Goal: Task Accomplishment & Management: Manage account settings

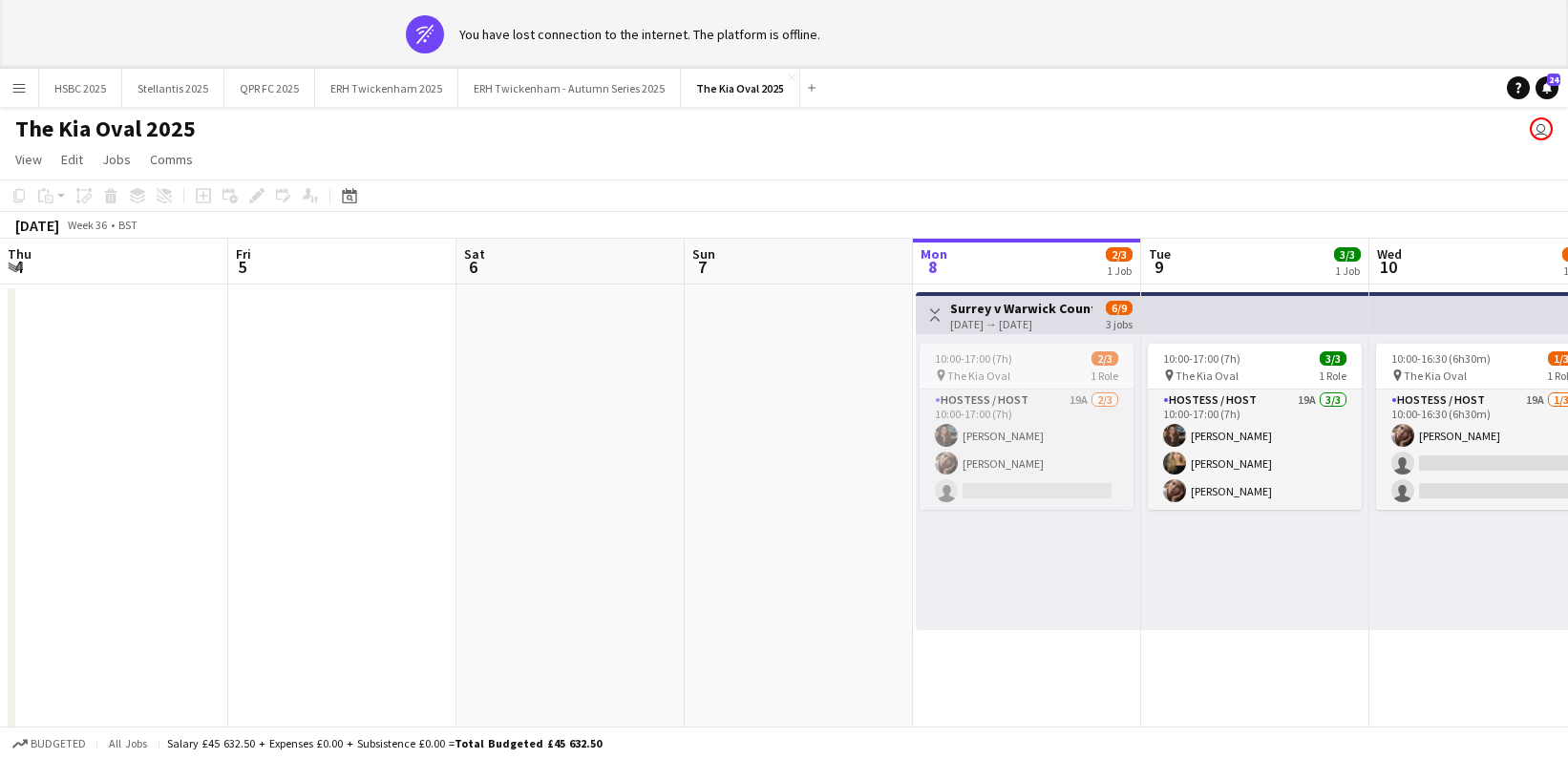
scroll to position [0, 450]
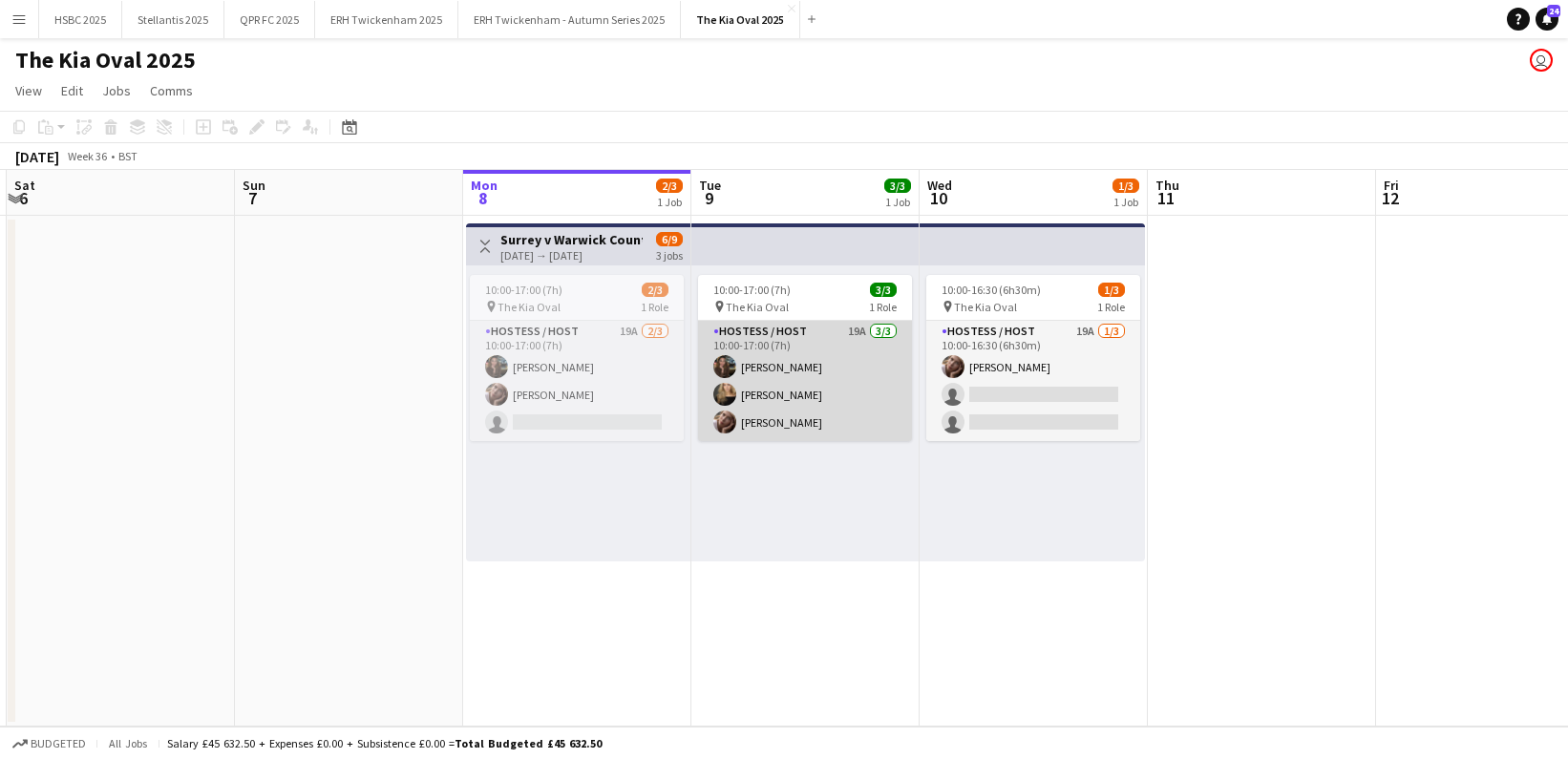
click at [813, 380] on app-card-role "Hostess / Host 19A [DATE] 10:00-17:00 (7h) [PERSON_NAME] [PERSON_NAME]" at bounding box center [805, 381] width 214 height 120
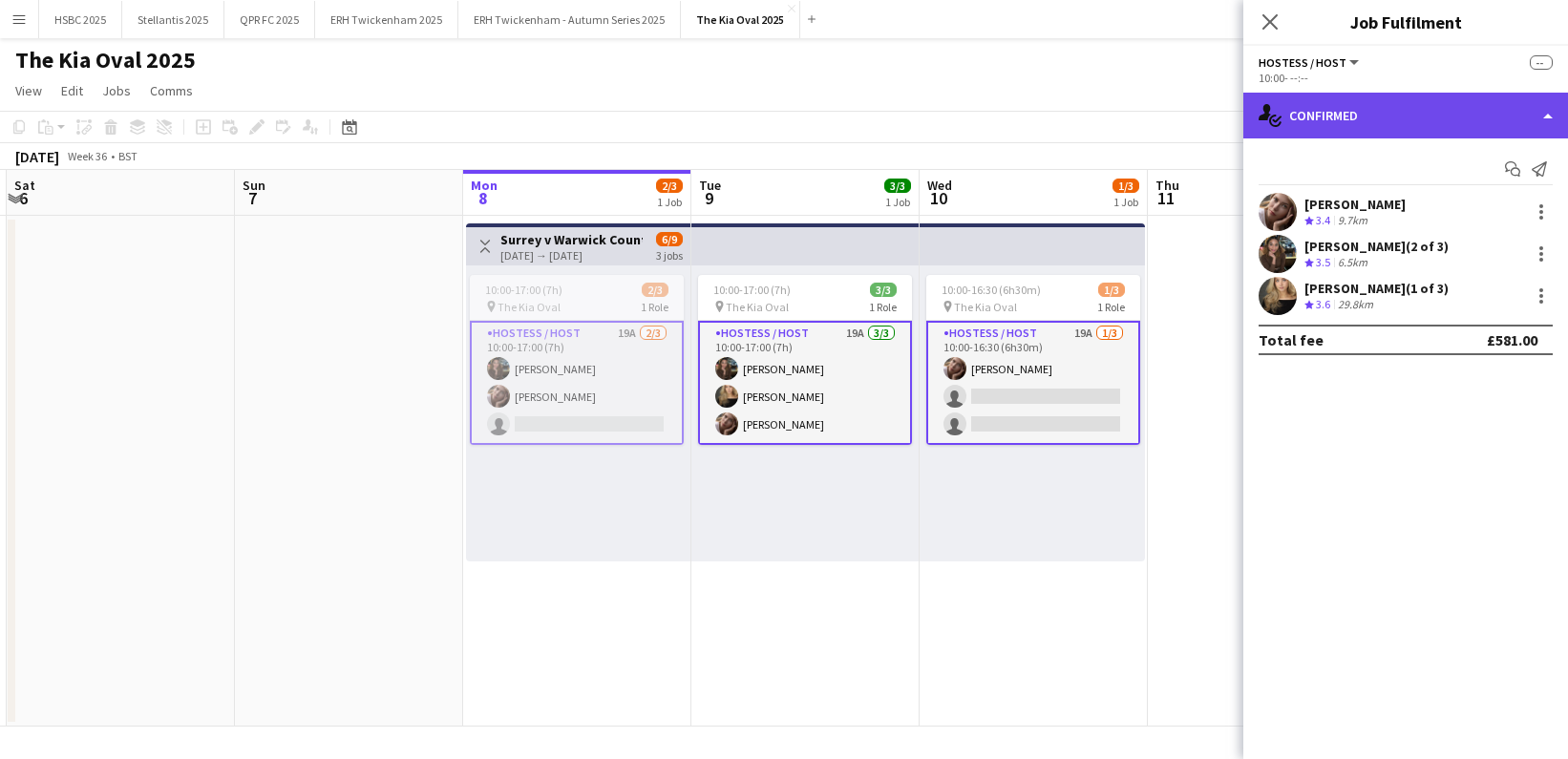
click at [1537, 112] on div "single-neutral-actions-check-2 Confirmed" at bounding box center [1406, 116] width 325 height 46
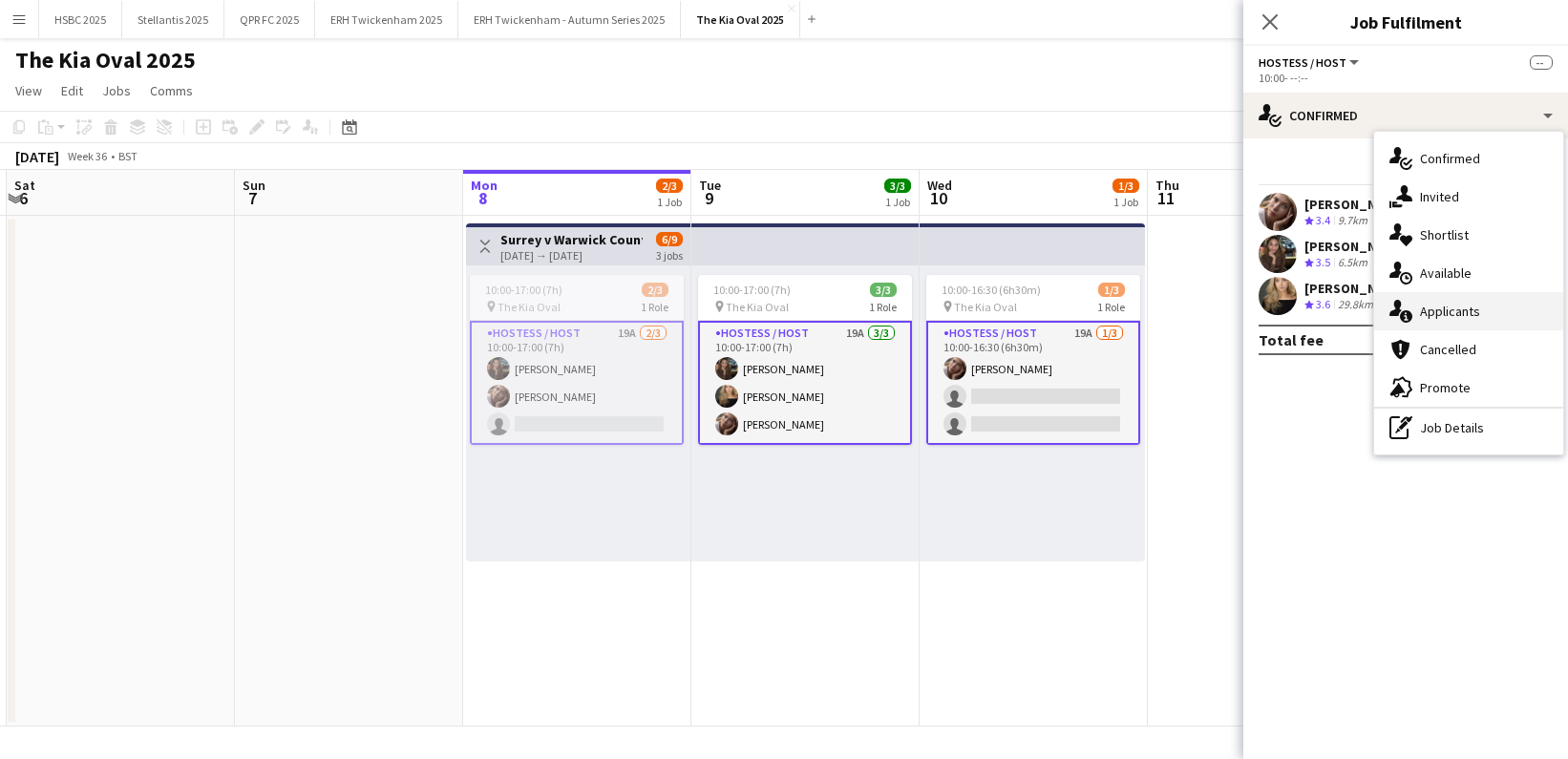
click at [1514, 320] on div "single-neutral-actions-information Applicants" at bounding box center [1470, 312] width 189 height 38
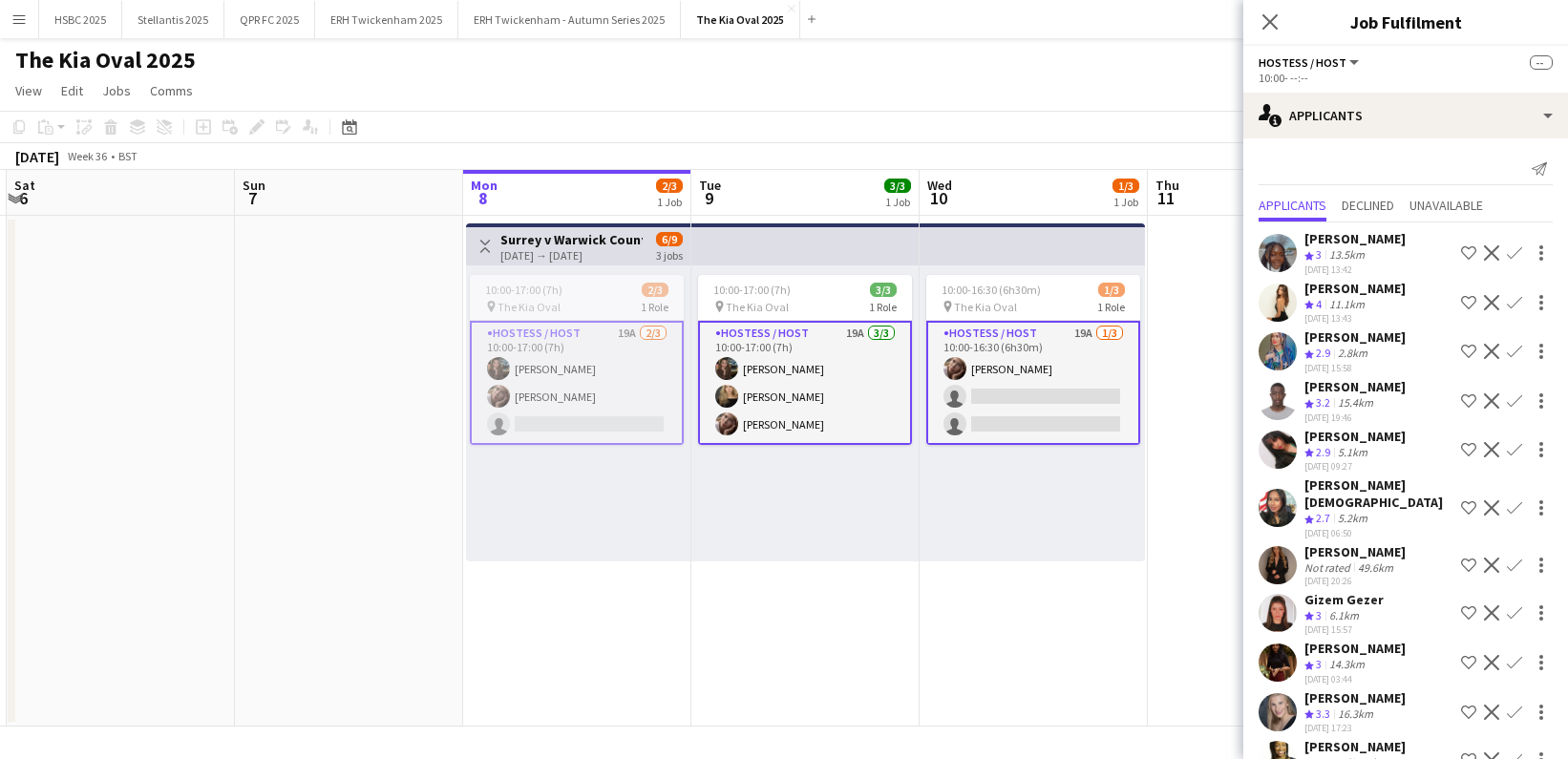
click at [1495, 347] on app-icon "Decline" at bounding box center [1492, 352] width 15 height 15
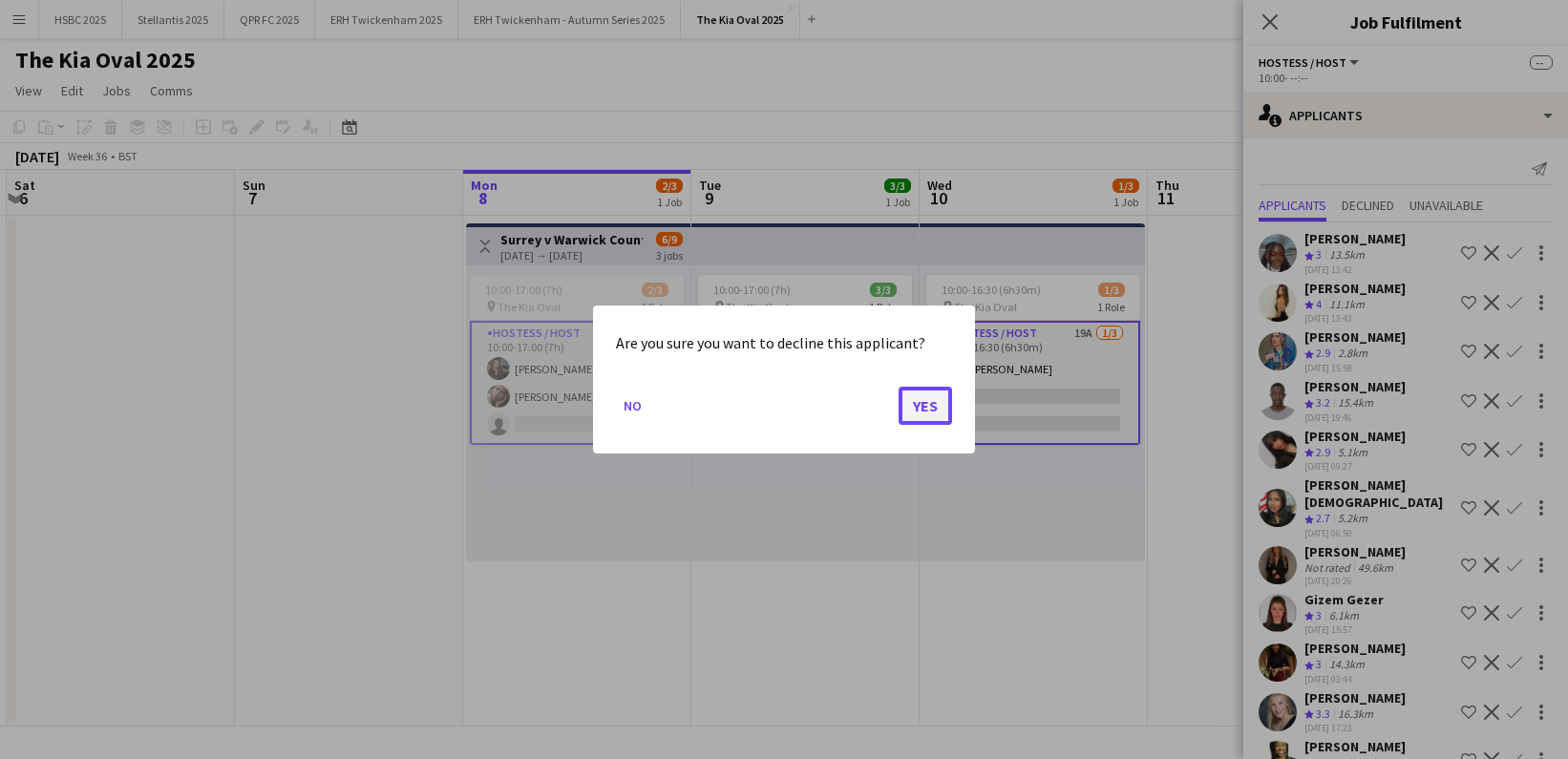
click at [916, 401] on button "Yes" at bounding box center [926, 406] width 54 height 38
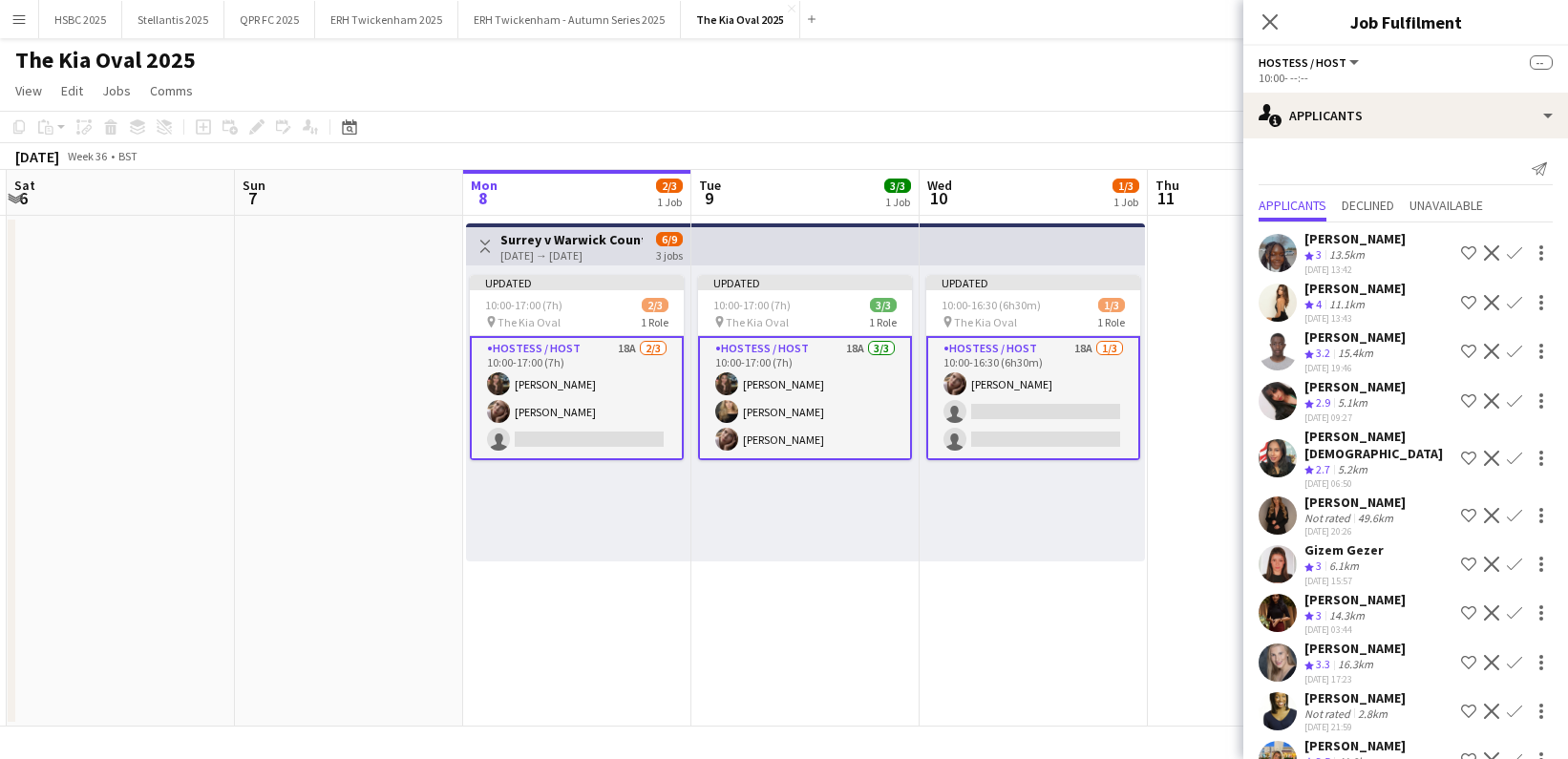
click at [1494, 605] on app-icon "Decline" at bounding box center [1492, 613] width 15 height 15
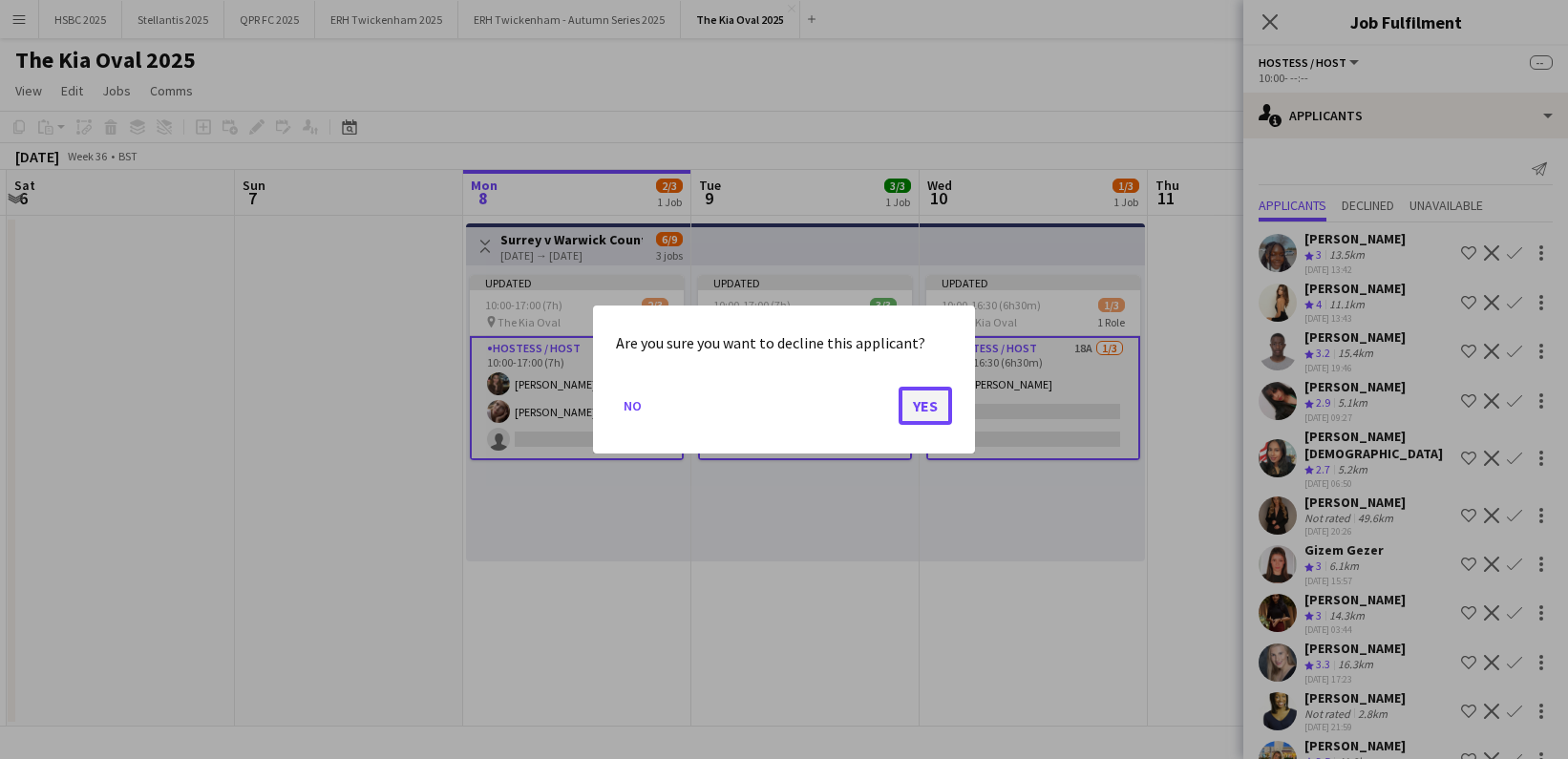
click at [935, 402] on button "Yes" at bounding box center [926, 406] width 54 height 38
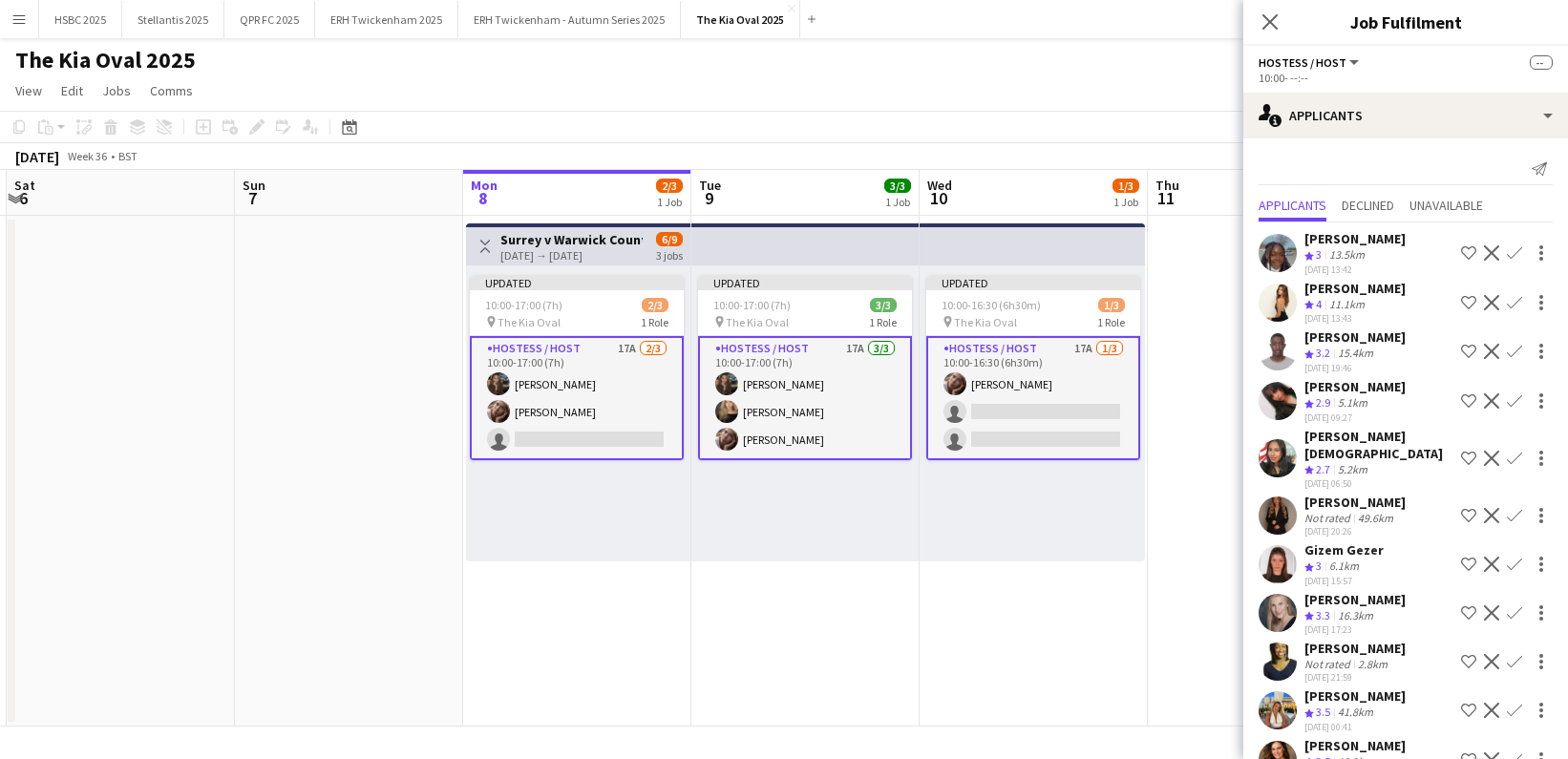
click at [1495, 703] on app-icon "Decline" at bounding box center [1492, 710] width 15 height 15
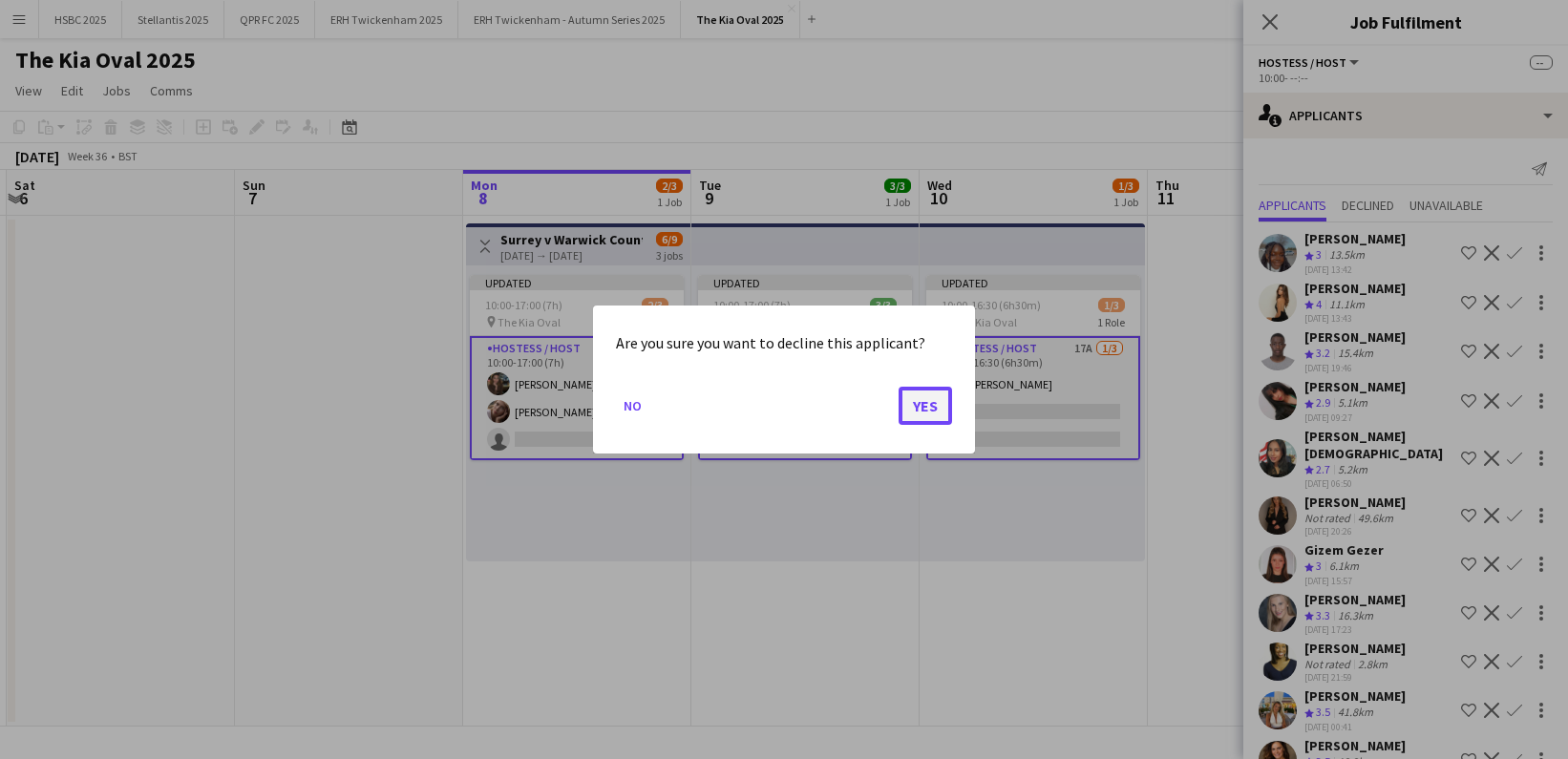
click at [921, 405] on button "Yes" at bounding box center [926, 406] width 54 height 38
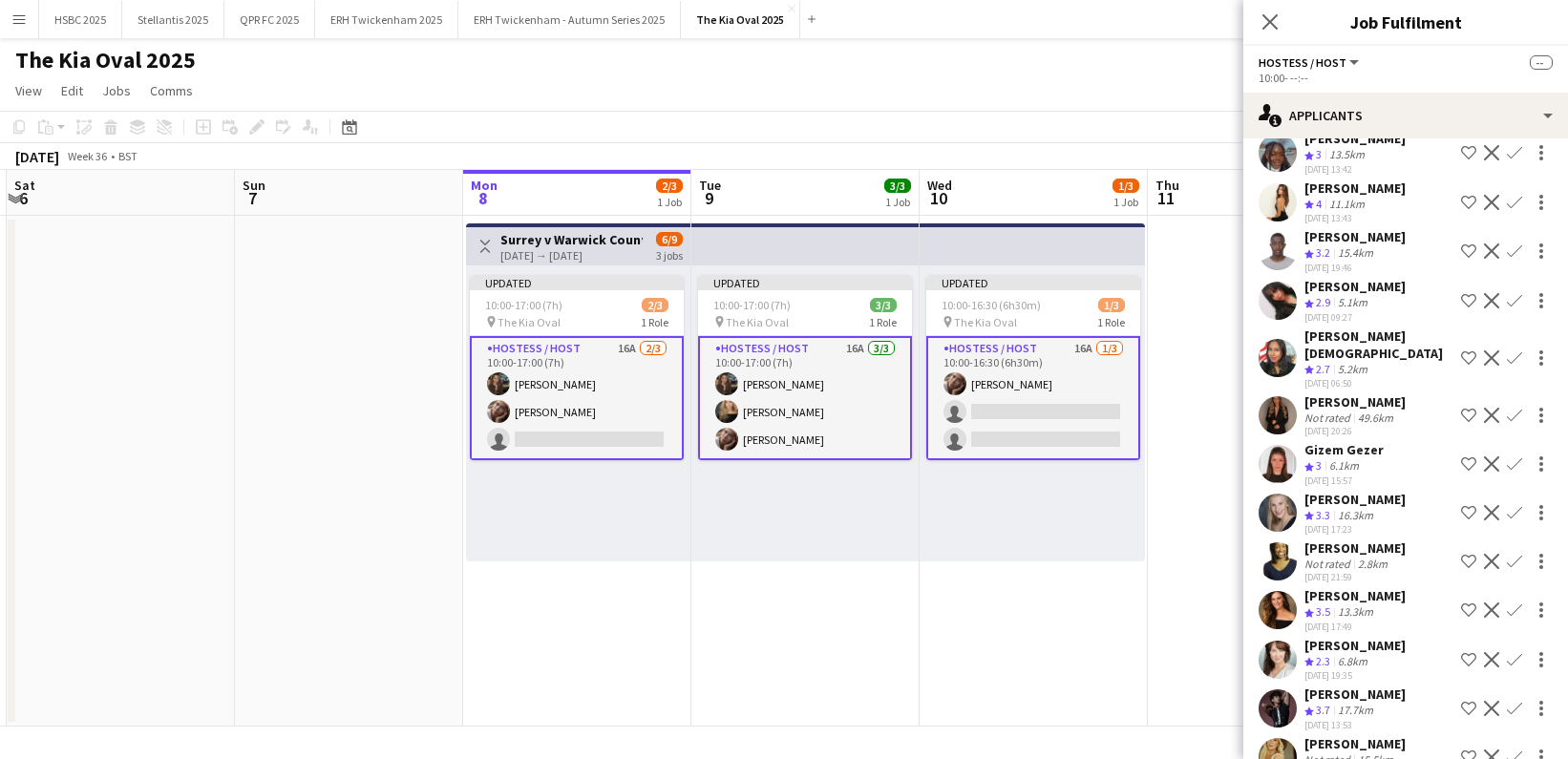
scroll to position [194, 0]
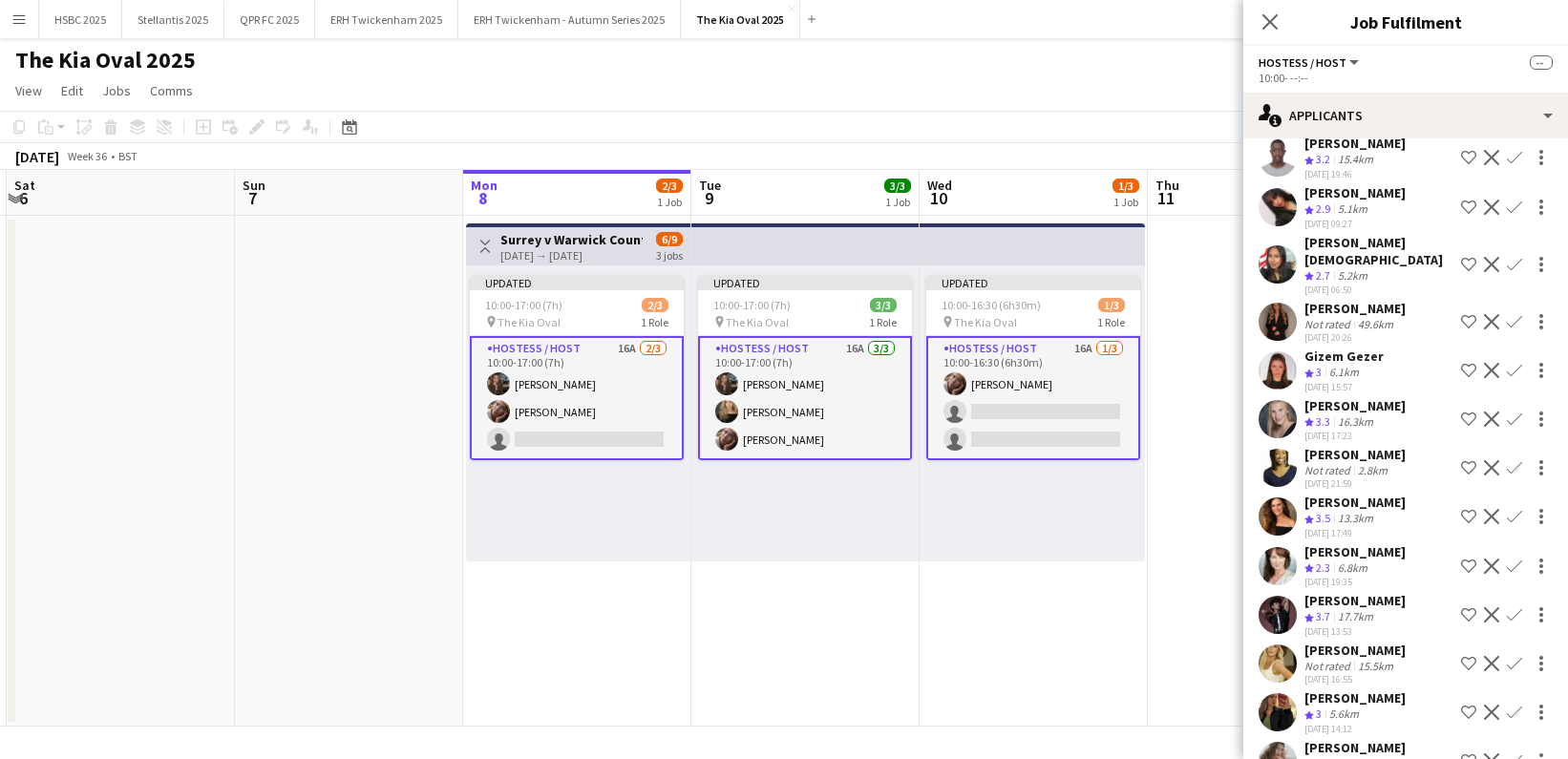
click at [1494, 509] on app-icon "Decline" at bounding box center [1492, 516] width 15 height 15
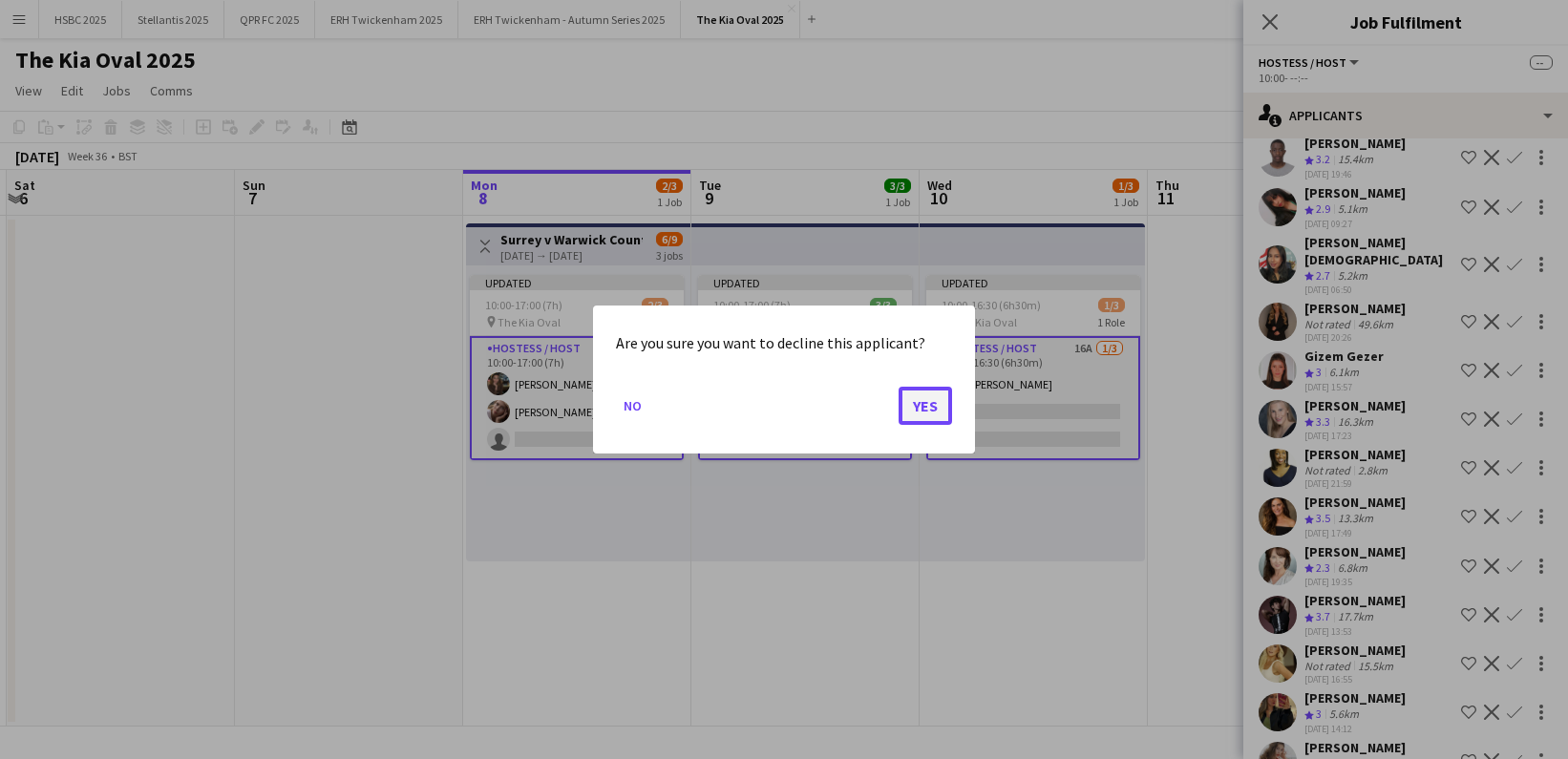
click at [933, 407] on button "Yes" at bounding box center [926, 406] width 54 height 38
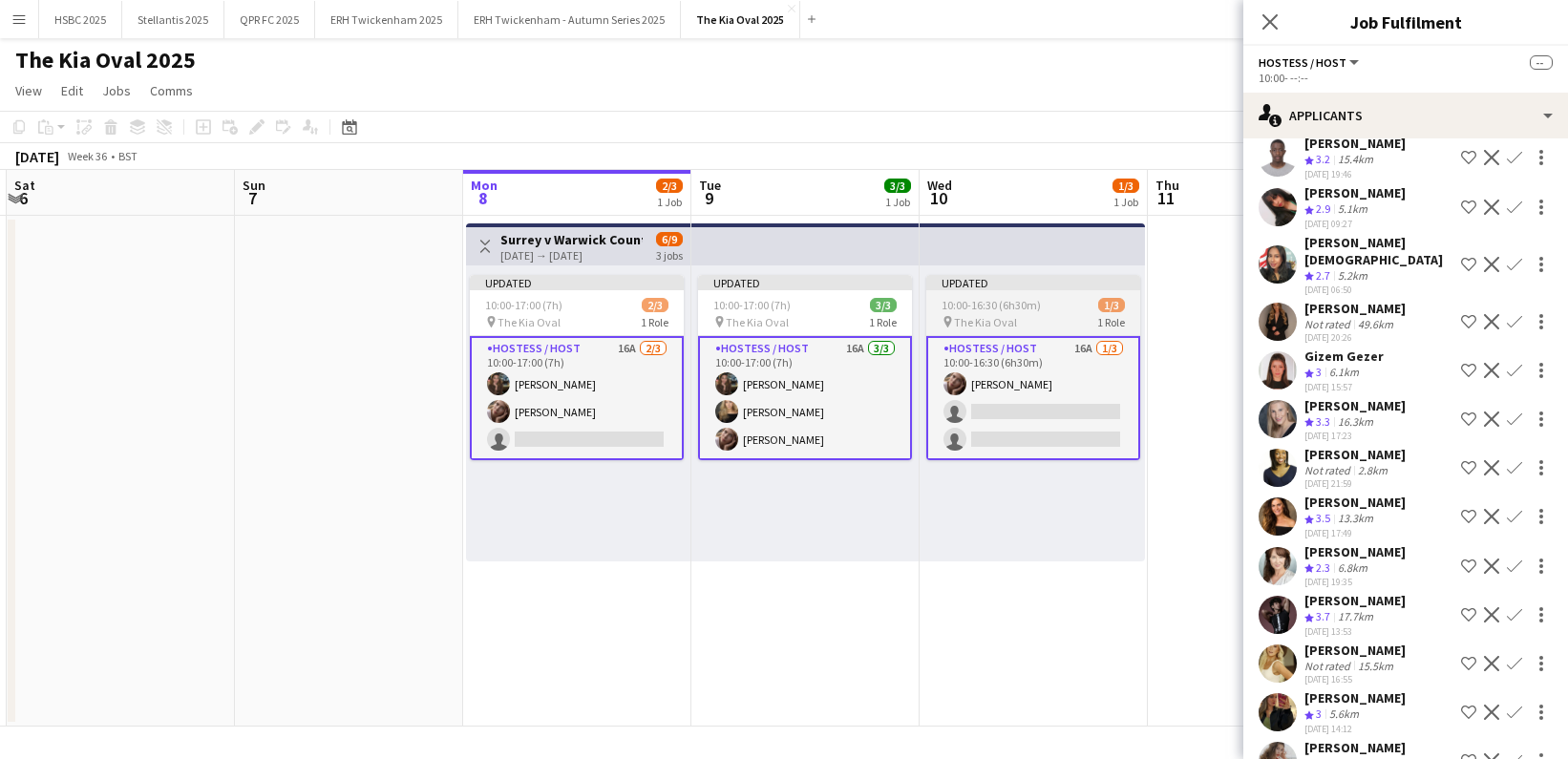
scroll to position [166, 0]
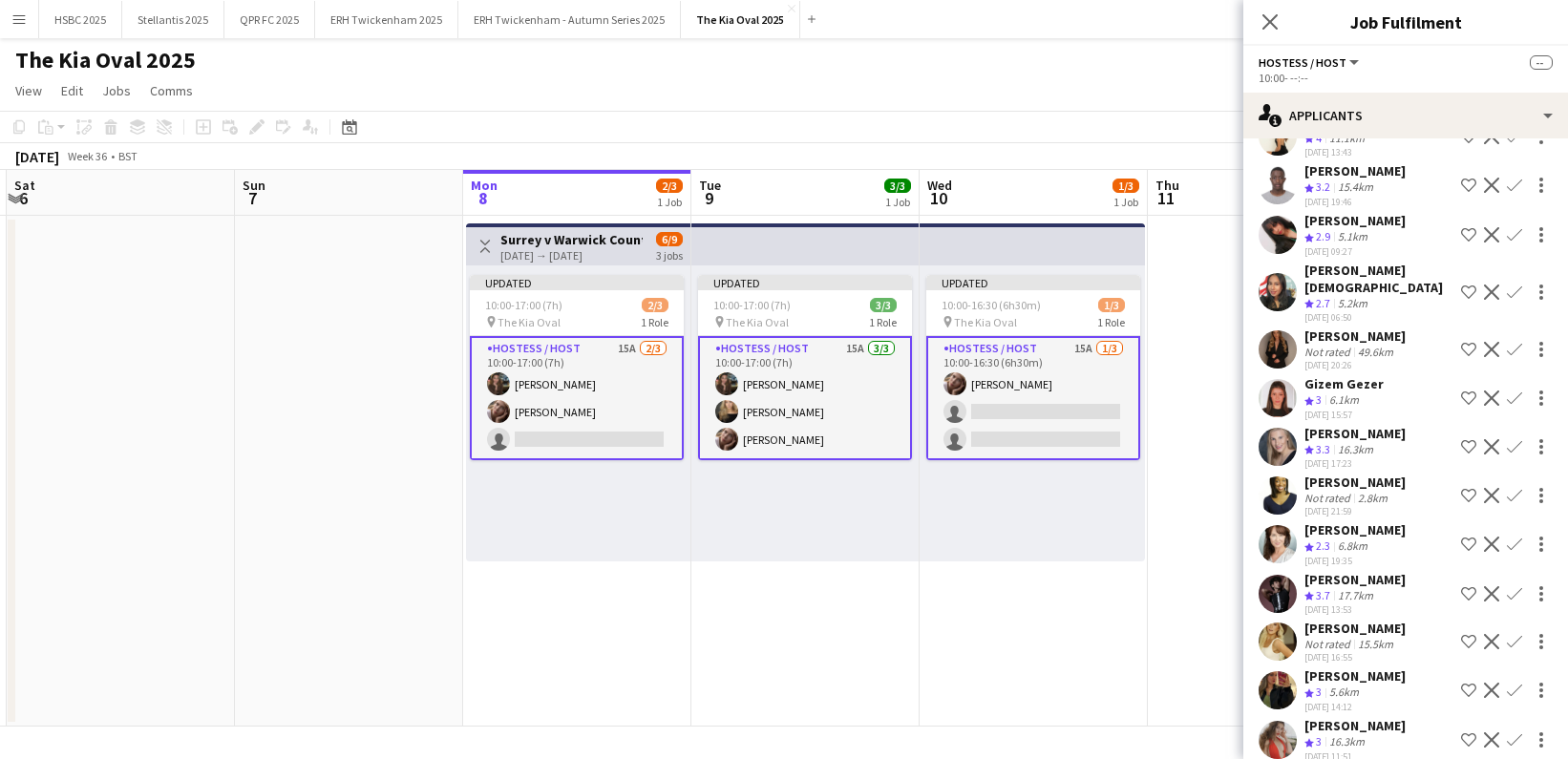
click at [1012, 23] on app-navbar "Menu Boards Boards Boards All jobs Status Workforce Workforce My Workforce Recr…" at bounding box center [784, 19] width 1568 height 38
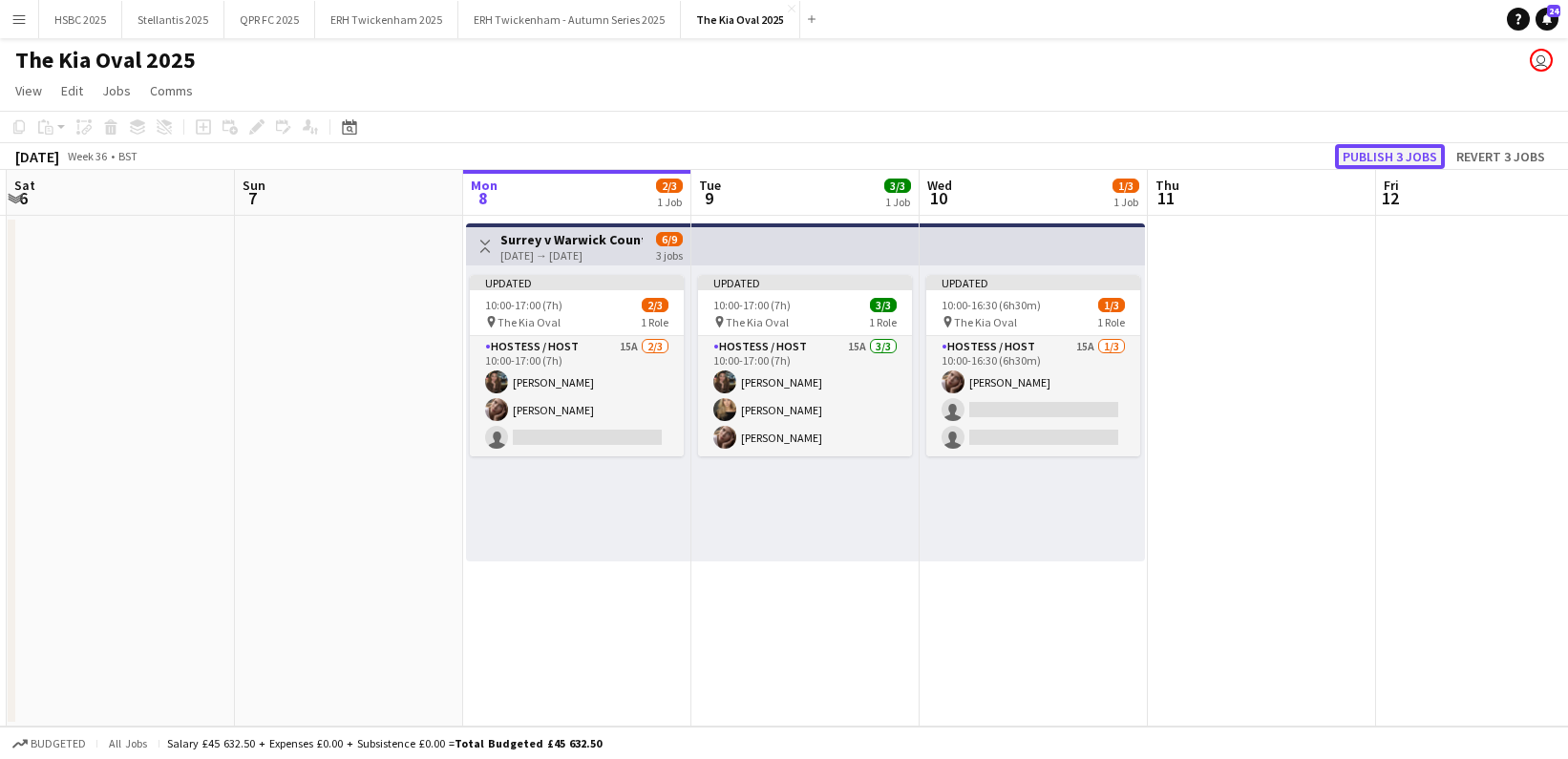
click at [1378, 155] on button "Publish 3 jobs" at bounding box center [1390, 157] width 110 height 25
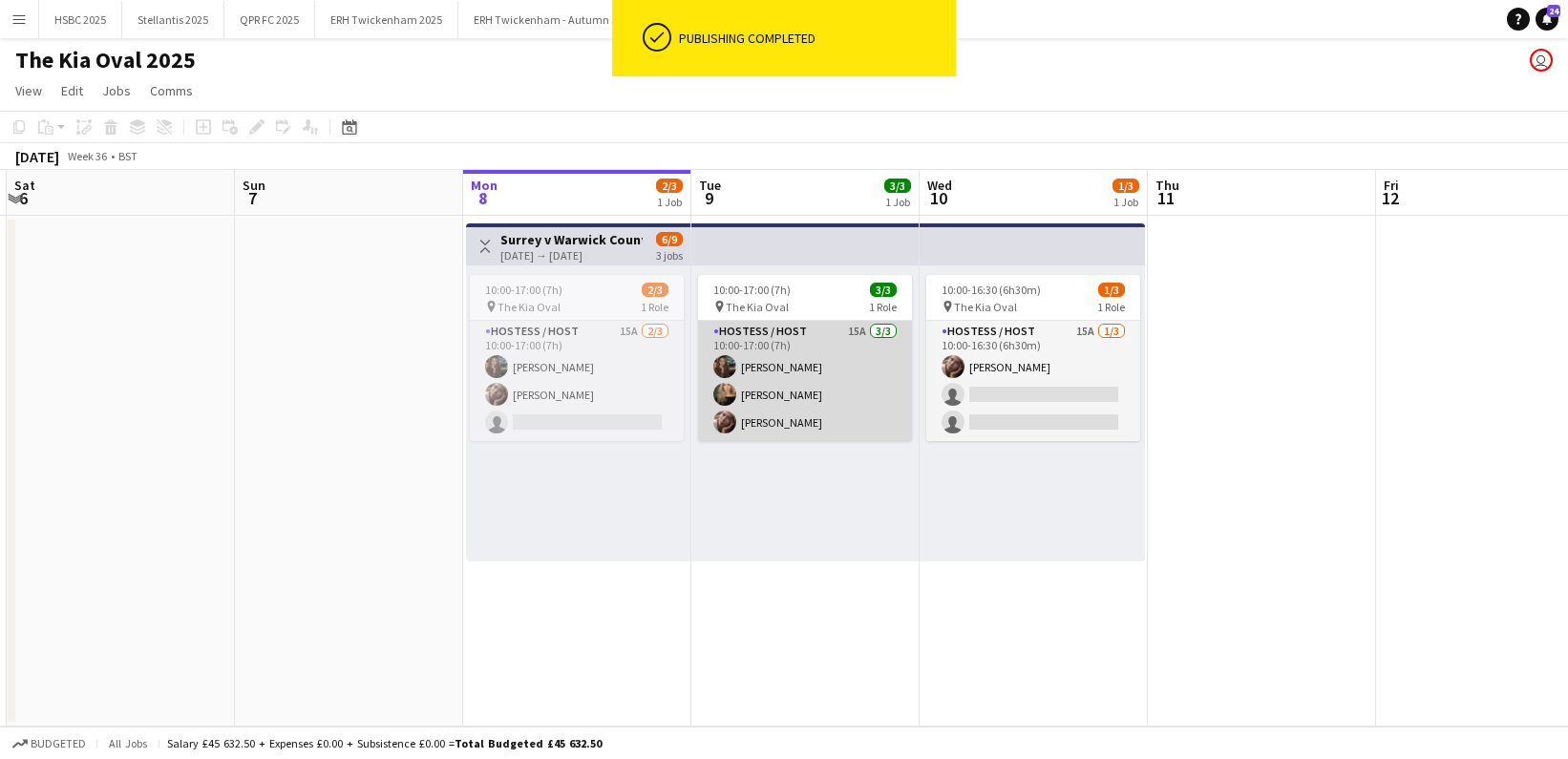
click at [801, 378] on app-card-role "Hostess / Host 15A [DATE] 10:00-17:00 (7h) [PERSON_NAME] [PERSON_NAME]" at bounding box center [805, 381] width 214 height 120
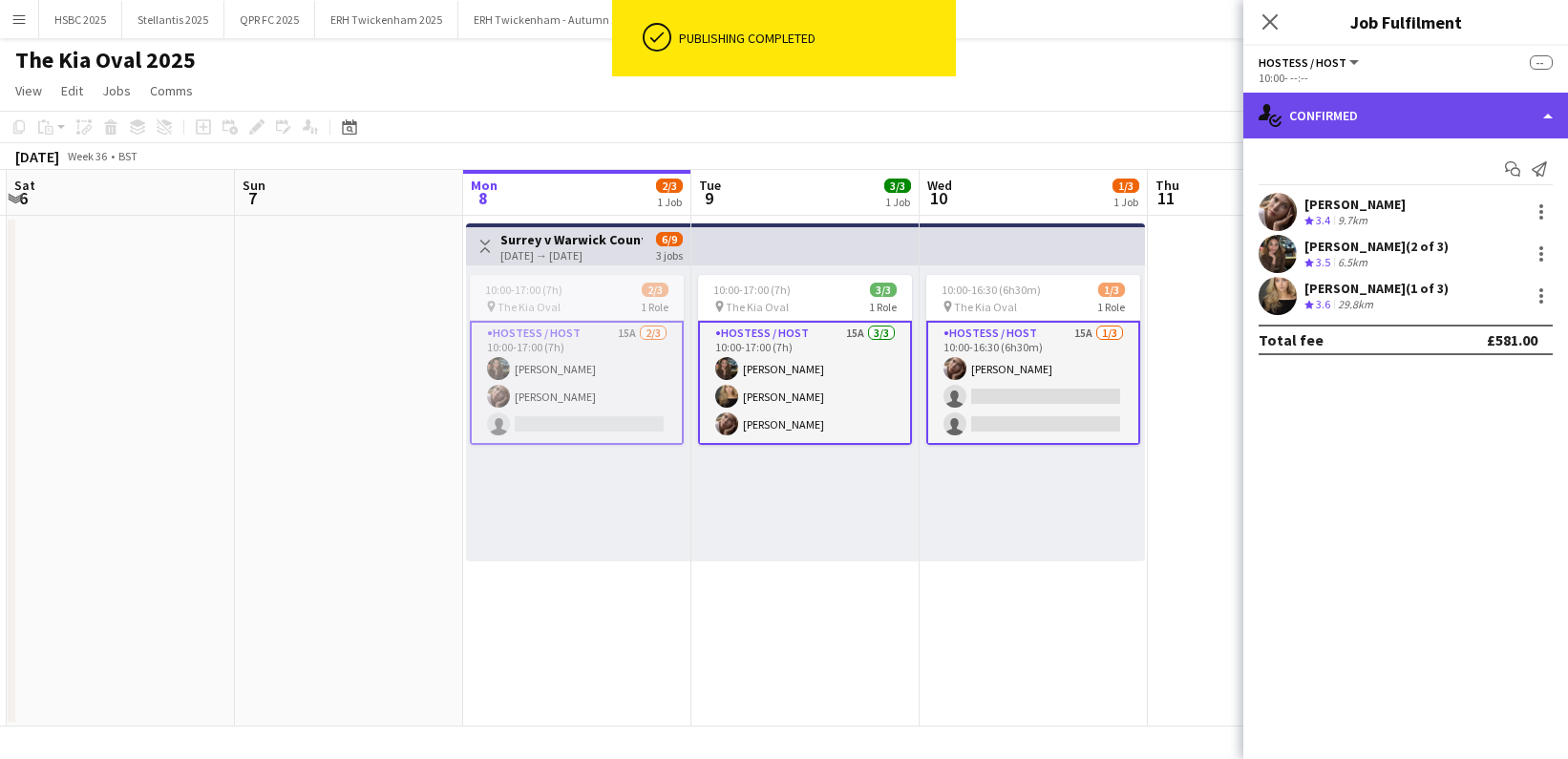
click at [1438, 123] on div "single-neutral-actions-check-2 Confirmed" at bounding box center [1406, 116] width 325 height 46
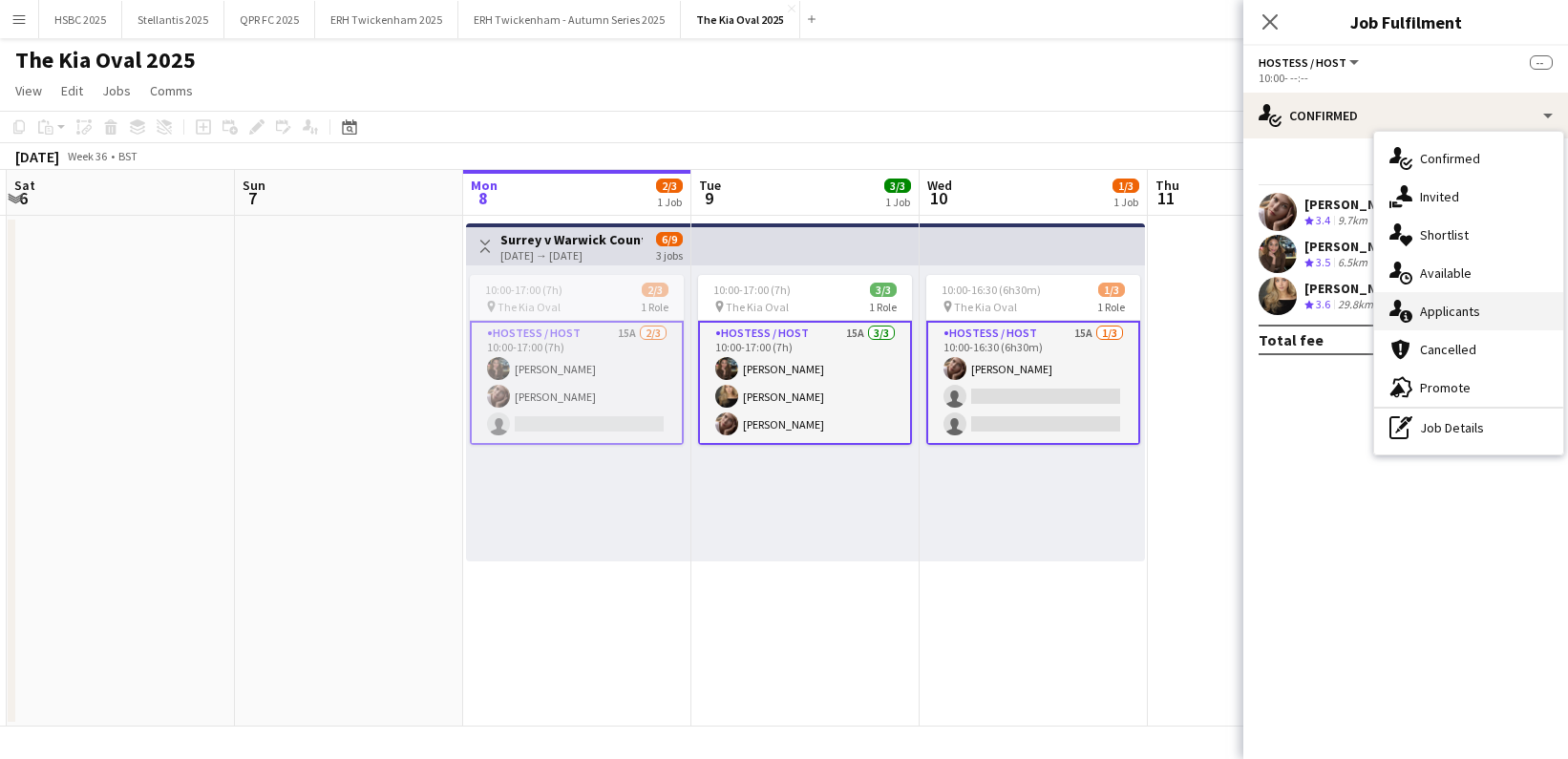
click at [1516, 322] on div "single-neutral-actions-information Applicants" at bounding box center [1470, 312] width 189 height 38
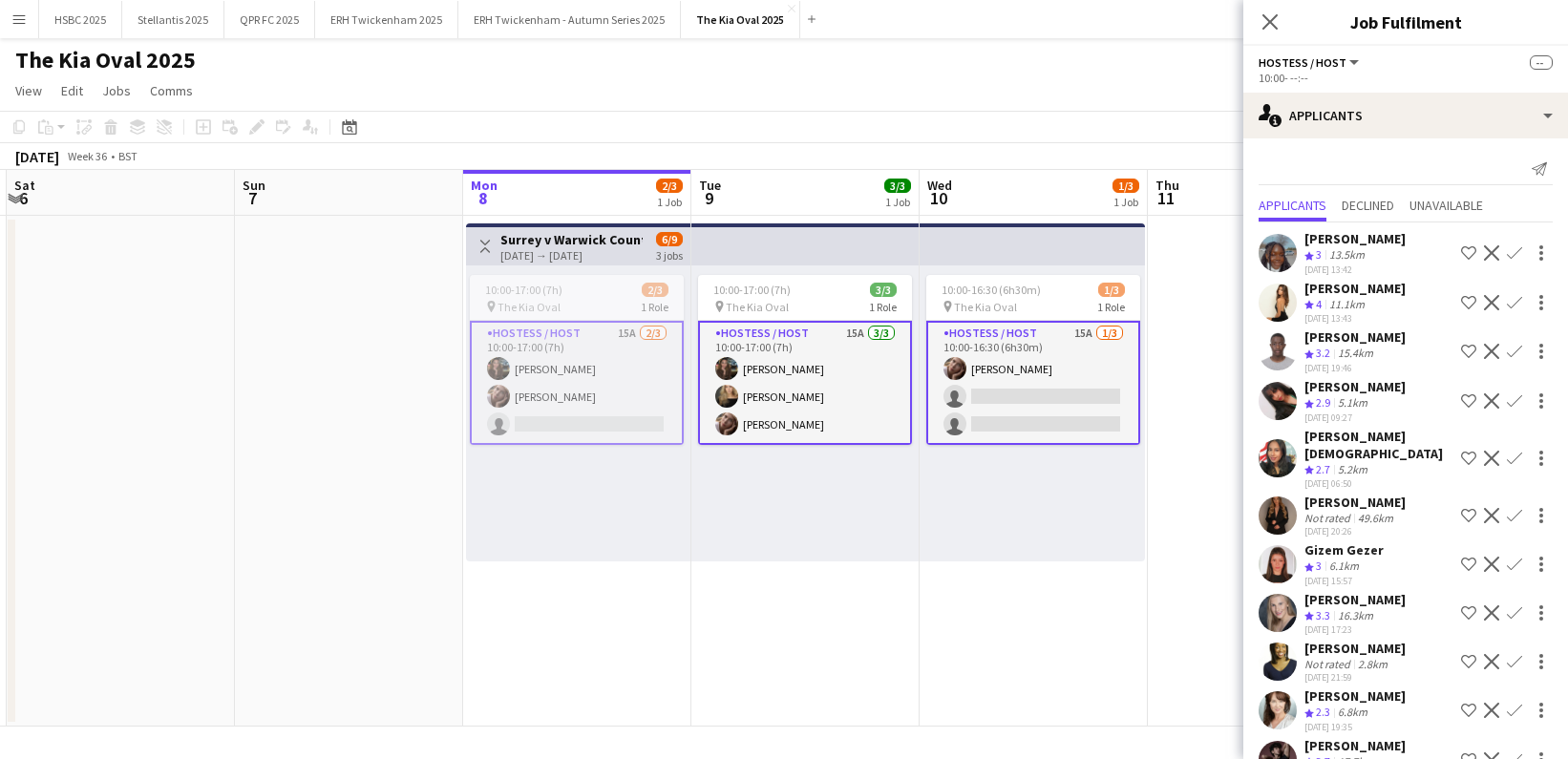
click at [1492, 302] on app-icon "Decline" at bounding box center [1492, 303] width 15 height 15
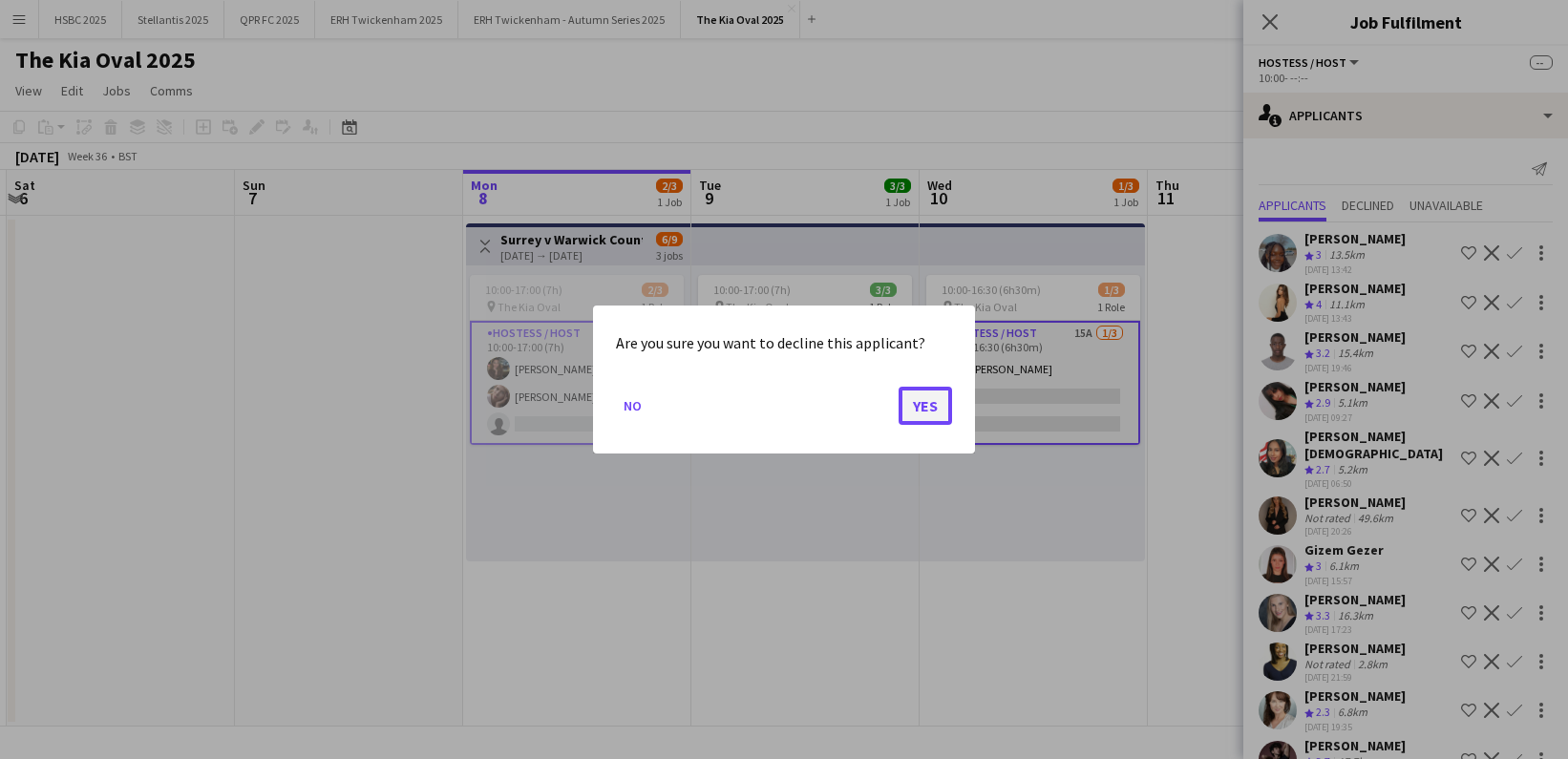
click at [950, 409] on button "Yes" at bounding box center [926, 406] width 54 height 38
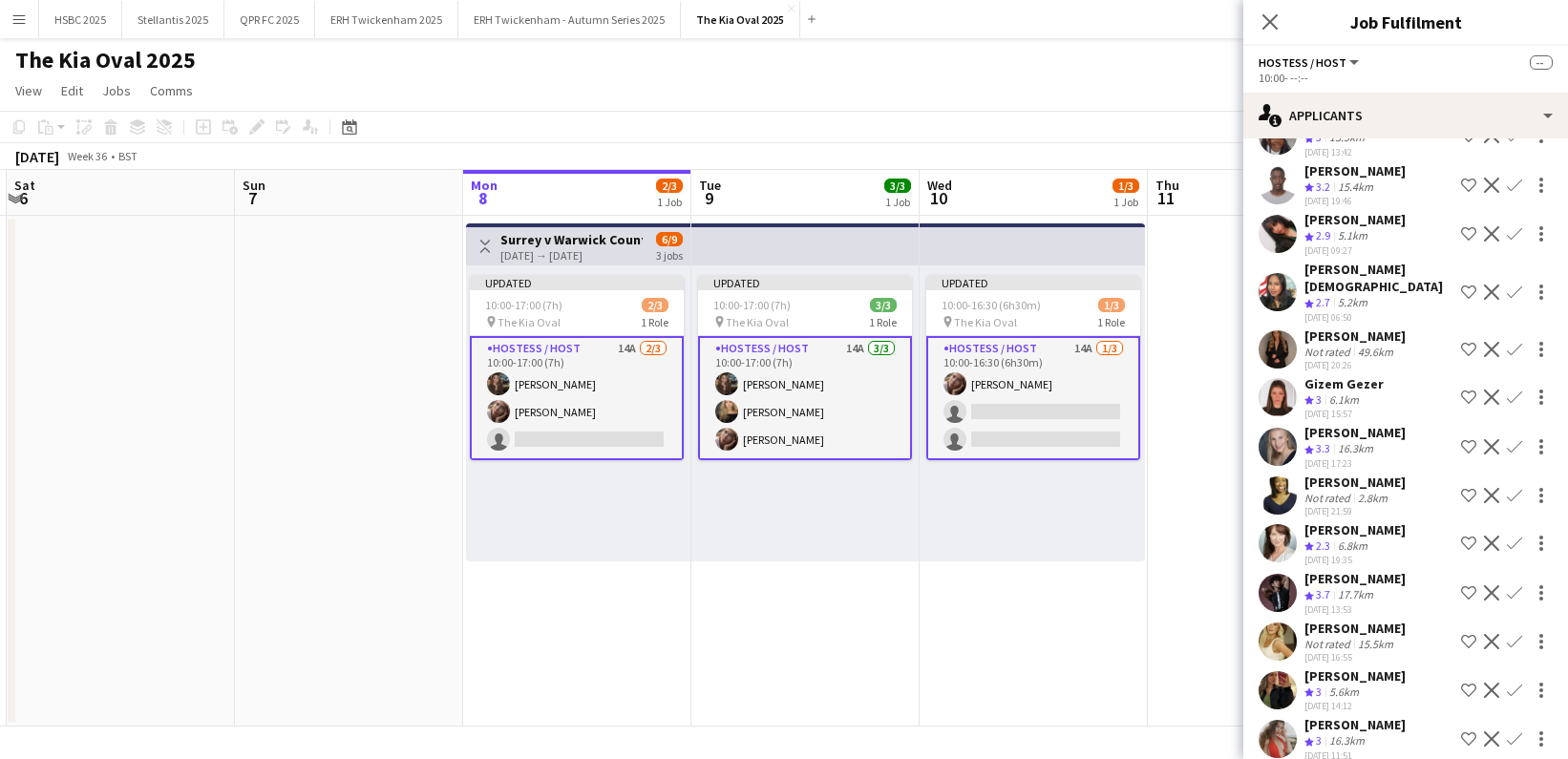
scroll to position [115, 0]
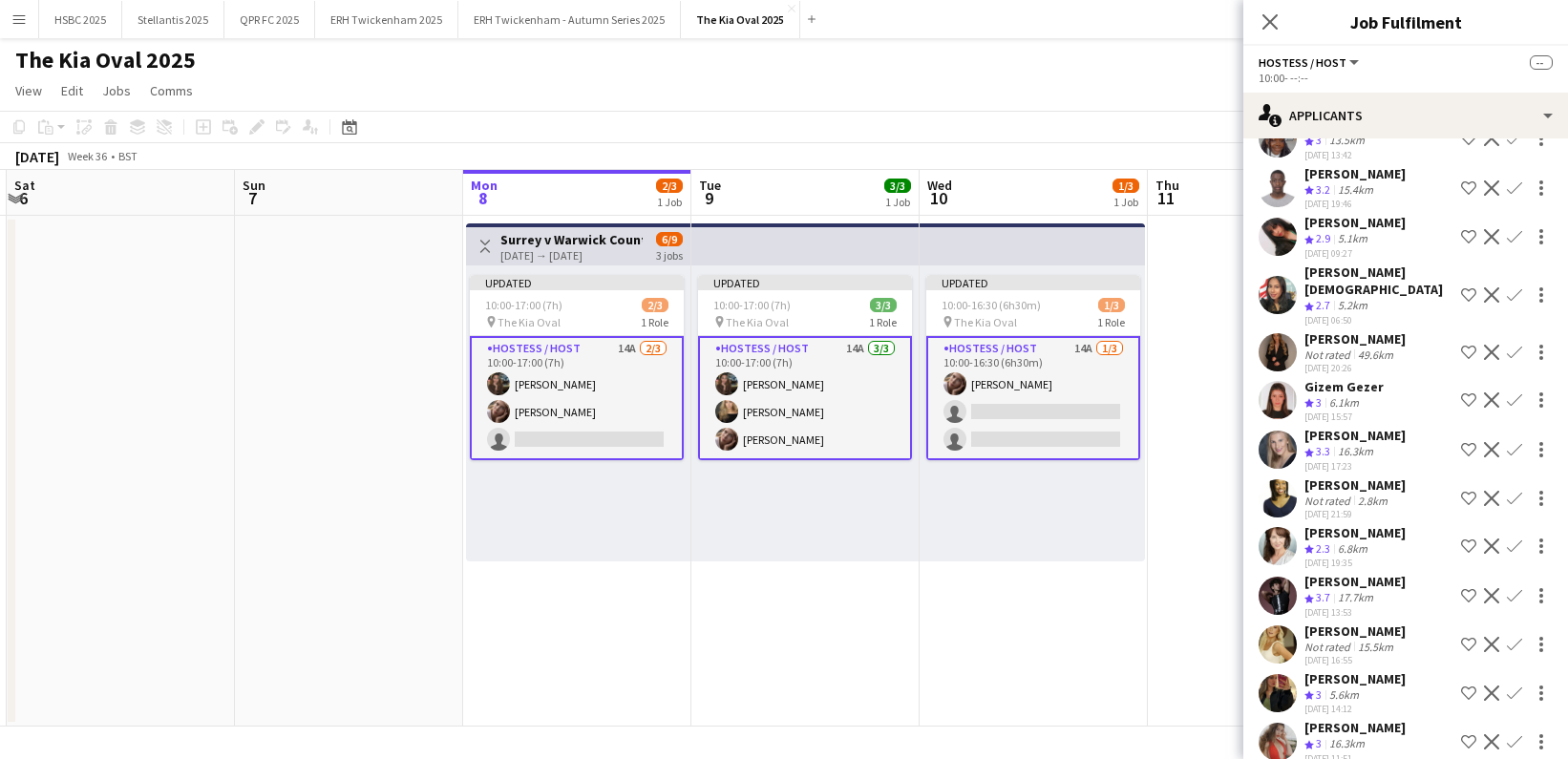
click at [1275, 723] on app-user-avatar at bounding box center [1278, 742] width 38 height 38
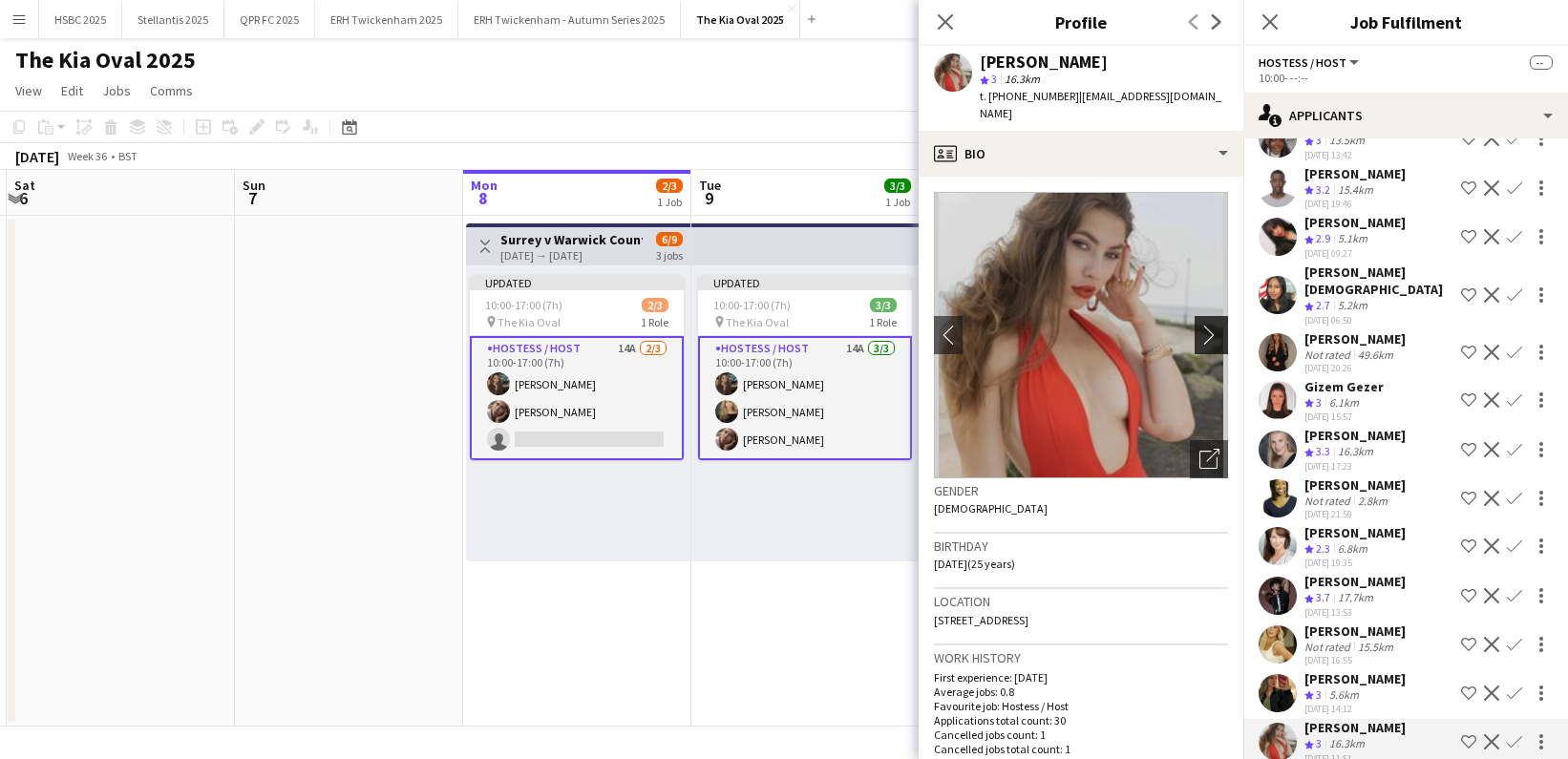
click at [1209, 325] on app-icon "chevron-right" at bounding box center [1214, 335] width 30 height 20
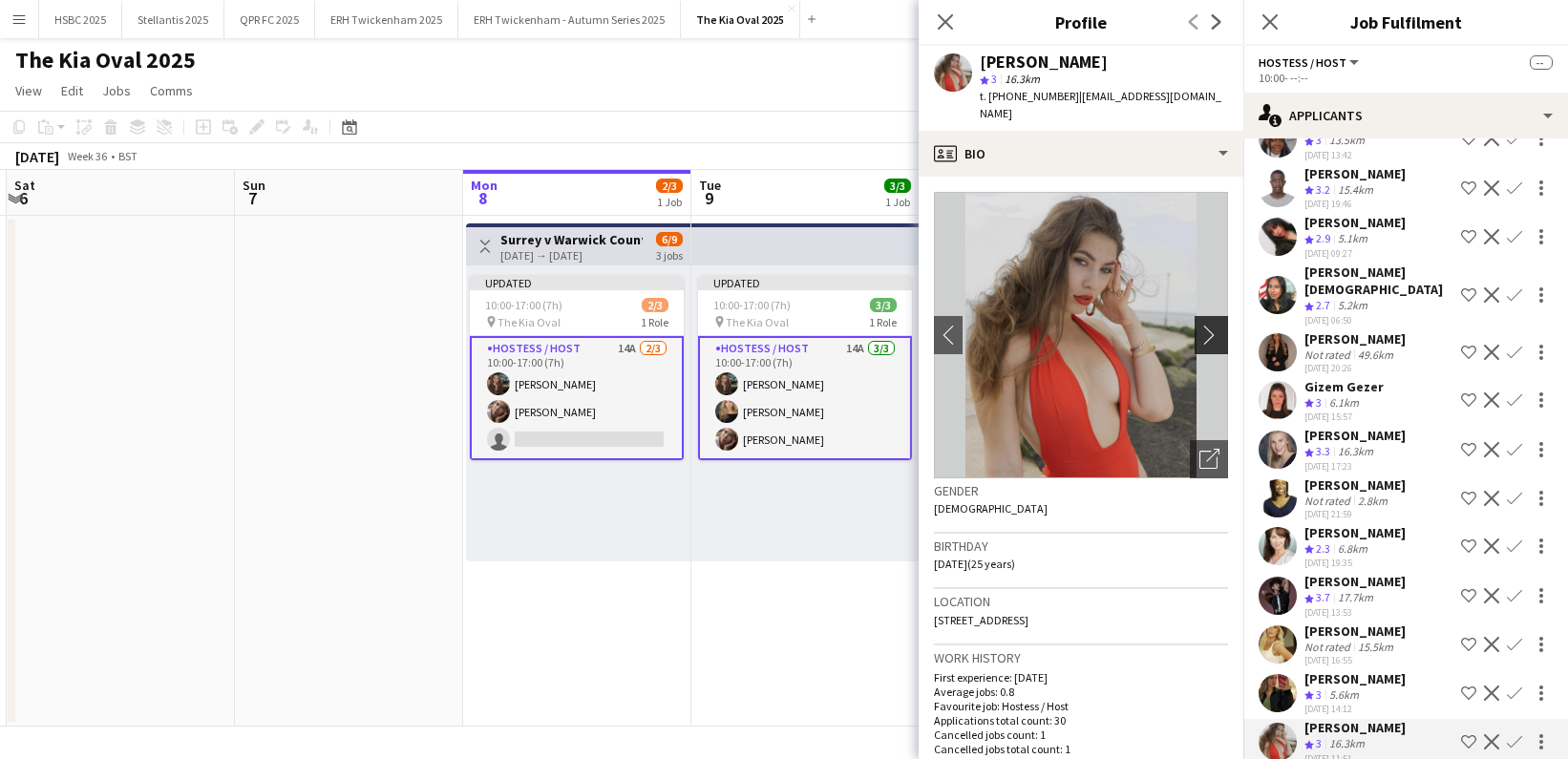
click at [1208, 325] on app-icon "chevron-right" at bounding box center [1214, 335] width 30 height 20
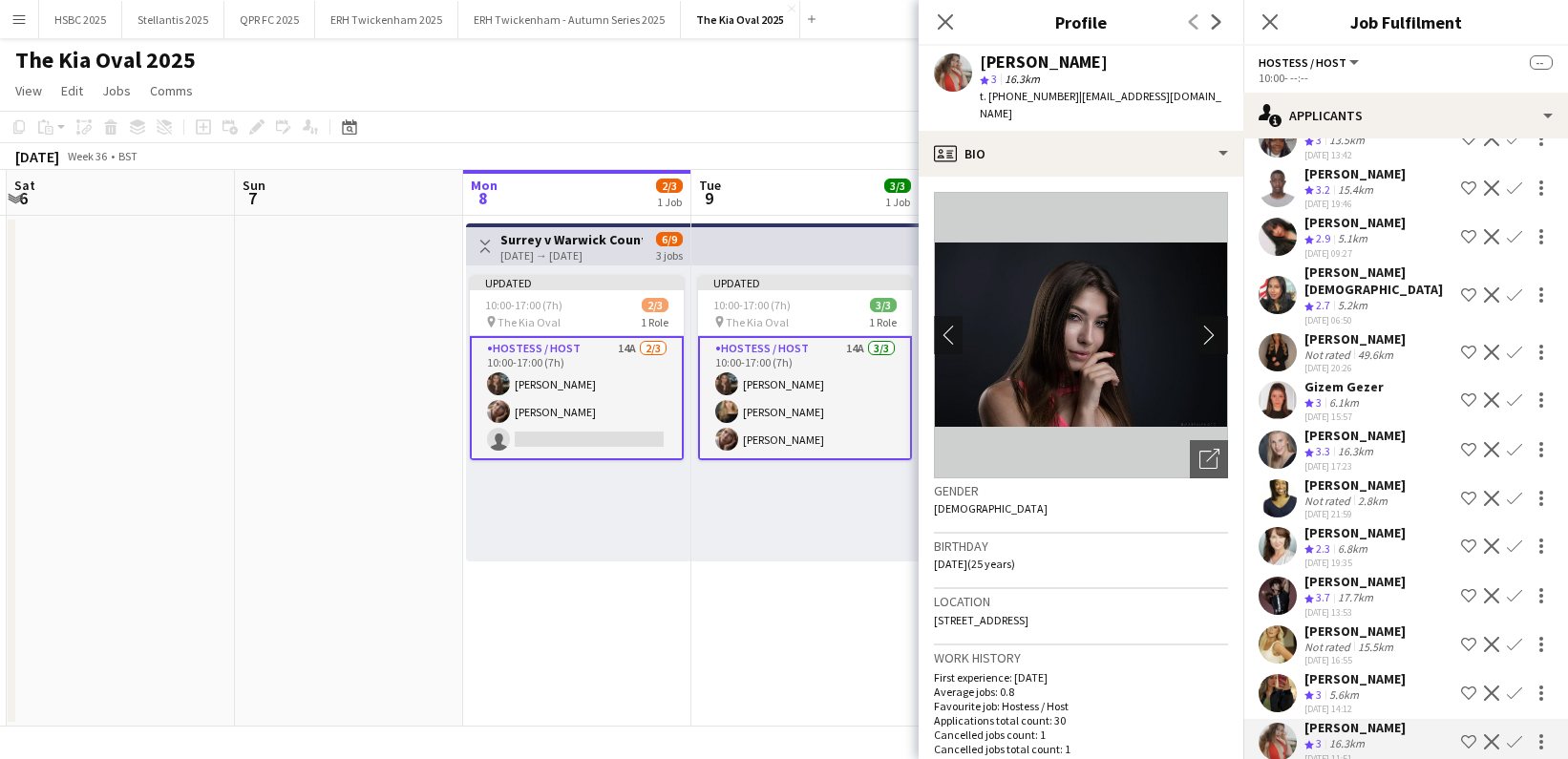
click at [1213, 325] on app-icon "chevron-right" at bounding box center [1214, 335] width 30 height 20
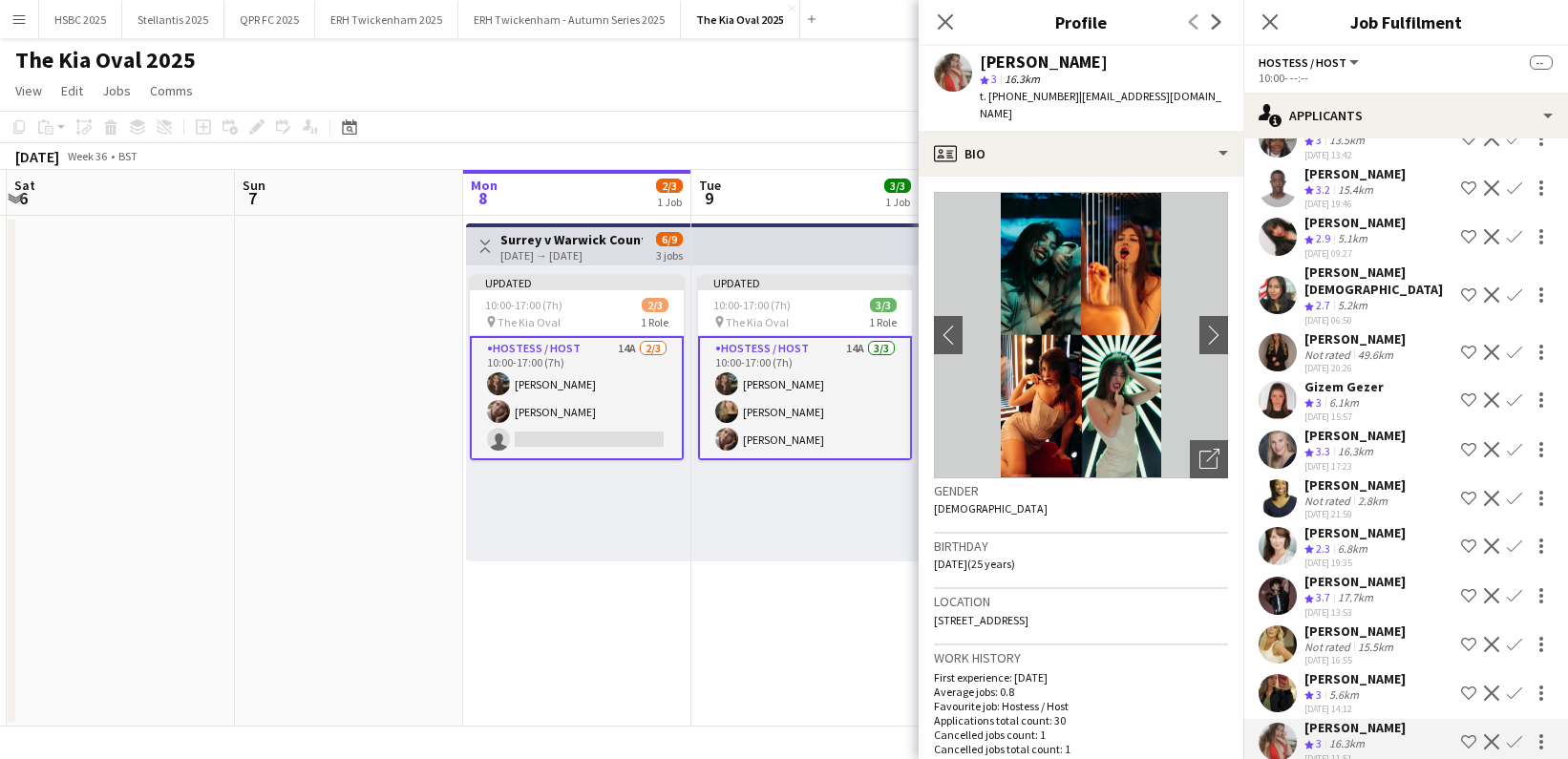
click at [817, 73] on div "The Kia Oval 2025 user" at bounding box center [784, 56] width 1568 height 36
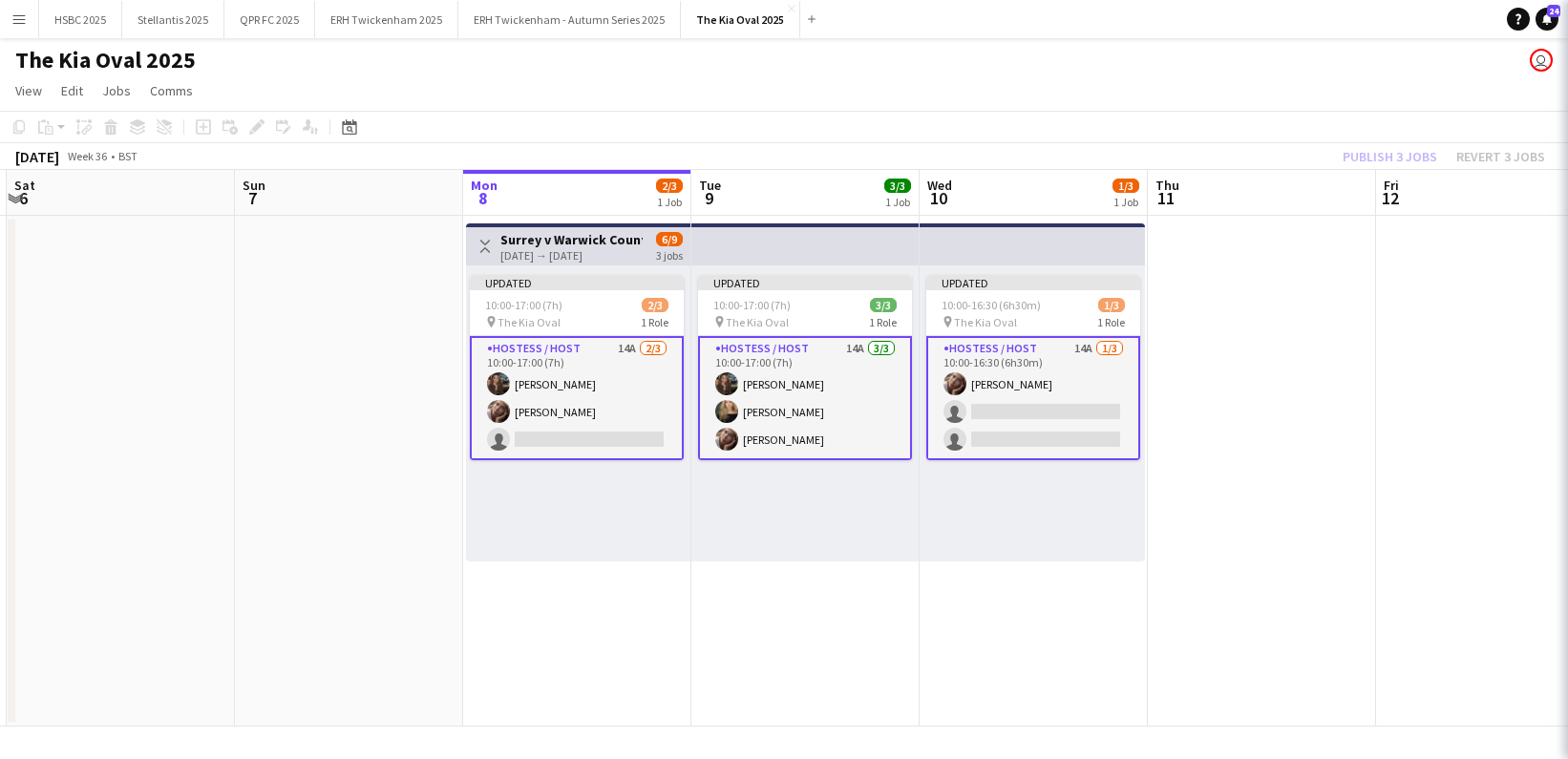
scroll to position [0, 0]
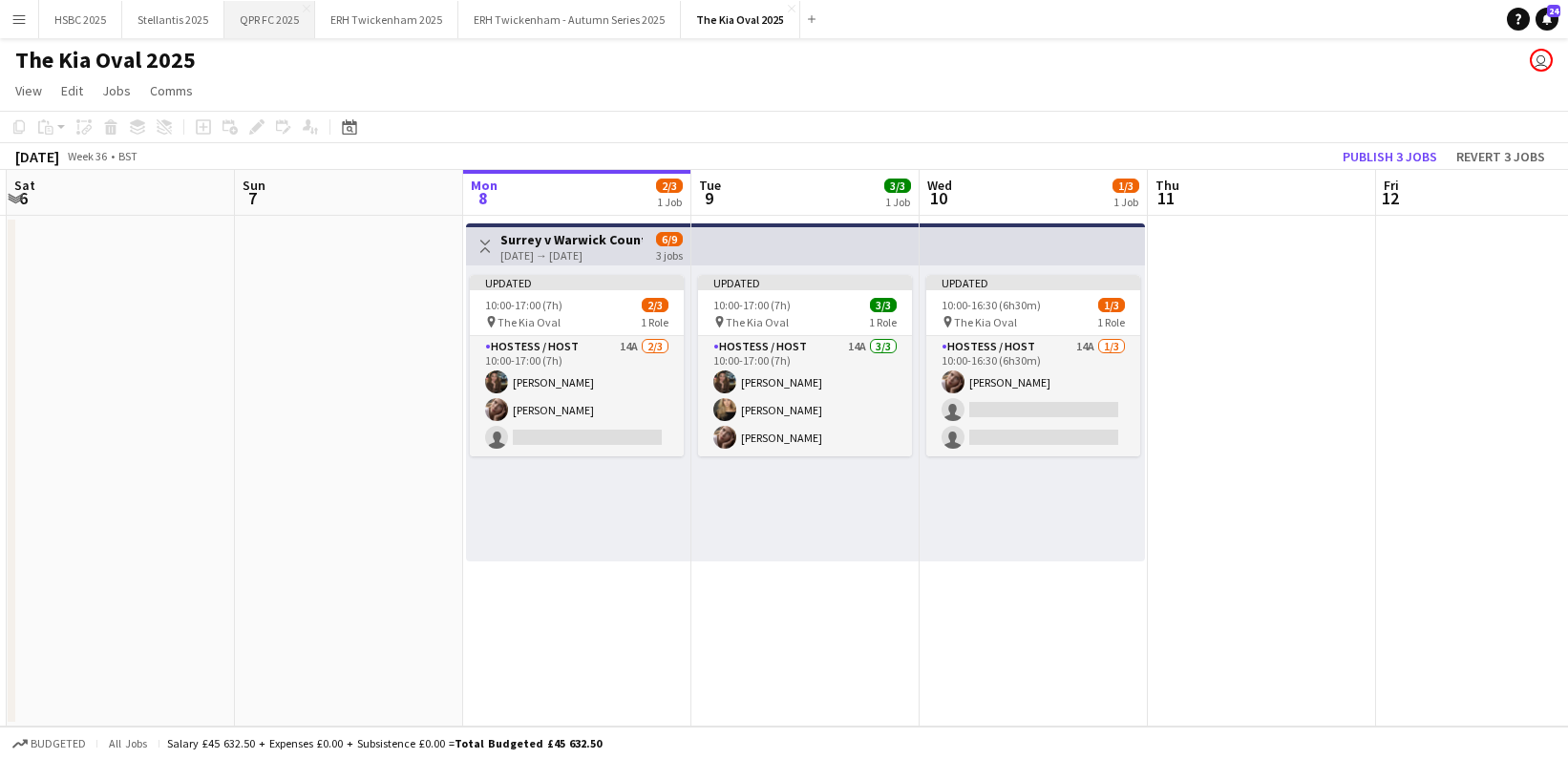
click at [280, 17] on button "QPR FC 2025 Close" at bounding box center [270, 19] width 91 height 37
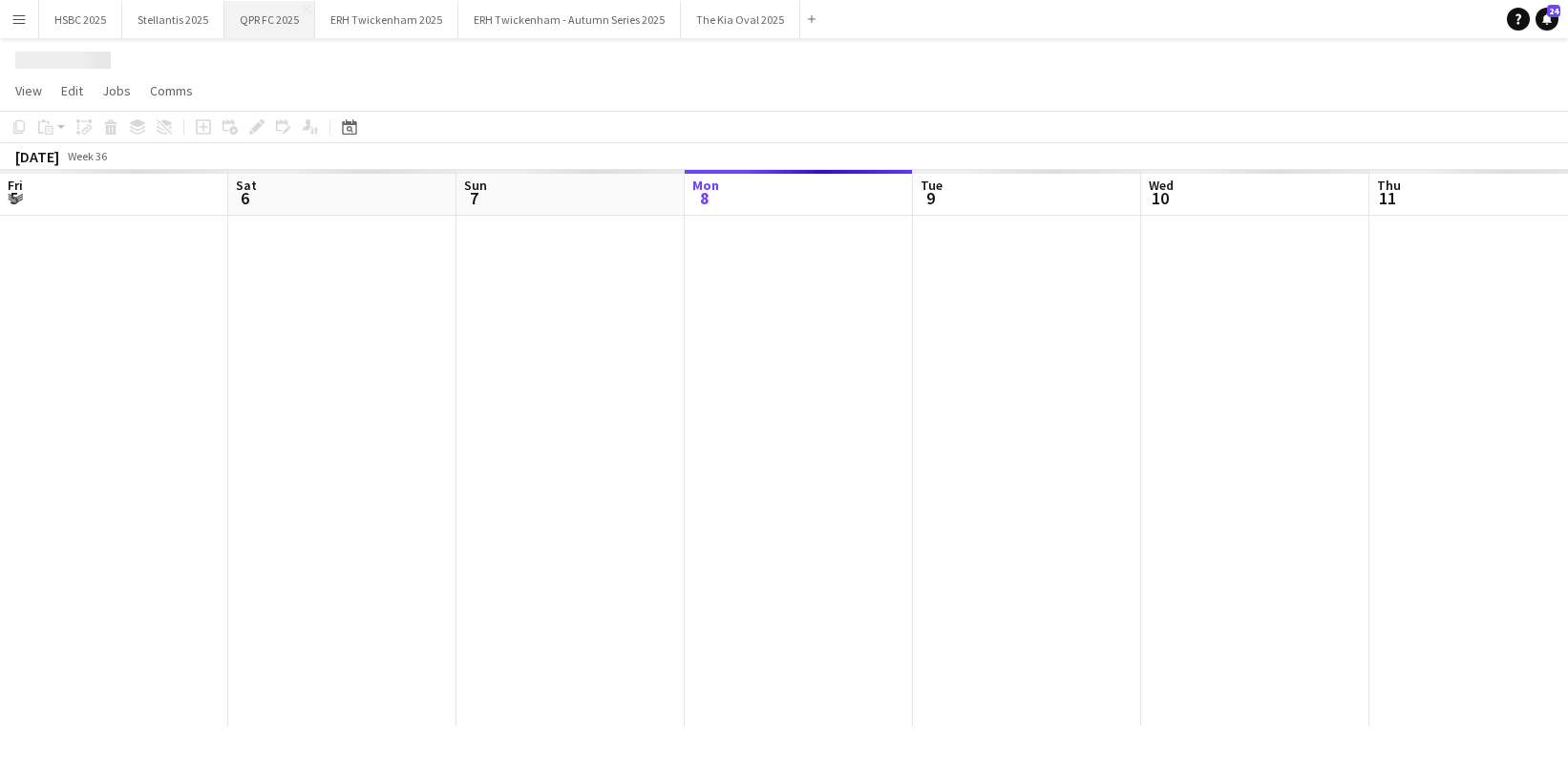
scroll to position [0, 457]
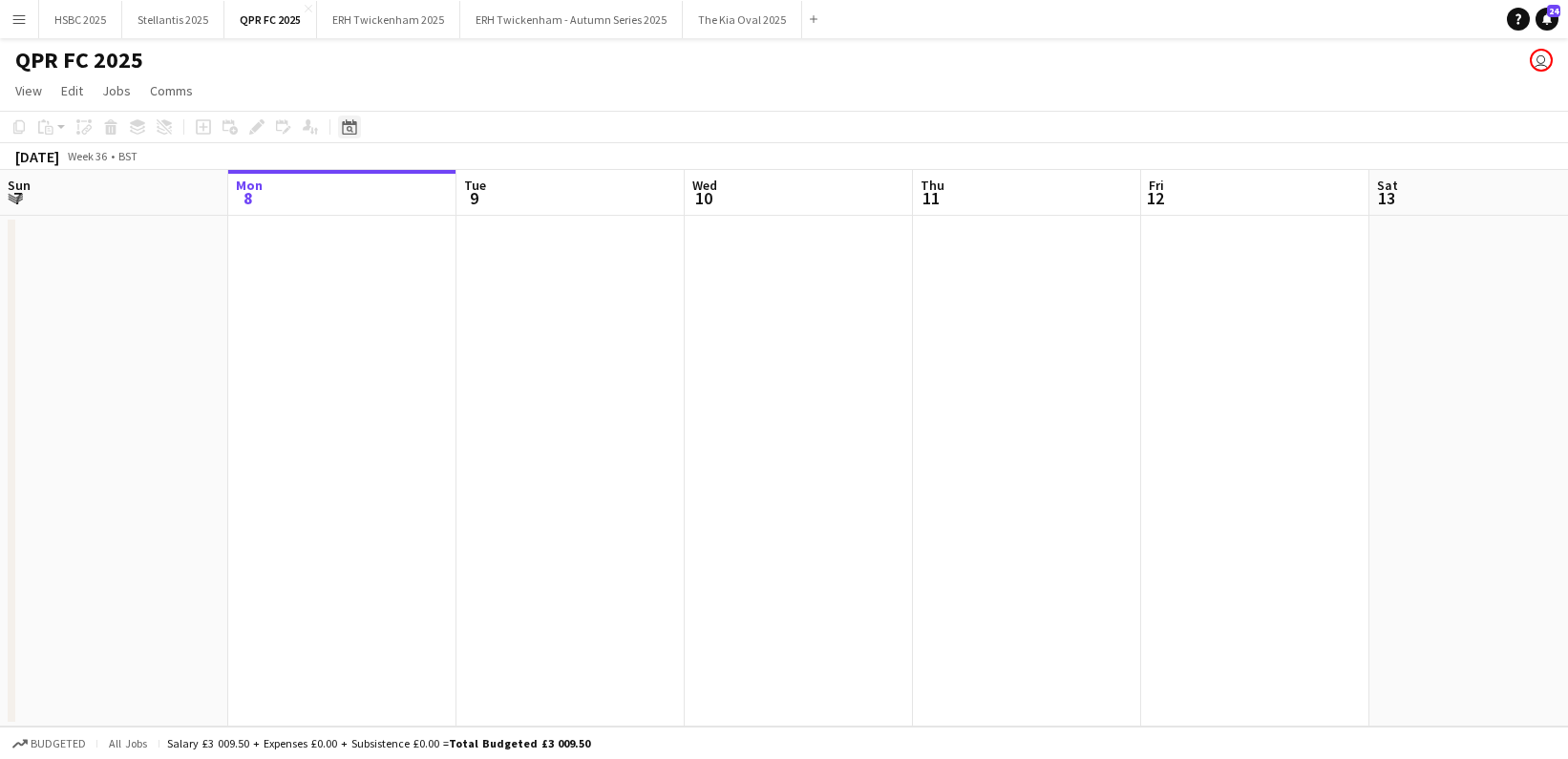
click at [350, 127] on icon at bounding box center [350, 129] width 7 height 7
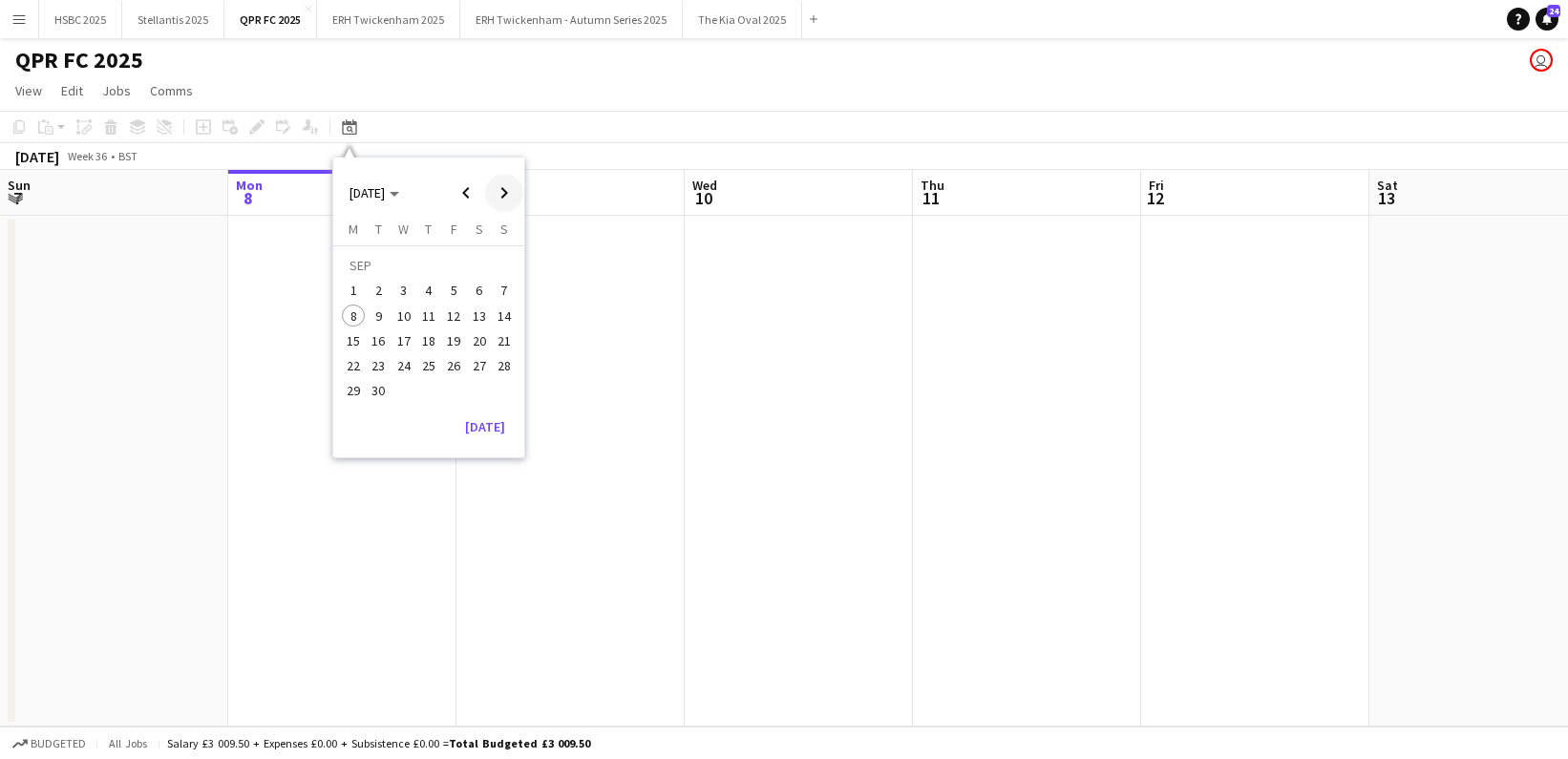
click at [506, 195] on span "Next month" at bounding box center [504, 193] width 38 height 38
click at [480, 267] on span "1" at bounding box center [480, 269] width 23 height 27
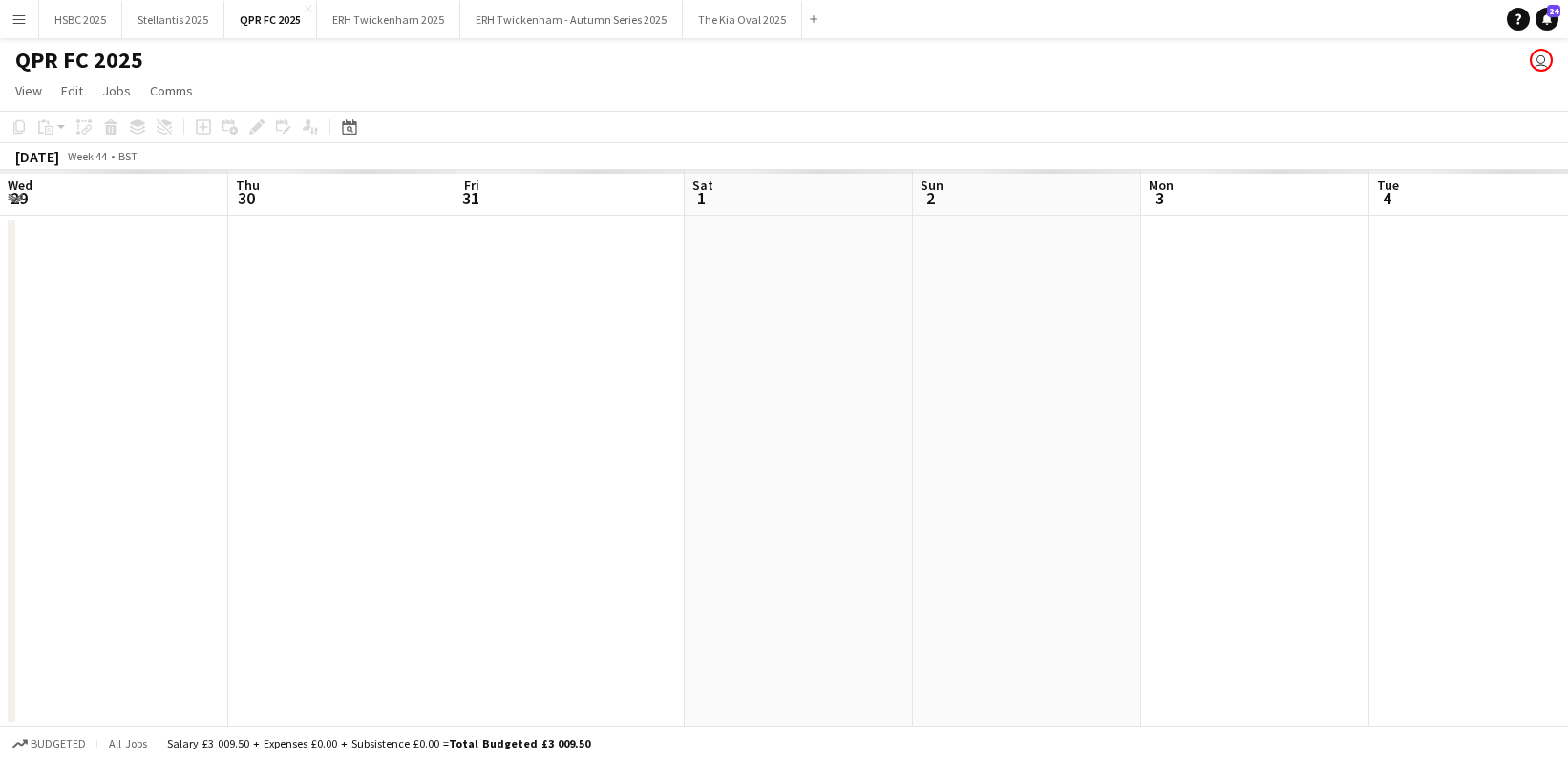
scroll to position [0, 657]
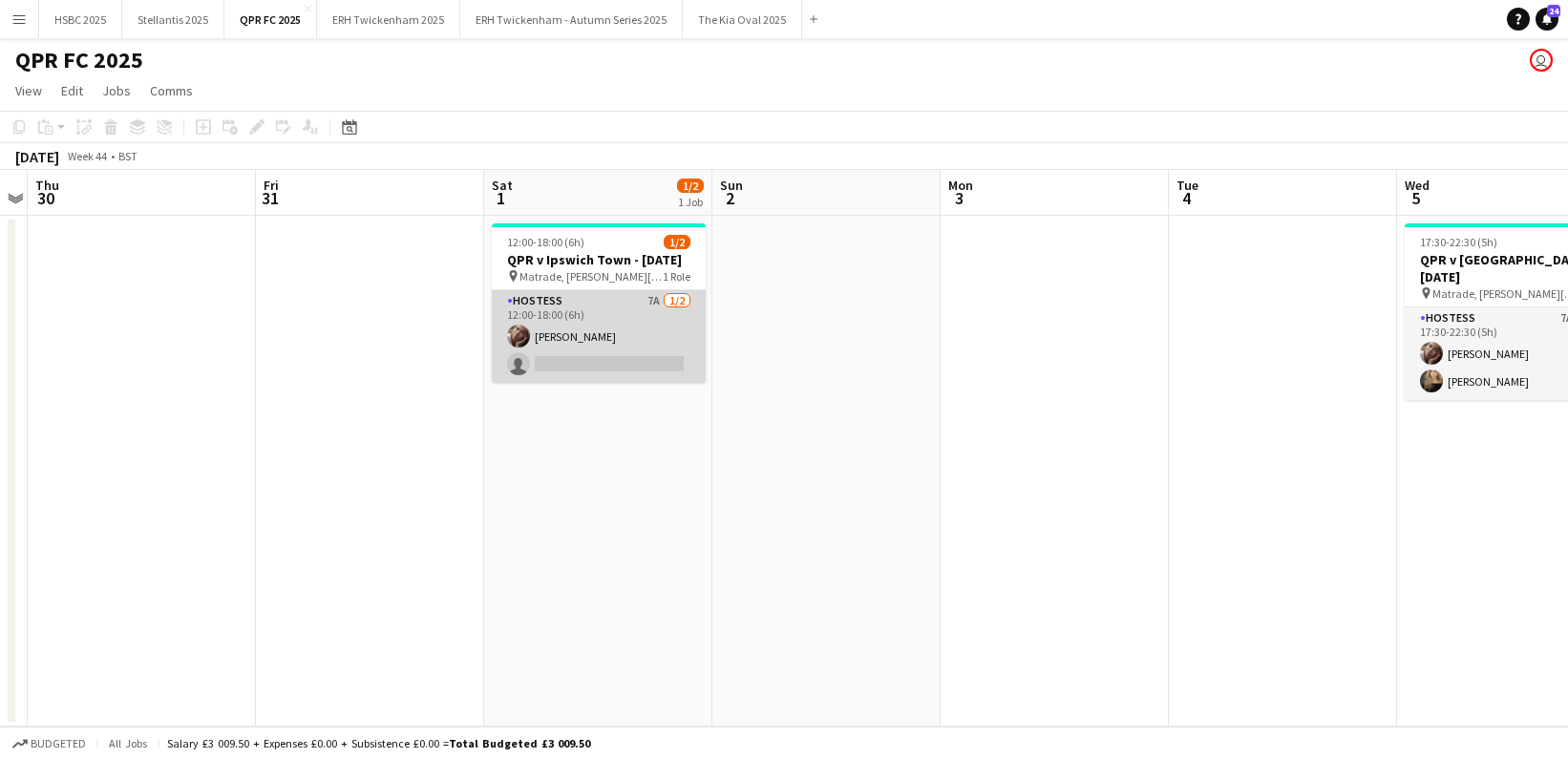
click at [625, 341] on app-card-role "Hostess 7A [DATE] 12:00-18:00 (6h) [PERSON_NAME] single-neutral-actions" at bounding box center [599, 336] width 214 height 93
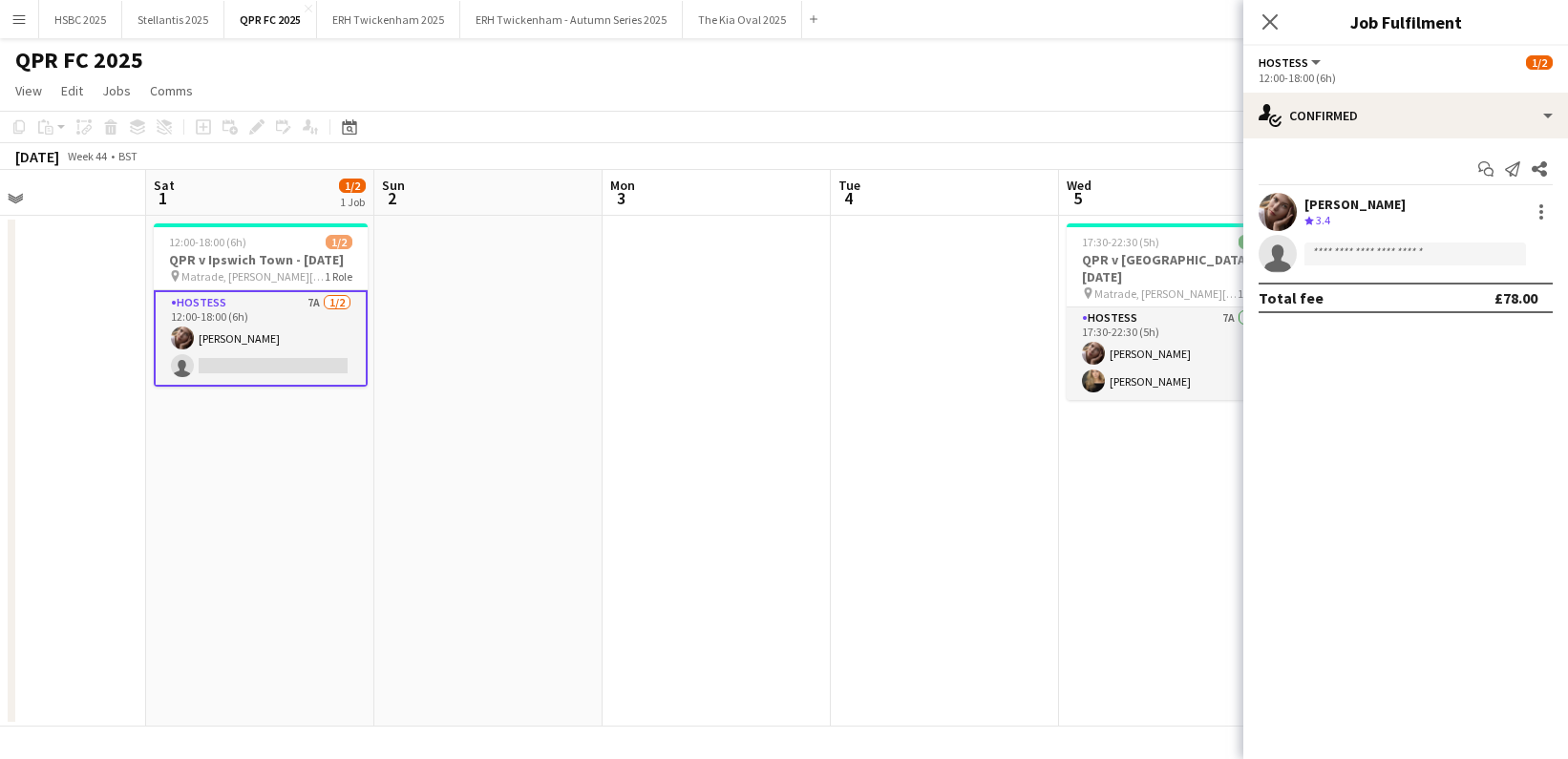
scroll to position [0, 560]
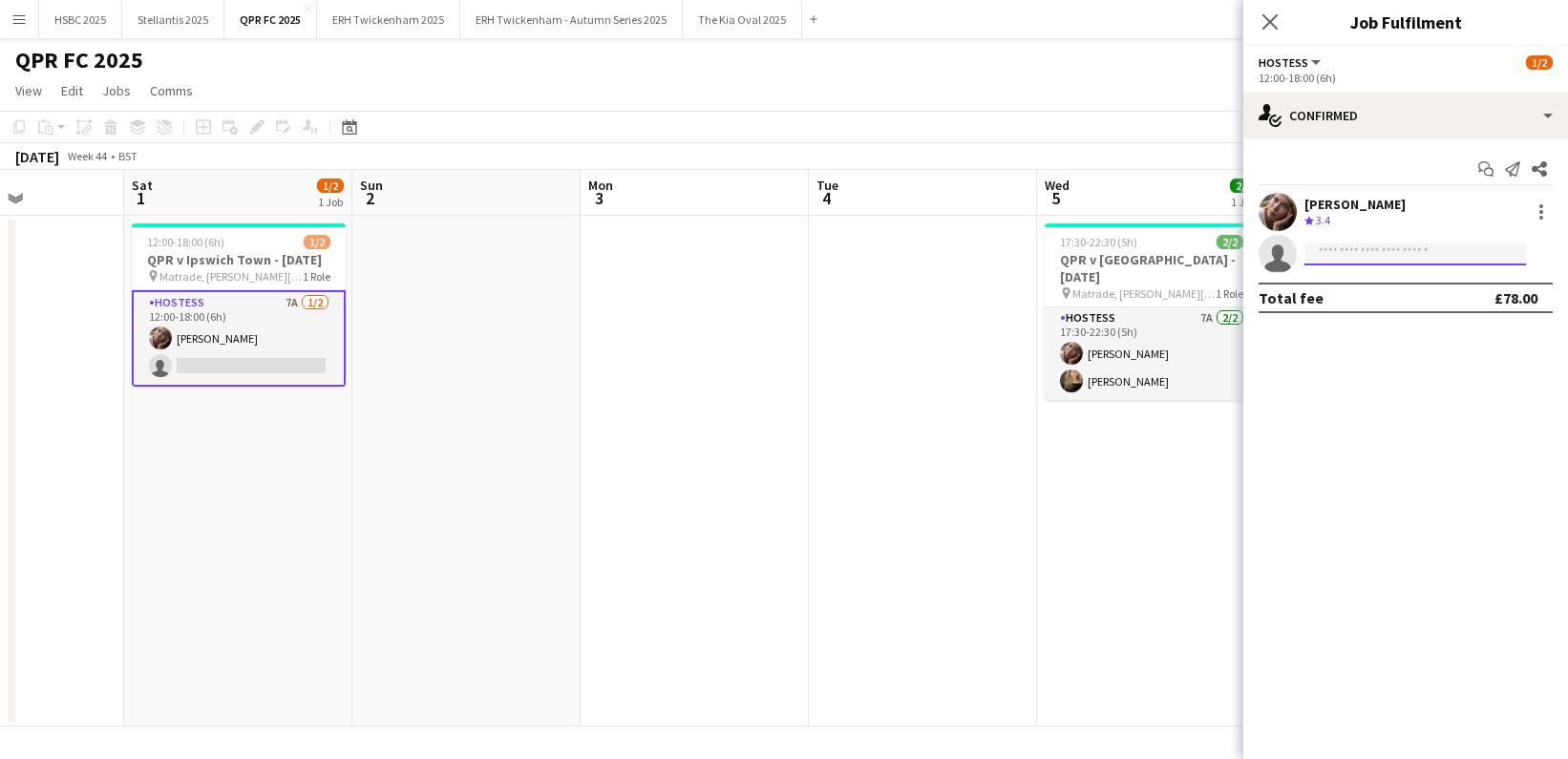
click at [1375, 254] on input at bounding box center [1416, 254] width 222 height 23
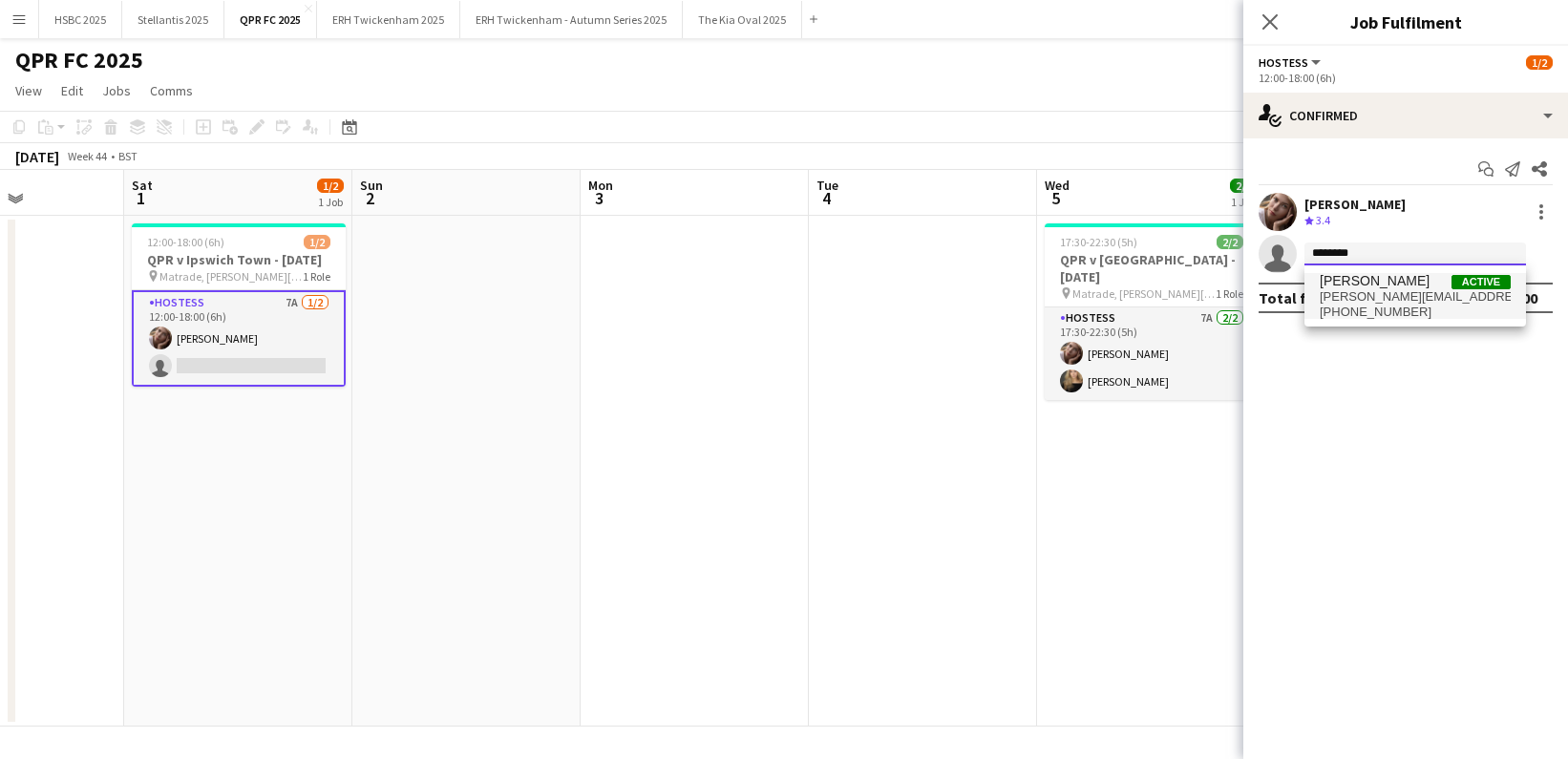
type input "********"
click at [1370, 293] on span "[PERSON_NAME][EMAIL_ADDRESS][PERSON_NAME][DOMAIN_NAME]" at bounding box center [1416, 297] width 191 height 15
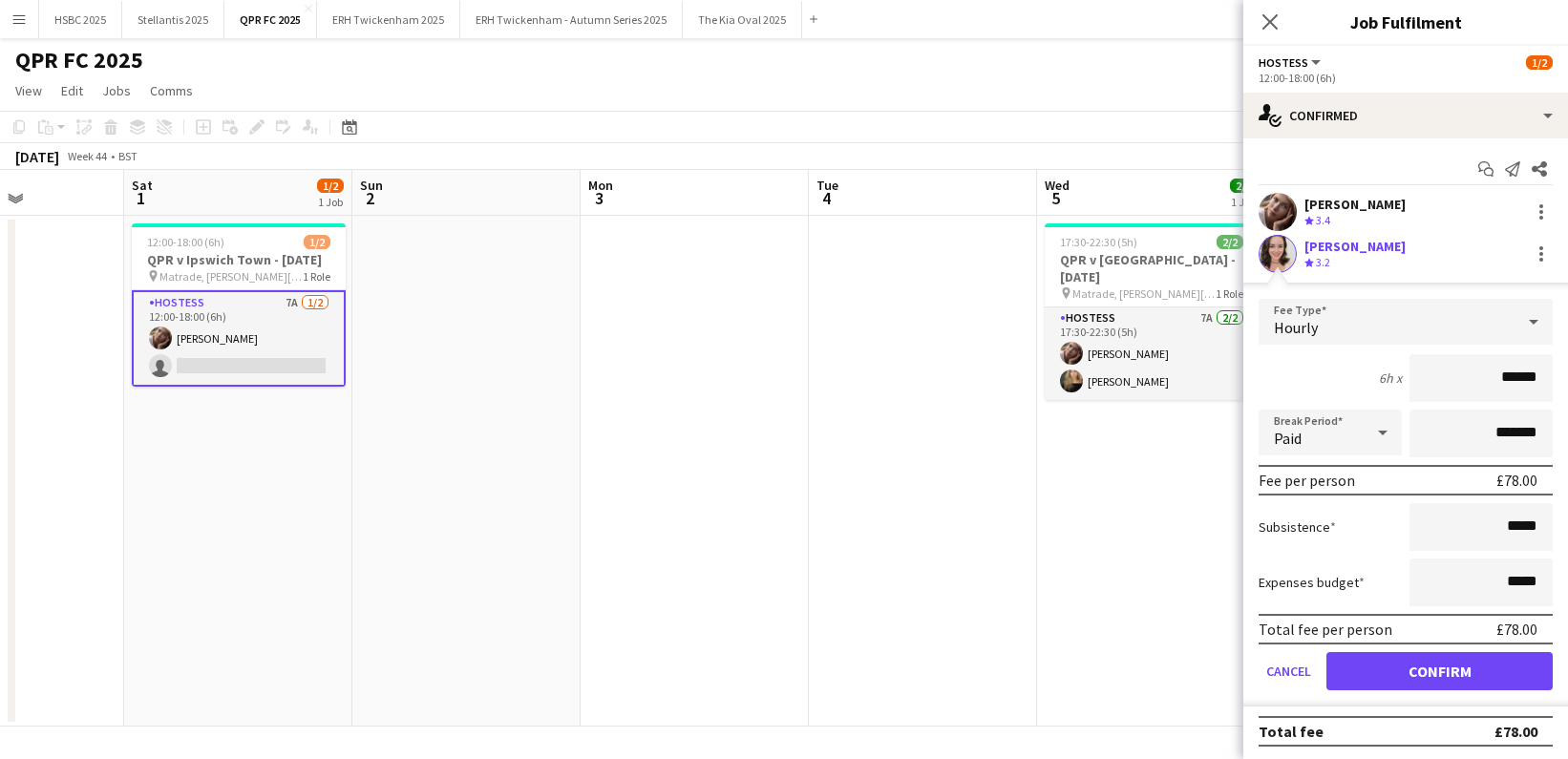
click button "Confirm" at bounding box center [1440, 671] width 227 height 38
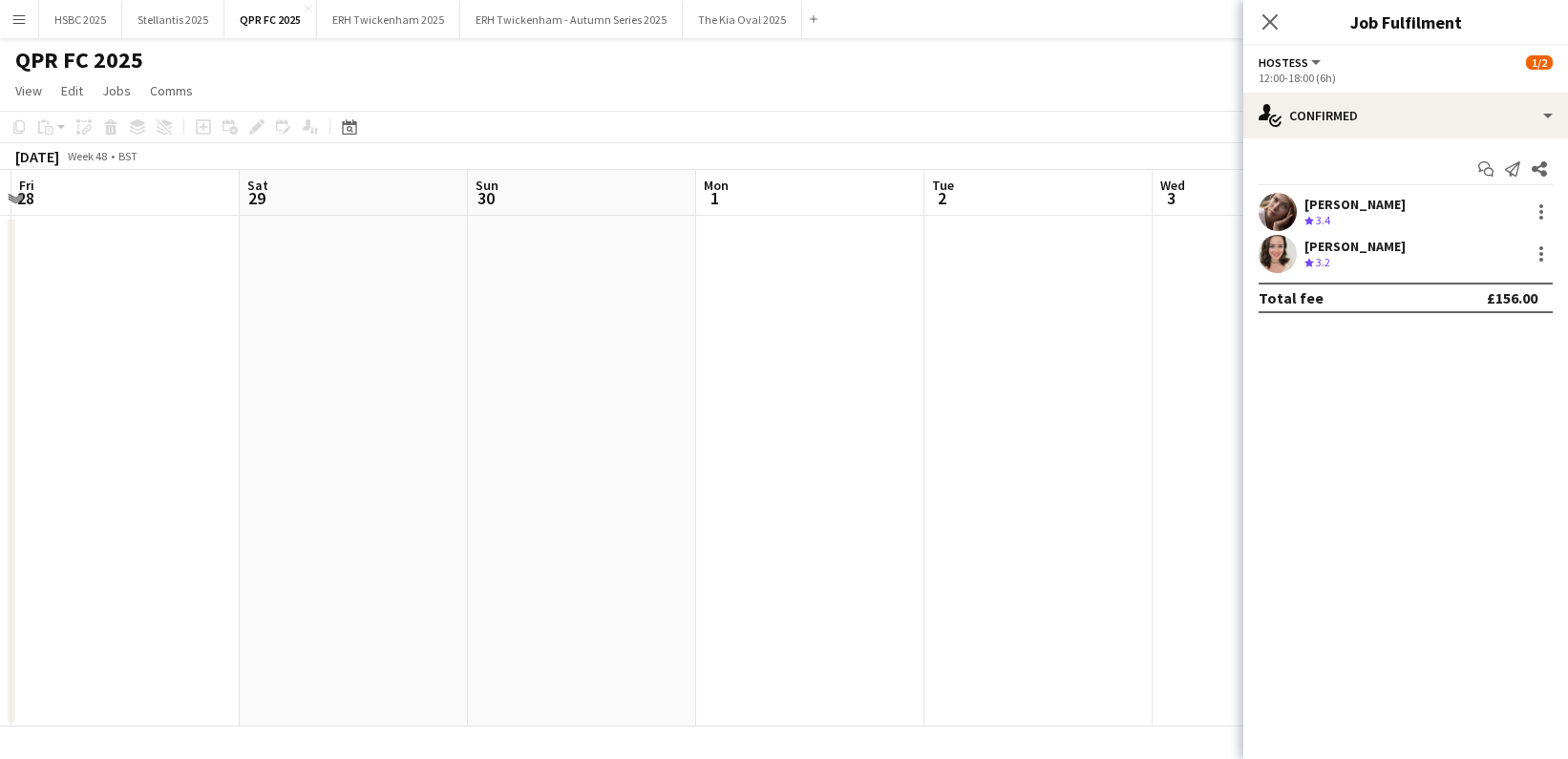
scroll to position [0, 705]
click at [895, 508] on app-date-cell at bounding box center [1007, 471] width 229 height 510
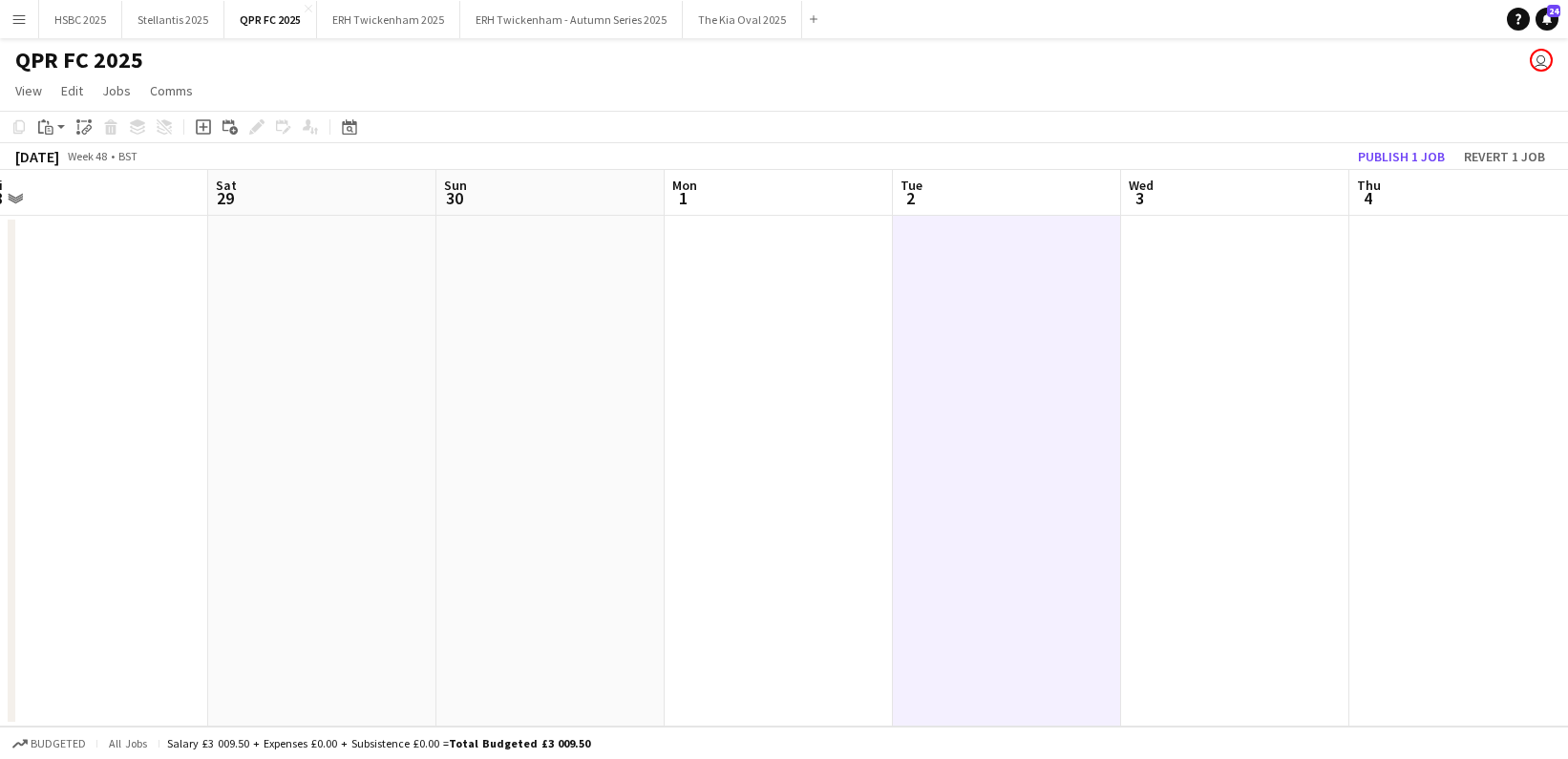
click at [831, 507] on app-date-cell at bounding box center [778, 471] width 229 height 510
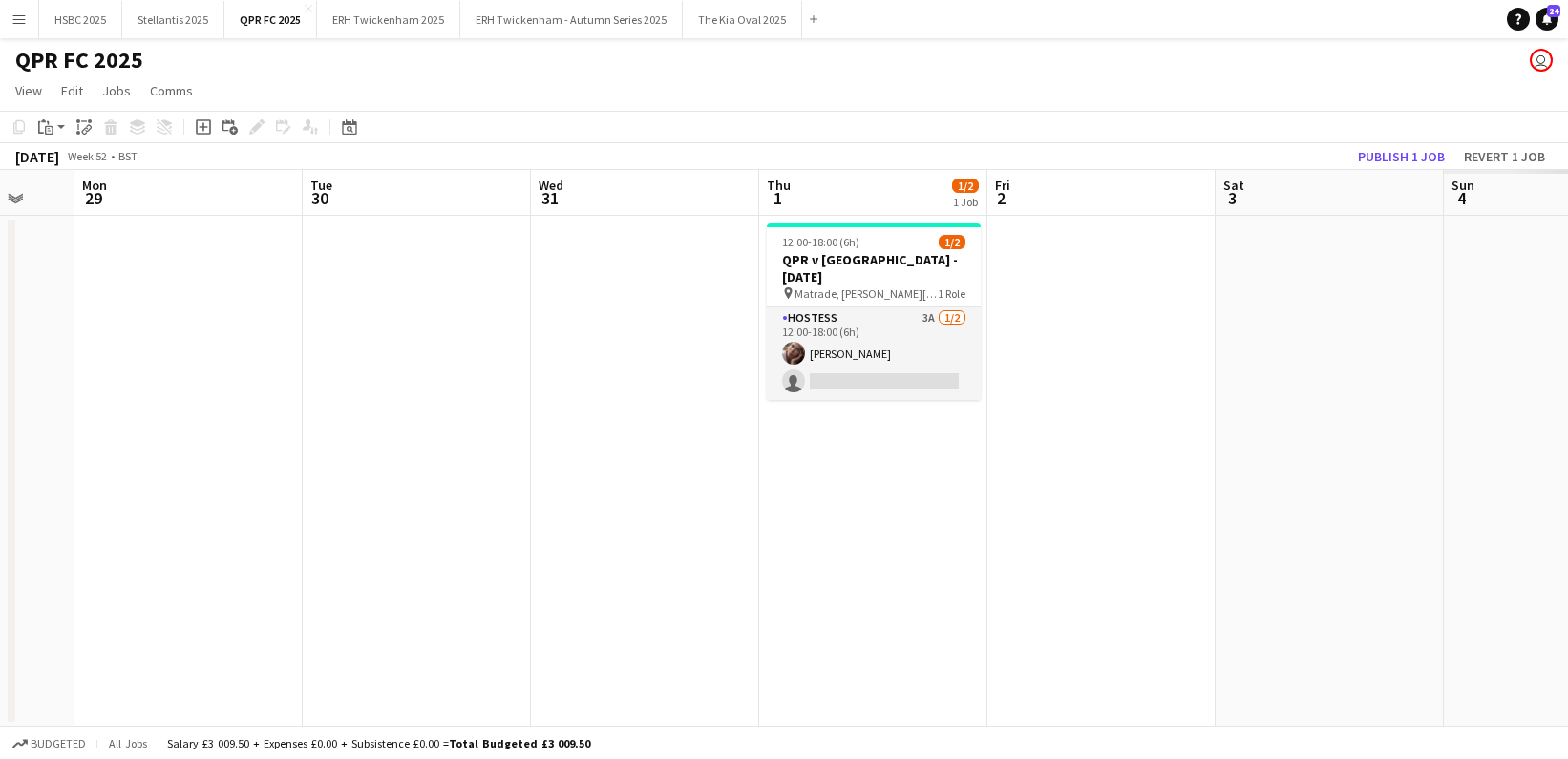
scroll to position [0, 634]
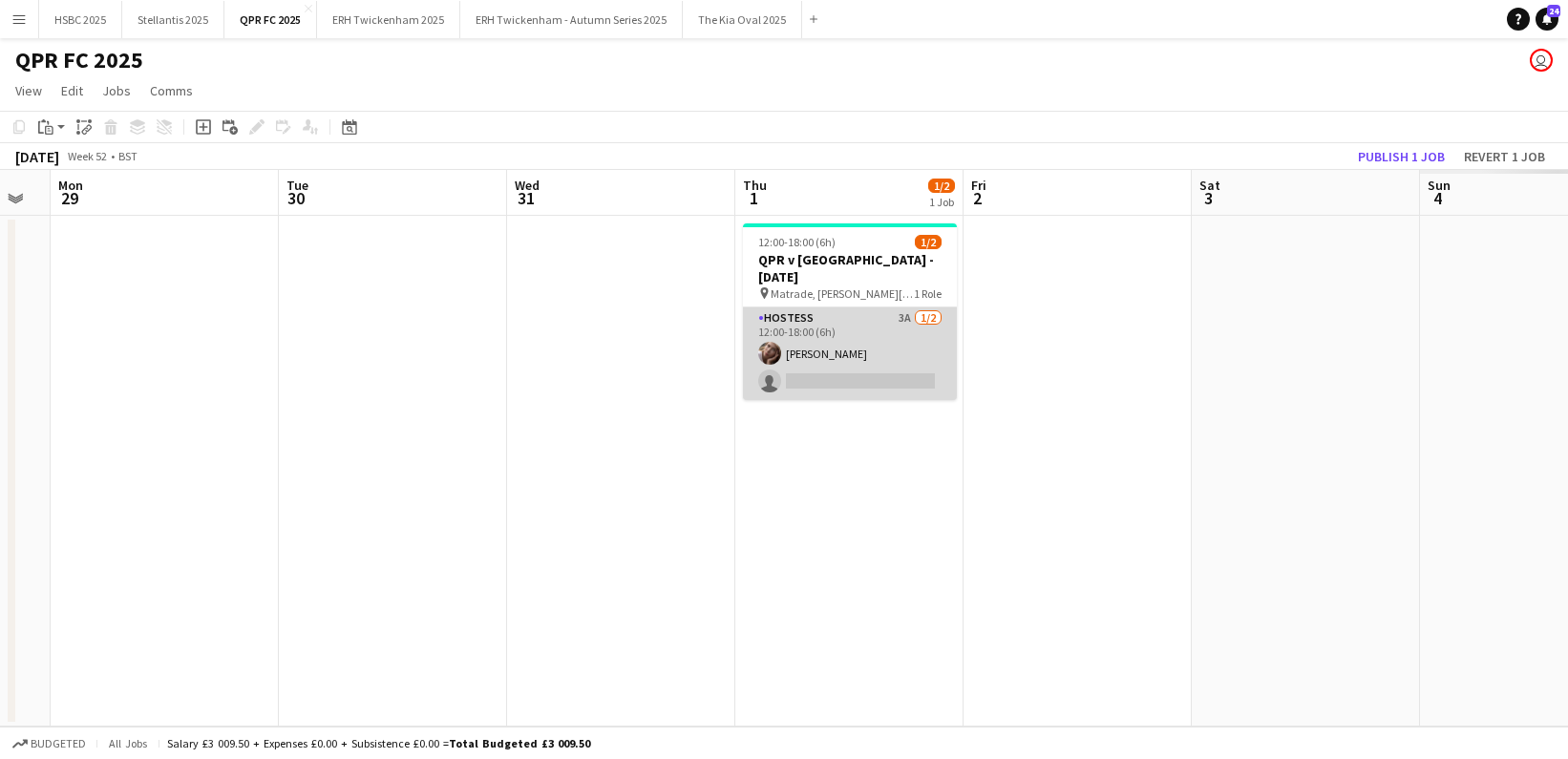
click at [854, 387] on app-card-role "Hostess 3A [DATE] 12:00-18:00 (6h) [PERSON_NAME] single-neutral-actions" at bounding box center [850, 354] width 214 height 93
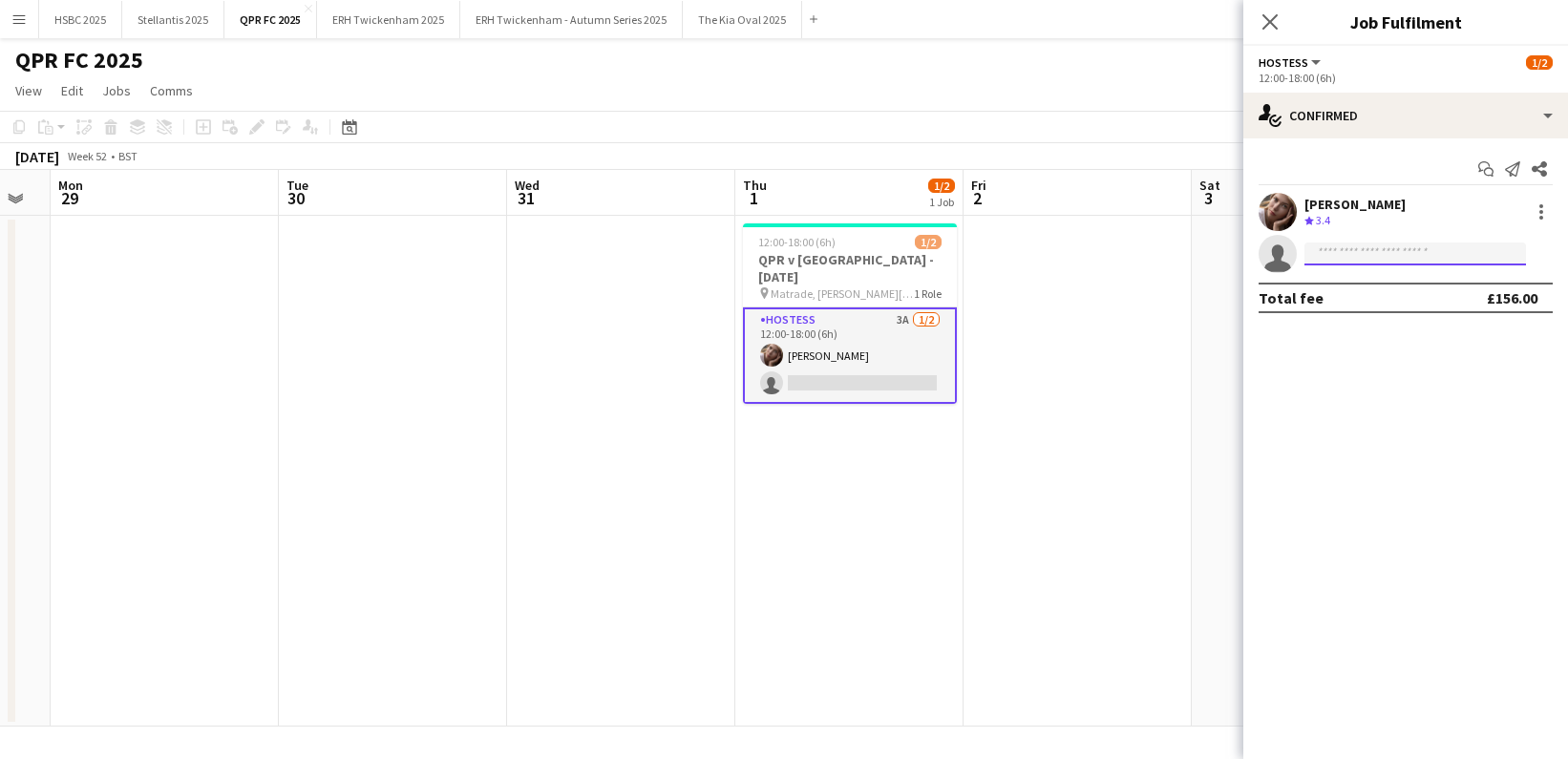
click at [1443, 247] on input at bounding box center [1416, 254] width 222 height 23
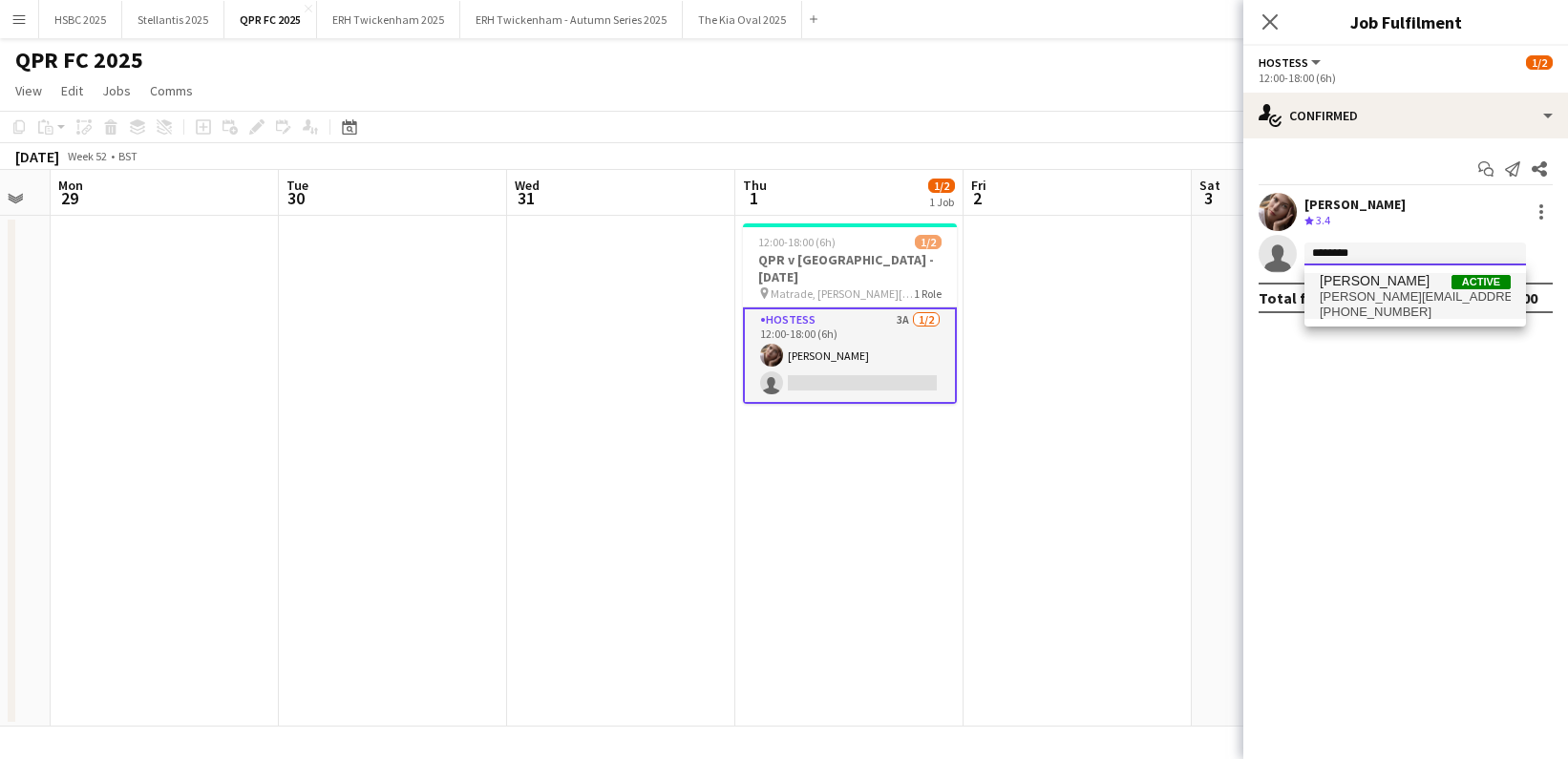
type input "********"
click at [1451, 291] on span "[PERSON_NAME][EMAIL_ADDRESS][PERSON_NAME][DOMAIN_NAME]" at bounding box center [1416, 297] width 191 height 15
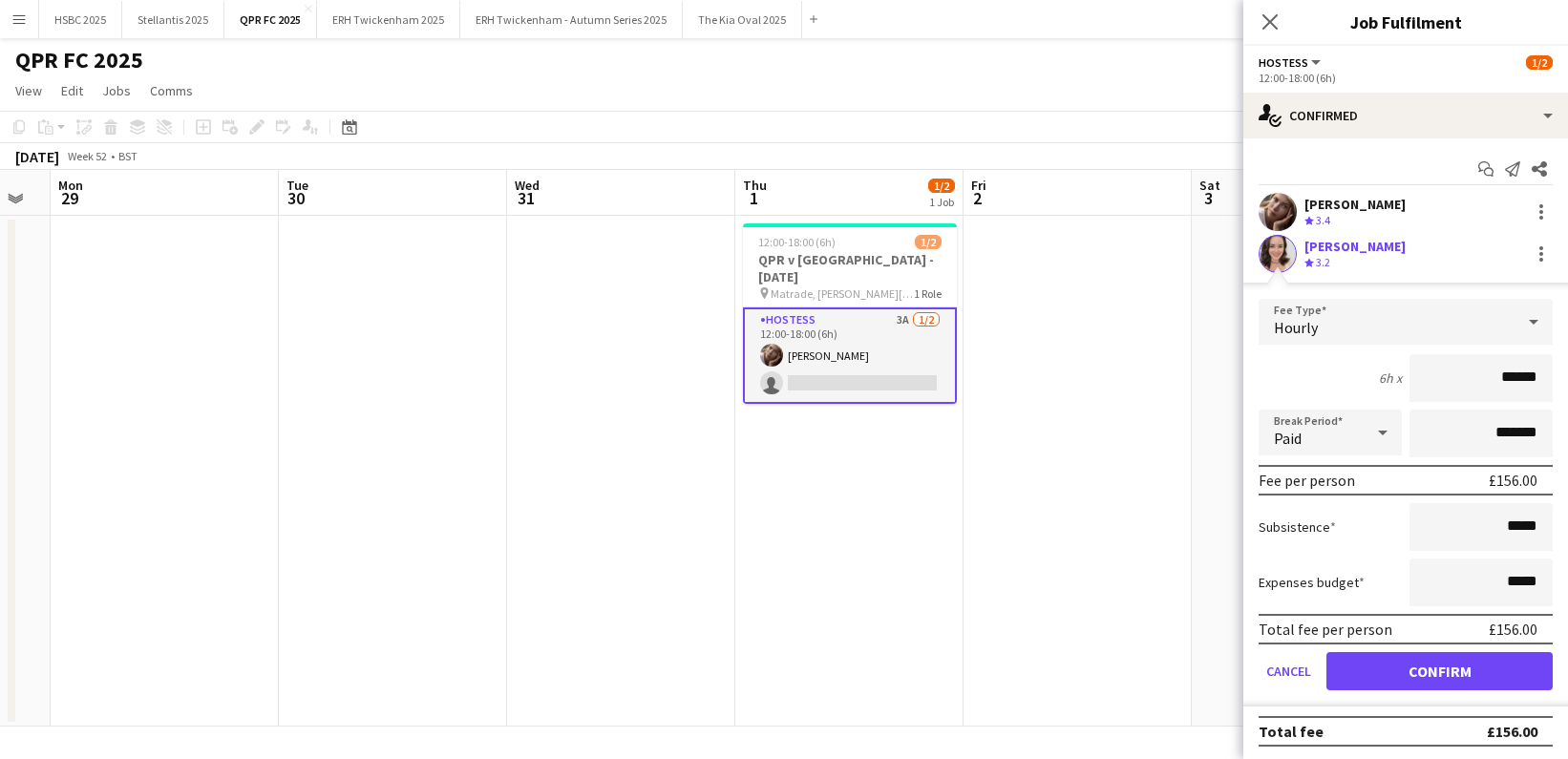
click button "Confirm" at bounding box center [1440, 671] width 227 height 38
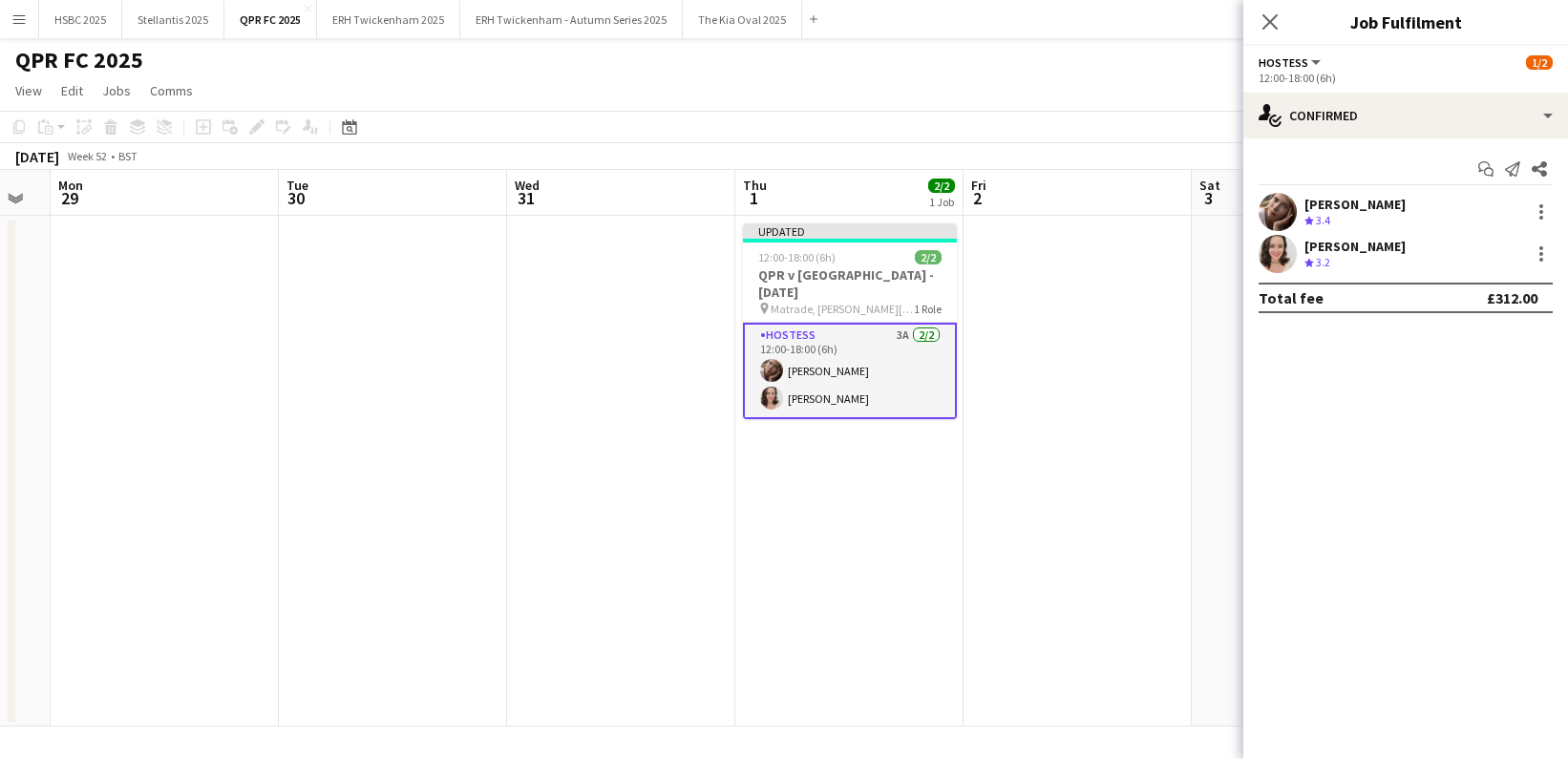
click at [1091, 361] on app-date-cell at bounding box center [1078, 471] width 229 height 510
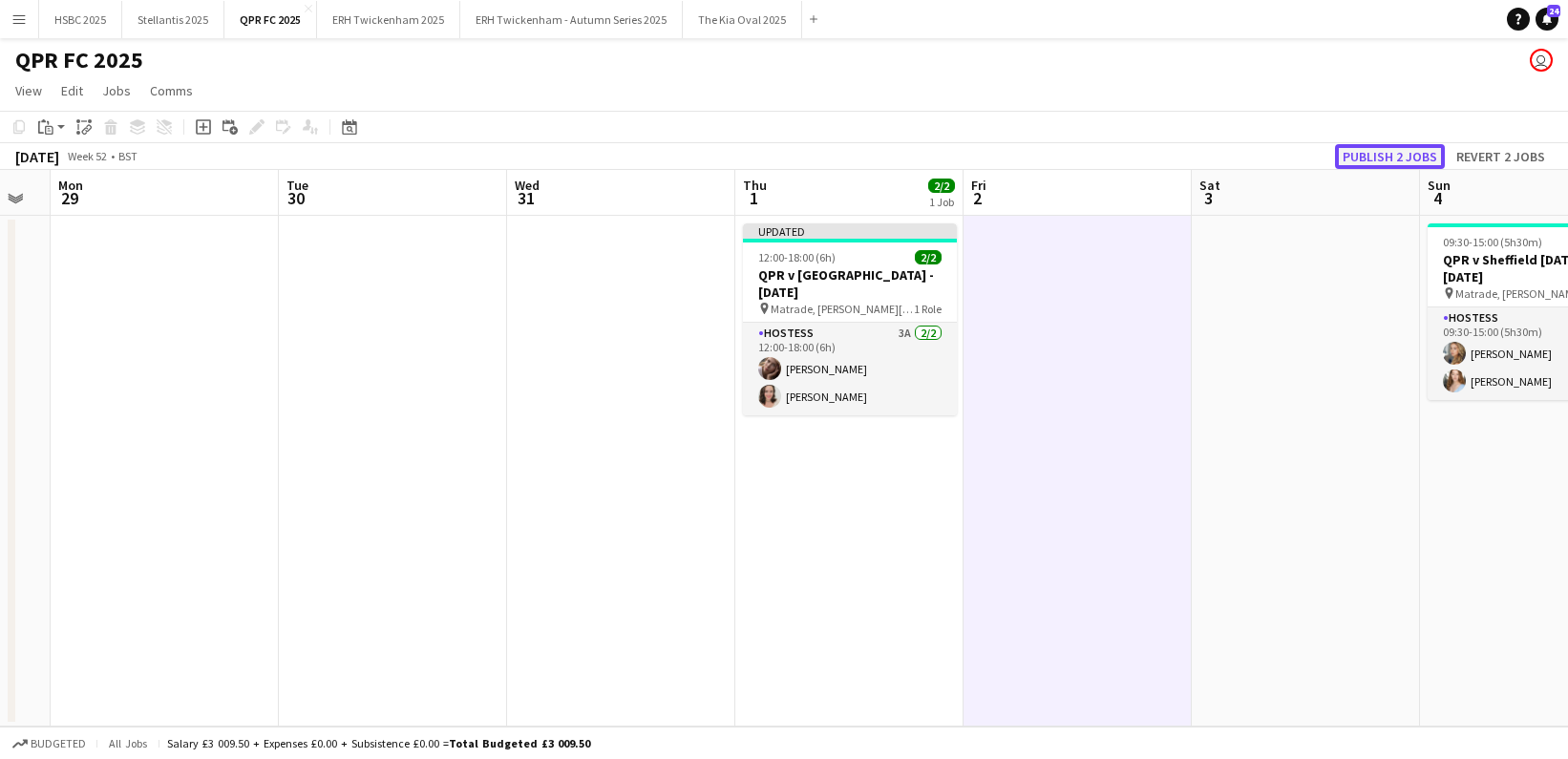
click at [1382, 151] on button "Publish 2 jobs" at bounding box center [1390, 157] width 110 height 25
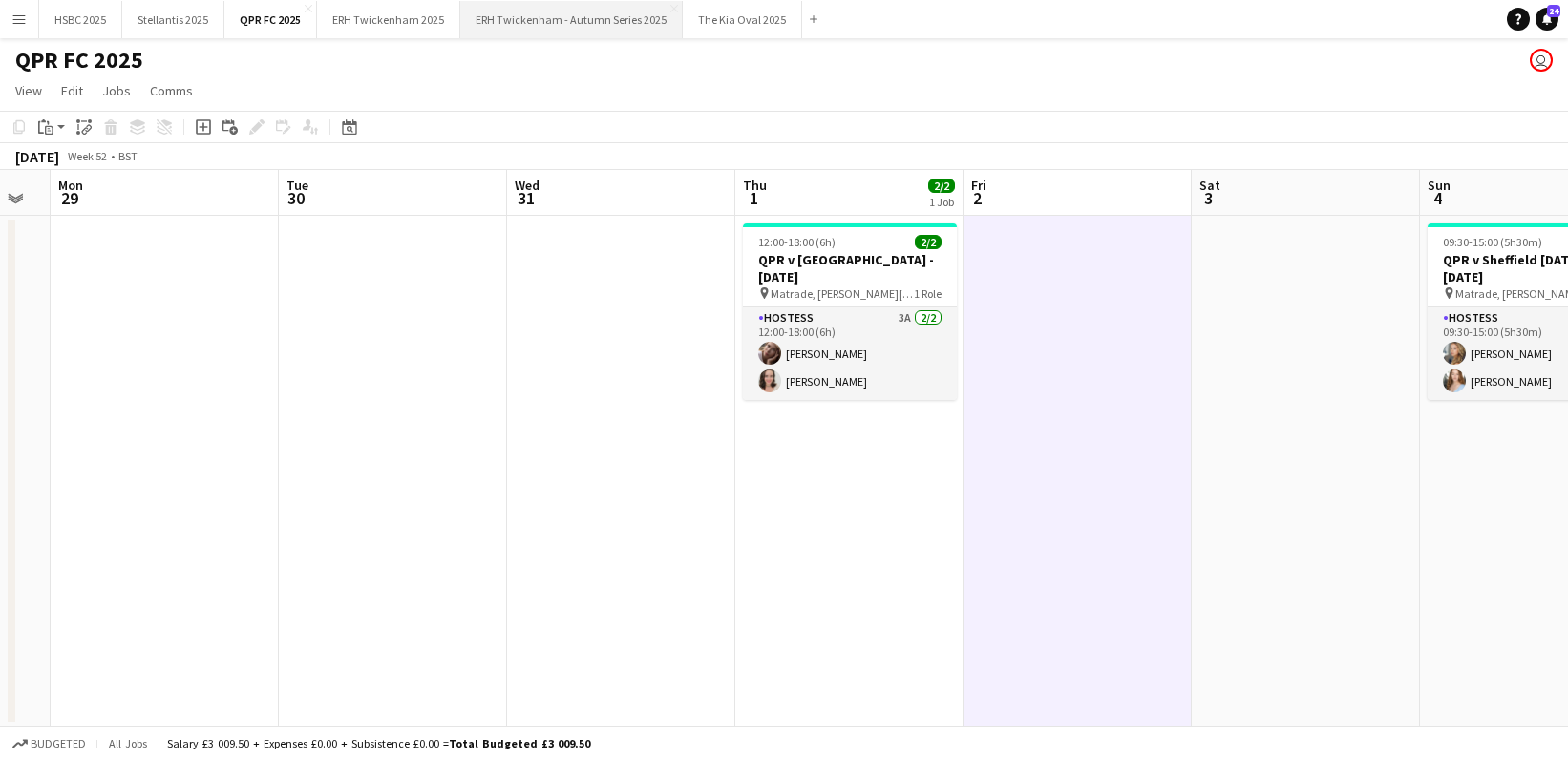
click at [563, 18] on button "ERH Twickenham - Autumn Series 2025 Close" at bounding box center [572, 19] width 223 height 37
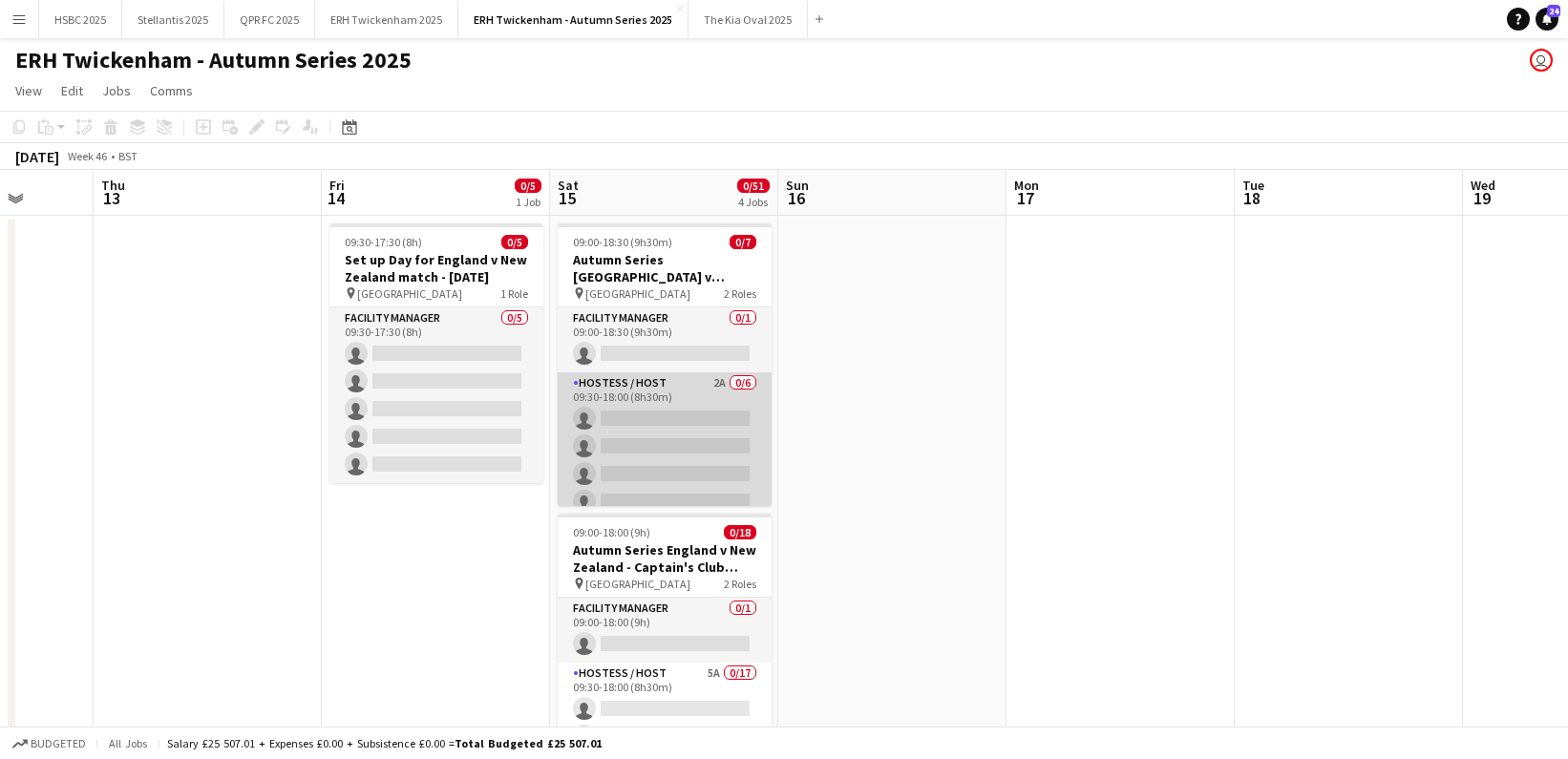
click at [699, 431] on app-card-role "Hostess / Host 2A 0/6 09:30-18:00 (8h30m) single-neutral-actions single-neutral…" at bounding box center [664, 474] width 214 height 204
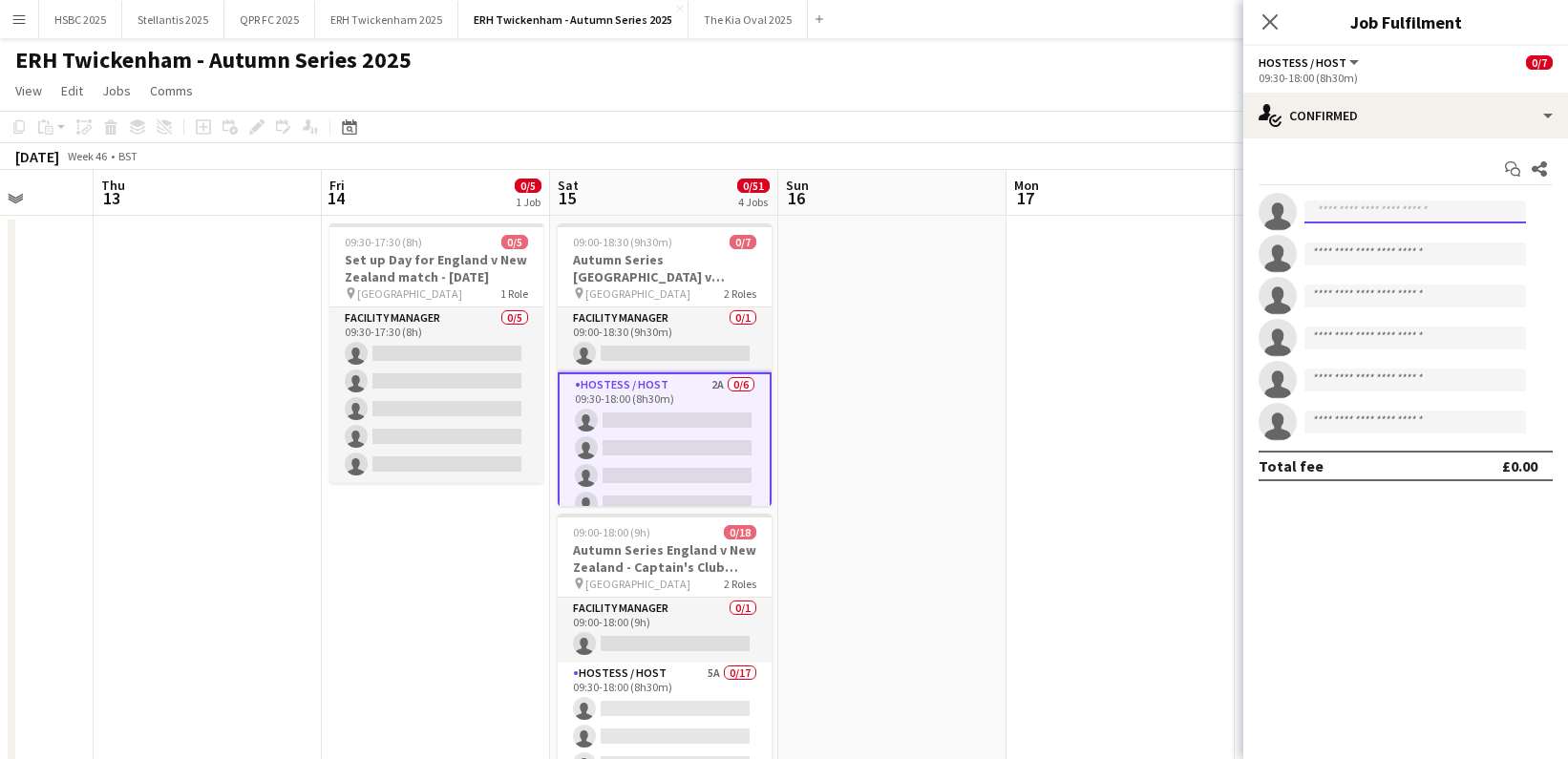
click at [1338, 206] on input at bounding box center [1416, 212] width 222 height 23
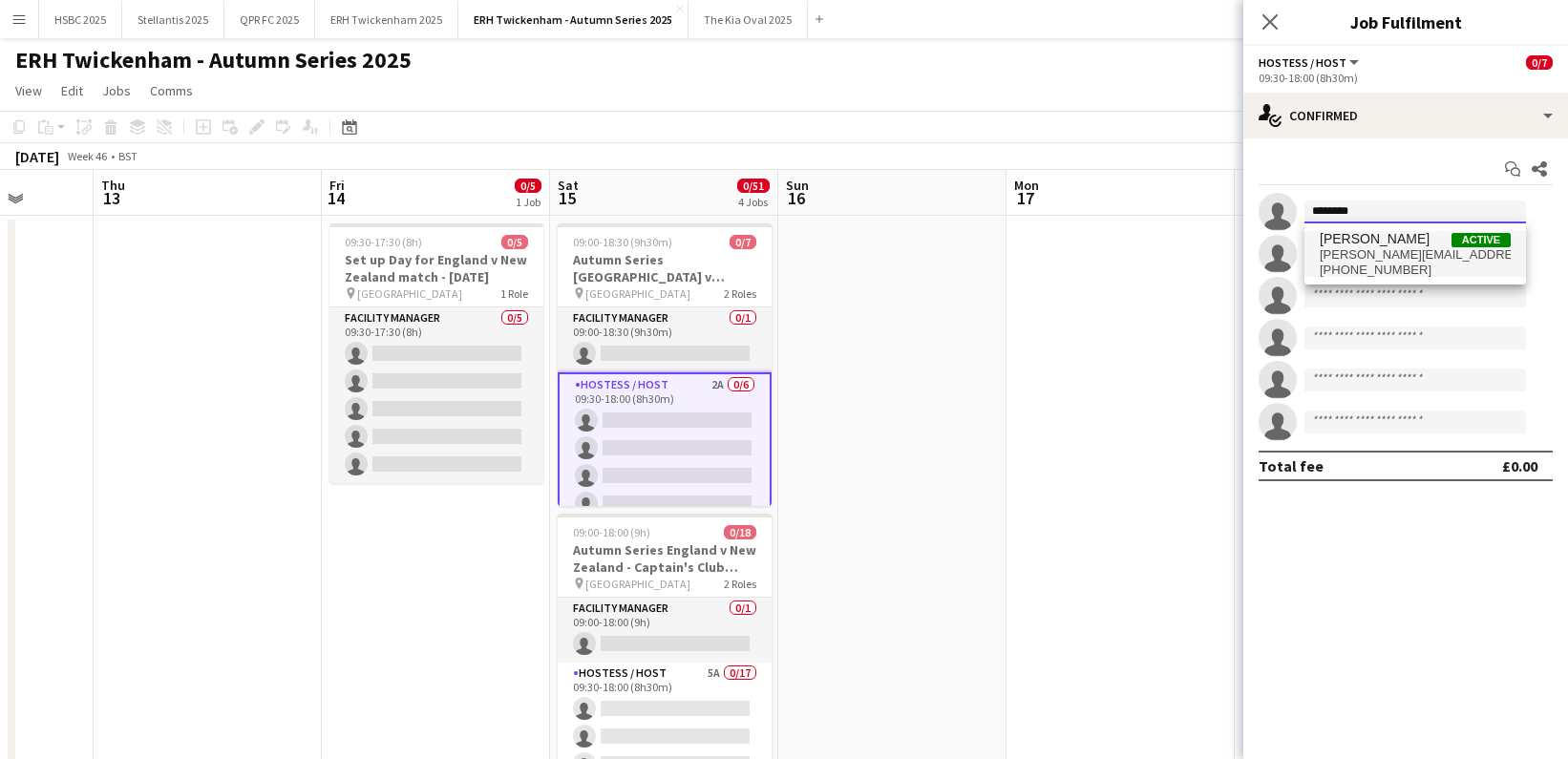
type input "********"
click at [1375, 254] on span "[PERSON_NAME][EMAIL_ADDRESS][PERSON_NAME][DOMAIN_NAME]" at bounding box center [1416, 255] width 191 height 15
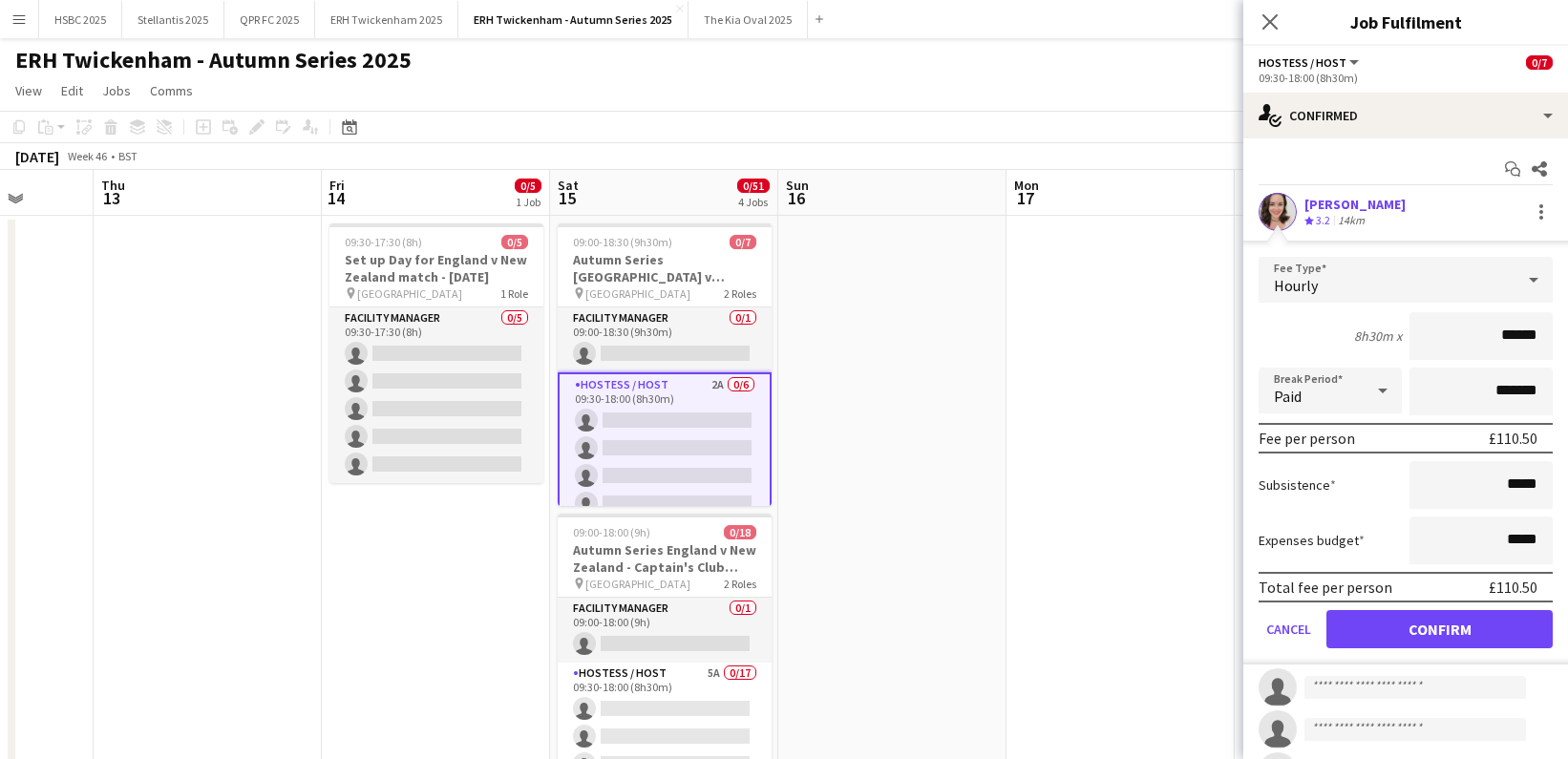
click button "Confirm" at bounding box center [1440, 629] width 227 height 38
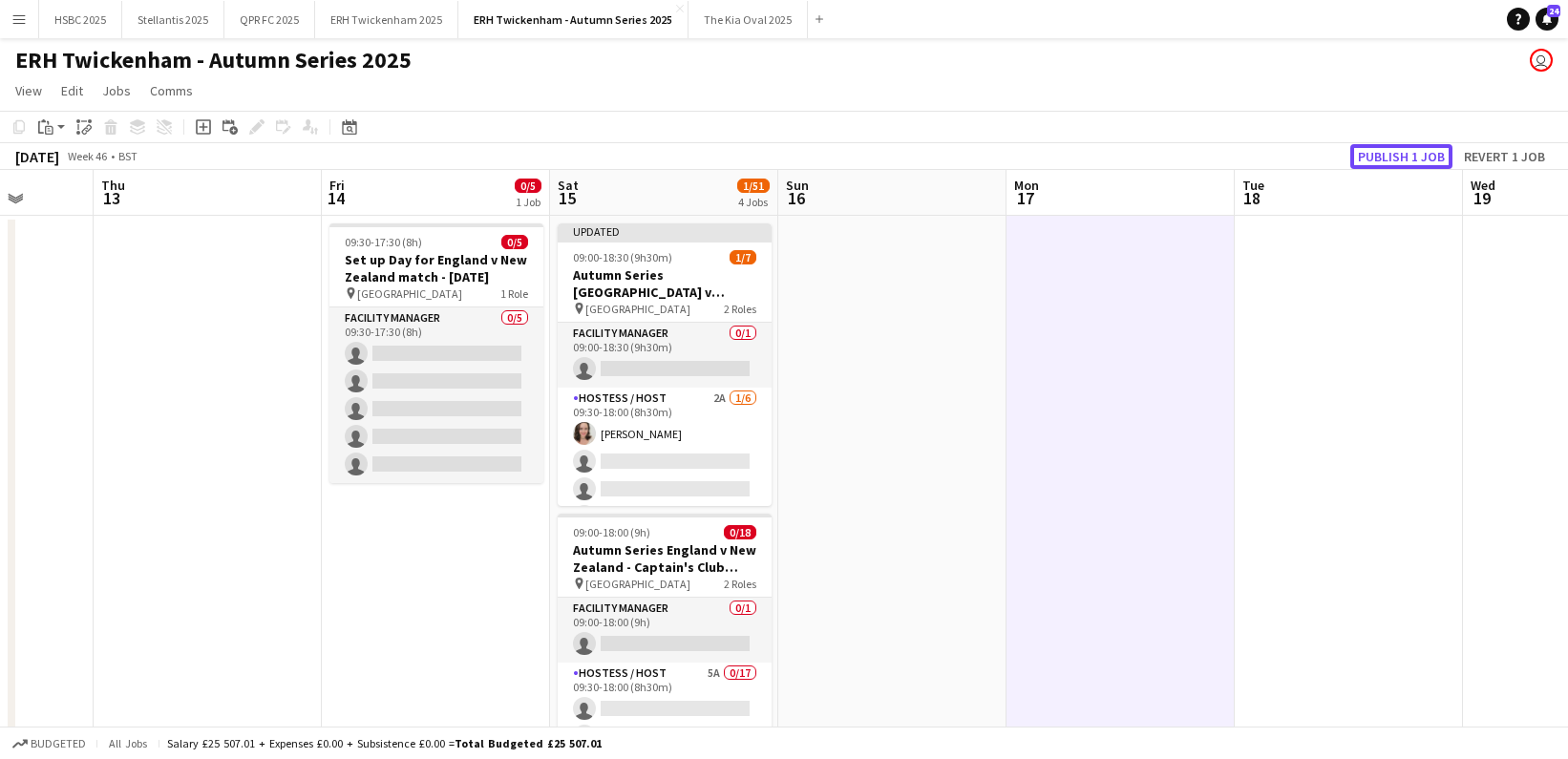
click at [1408, 147] on button "Publish 1 job" at bounding box center [1402, 157] width 102 height 25
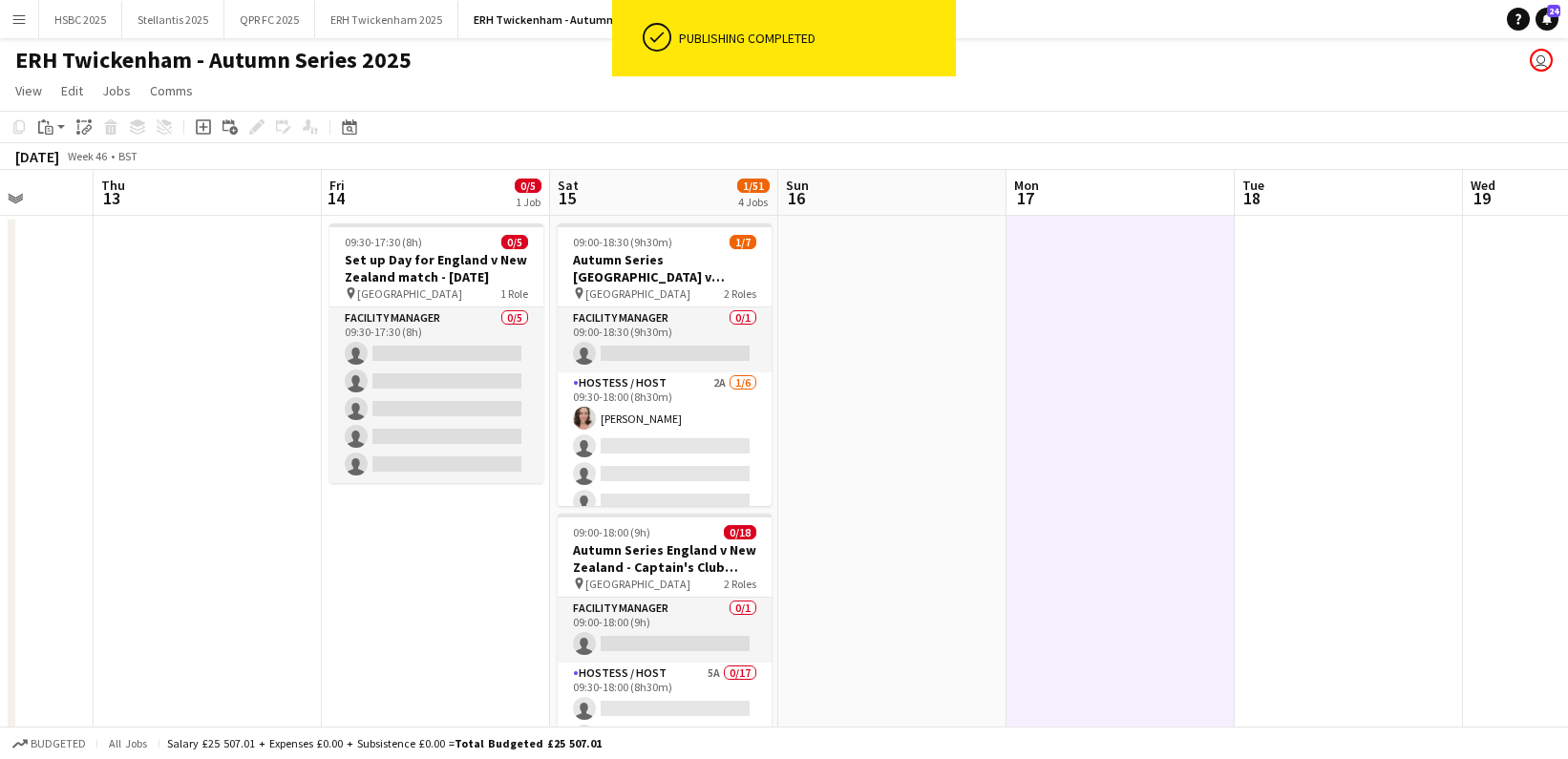
drag, startPoint x: 724, startPoint y: 423, endPoint x: 795, endPoint y: 400, distance: 74.6
click at [724, 423] on app-card-role "Hostess / Host 2A [DATE] 09:30-18:00 (8h30m) [PERSON_NAME] single-neutral-actio…" at bounding box center [664, 474] width 214 height 204
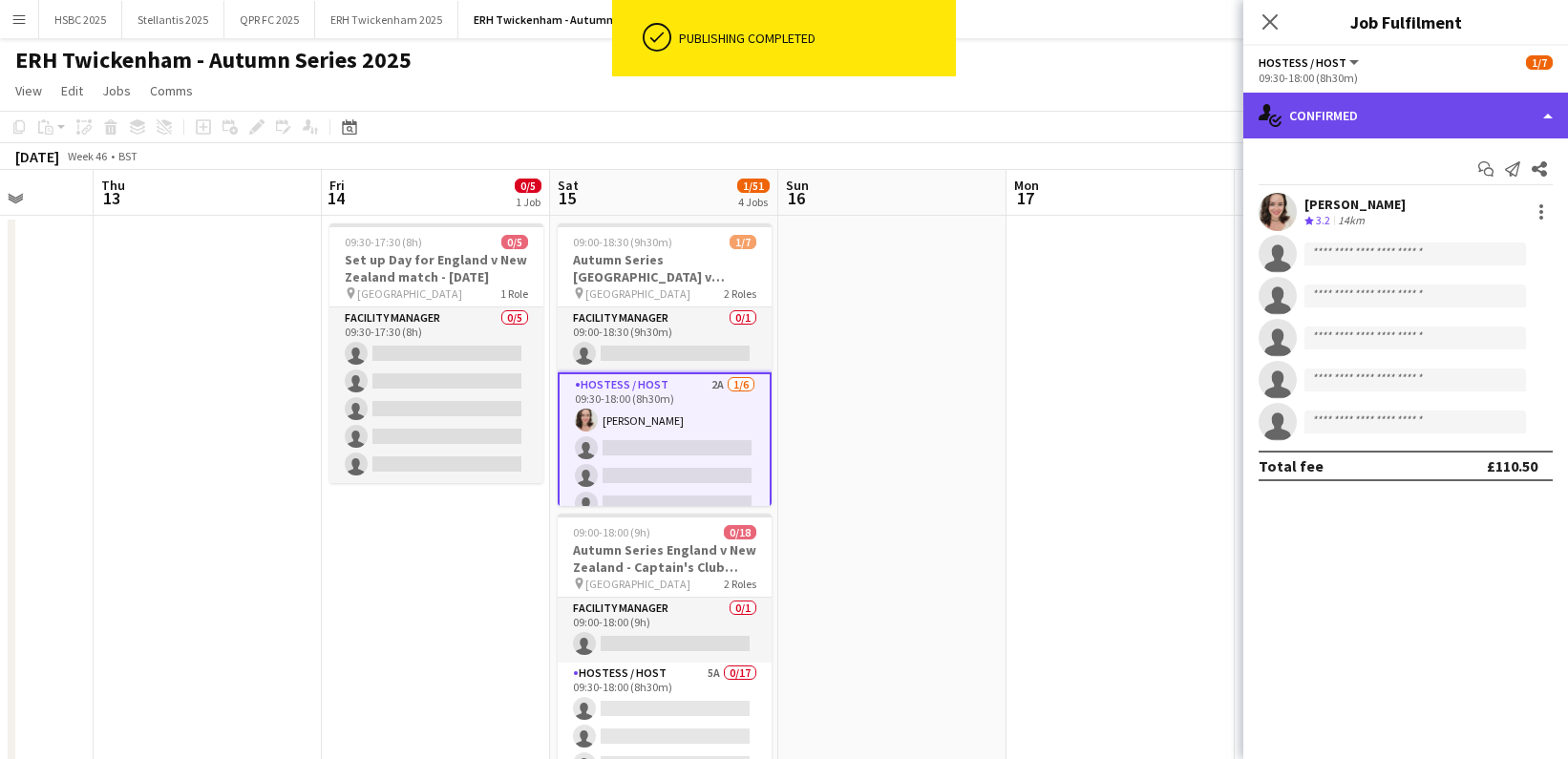
click at [1433, 113] on div "single-neutral-actions-check-2 Confirmed" at bounding box center [1406, 116] width 325 height 46
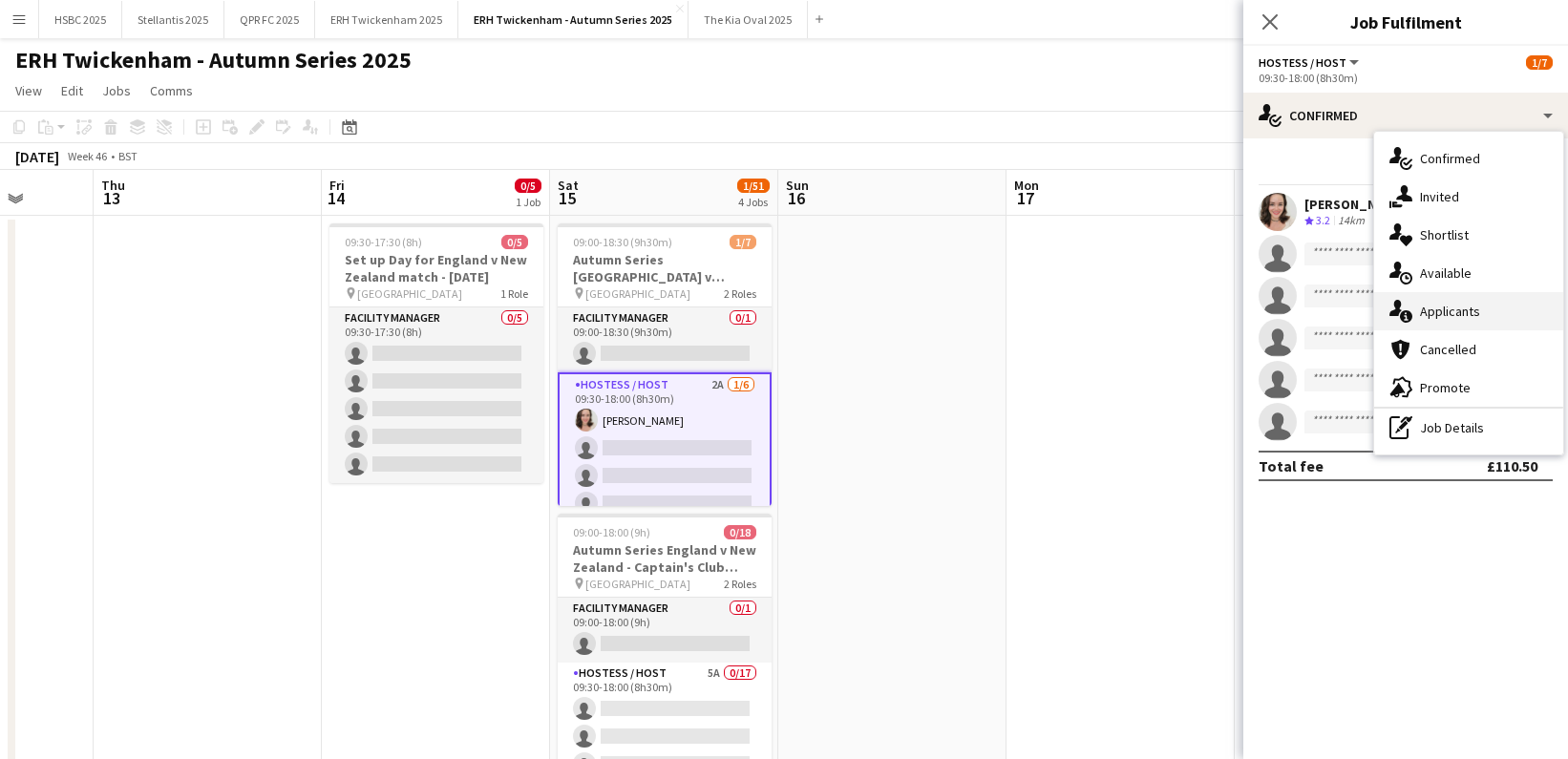
click at [1519, 302] on div "single-neutral-actions-information Applicants" at bounding box center [1470, 312] width 189 height 38
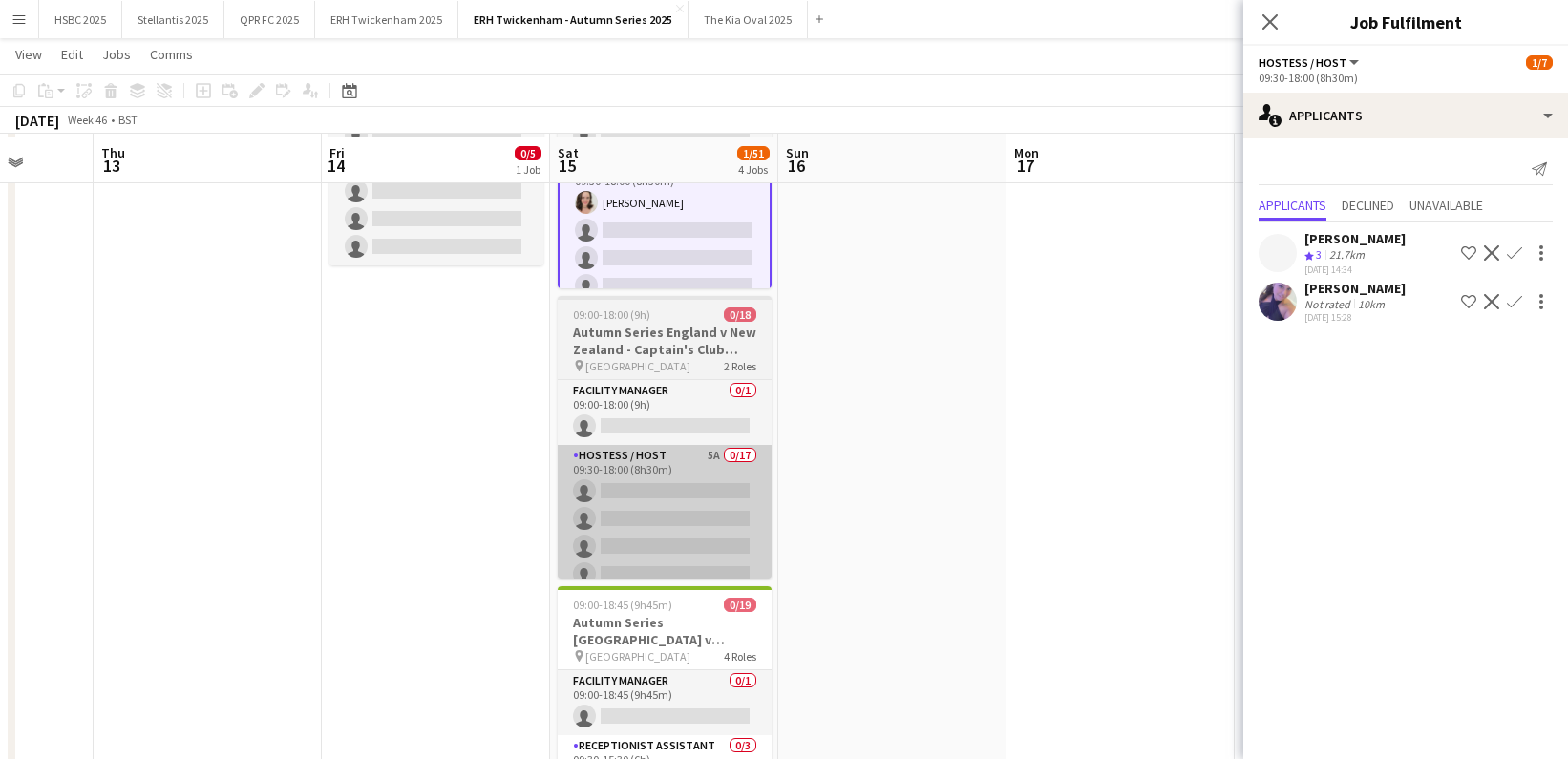
scroll to position [220, 0]
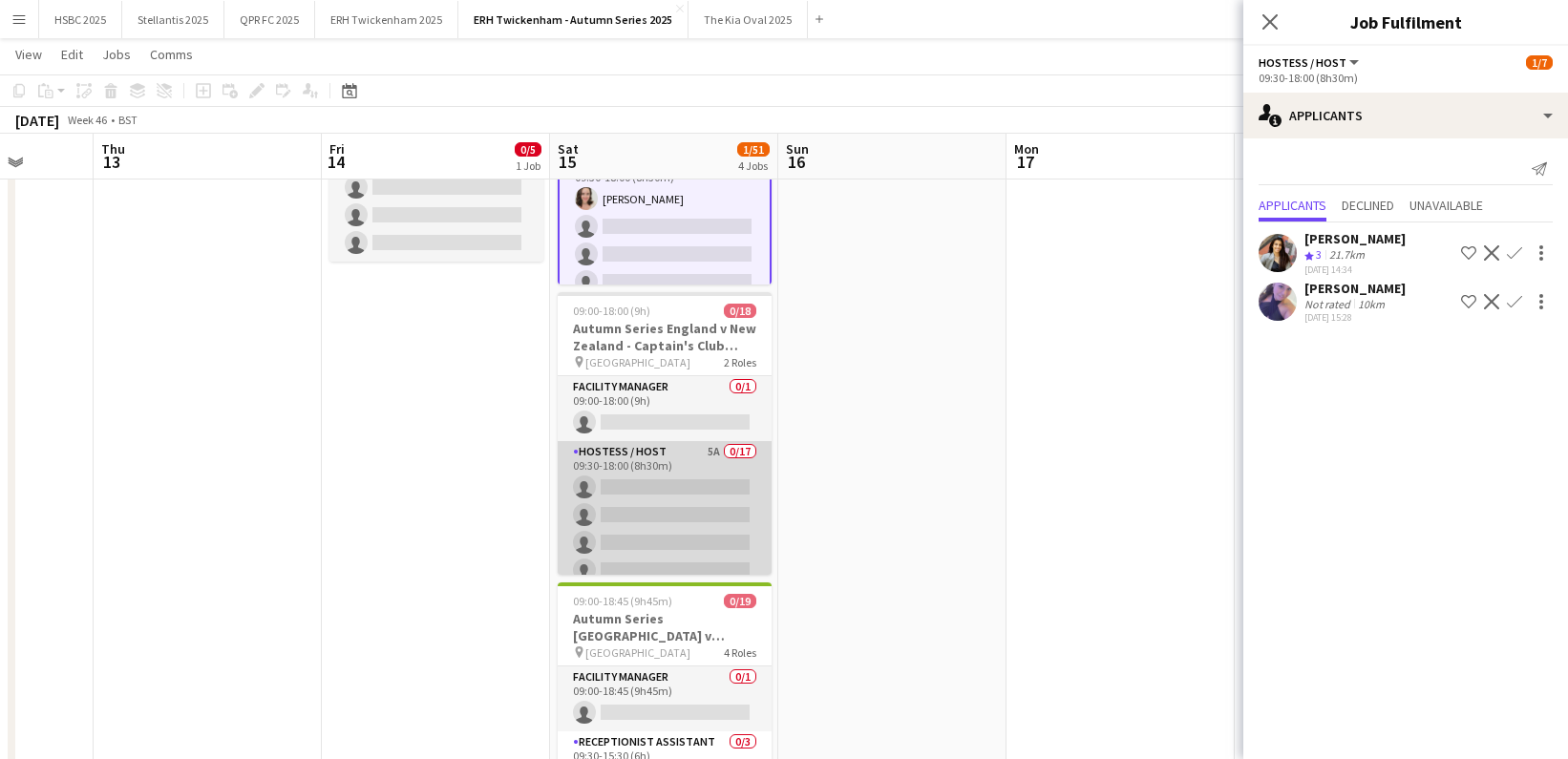
click at [646, 510] on app-card-role "Hostess / Host 5A 0/17 09:30-18:00 (8h30m) single-neutral-actions single-neutra…" at bounding box center [664, 695] width 214 height 508
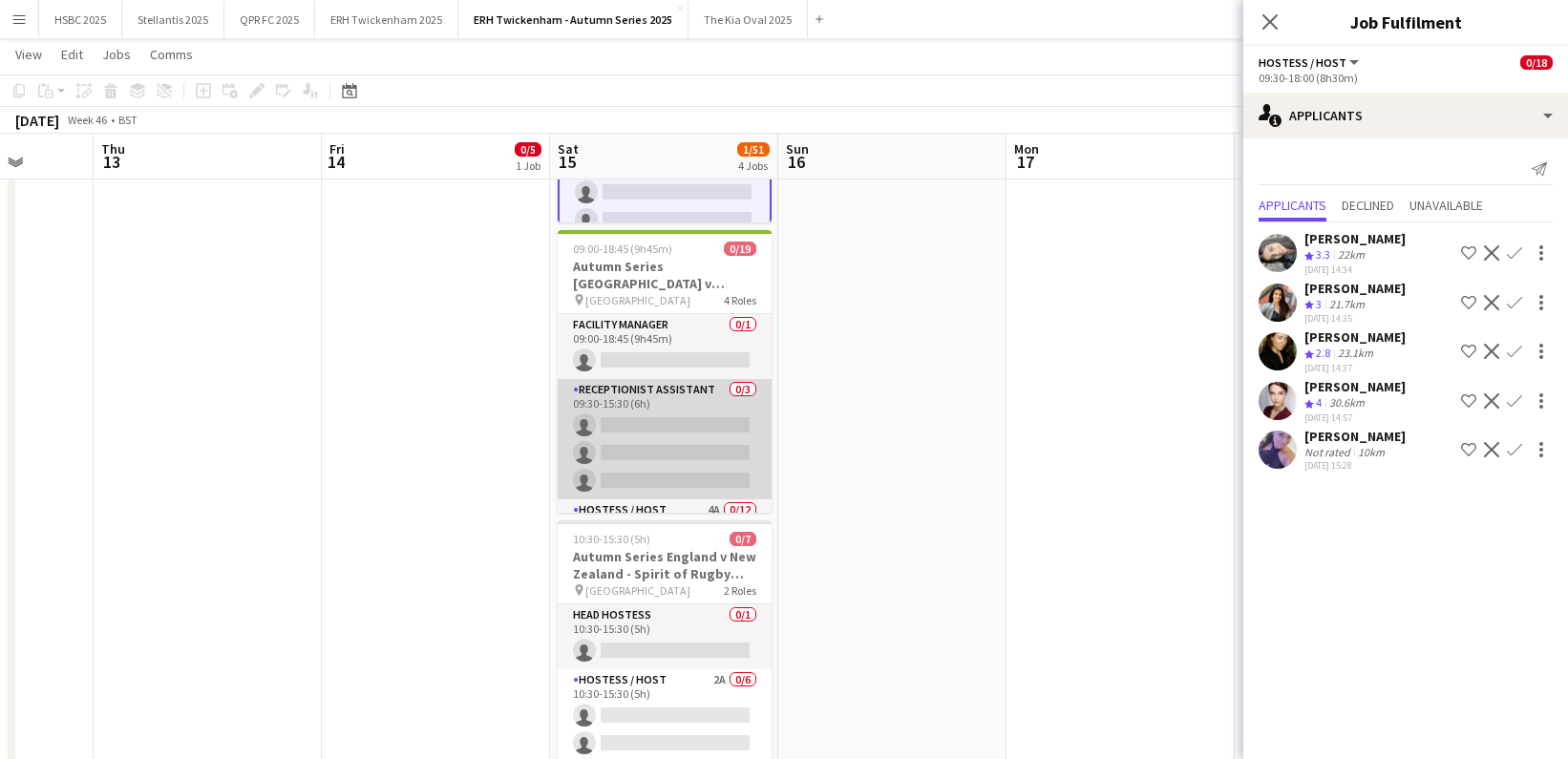
scroll to position [71, 0]
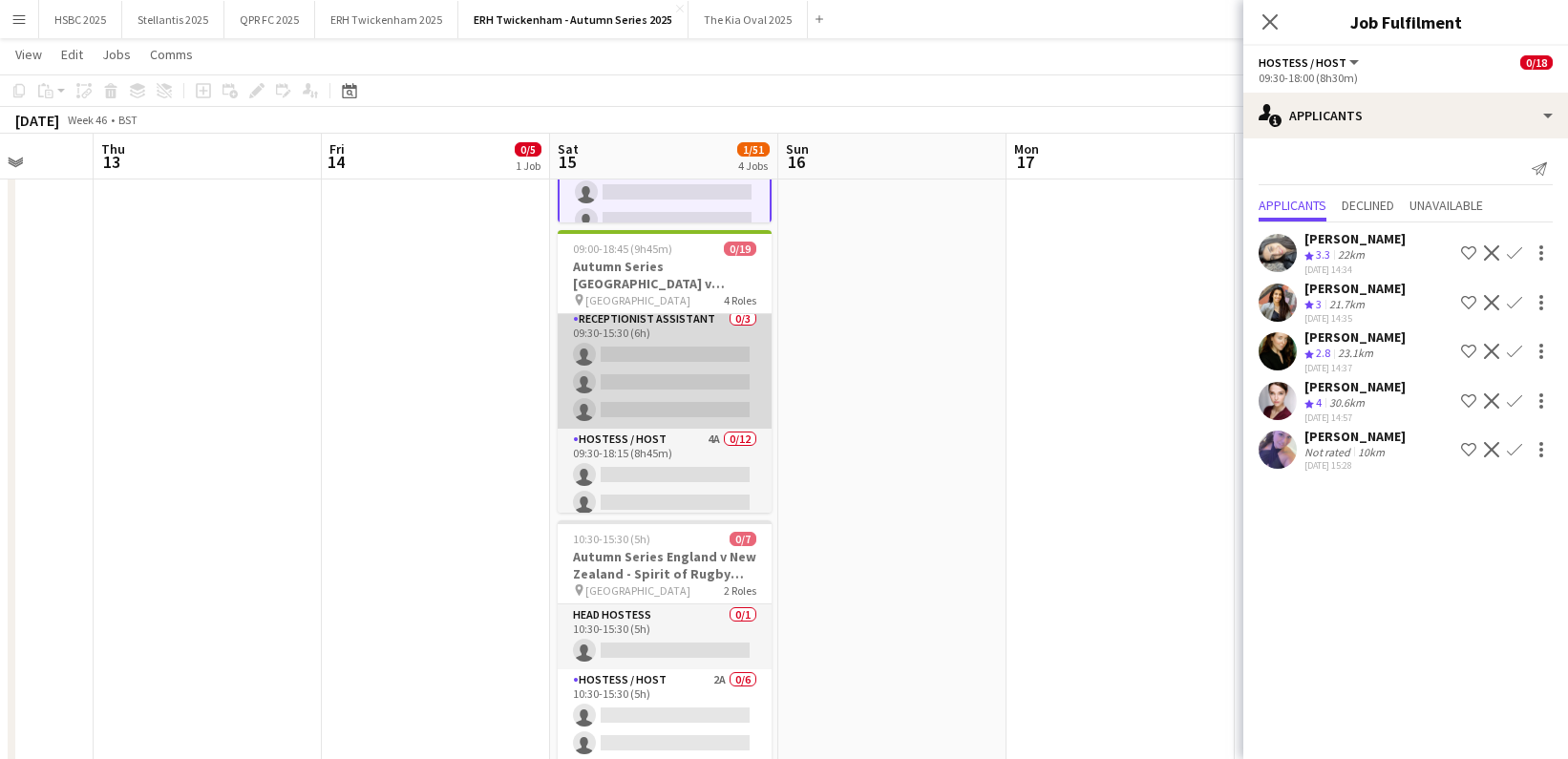
click at [693, 450] on app-card-role "Hostess / Host 4A 0/12 09:30-18:15 (8h45m) single-neutral-actions single-neutra…" at bounding box center [664, 614] width 214 height 370
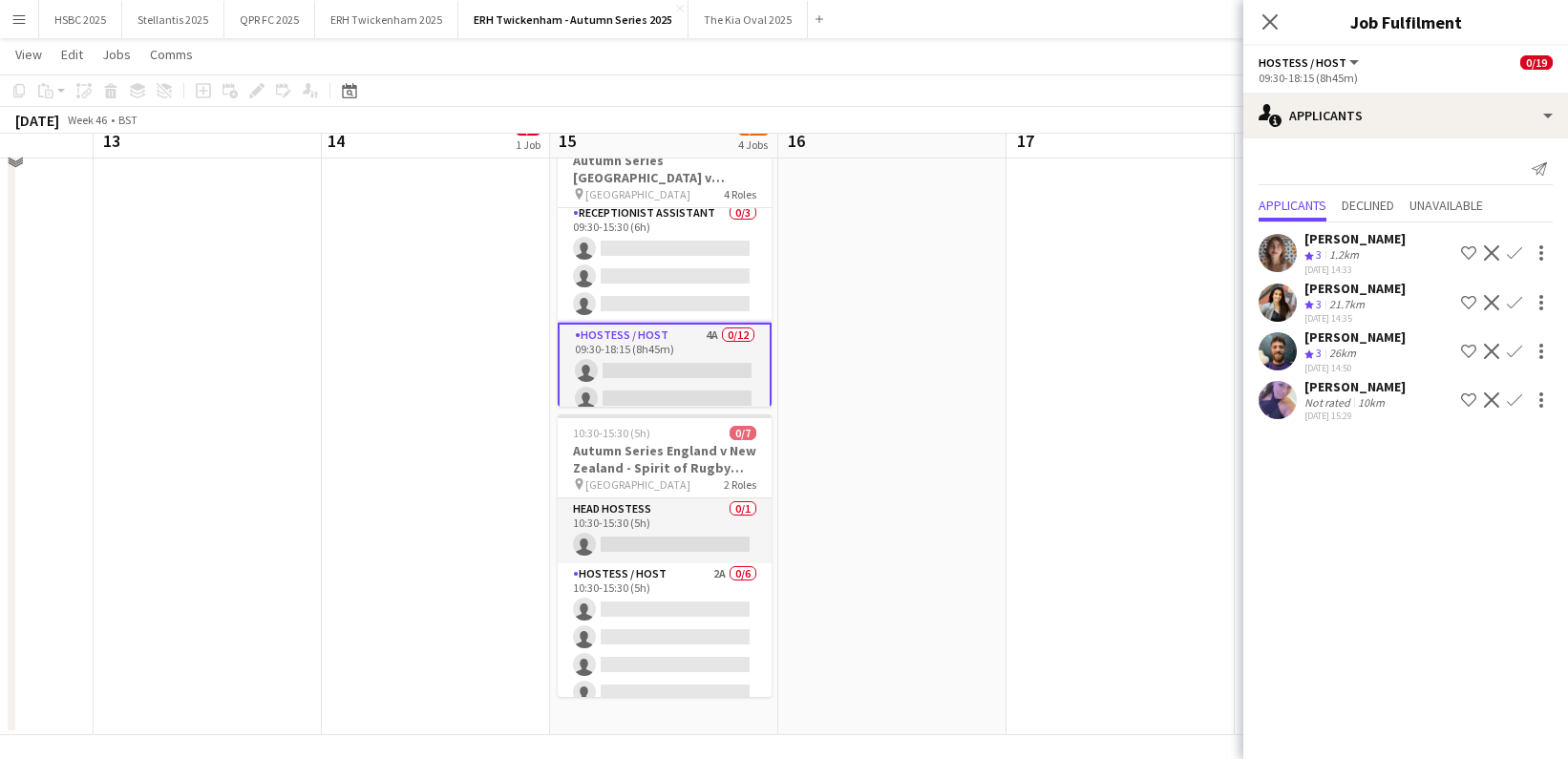
scroll to position [686, 0]
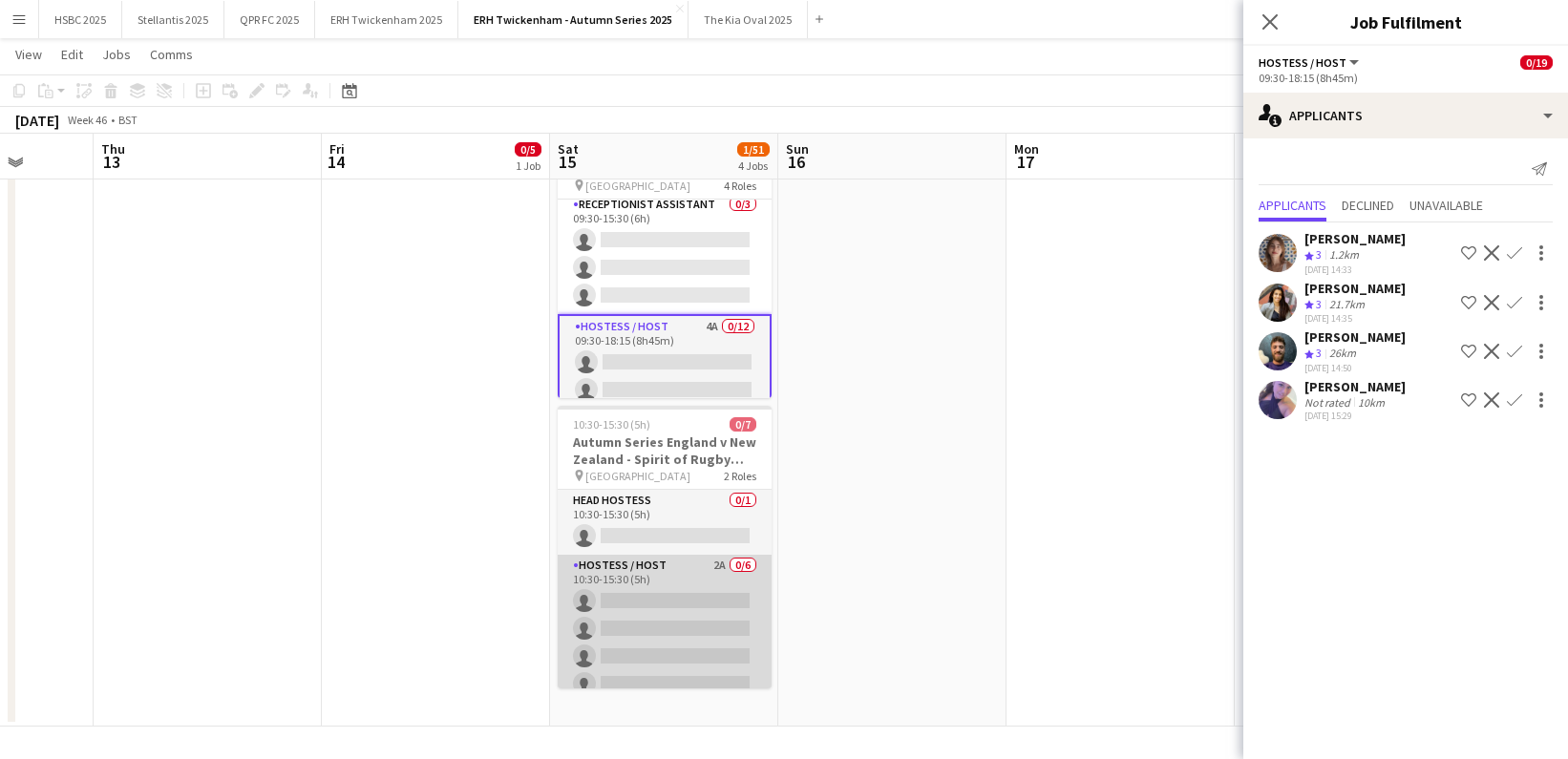
click at [722, 609] on app-card-role "Hostess / Host 2A 0/6 10:30-15:30 (5h) single-neutral-actions single-neutral-ac…" at bounding box center [664, 656] width 214 height 204
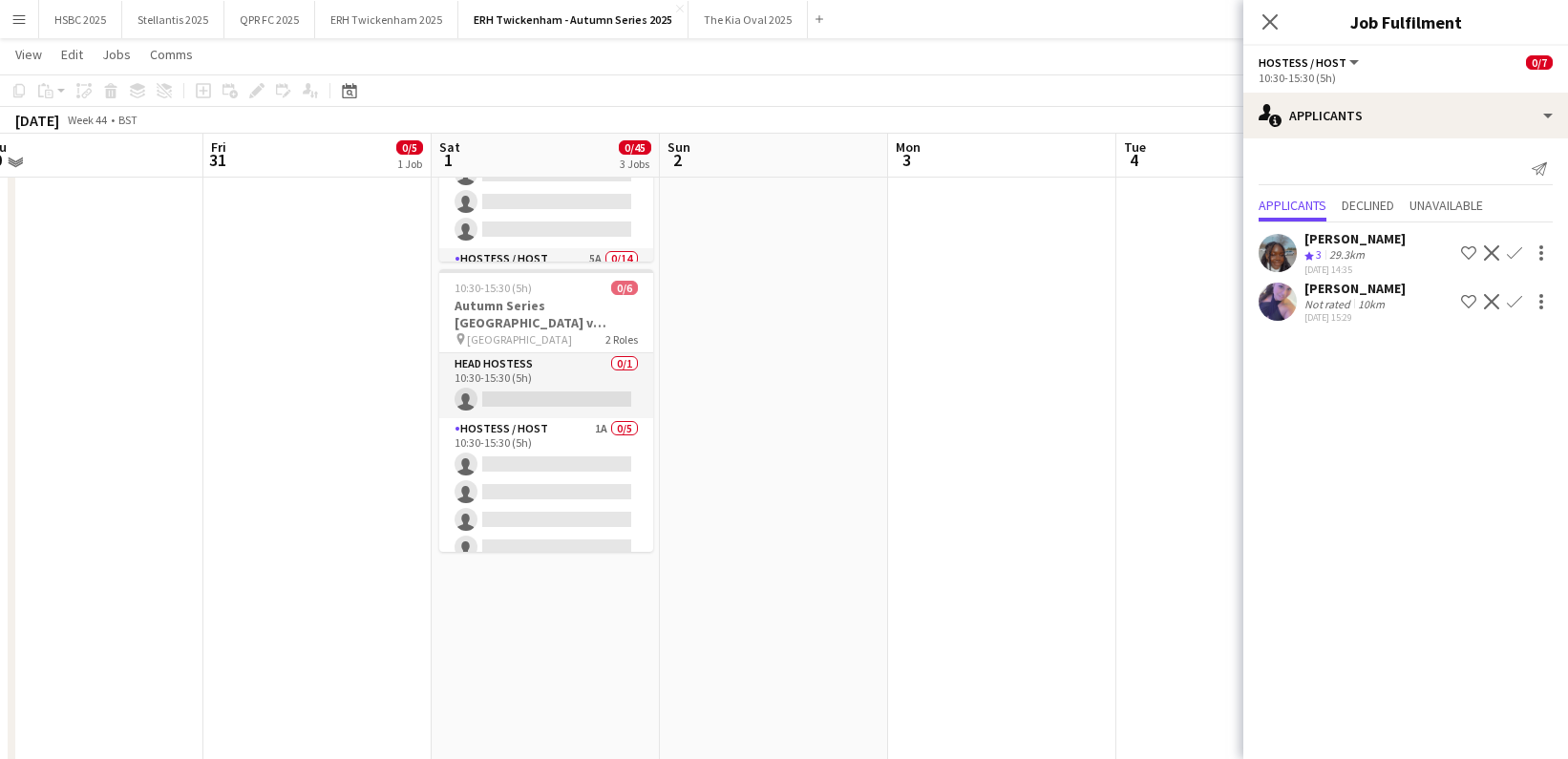
scroll to position [531, 0]
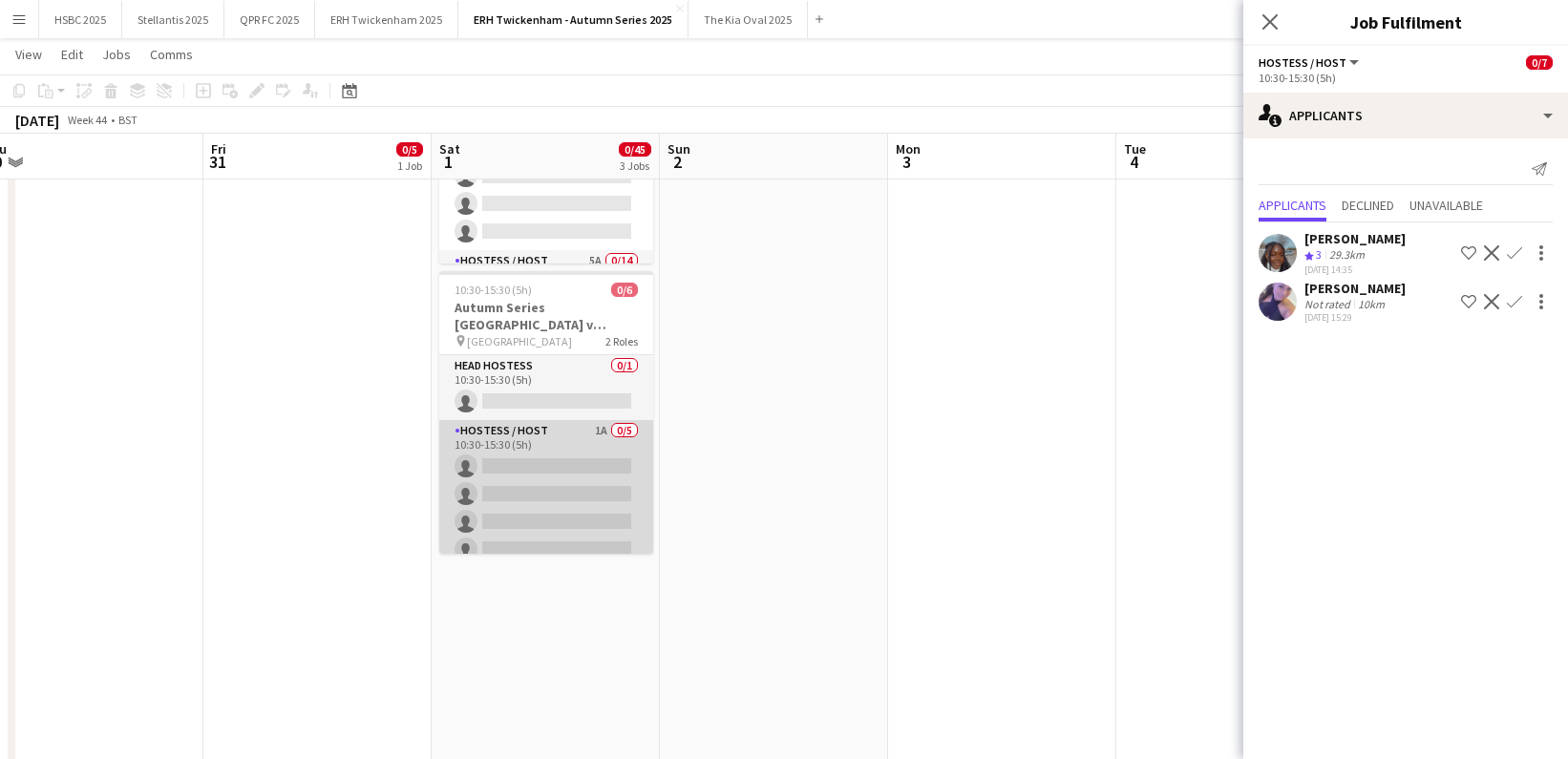
click at [602, 500] on app-card-role "Hostess / Host 1A 0/5 10:30-15:30 (5h) single-neutral-actions single-neutral-ac…" at bounding box center [547, 509] width 214 height 176
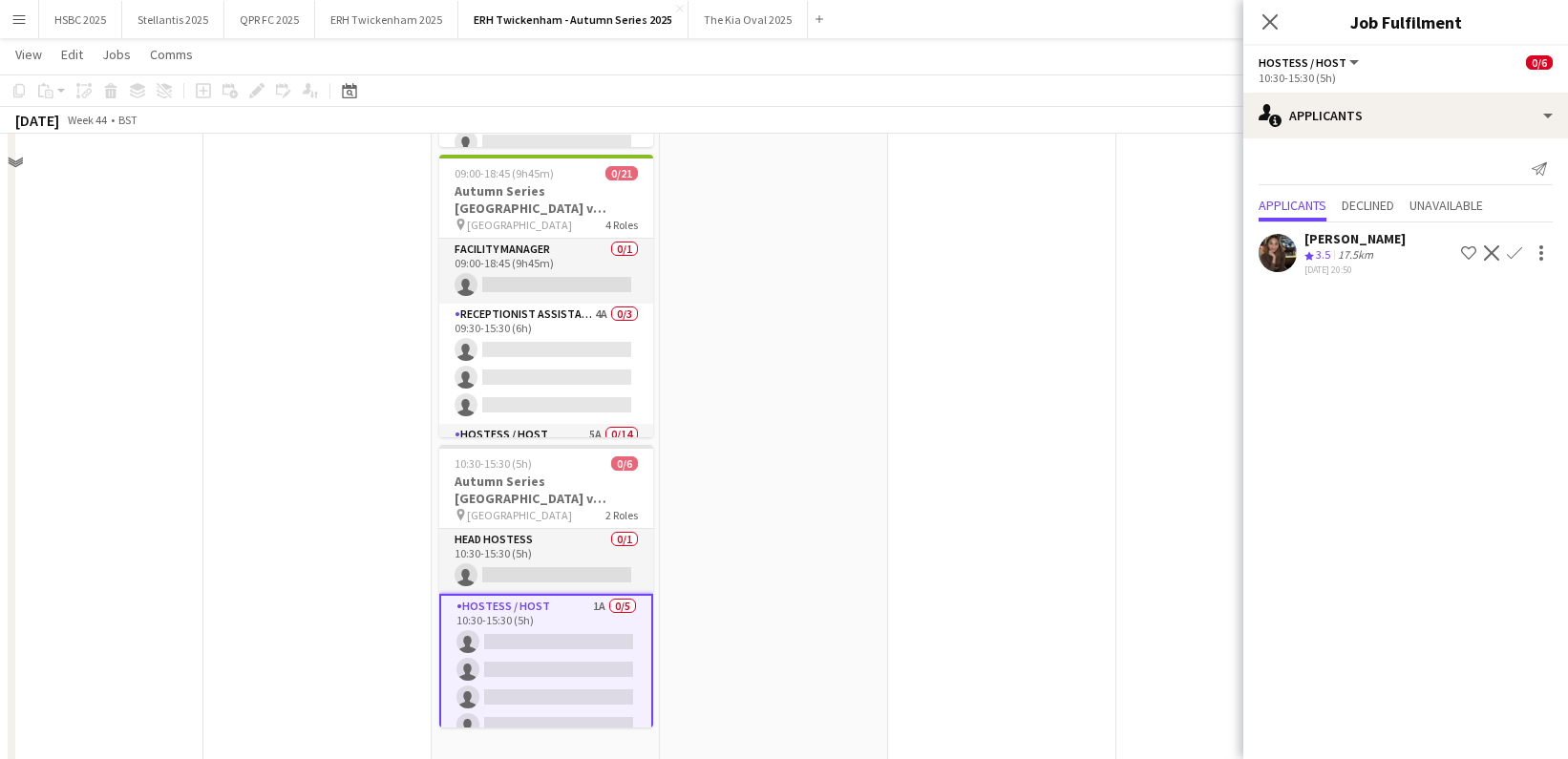
scroll to position [270, 0]
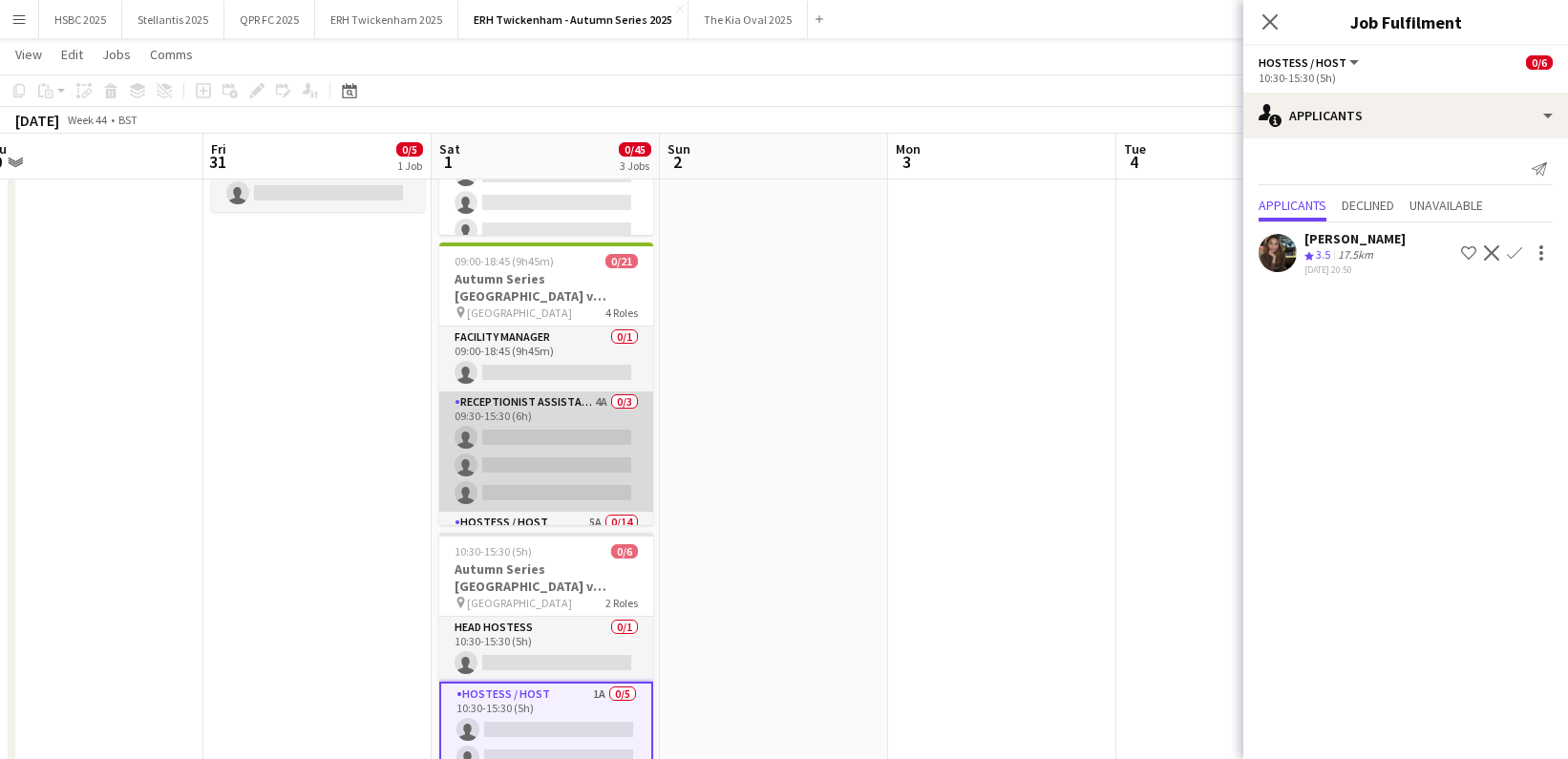
click at [598, 444] on app-card-role "Receptionist Assistant 4A 0/3 09:30-15:30 (6h) single-neutral-actions single-ne…" at bounding box center [547, 452] width 214 height 120
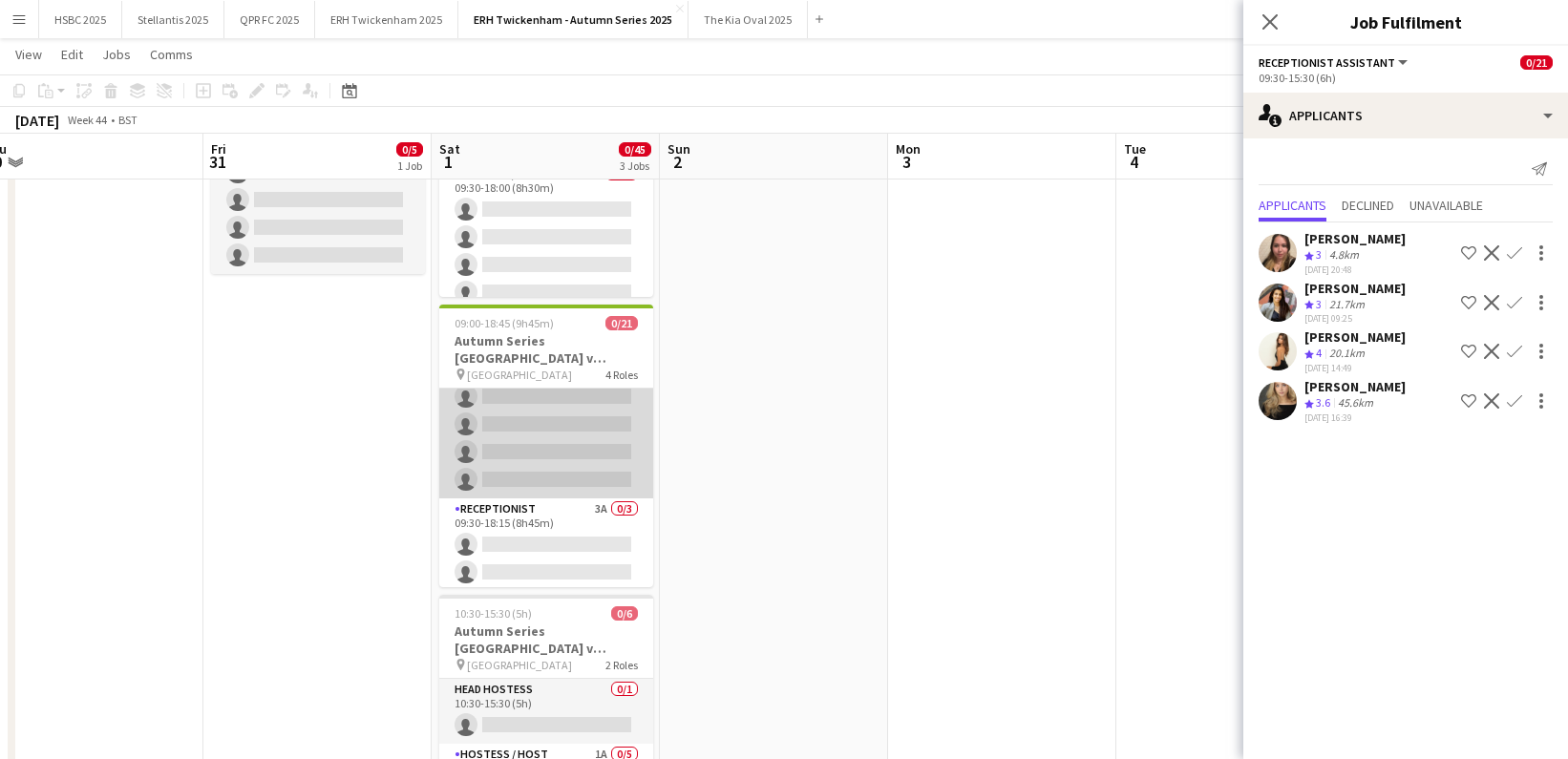
scroll to position [535, 0]
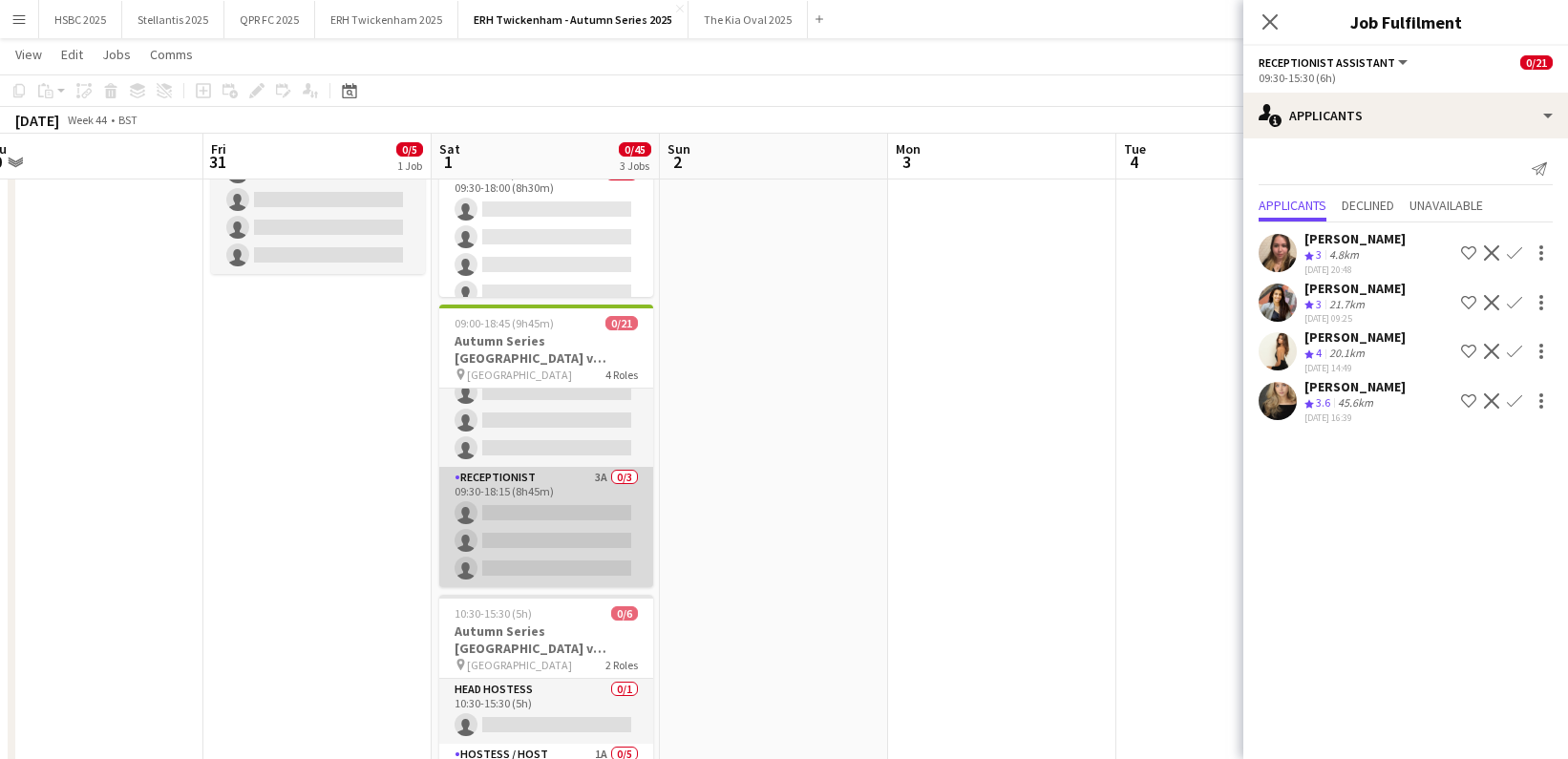
click at [580, 516] on app-card-role "Receptionist 3A 0/3 09:30-18:15 (8h45m) single-neutral-actions single-neutral-a…" at bounding box center [547, 528] width 214 height 120
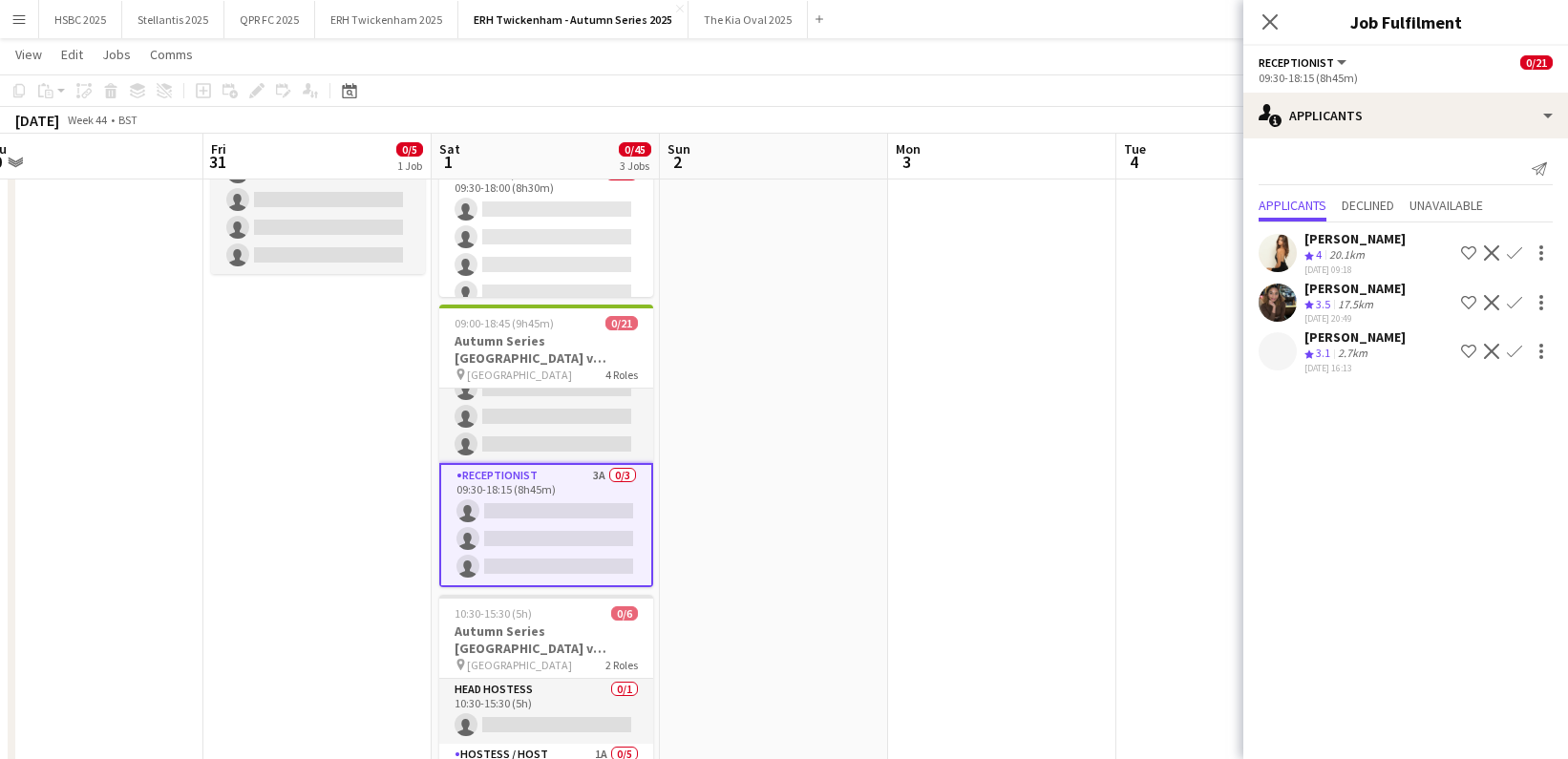
scroll to position [531, 0]
click at [1515, 247] on app-icon "Confirm" at bounding box center [1514, 253] width 15 height 15
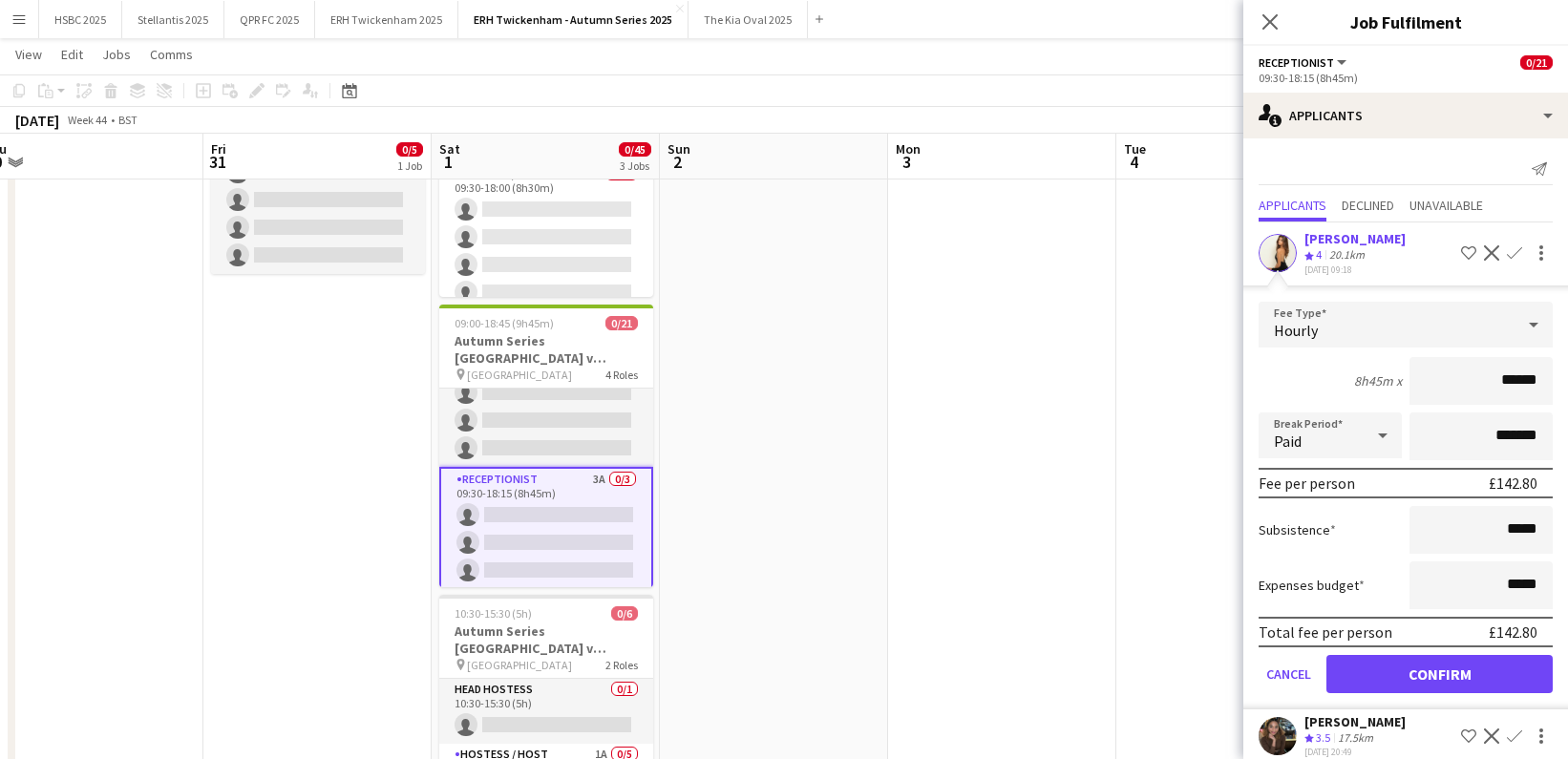
click button "Confirm" at bounding box center [1440, 674] width 227 height 38
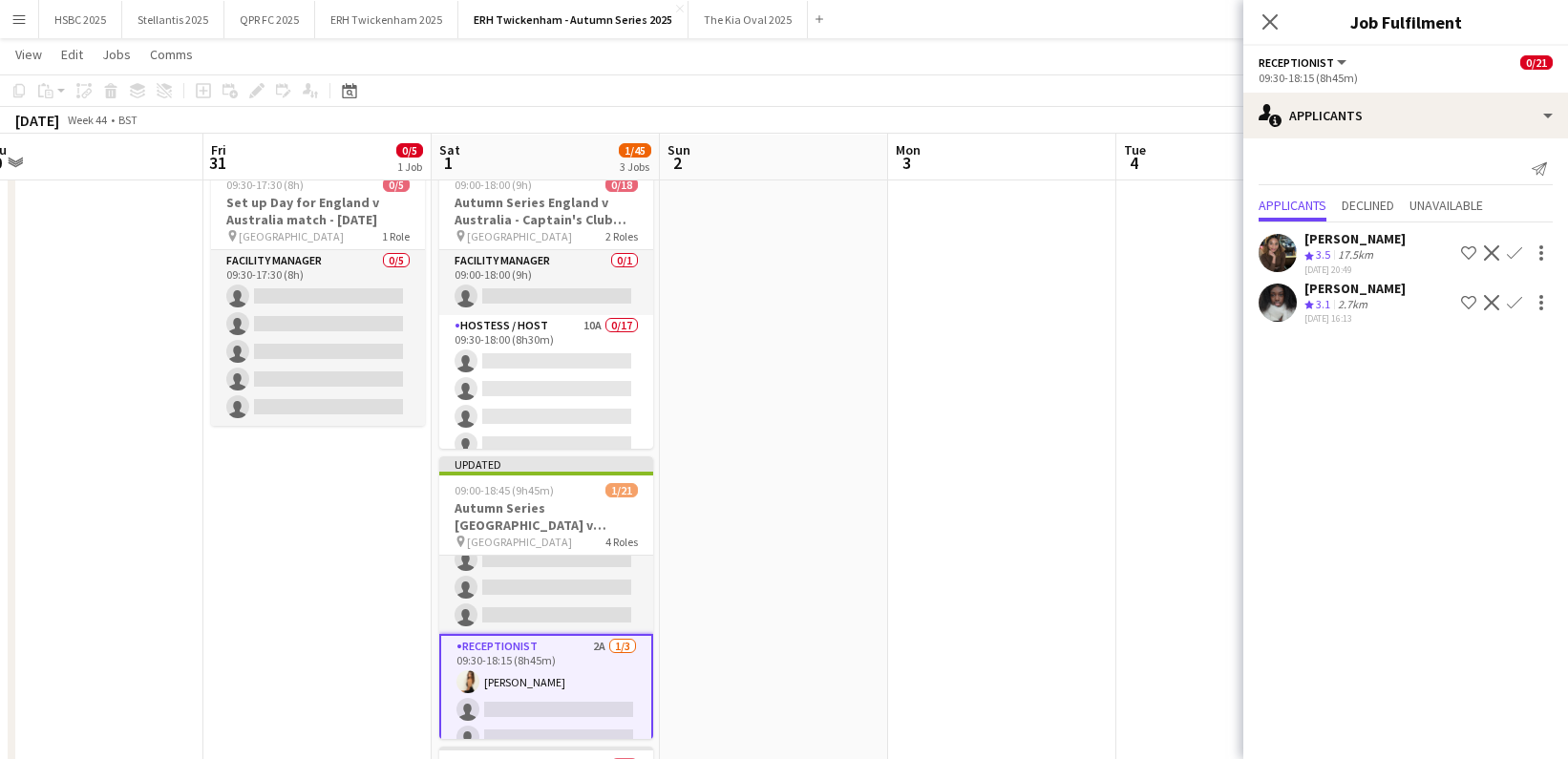
scroll to position [57, 0]
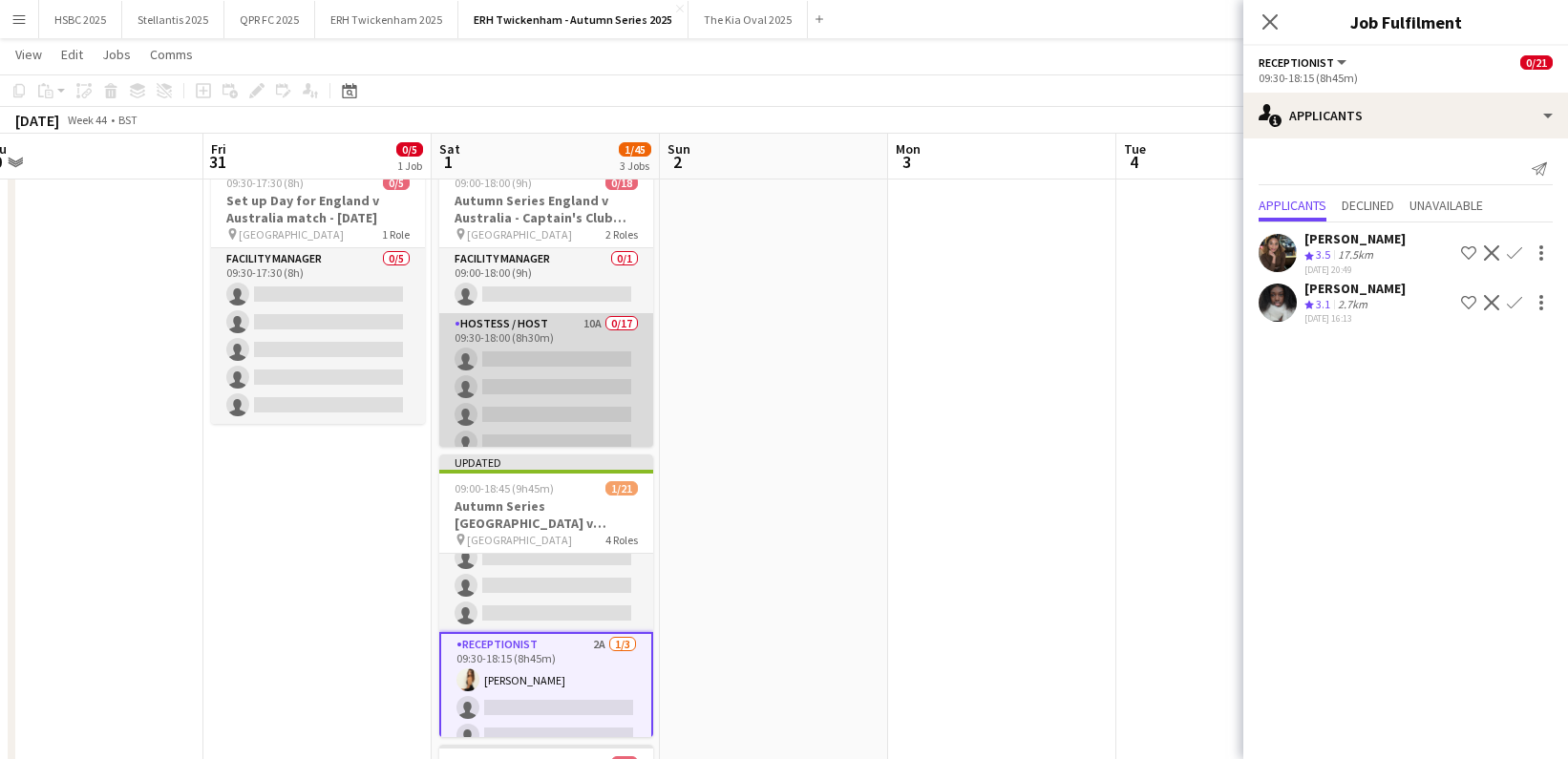
click at [605, 380] on app-card-role "Hostess / Host 10A 0/17 09:30-18:00 (8h30m) single-neutral-actions single-neutr…" at bounding box center [547, 567] width 214 height 508
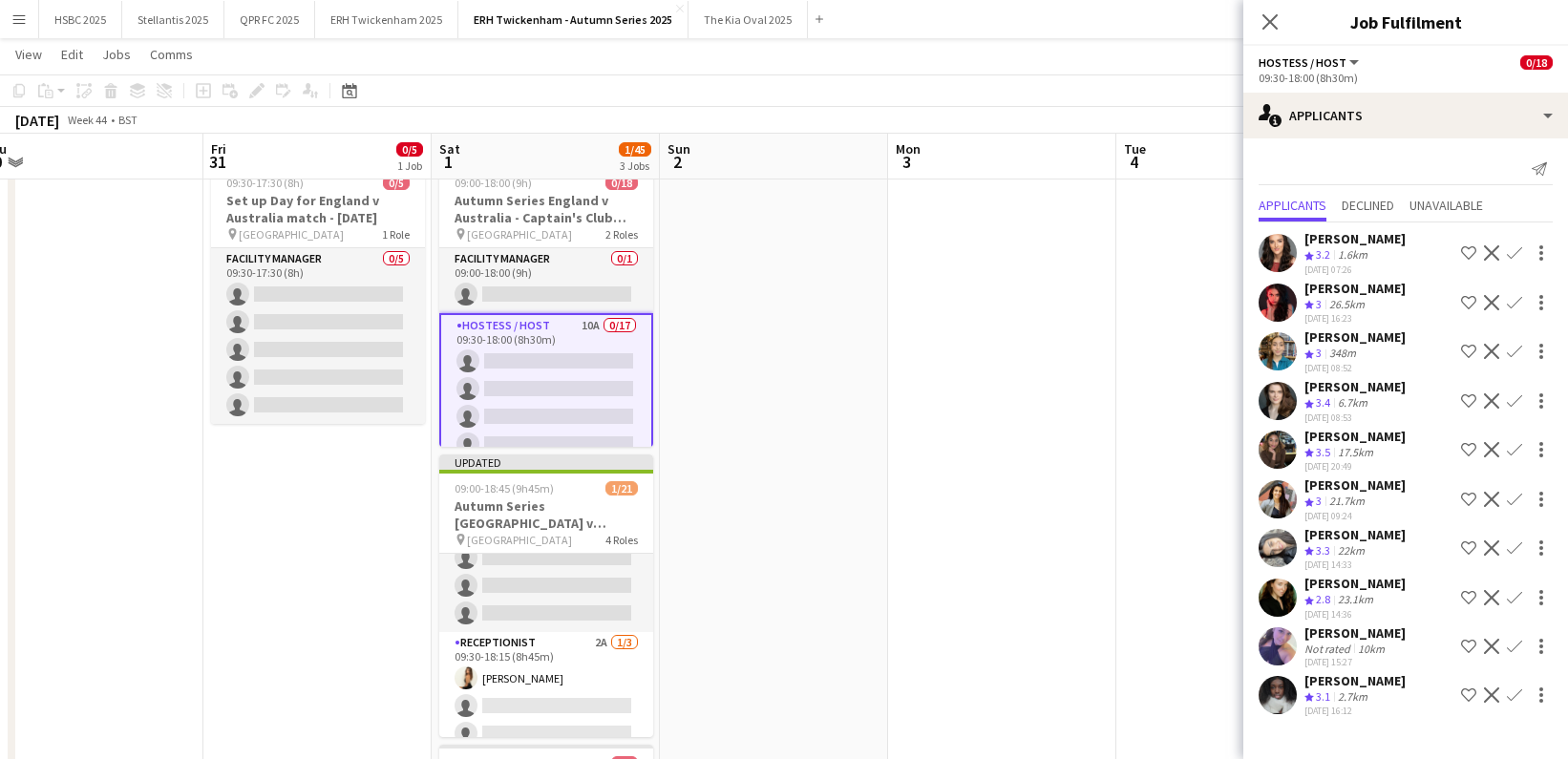
click at [1517, 397] on app-icon "Confirm" at bounding box center [1514, 401] width 15 height 15
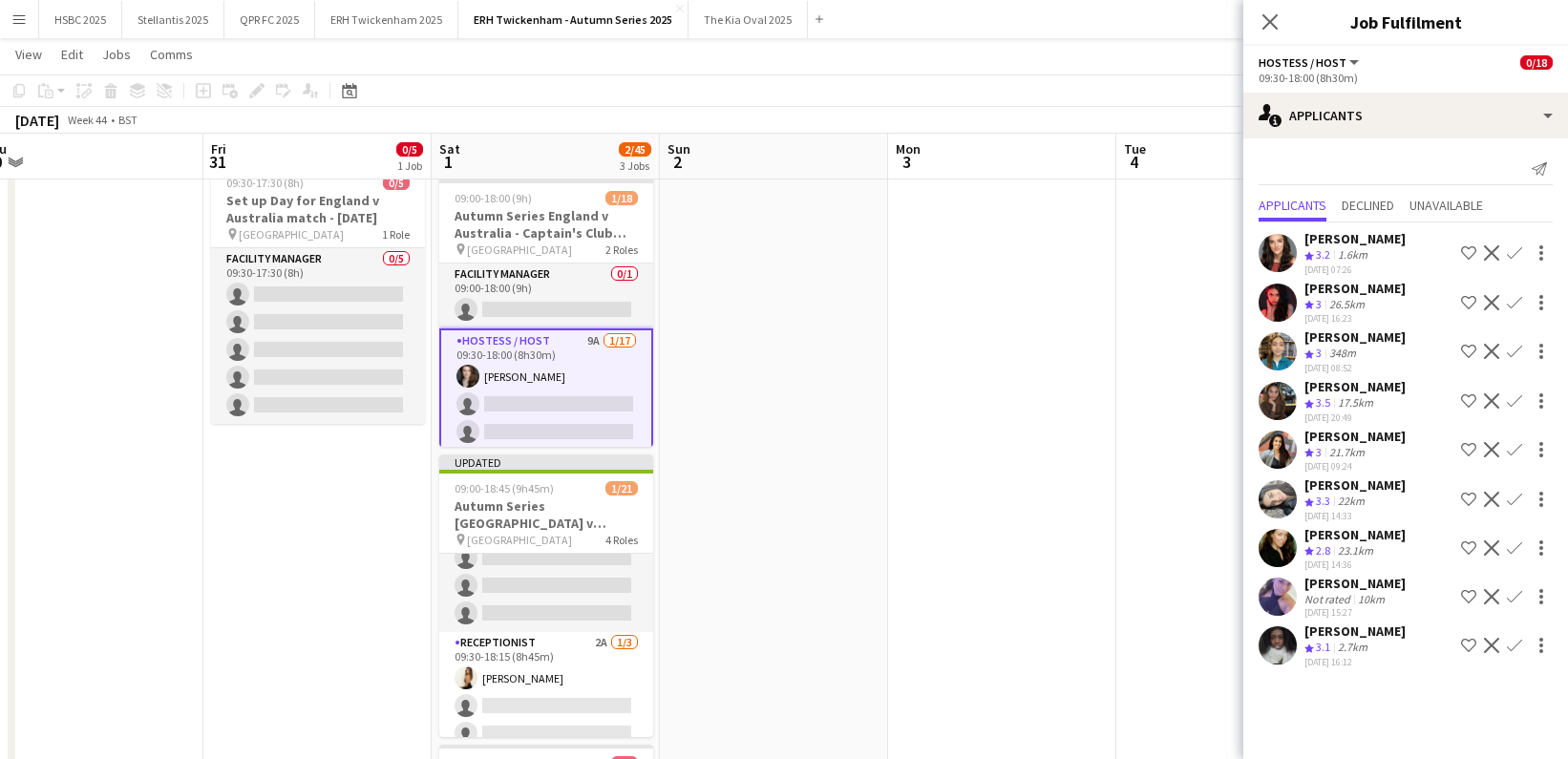
click at [1519, 249] on app-icon "Confirm" at bounding box center [1514, 253] width 15 height 15
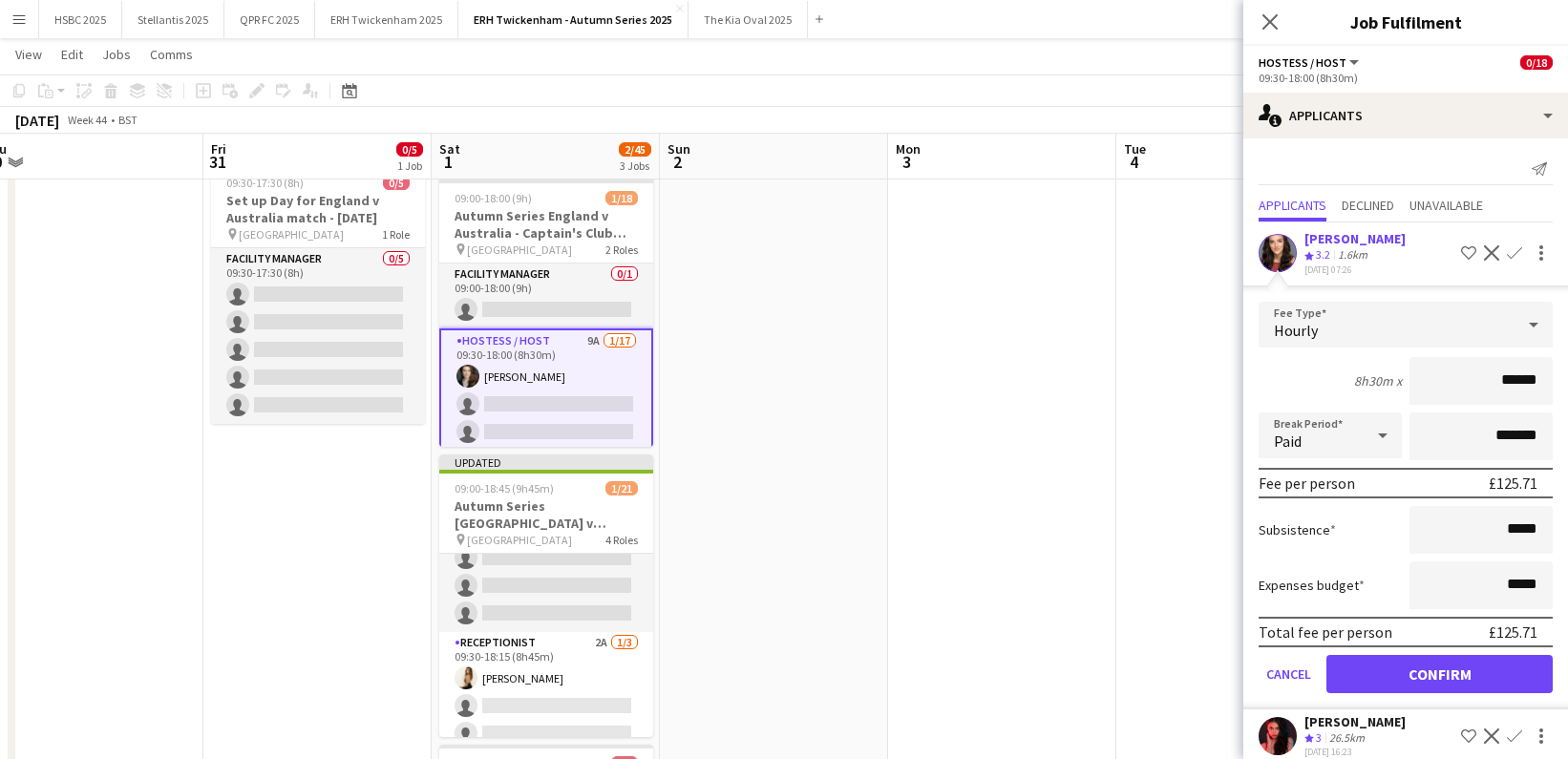
click button "Confirm" at bounding box center [1440, 674] width 227 height 38
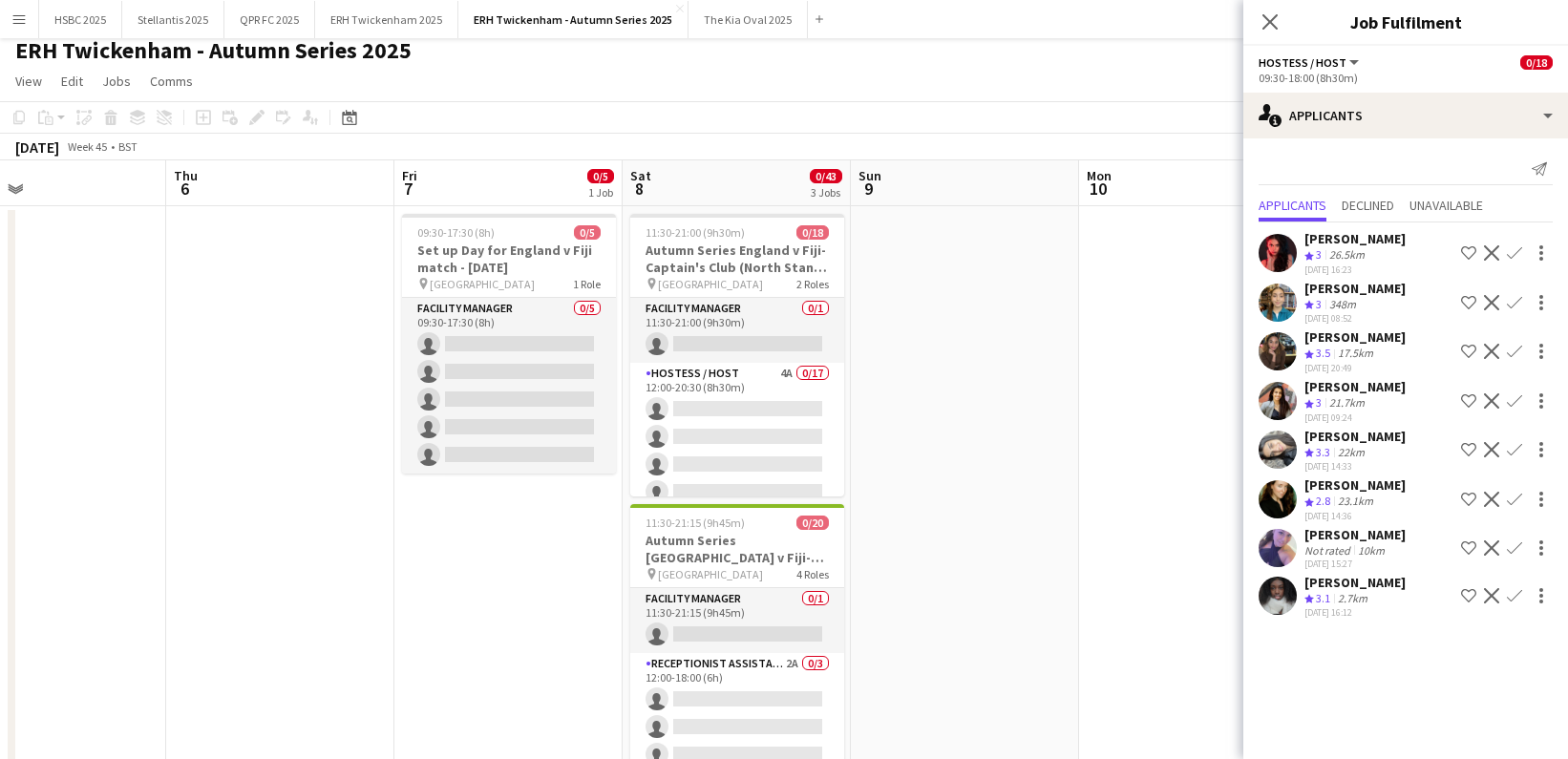
scroll to position [2, 0]
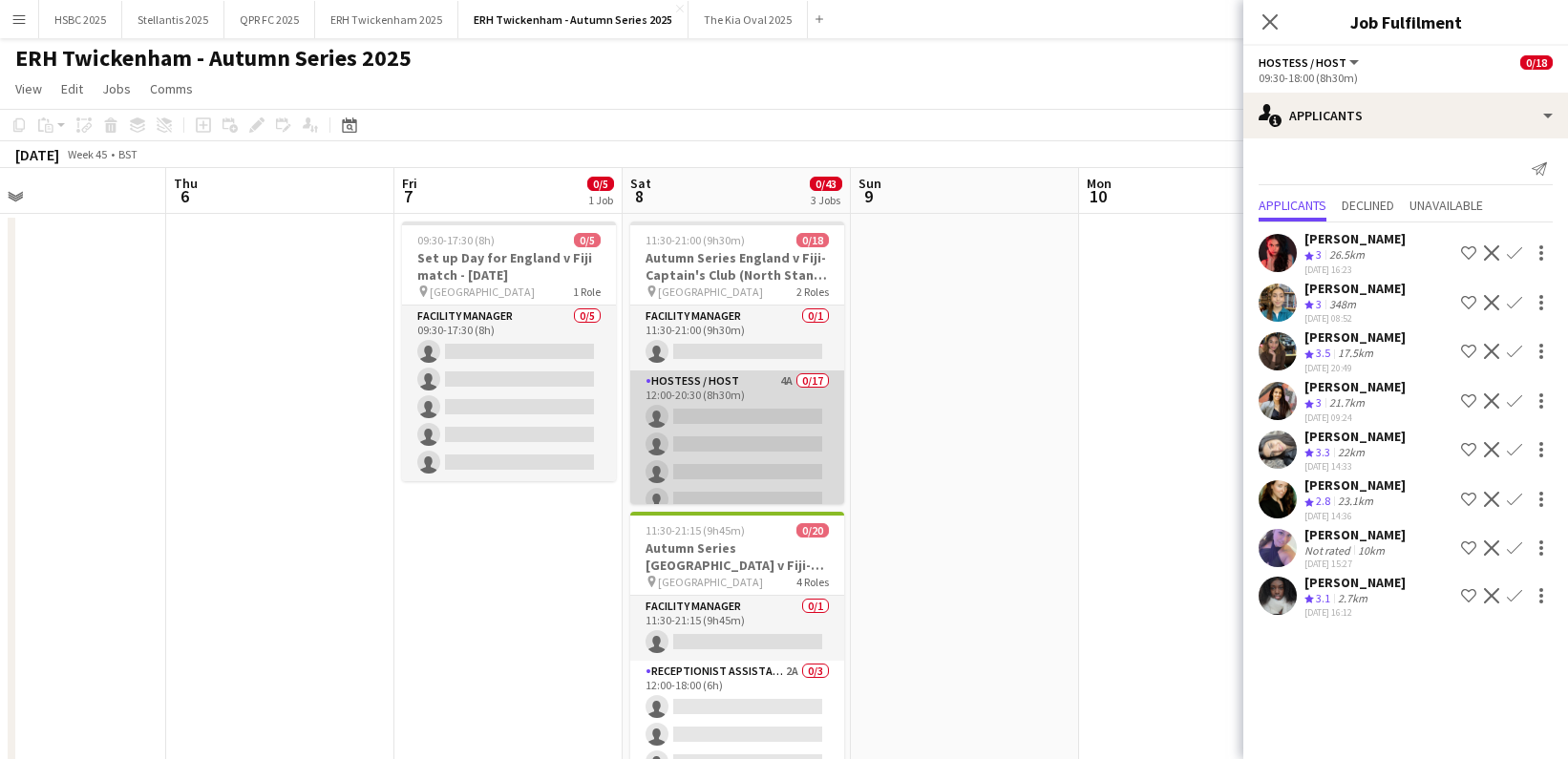
click at [781, 462] on app-card-role "Hostess / Host 4A 0/17 12:00-20:30 (8h30m) single-neutral-actions single-neutra…" at bounding box center [737, 624] width 214 height 508
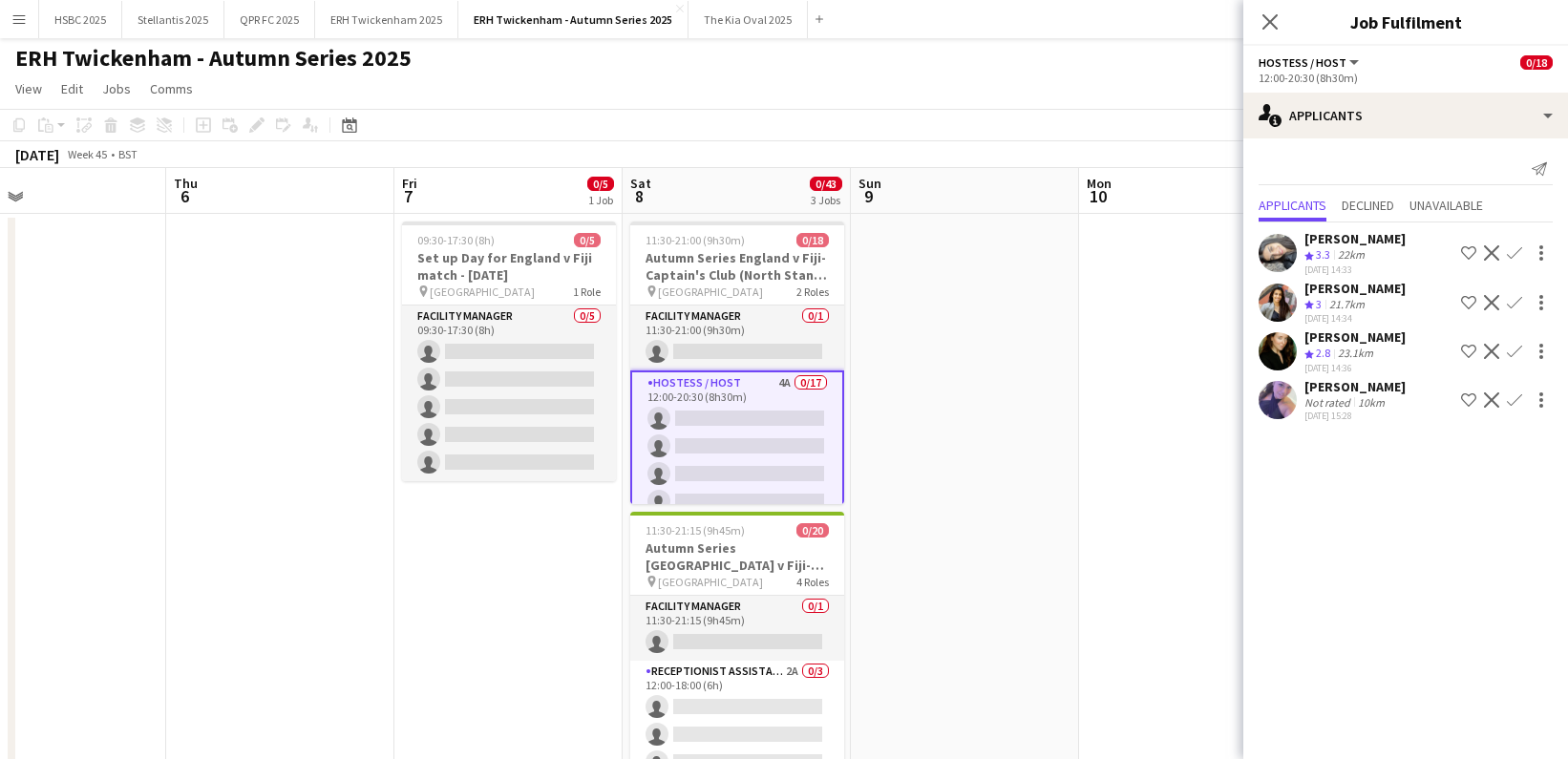
click at [1522, 249] on button "Confirm" at bounding box center [1514, 253] width 23 height 23
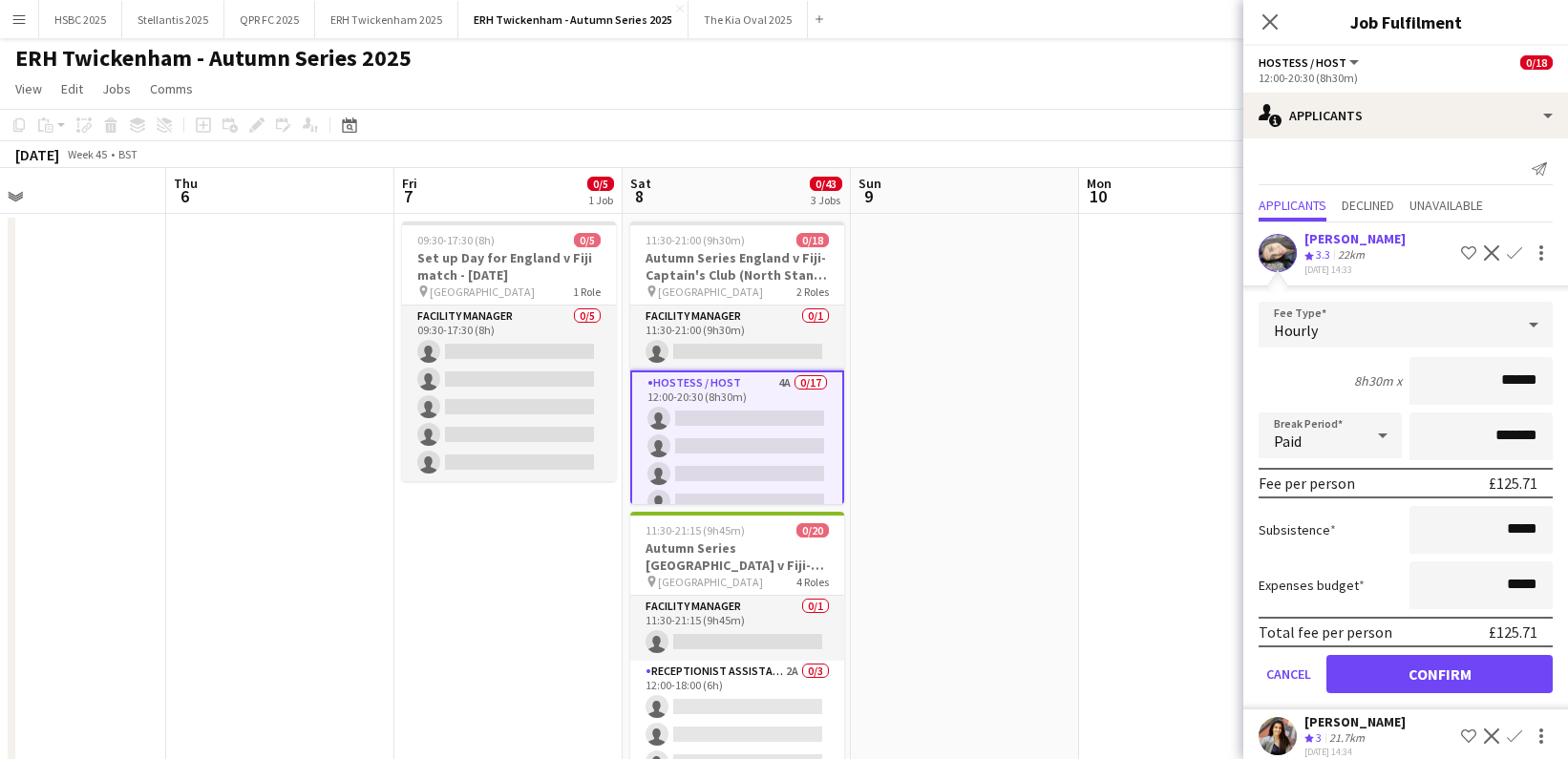
click button "Confirm" at bounding box center [1440, 674] width 227 height 38
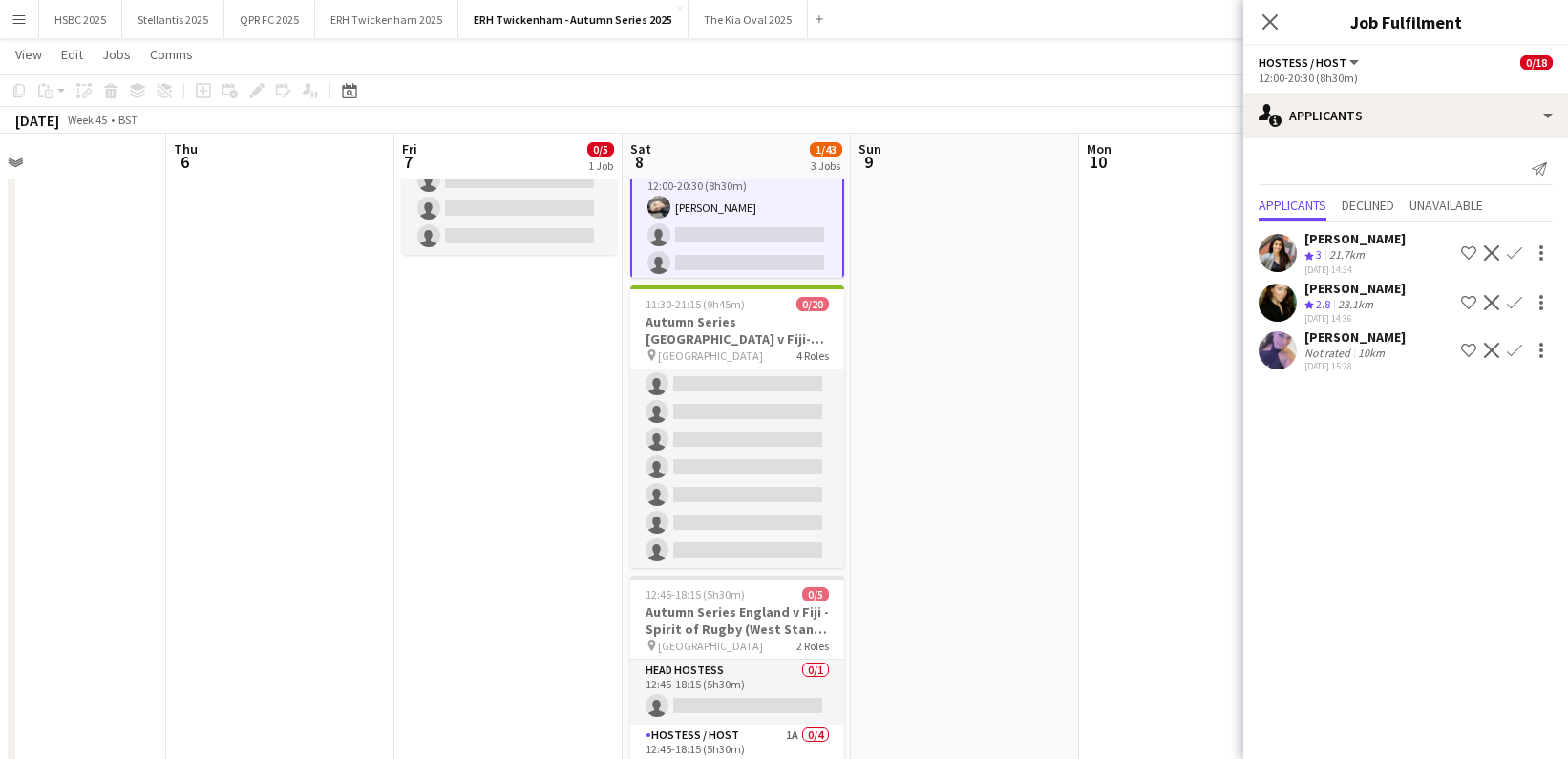
scroll to position [504, 0]
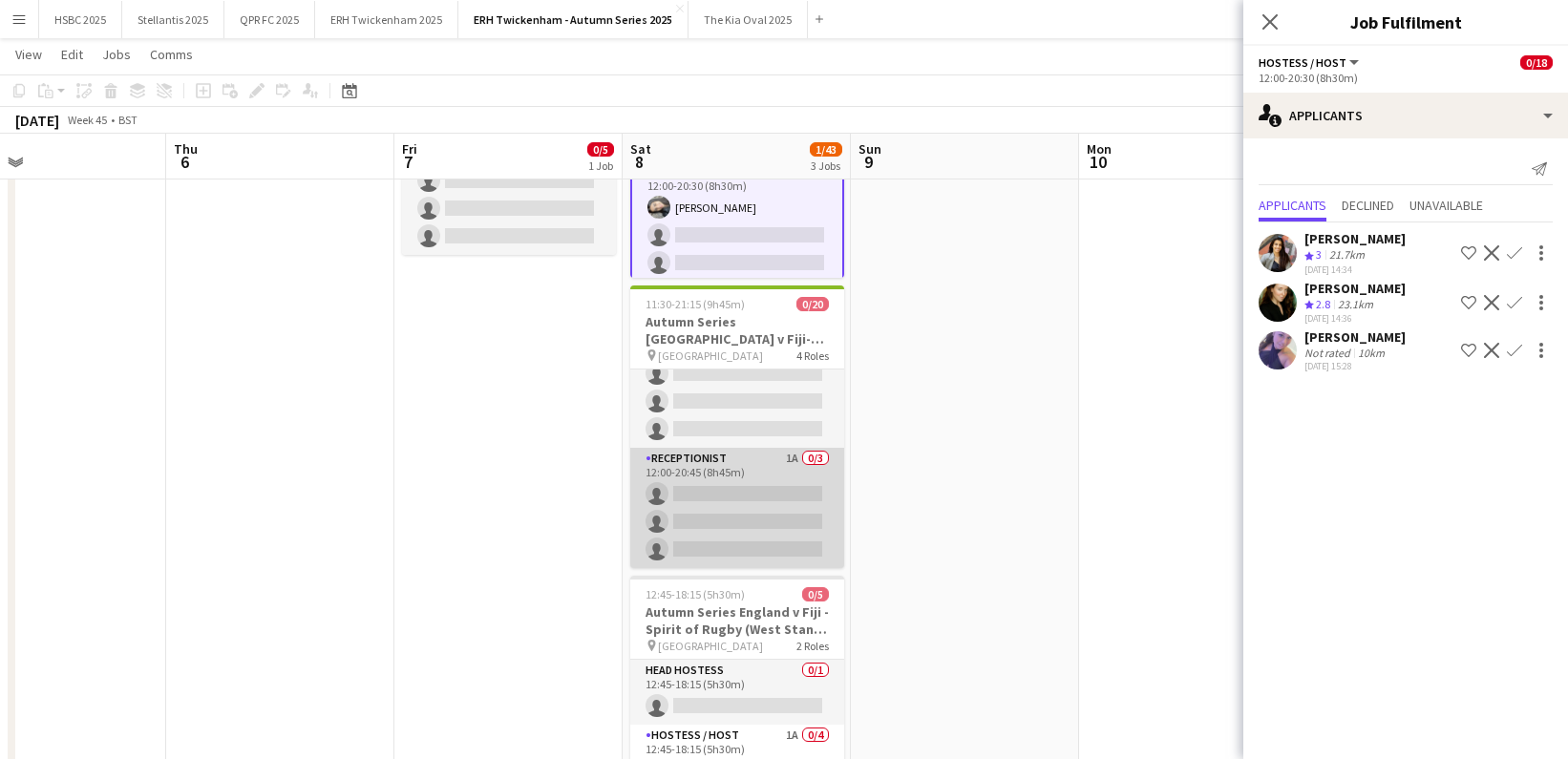
click at [734, 478] on app-card-role "Receptionist 1A 0/3 12:00-20:45 (8h45m) single-neutral-actions single-neutral-a…" at bounding box center [737, 509] width 214 height 120
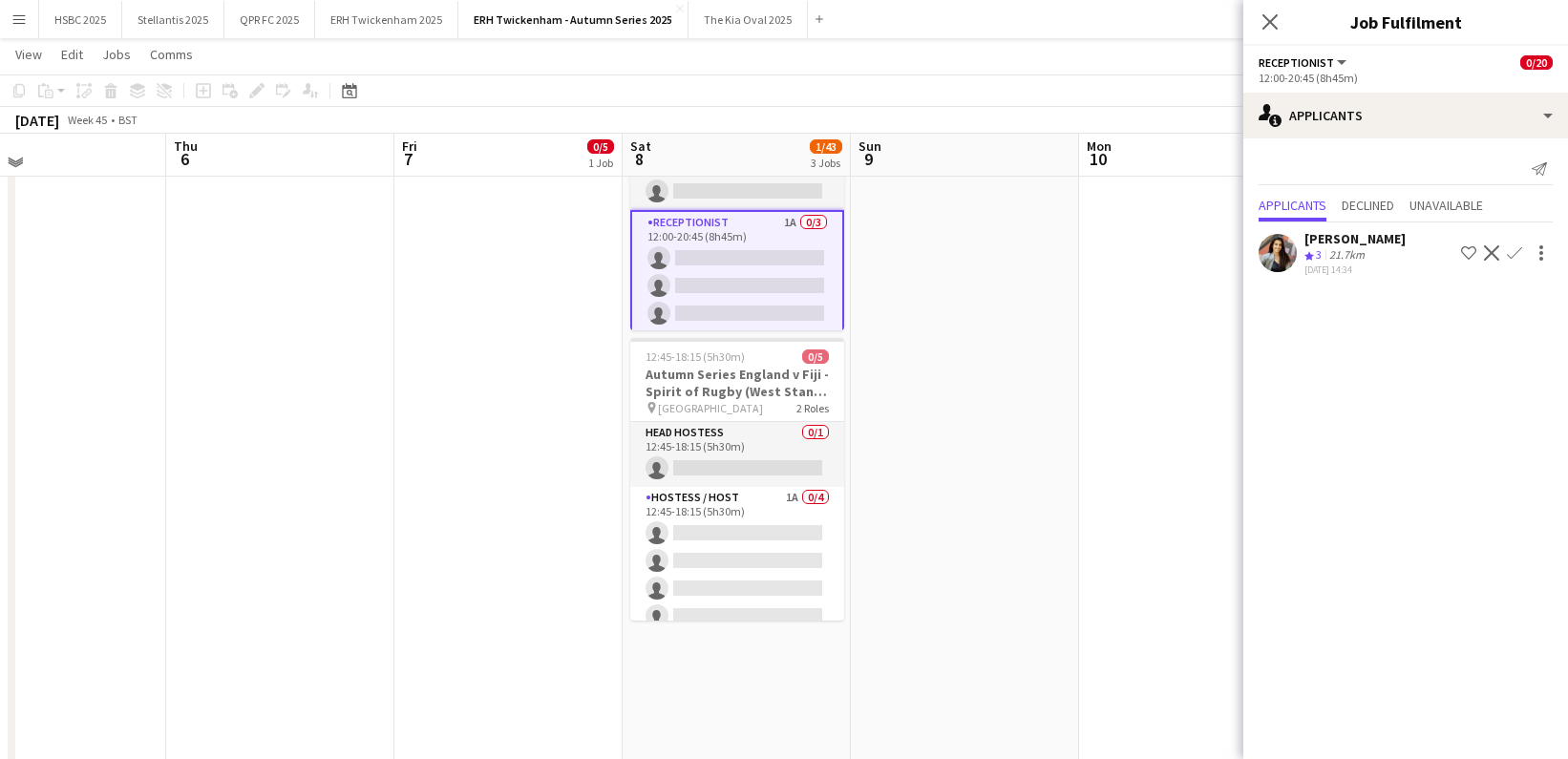
scroll to position [462, 0]
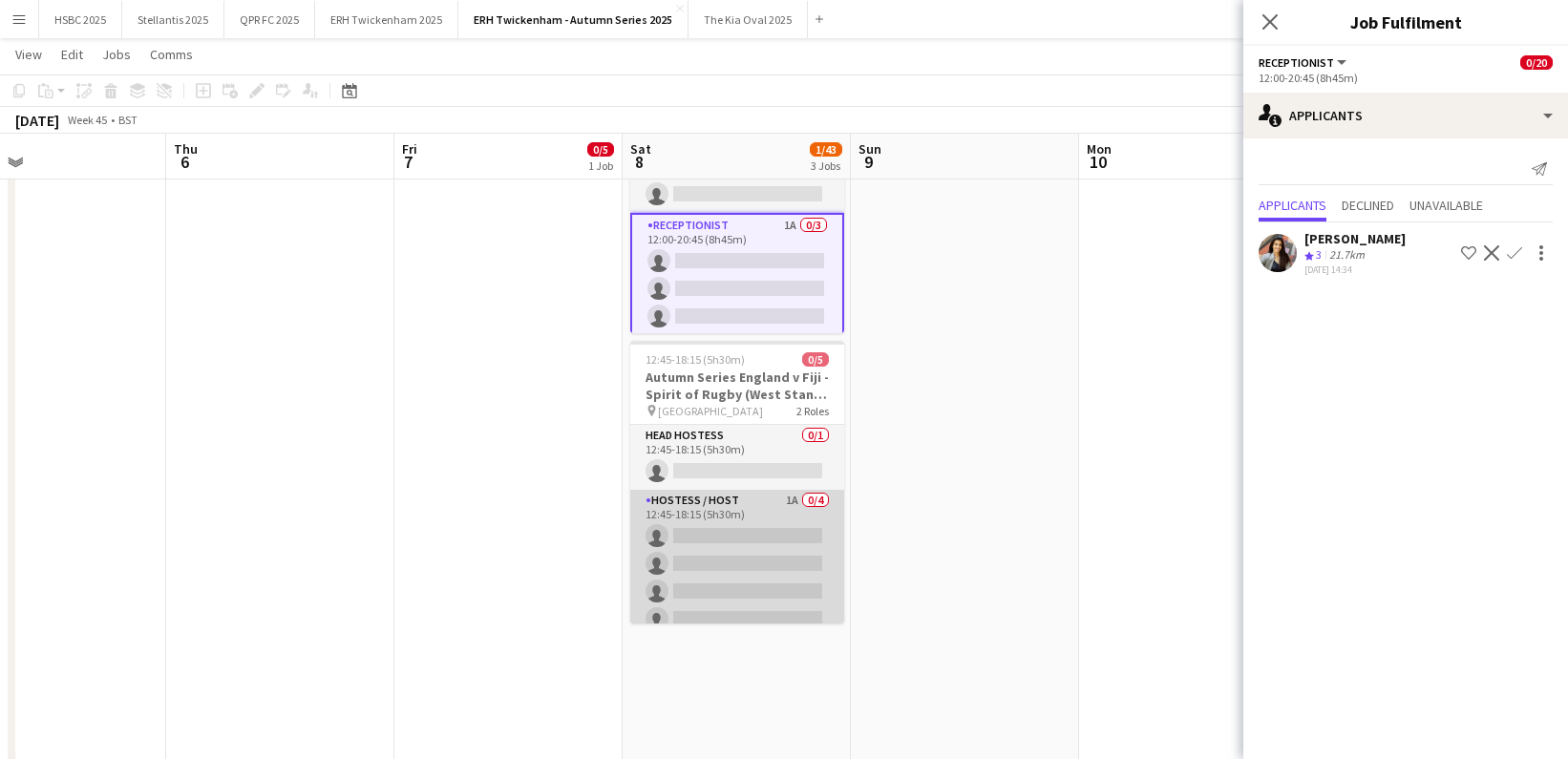
click at [796, 552] on app-card-role "Hostess / Host 1A 0/4 12:45-18:15 (5h30m) single-neutral-actions single-neutral…" at bounding box center [737, 563] width 214 height 148
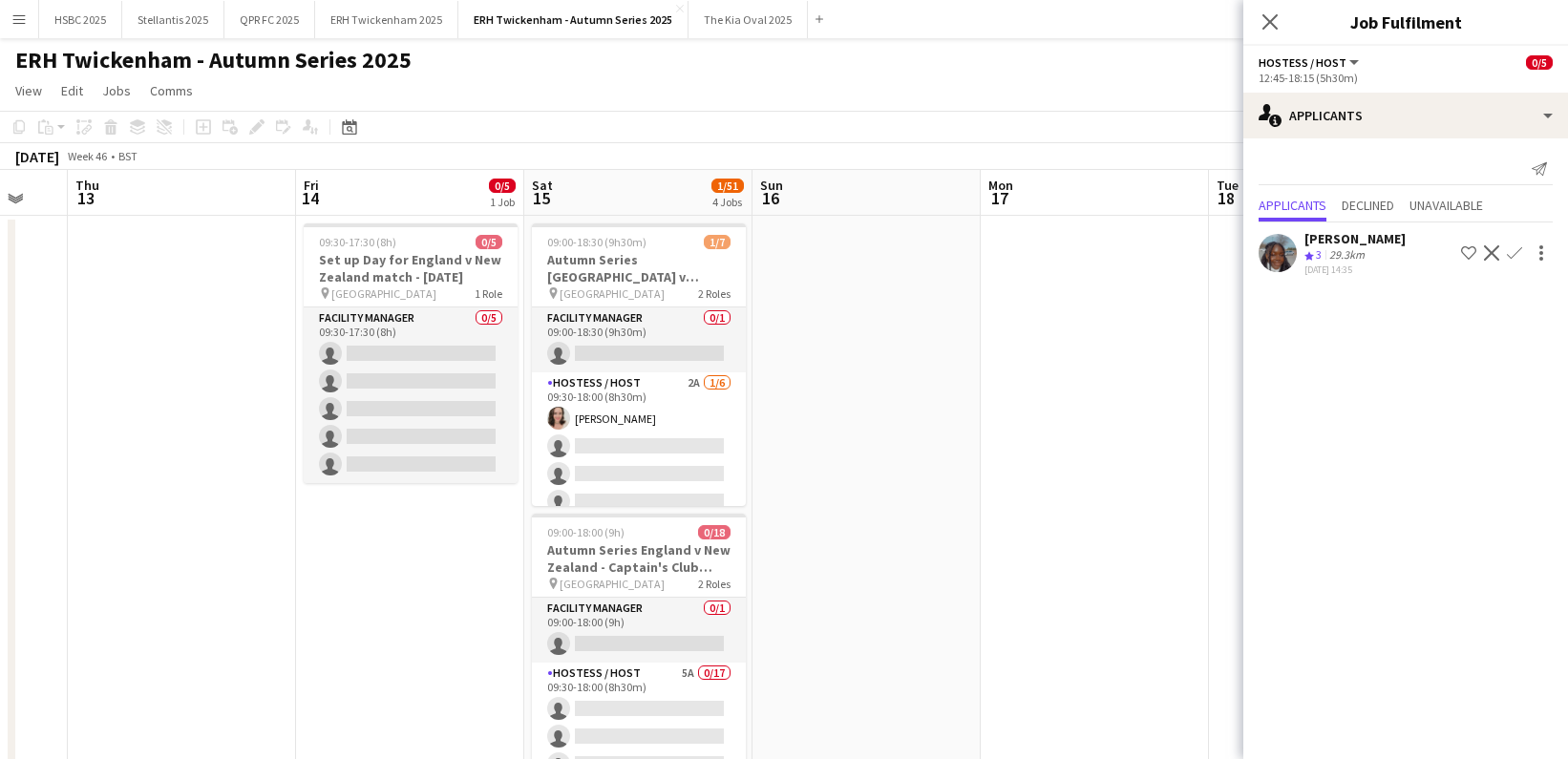
scroll to position [0, 535]
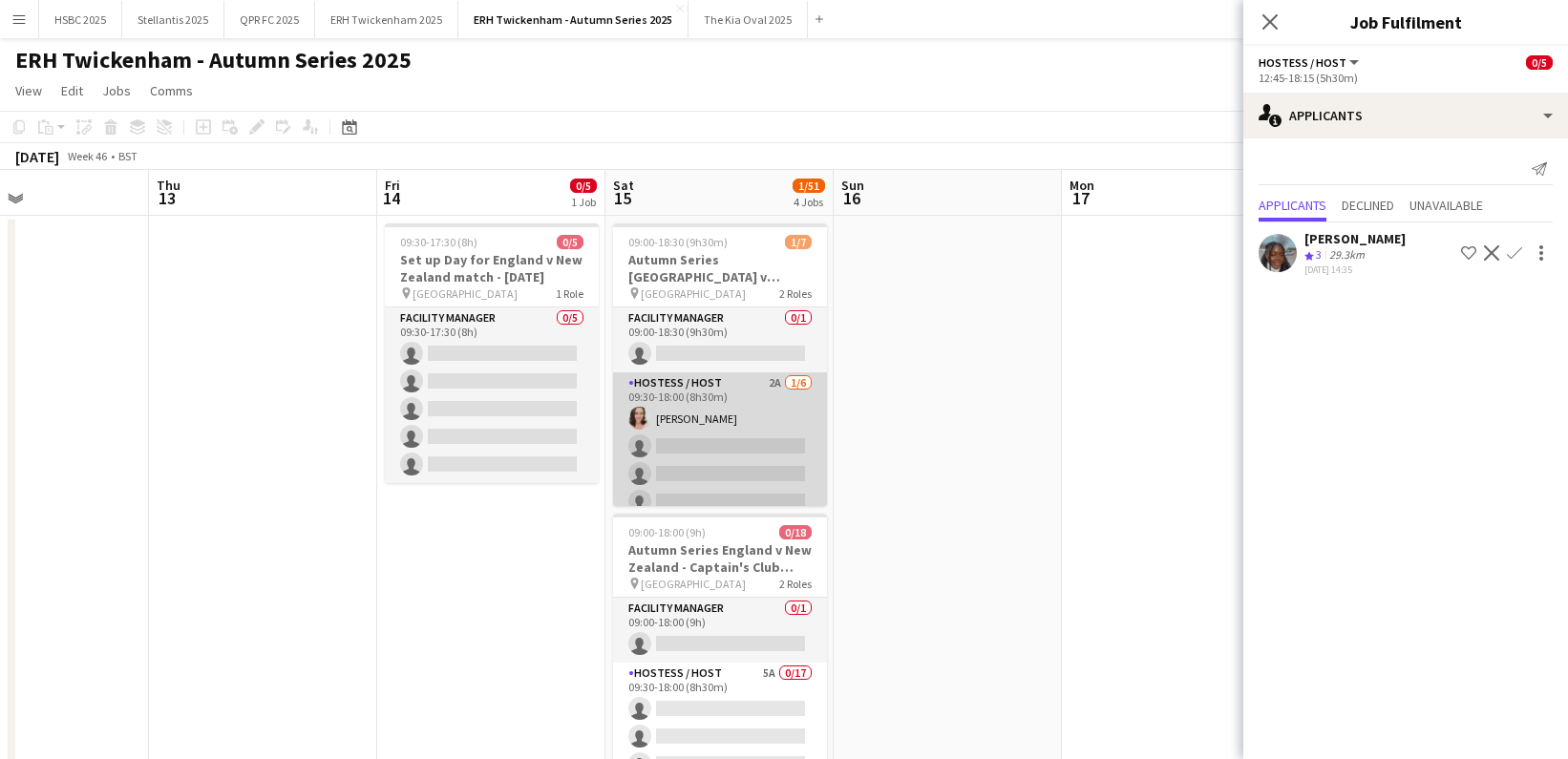
click at [795, 432] on app-card-role "Hostess / Host 2A [DATE] 09:30-18:00 (8h30m) [PERSON_NAME] single-neutral-actio…" at bounding box center [720, 474] width 214 height 204
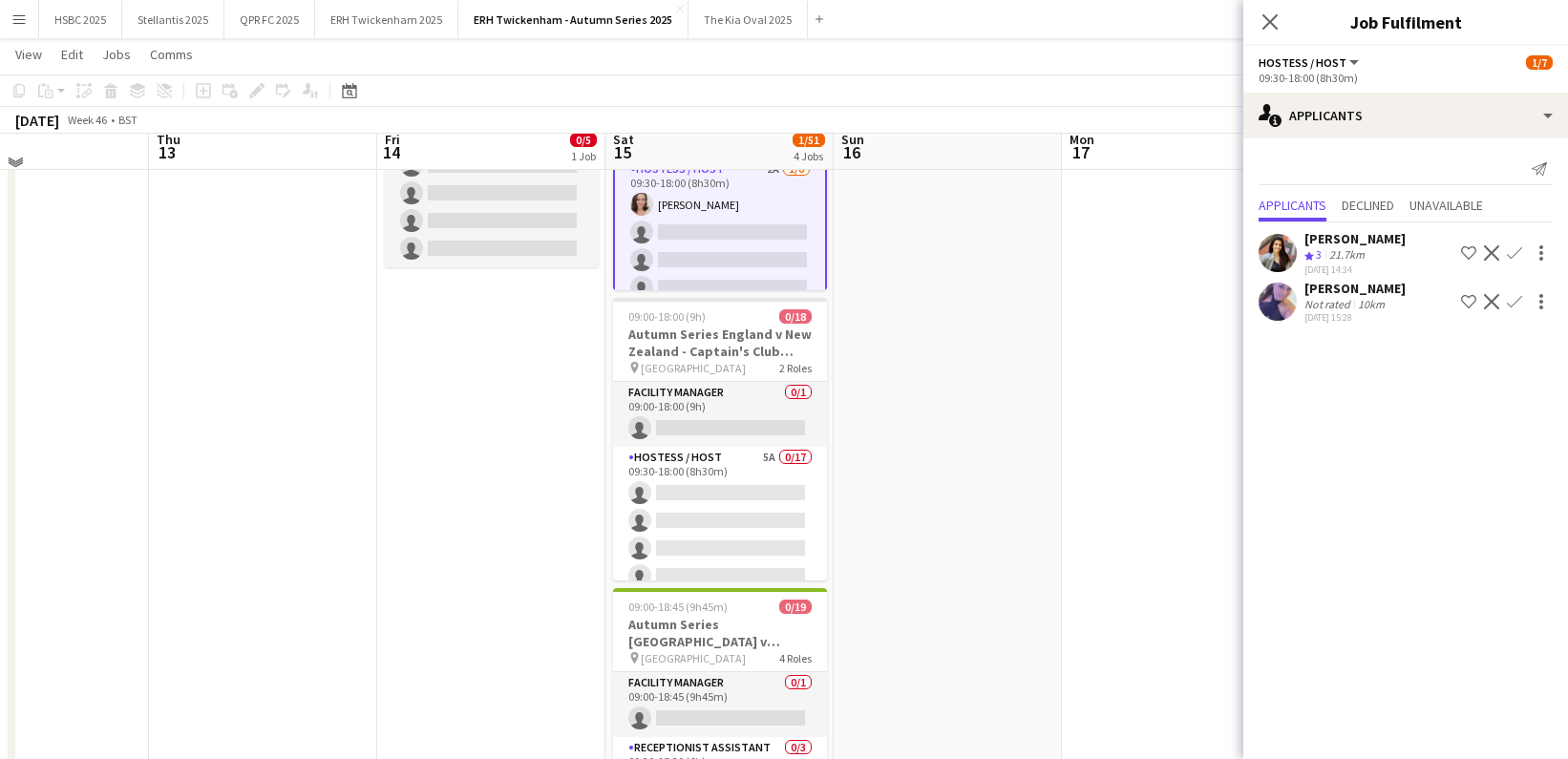
scroll to position [217, 0]
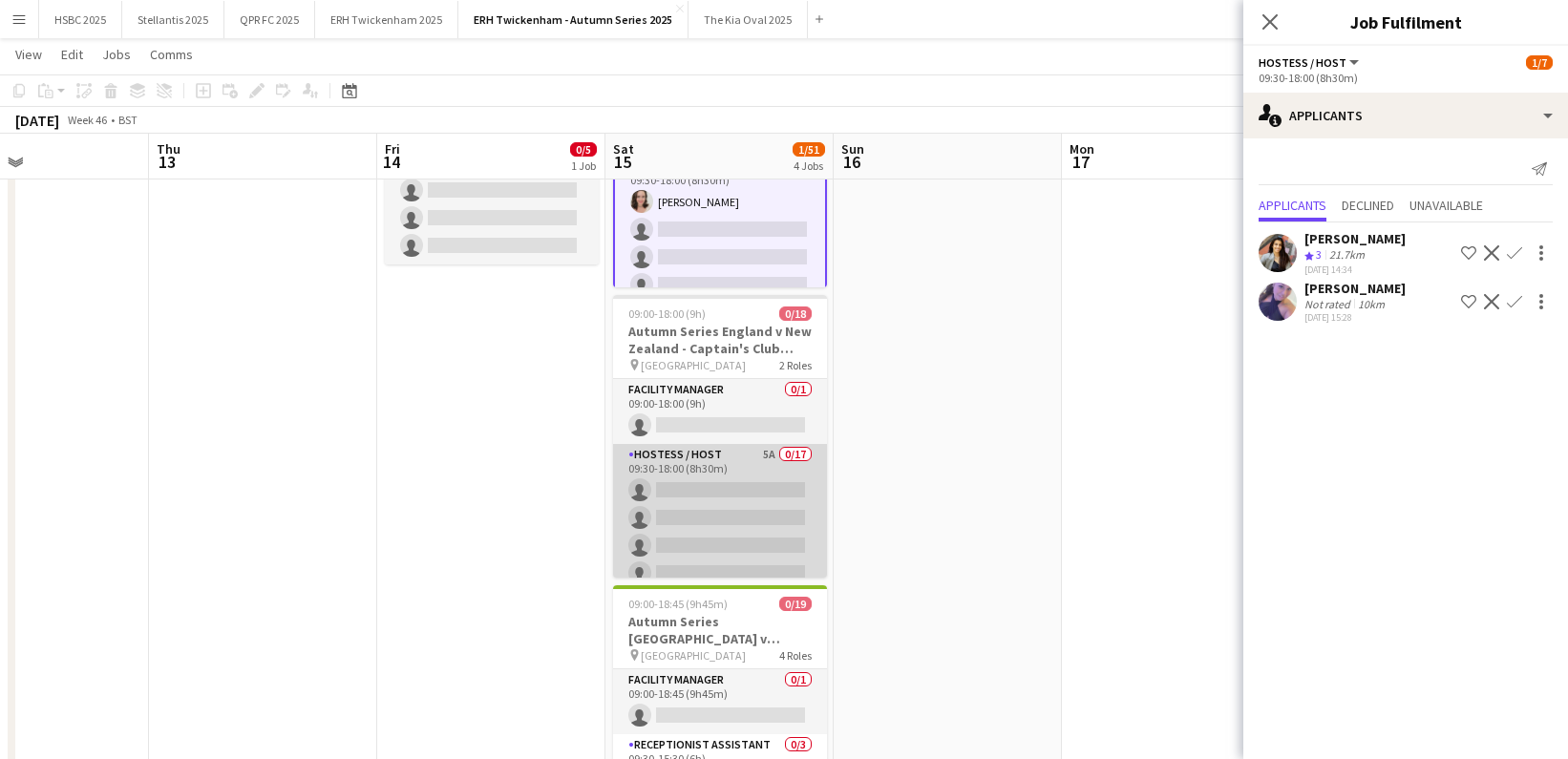
click at [730, 517] on app-card-role "Hostess / Host 5A 0/17 09:30-18:00 (8h30m) single-neutral-actions single-neutra…" at bounding box center [720, 698] width 214 height 508
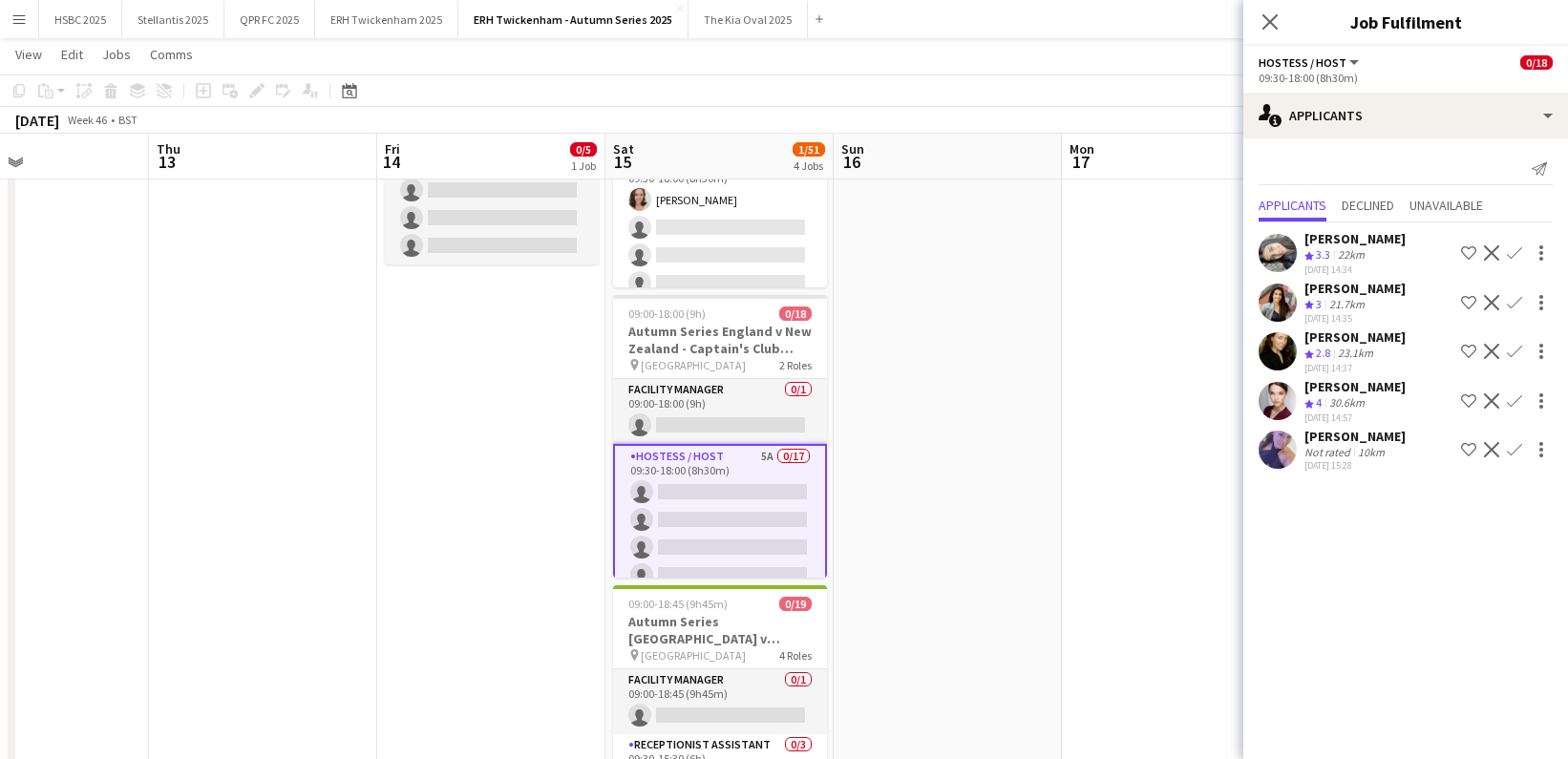
click at [1513, 390] on button "Confirm" at bounding box center [1514, 401] width 23 height 23
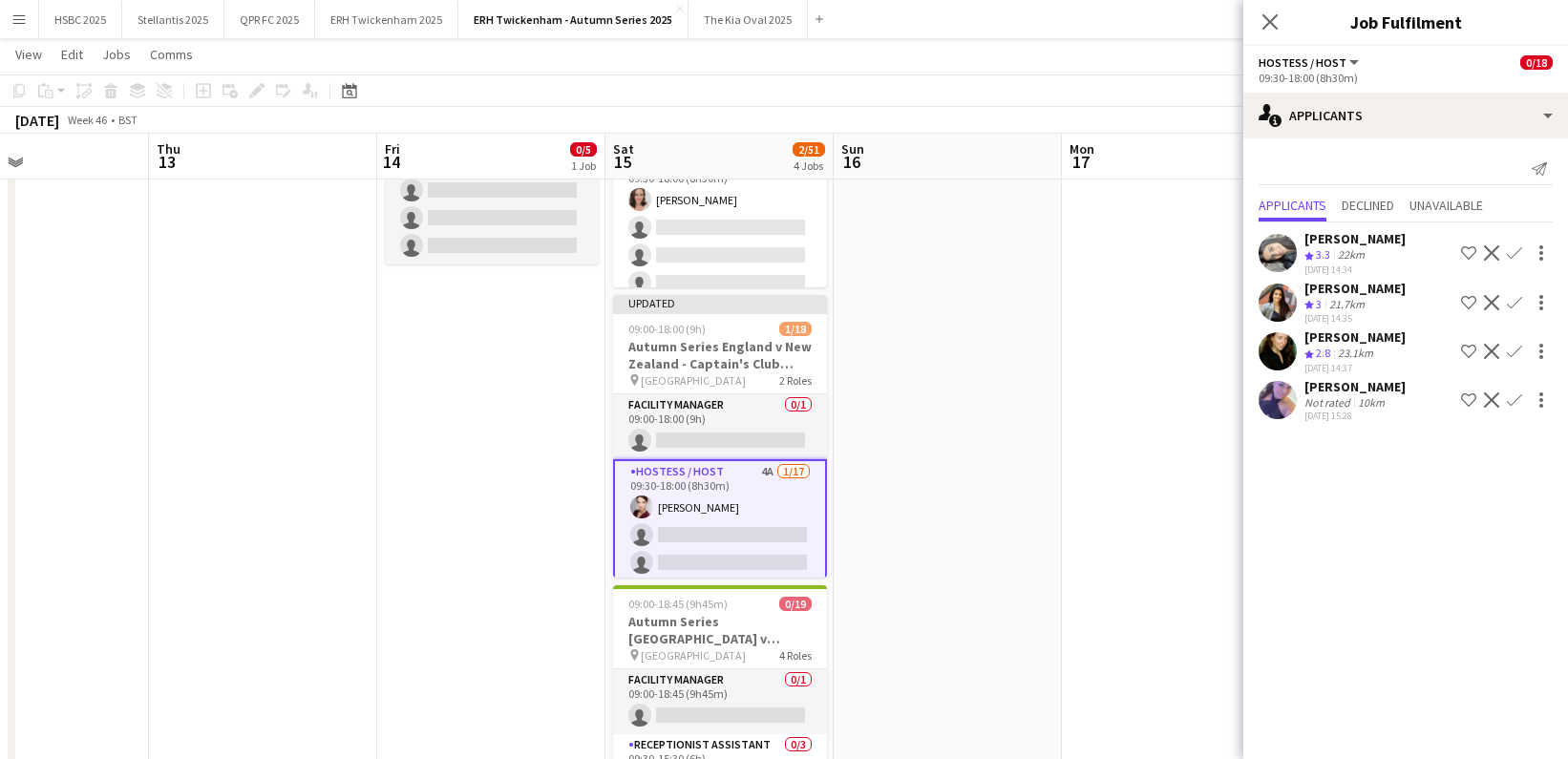
click at [1516, 247] on app-icon "Confirm" at bounding box center [1514, 253] width 15 height 15
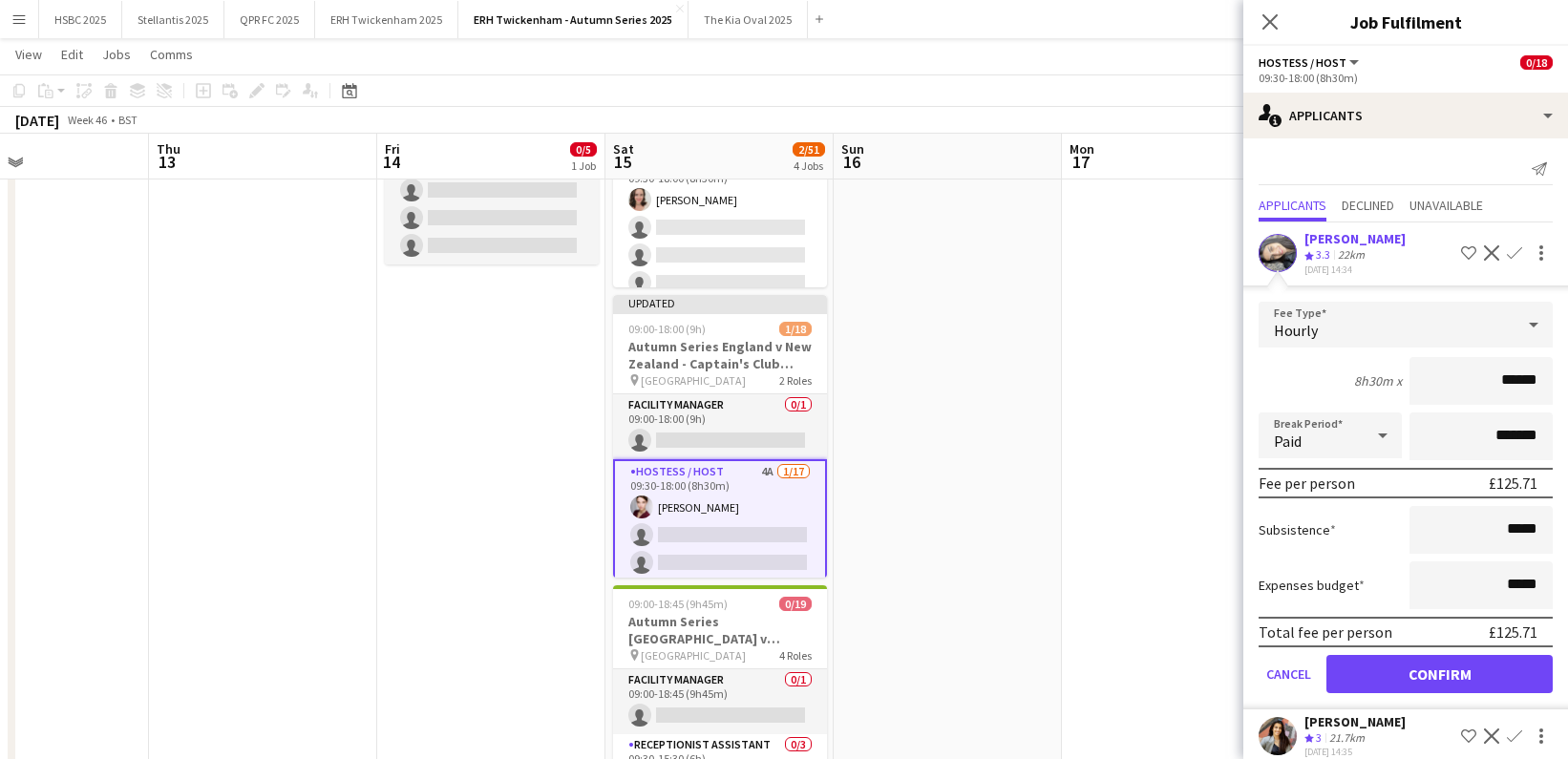
click button "Confirm" at bounding box center [1440, 674] width 227 height 38
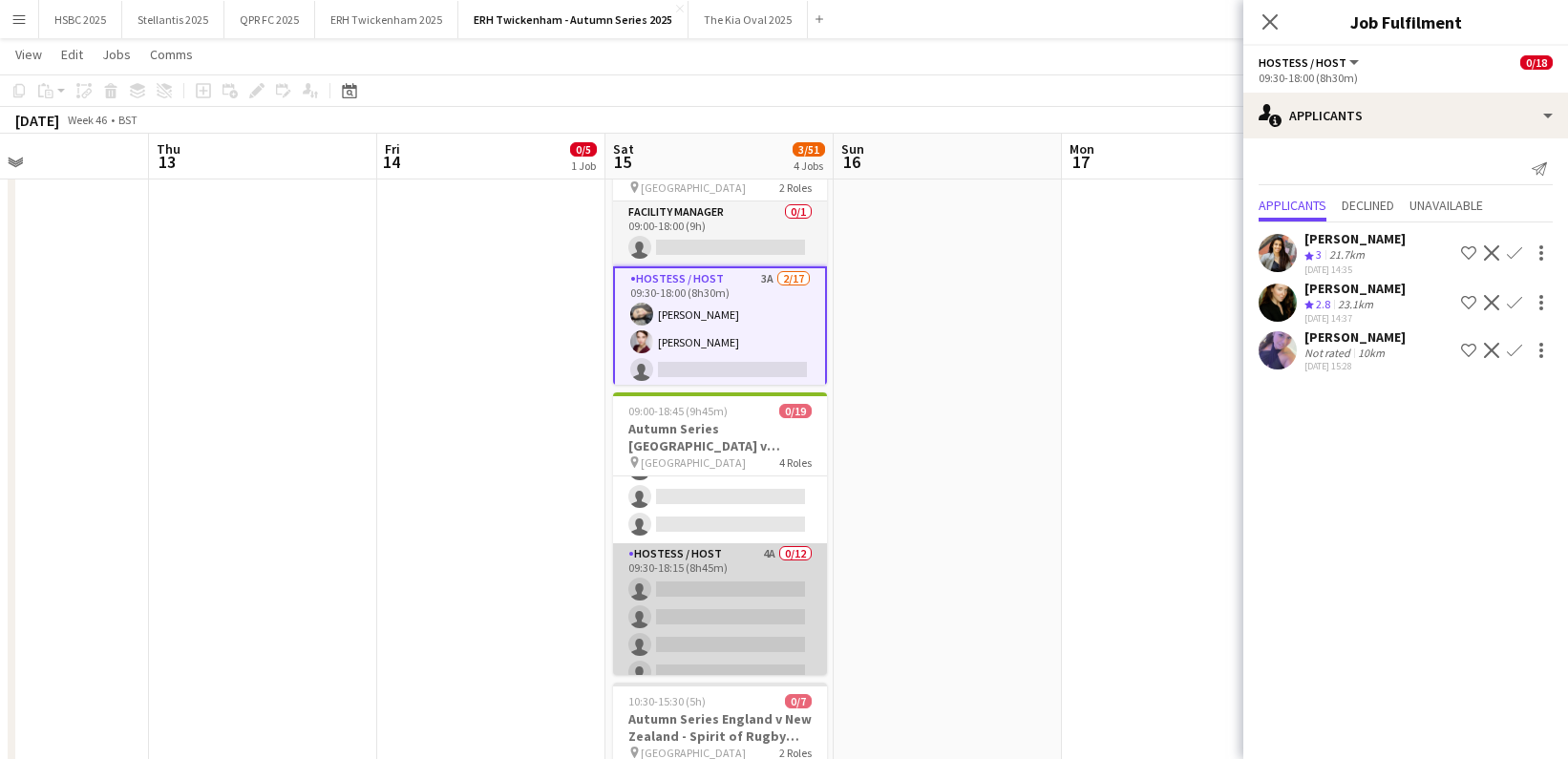
scroll to position [133, 0]
click at [770, 606] on app-card-role "Hostess / Host 4A 0/12 09:30-18:15 (8h45m) single-neutral-actions single-neutra…" at bounding box center [720, 713] width 214 height 370
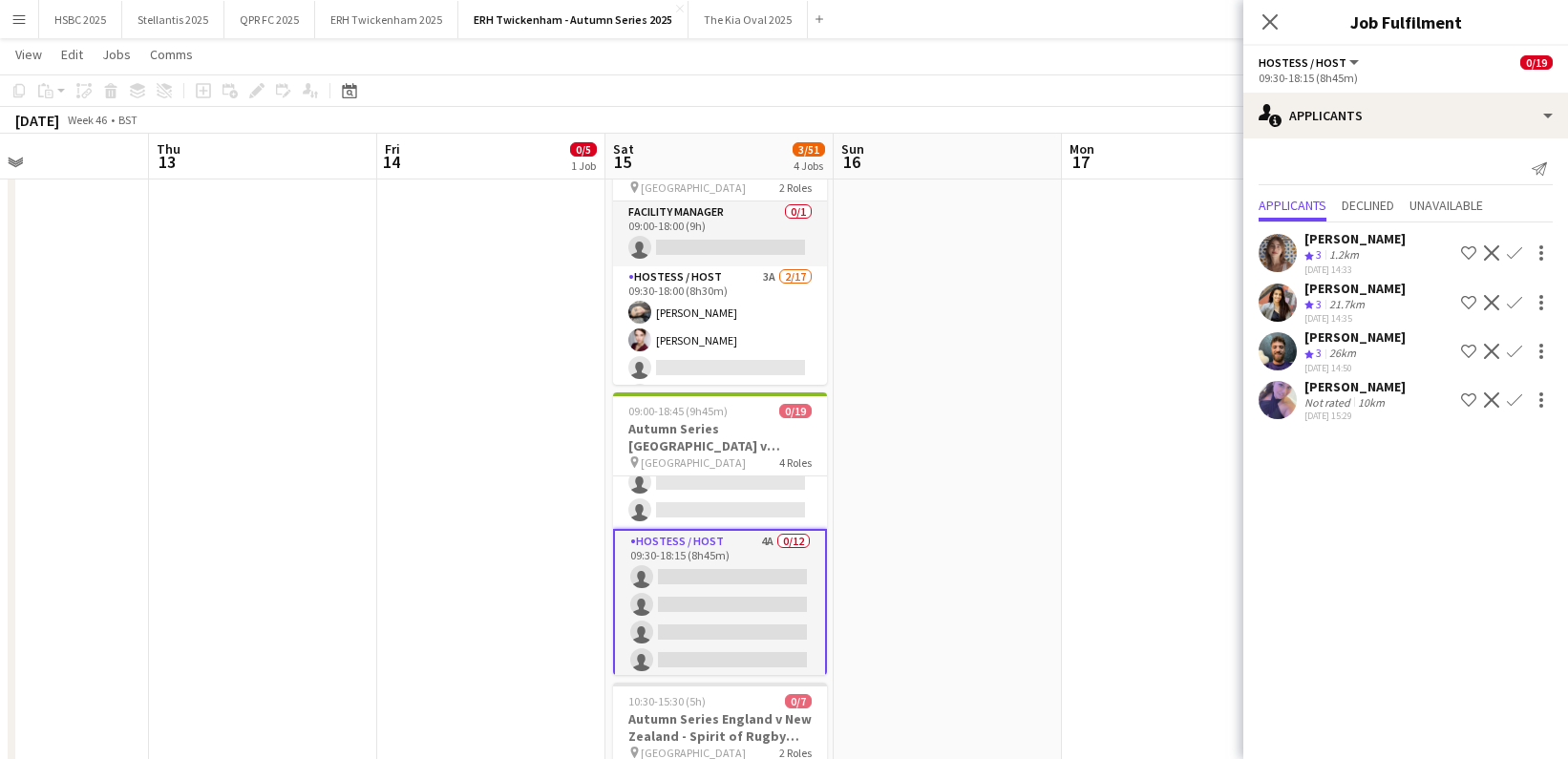
click at [1519, 347] on app-icon "Confirm" at bounding box center [1514, 352] width 15 height 15
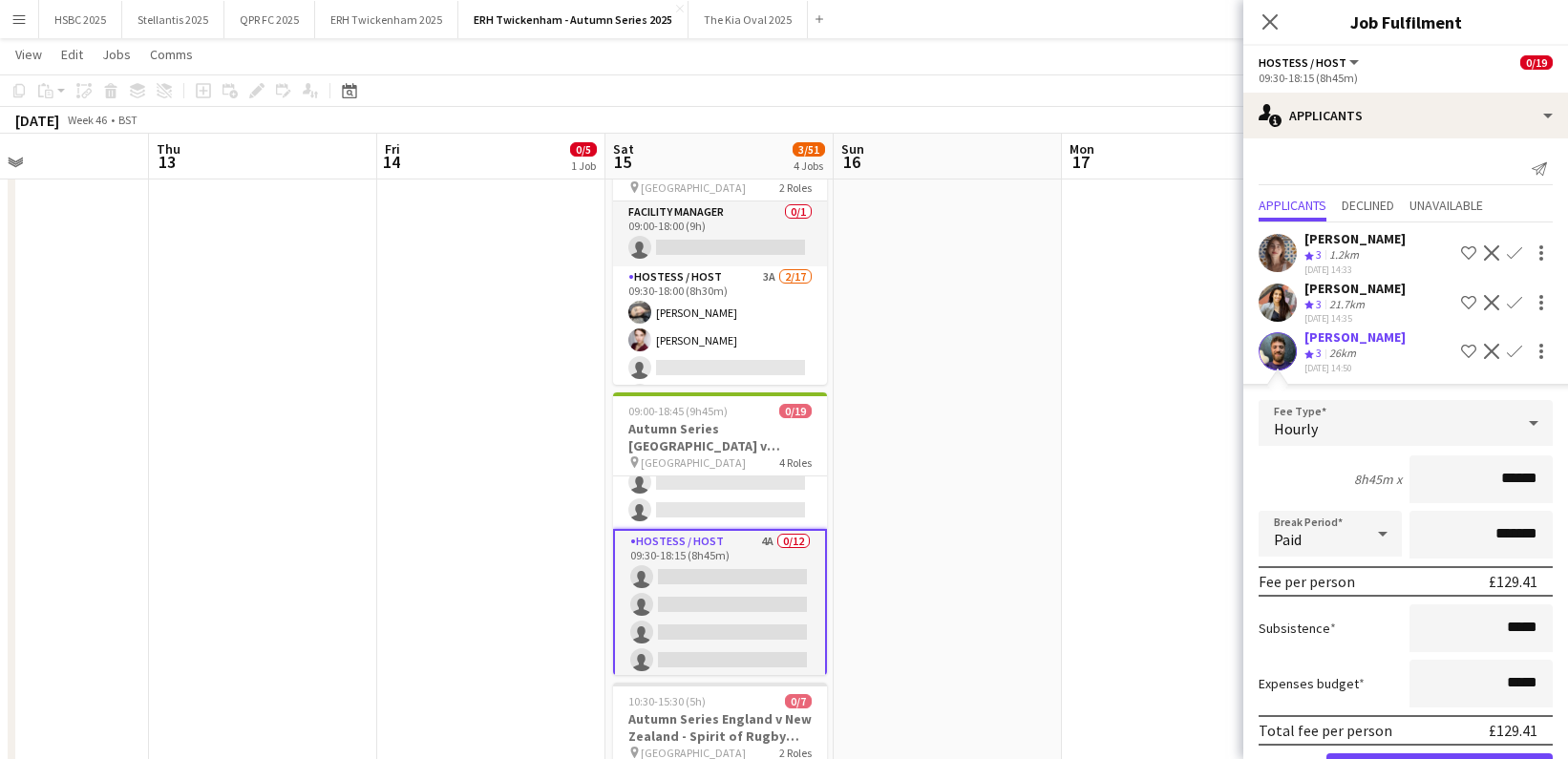
click button "Confirm" at bounding box center [1440, 772] width 227 height 38
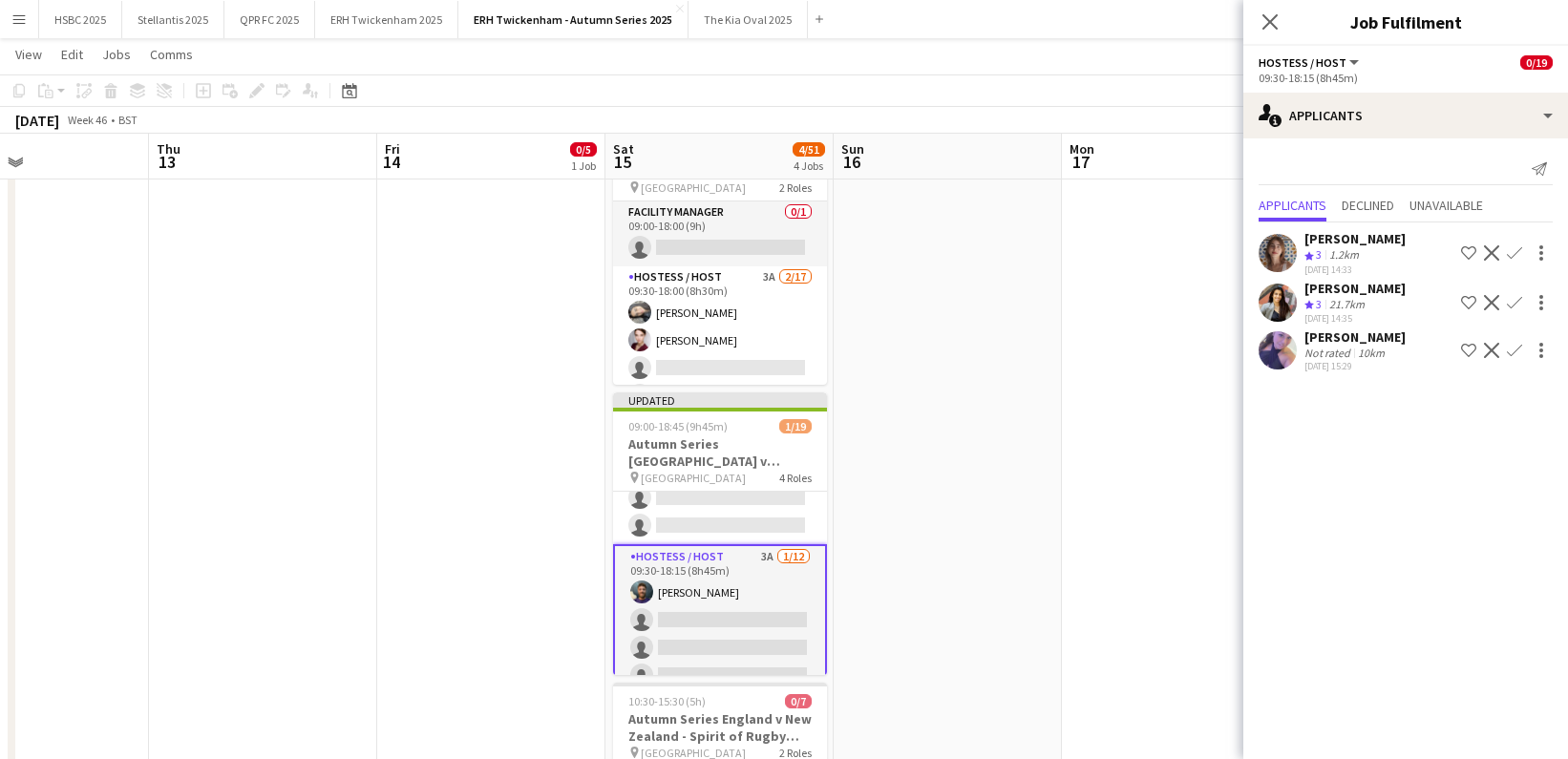
click at [1519, 348] on app-icon "Confirm" at bounding box center [1514, 351] width 15 height 15
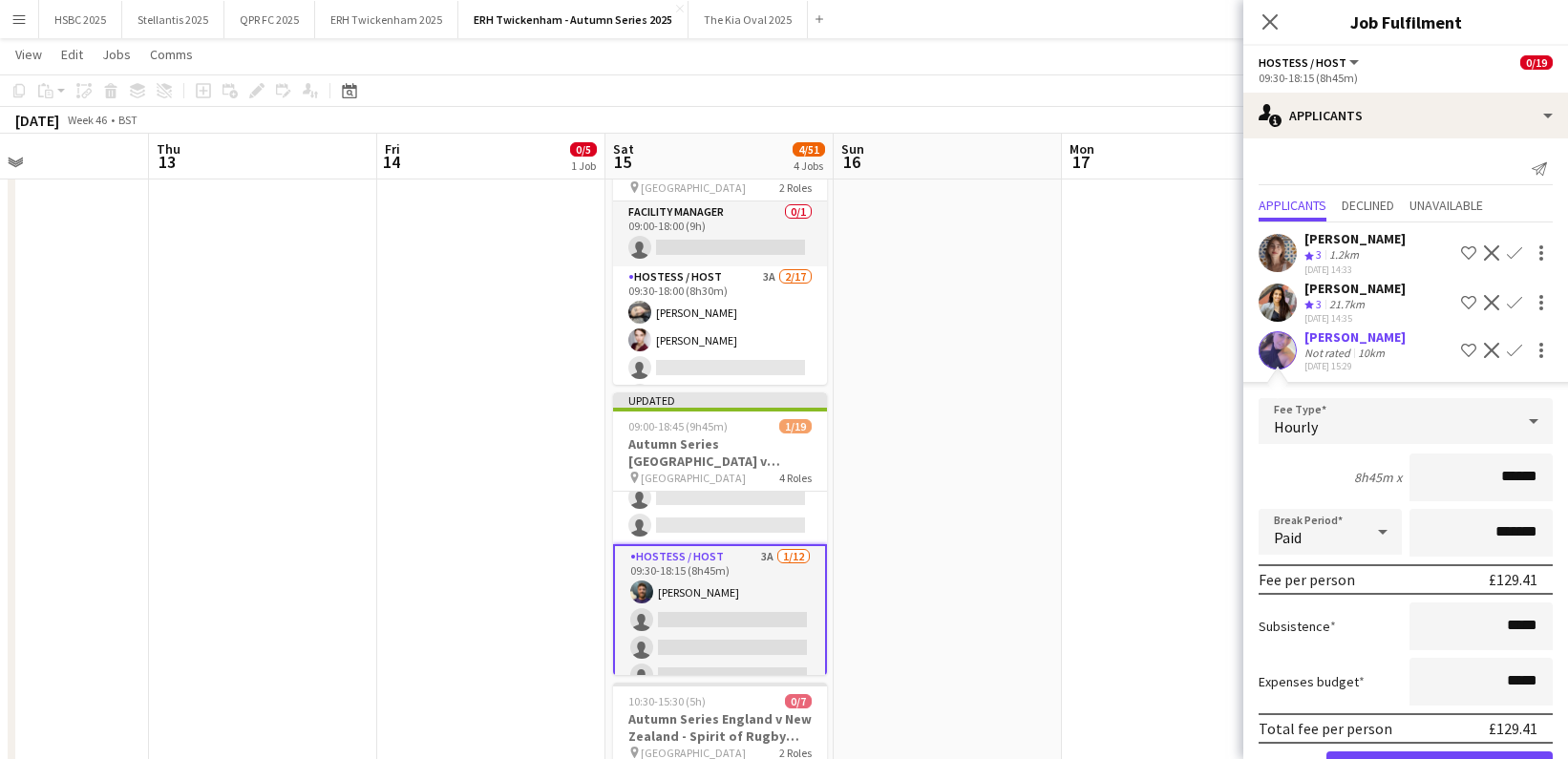
click button "Confirm" at bounding box center [1440, 770] width 227 height 38
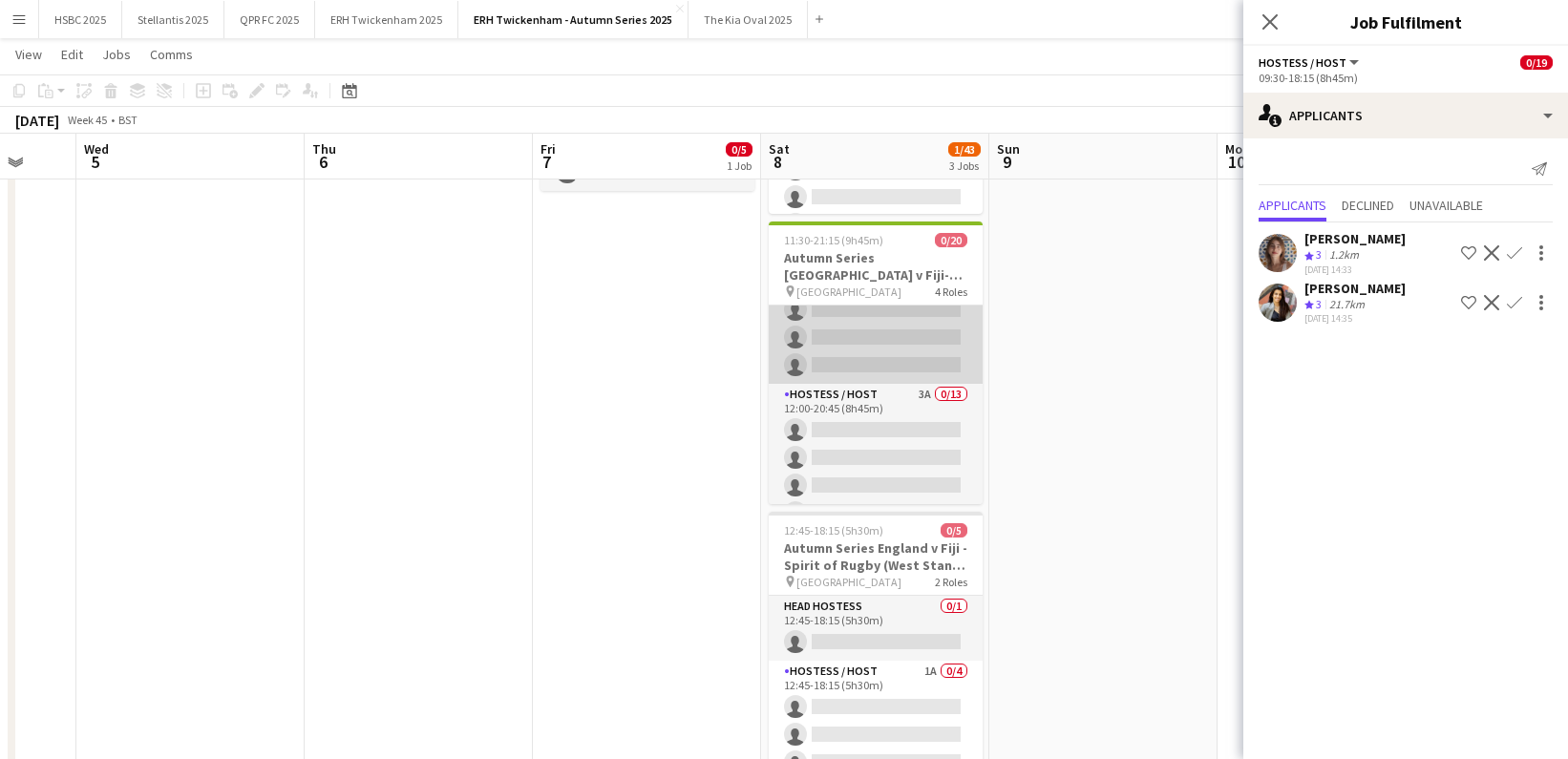
scroll to position [114, 0]
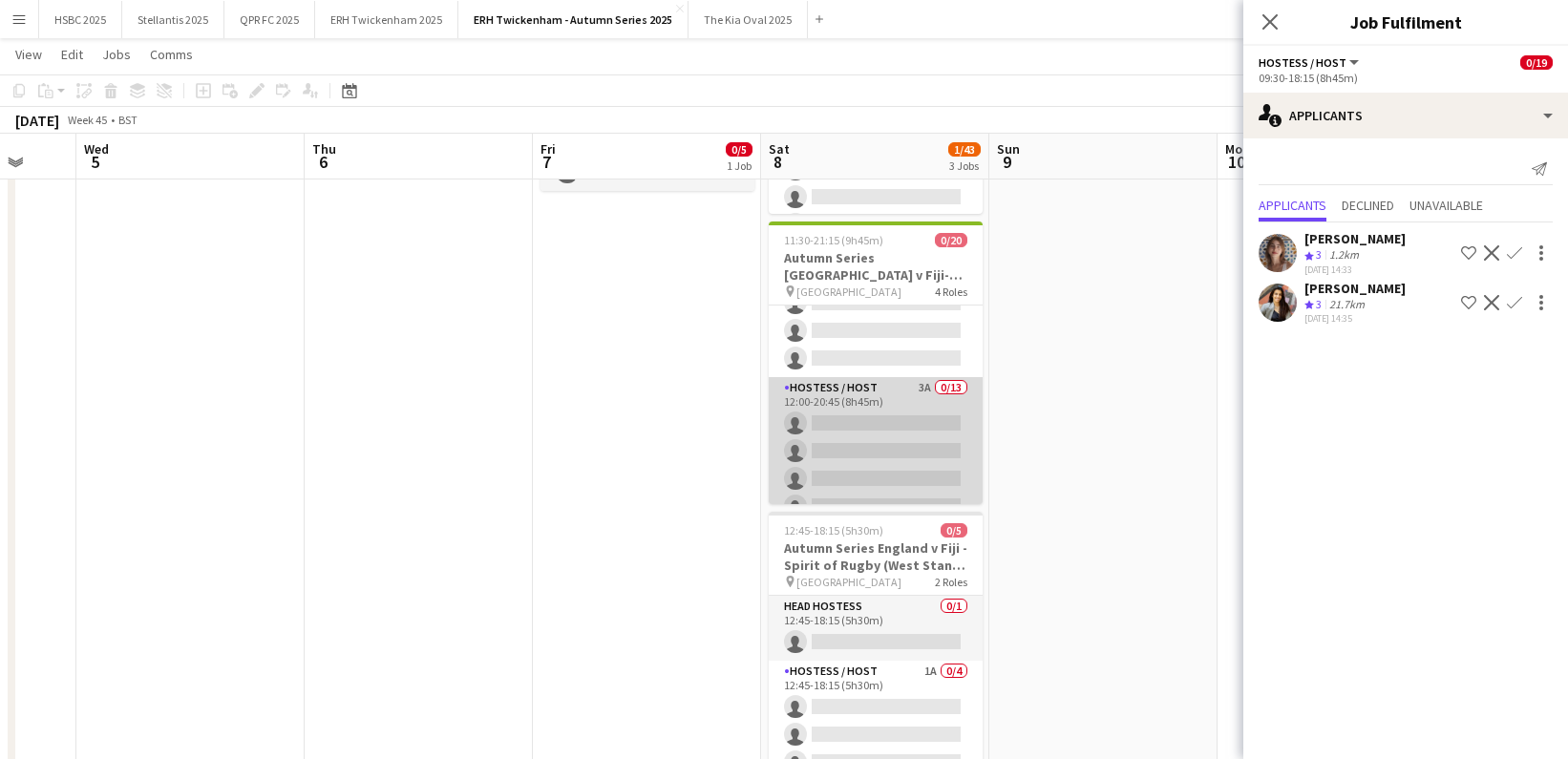
click at [883, 450] on app-card-role "Hostess / Host 3A 0/13 12:00-20:45 (8h45m) single-neutral-actions single-neutra…" at bounding box center [876, 576] width 214 height 398
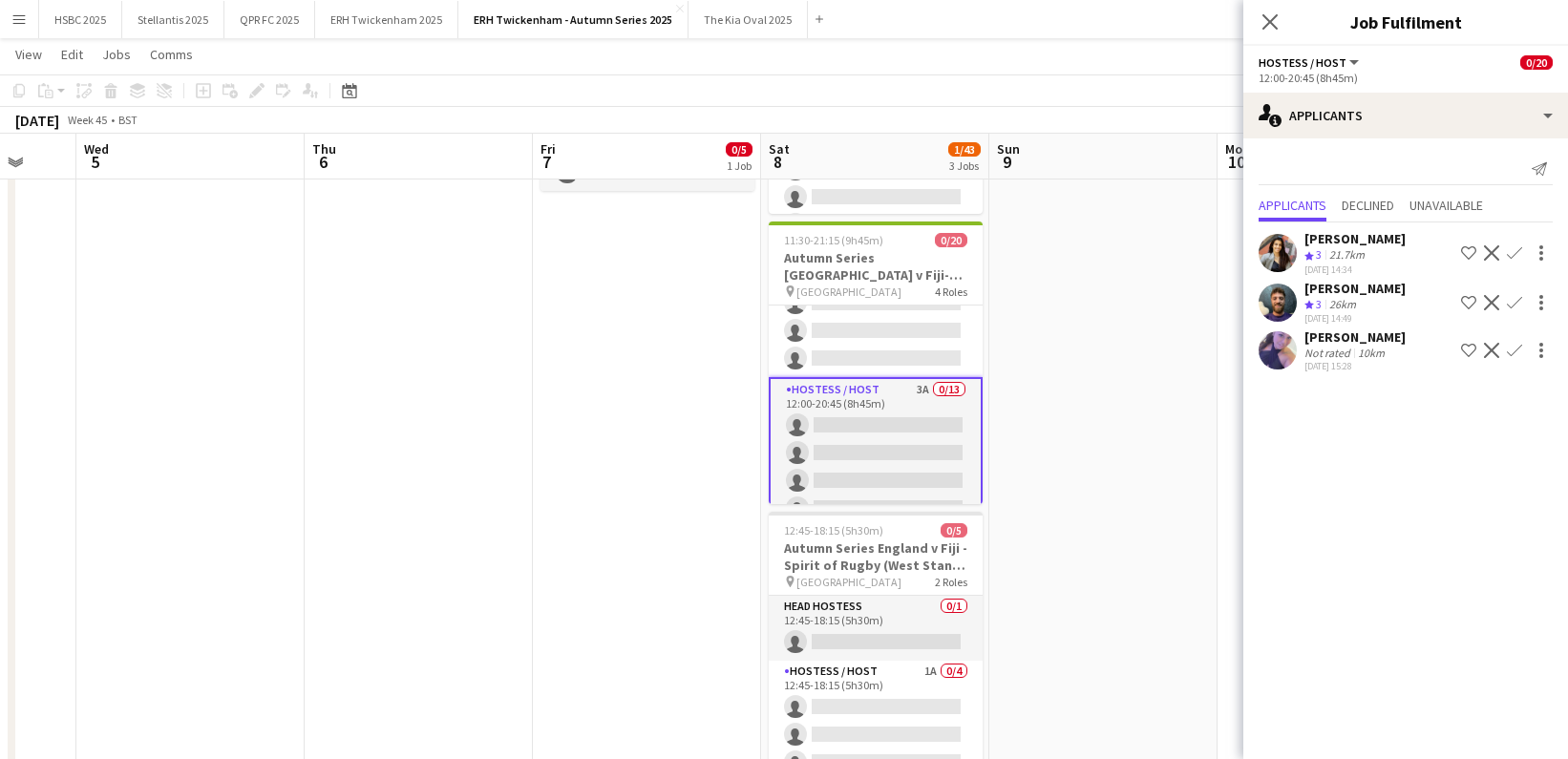
click at [1524, 300] on button "Confirm" at bounding box center [1514, 303] width 23 height 23
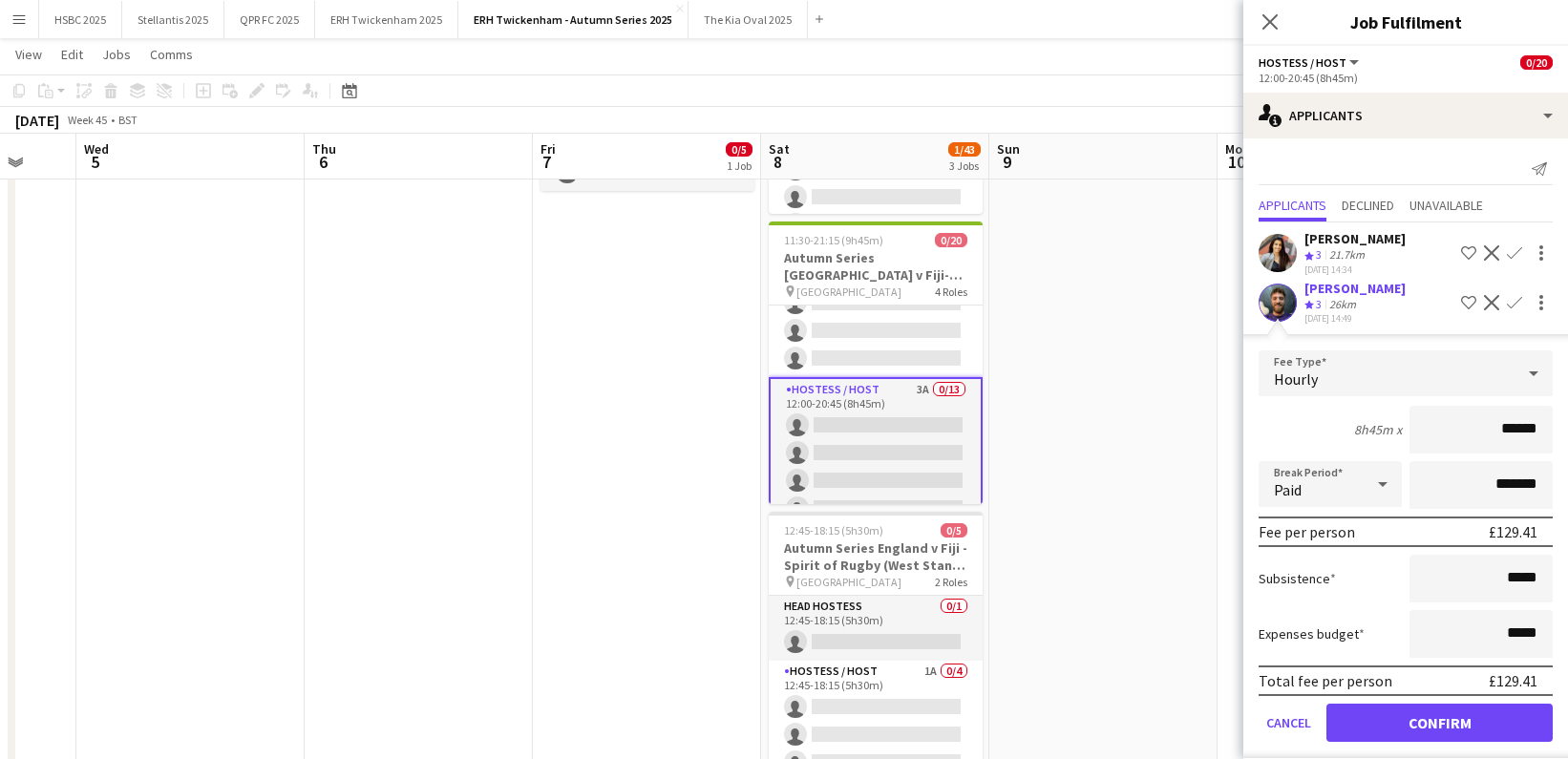
click button "Confirm" at bounding box center [1440, 723] width 227 height 38
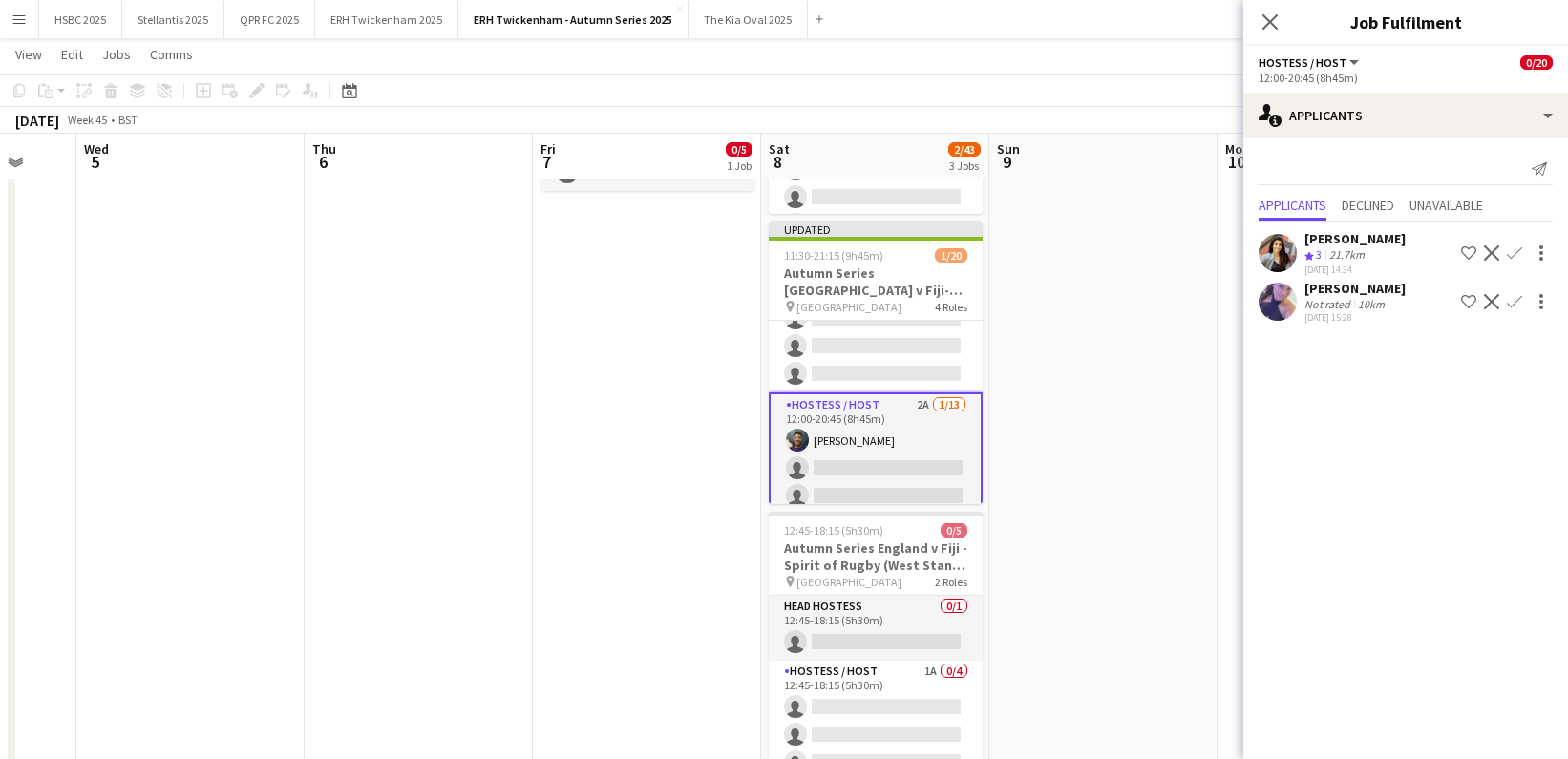
click at [1516, 253] on app-icon "Confirm" at bounding box center [1514, 253] width 15 height 15
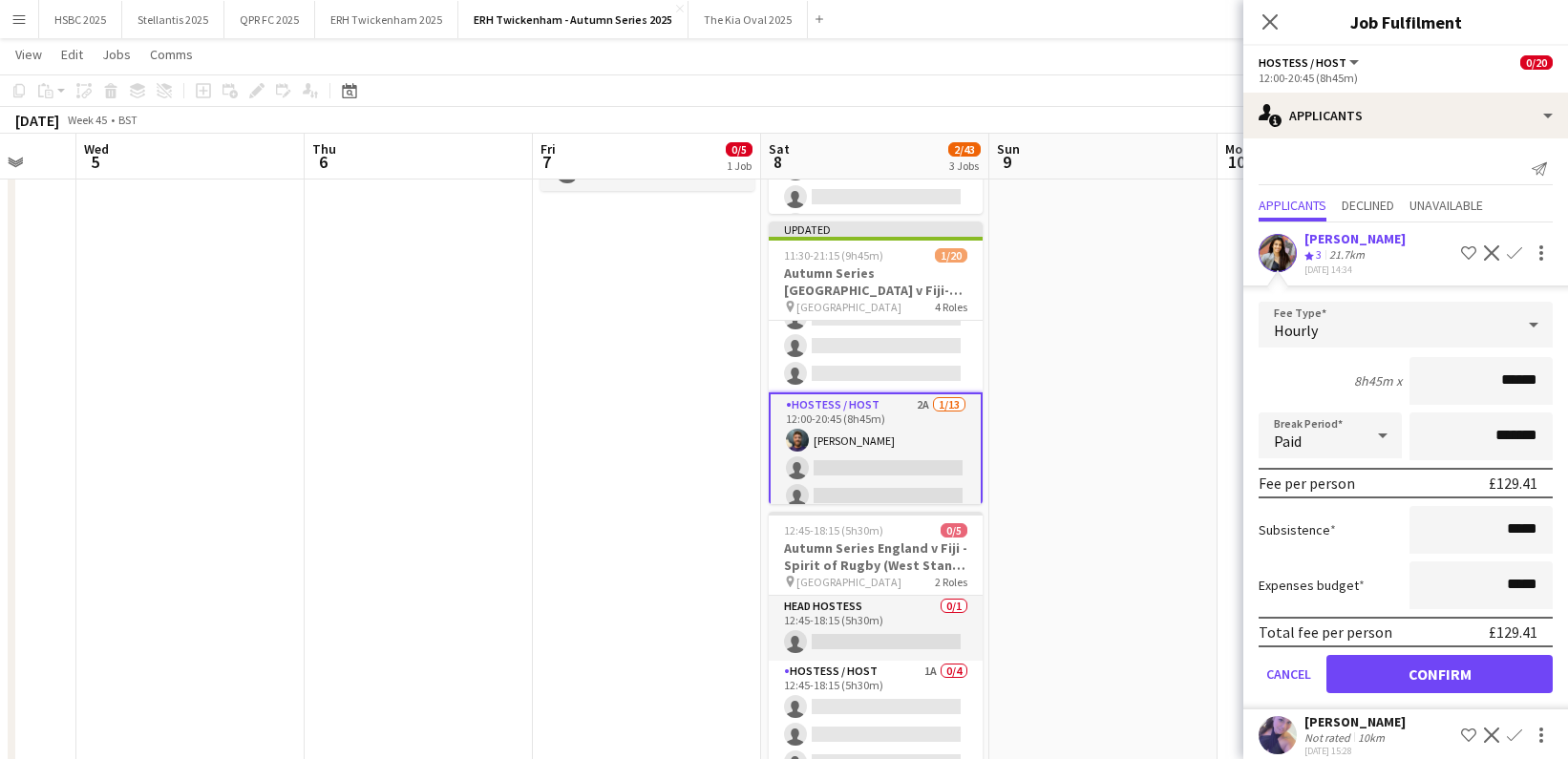
click button "Confirm" at bounding box center [1440, 674] width 227 height 38
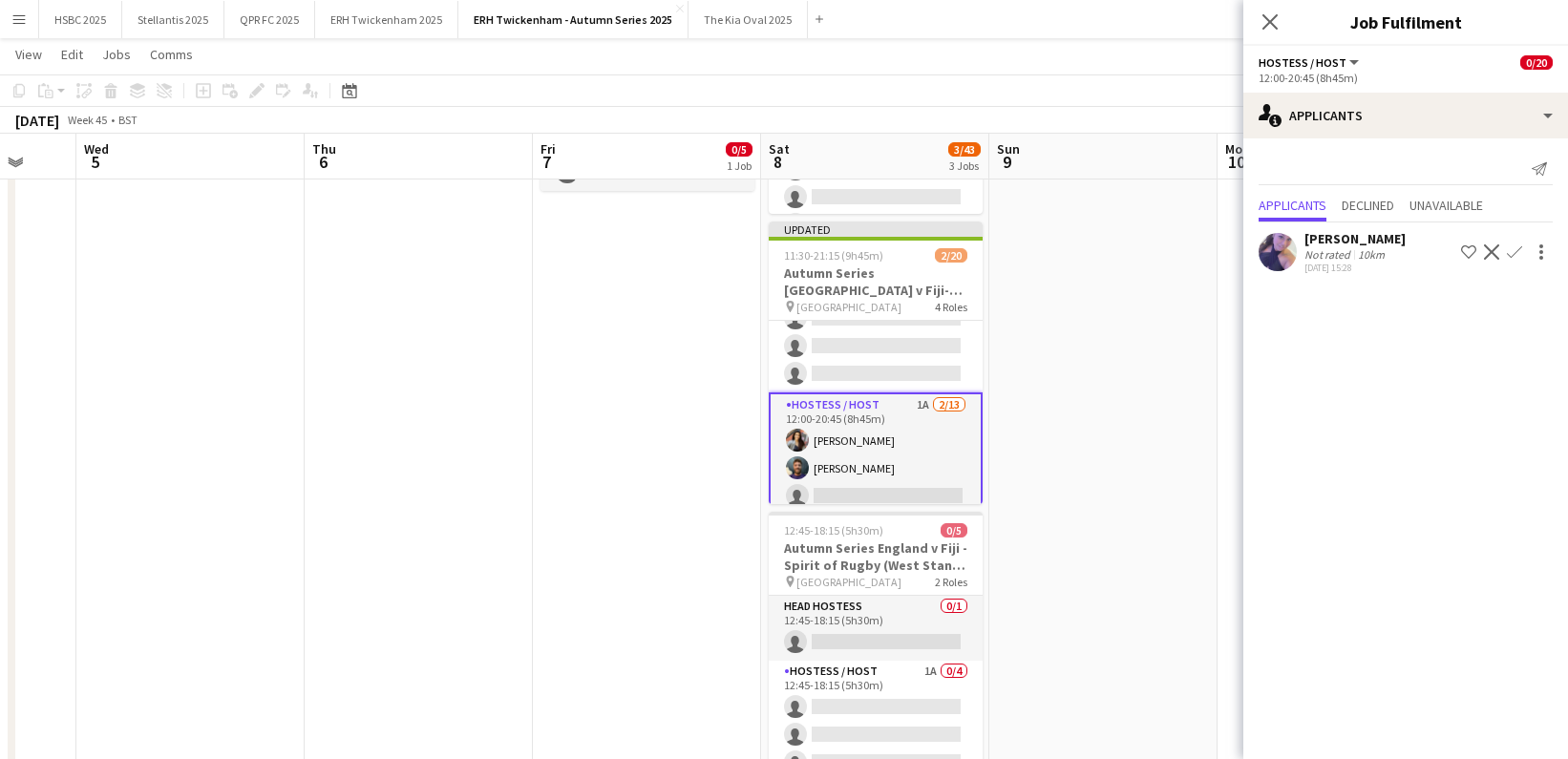
click at [1523, 252] on button "Confirm" at bounding box center [1514, 252] width 23 height 23
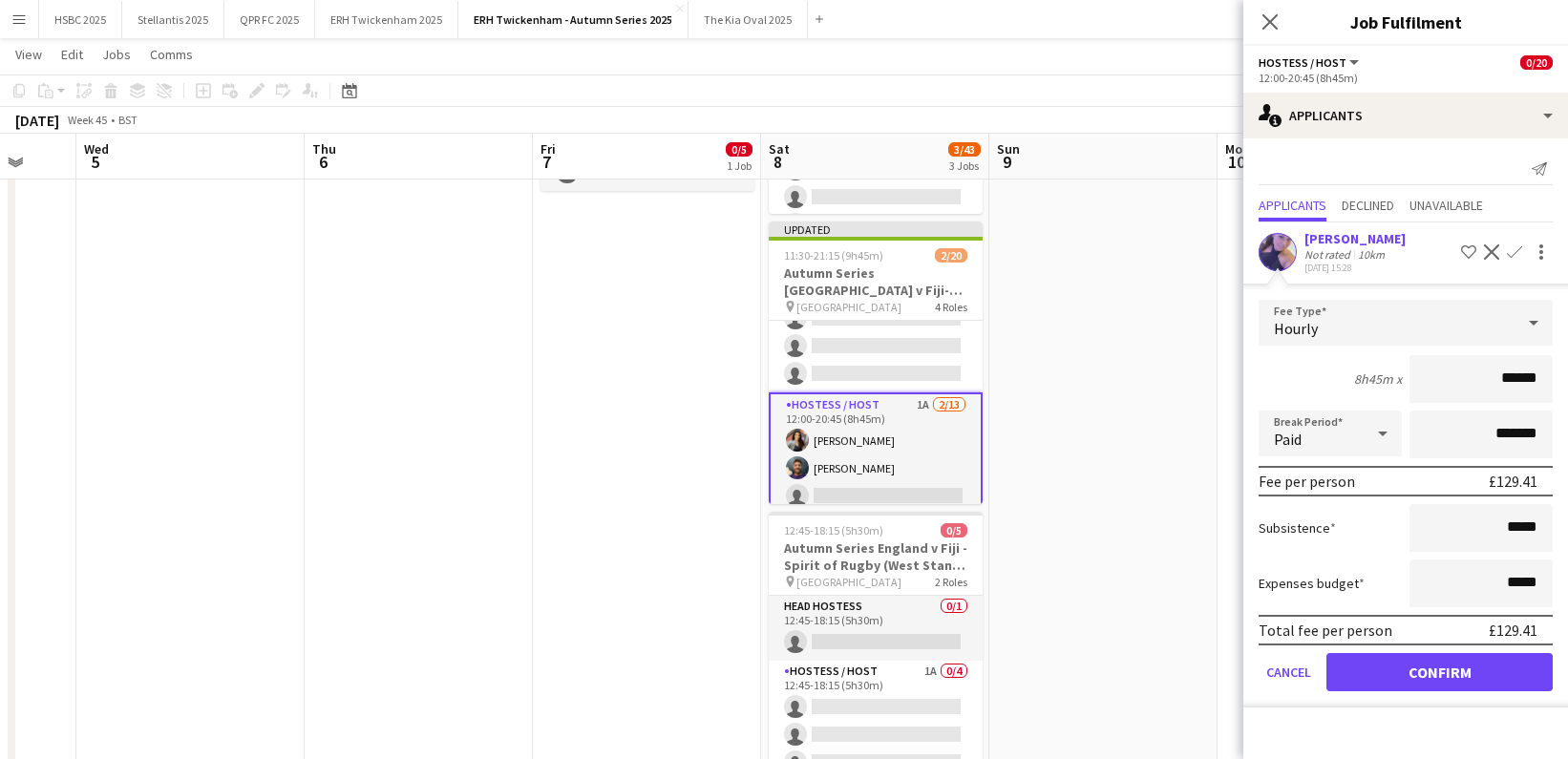
click button "Confirm" at bounding box center [1440, 672] width 227 height 38
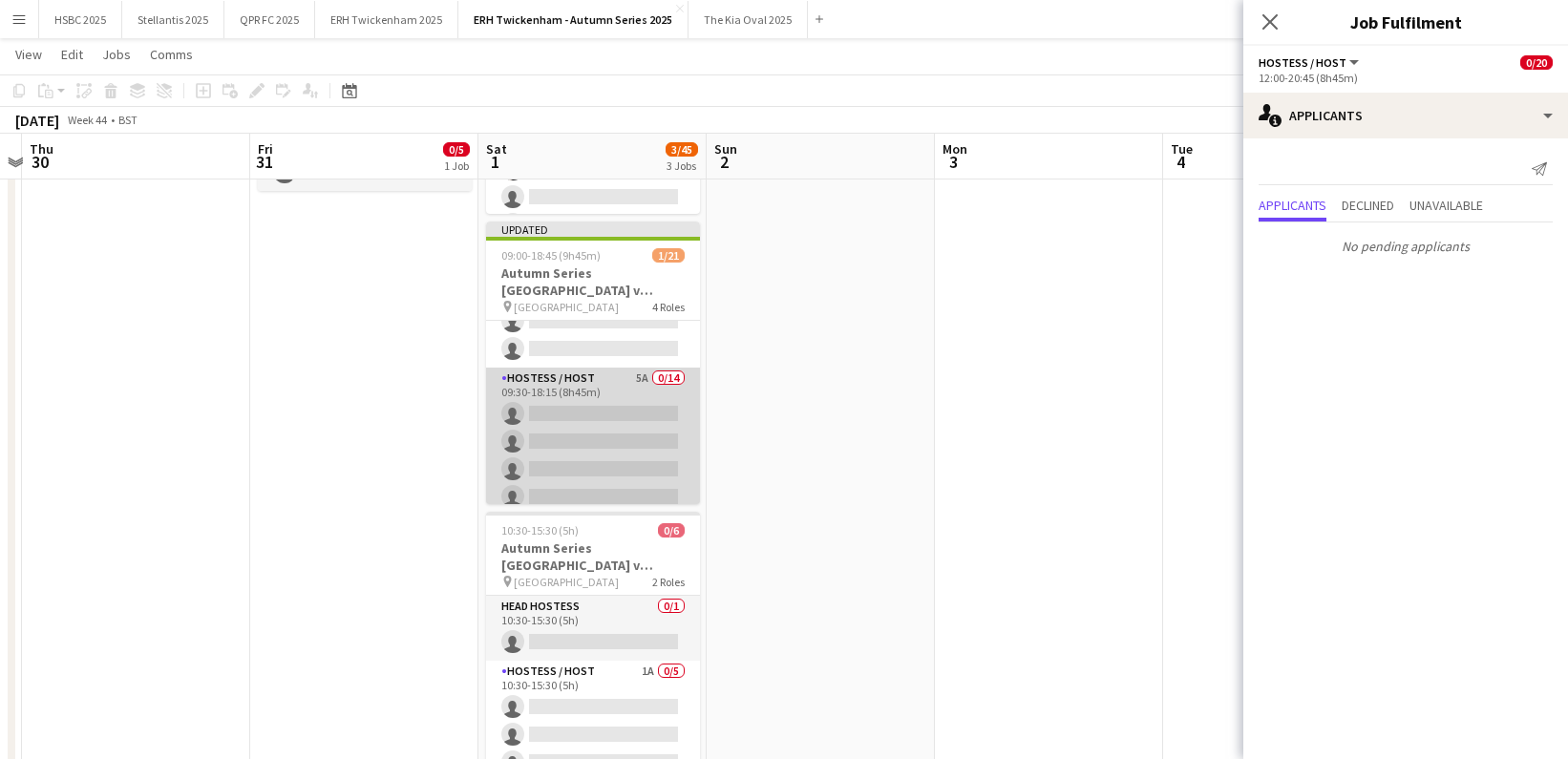
scroll to position [146, 0]
click at [624, 456] on app-card-role "Hostess / Host 5A 0/14 09:30-18:15 (8h45m) single-neutral-actions single-neutra…" at bounding box center [593, 573] width 214 height 425
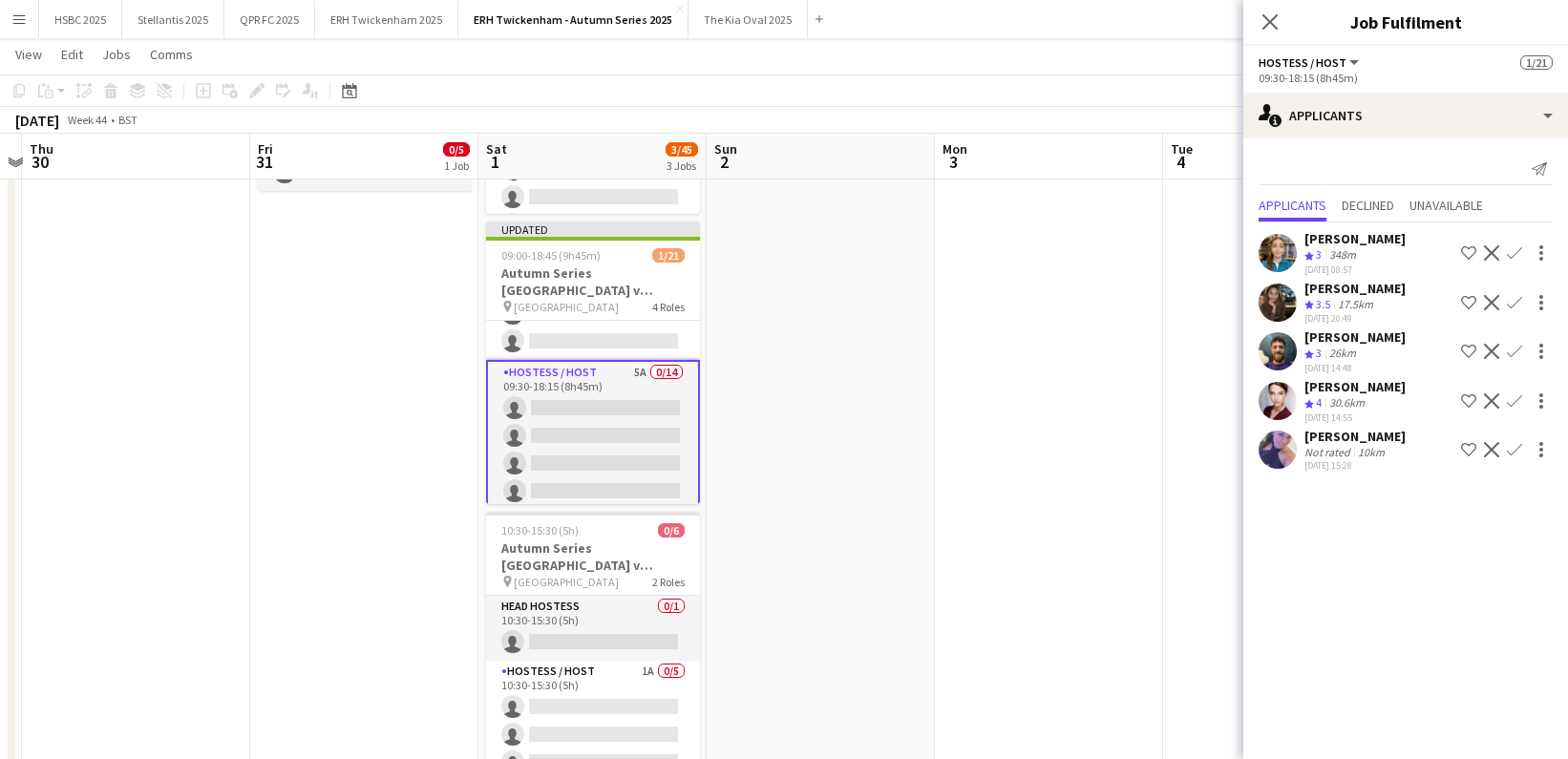
click at [1518, 345] on app-icon "Confirm" at bounding box center [1514, 352] width 15 height 15
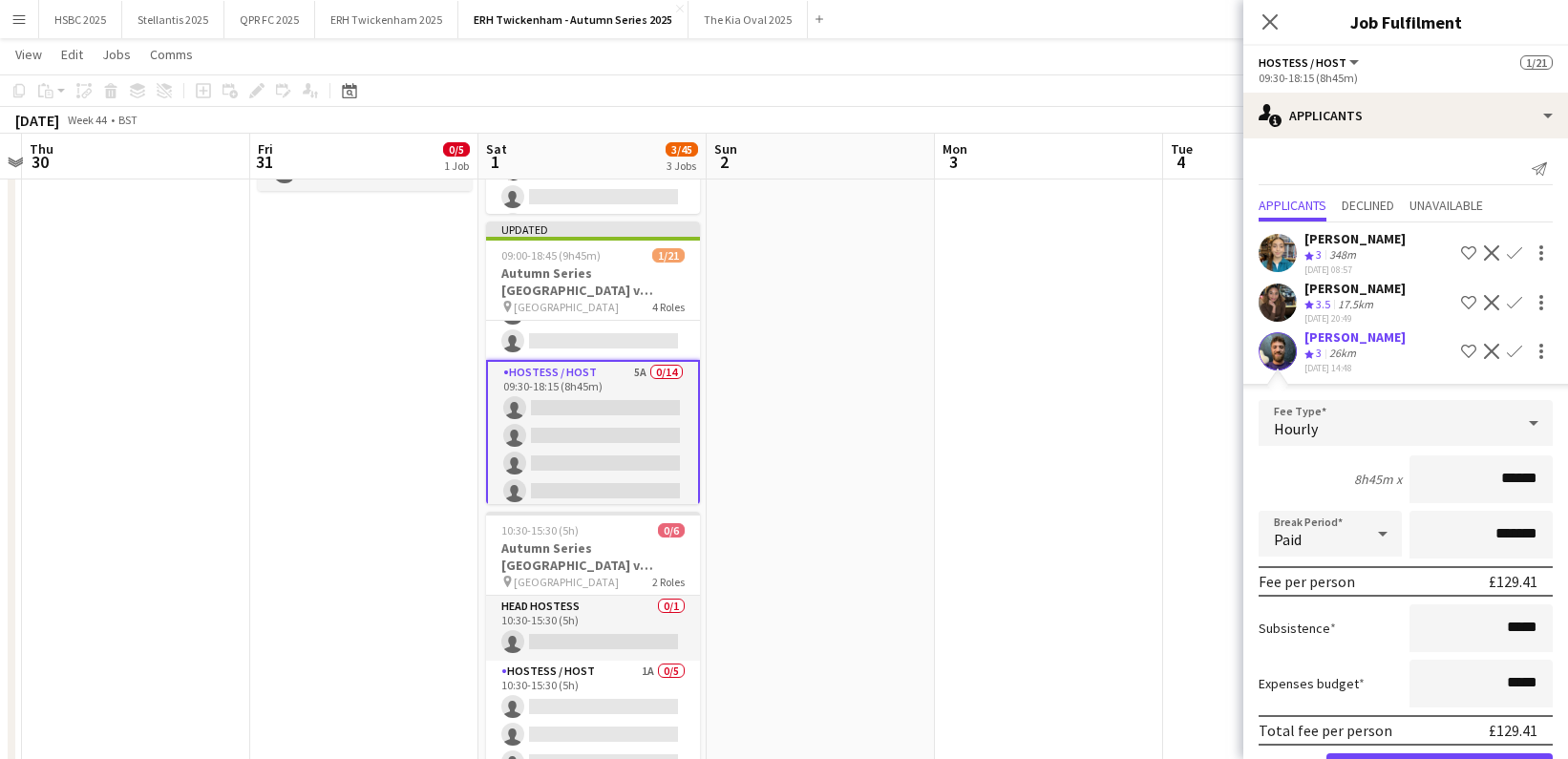
click button "Confirm" at bounding box center [1440, 772] width 227 height 38
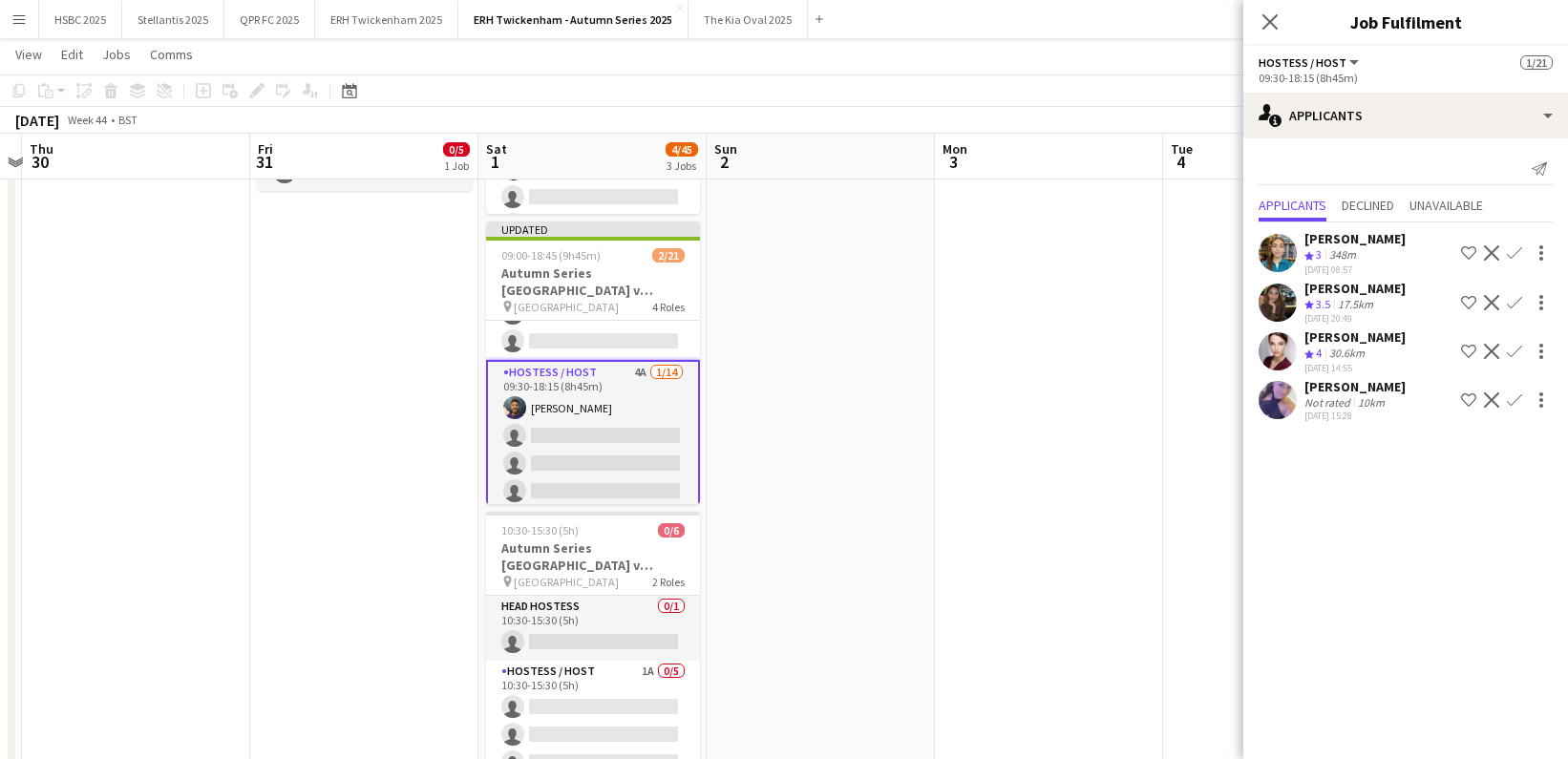
click at [1524, 392] on button "Confirm" at bounding box center [1514, 401] width 23 height 23
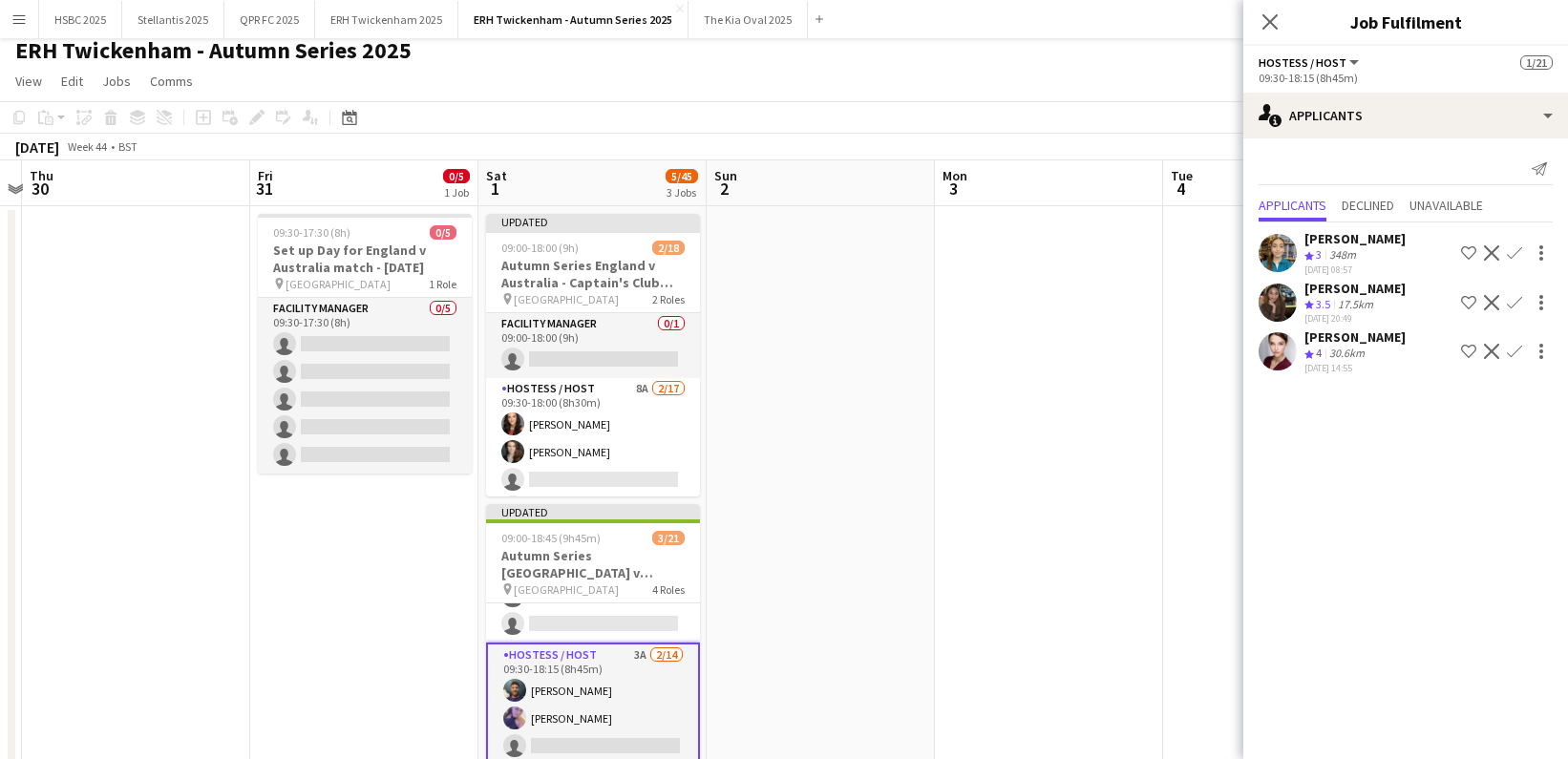
scroll to position [4, 0]
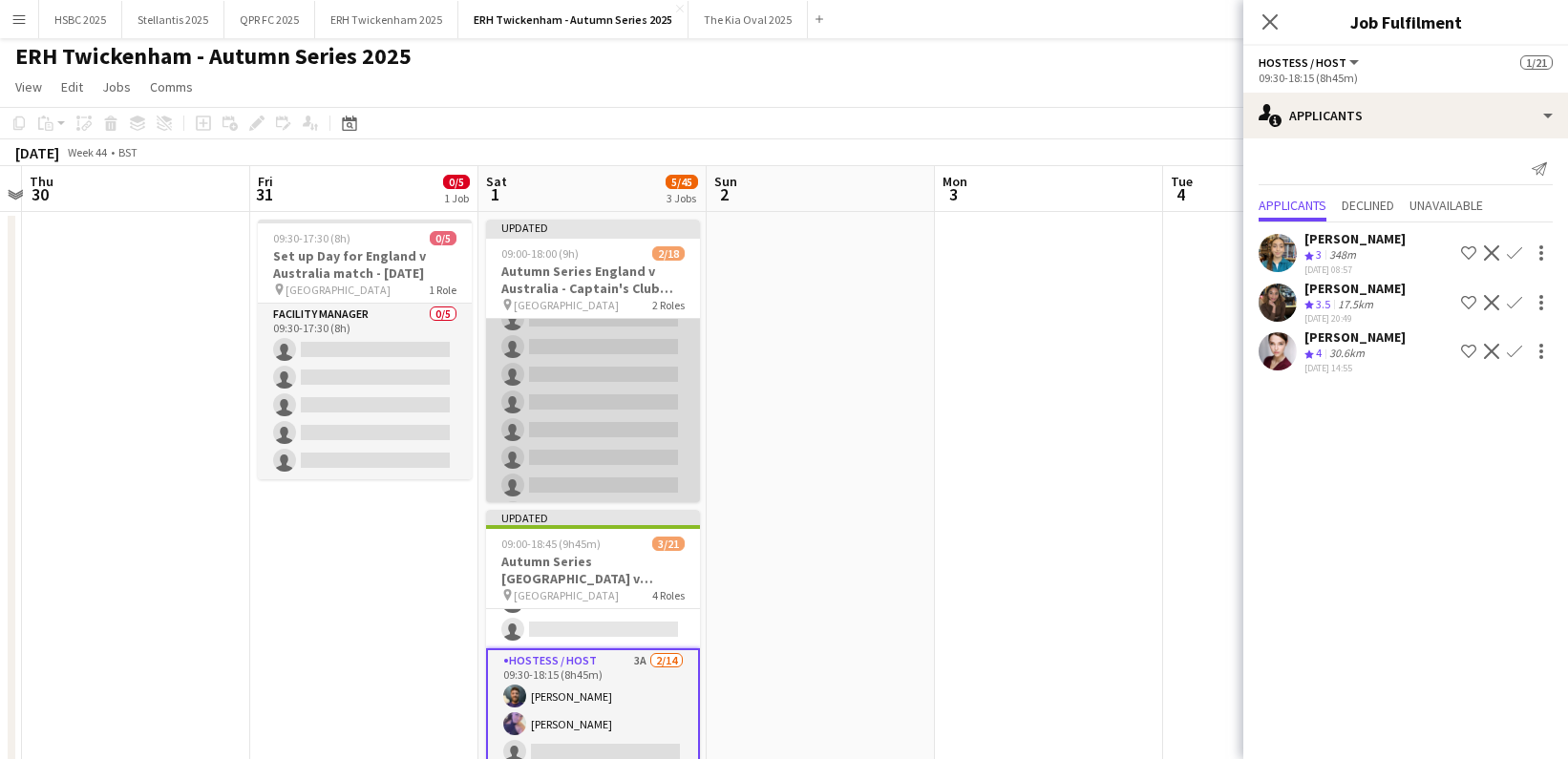
click at [644, 468] on app-card-role "Hostess / Host 8A [DATE] 09:30-18:00 (8h30m) [PERSON_NAME] [PERSON_NAME] single…" at bounding box center [593, 471] width 214 height 508
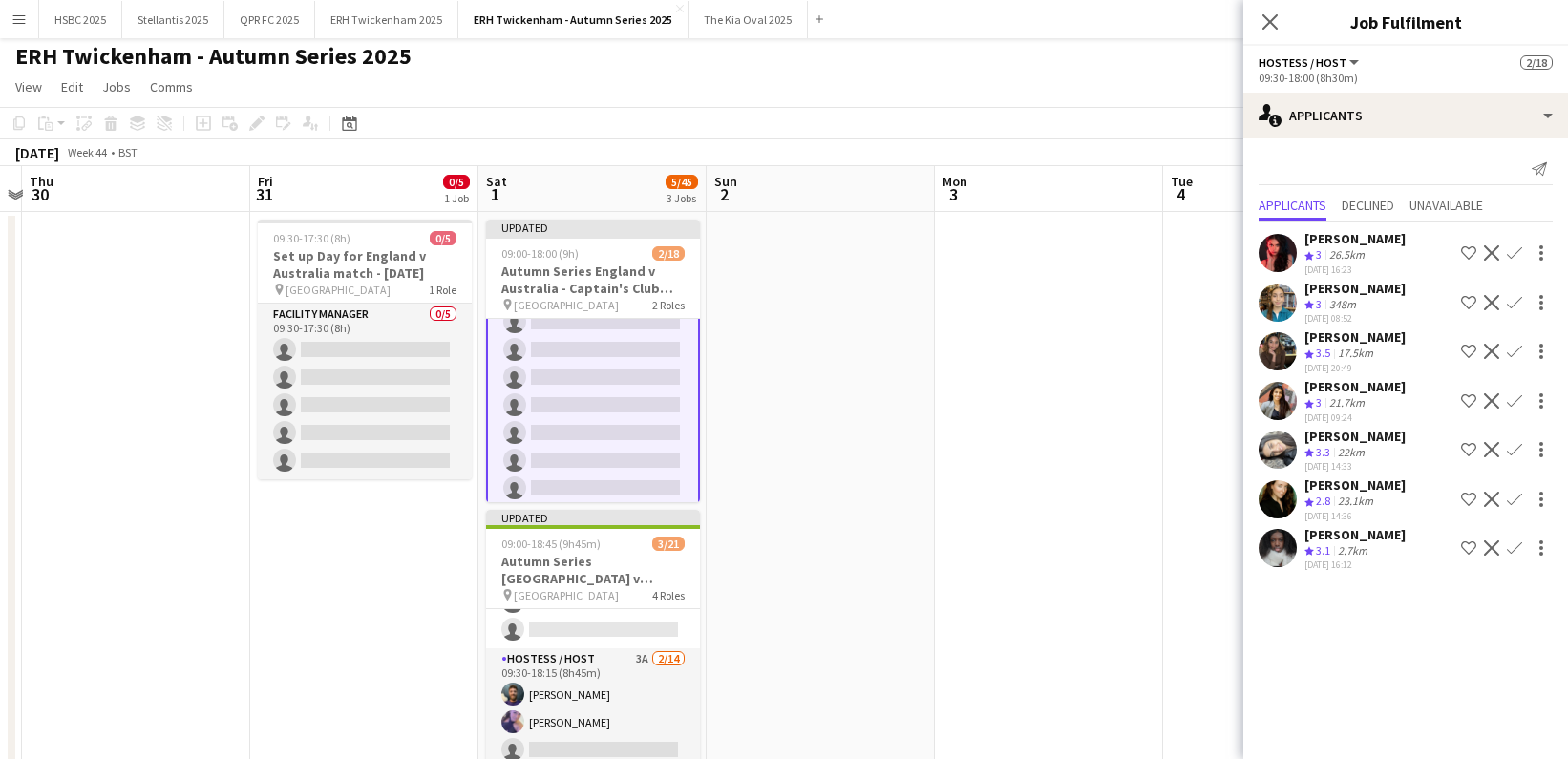
scroll to position [43, 0]
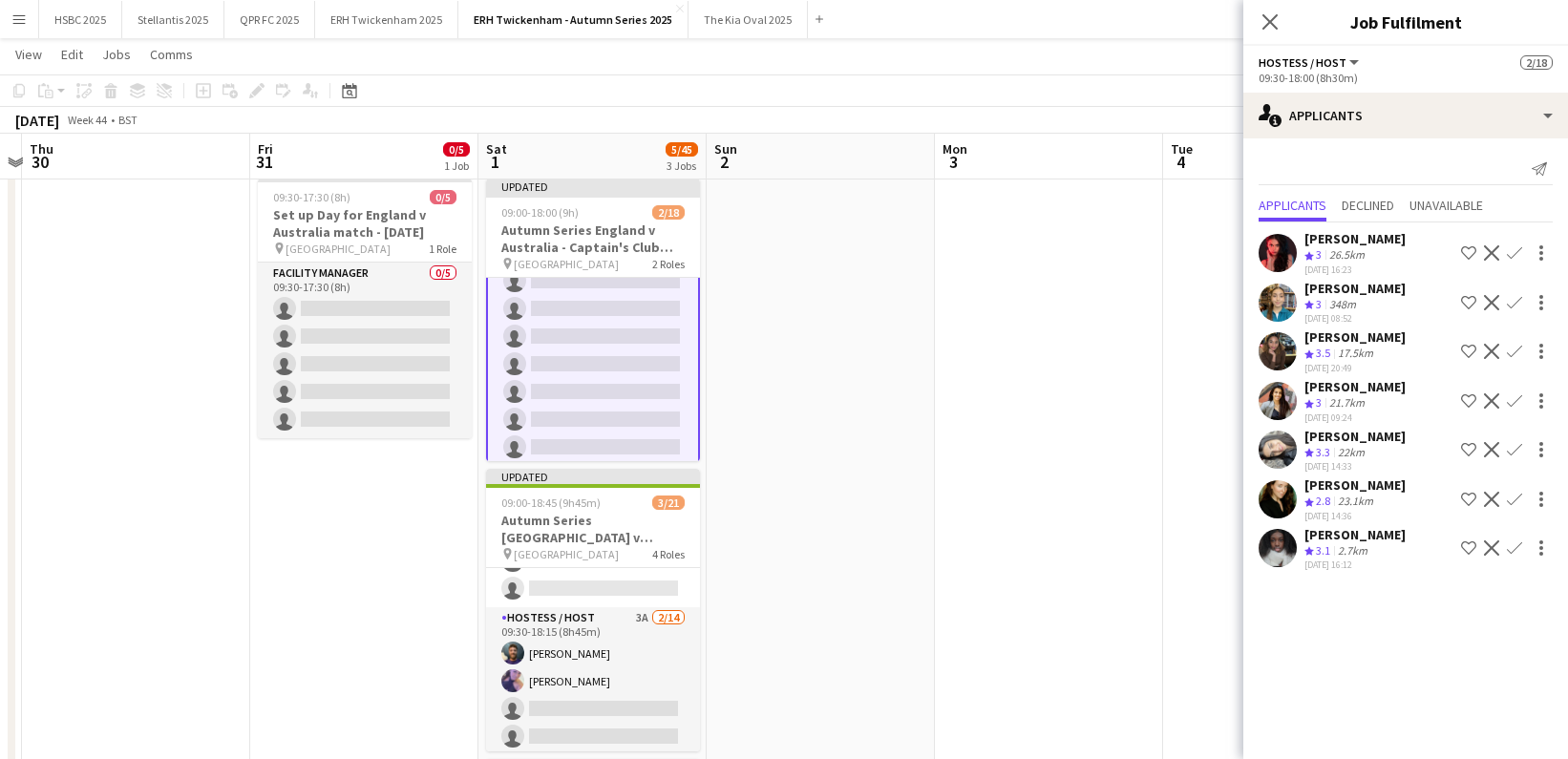
click at [653, 386] on app-card-role "Hostess / Host 8A [DATE] 09:30-18:00 (8h30m) [PERSON_NAME] [PERSON_NAME] single…" at bounding box center [593, 433] width 214 height 511
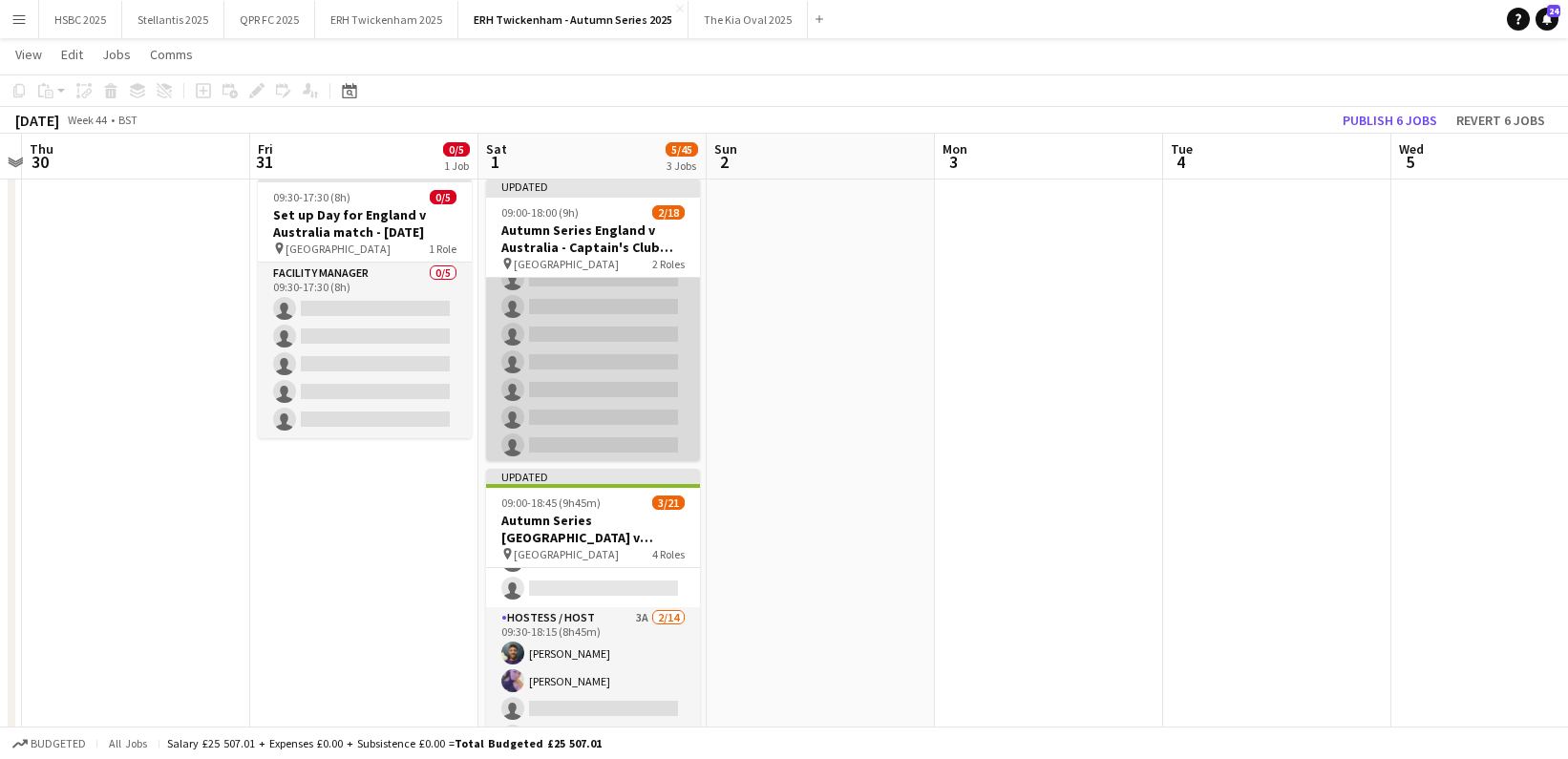
scroll to position [0, 664]
click at [653, 386] on app-card-role "Hostess / Host 8A [DATE] 09:30-18:00 (8h30m) [PERSON_NAME] [PERSON_NAME] single…" at bounding box center [592, 433] width 214 height 508
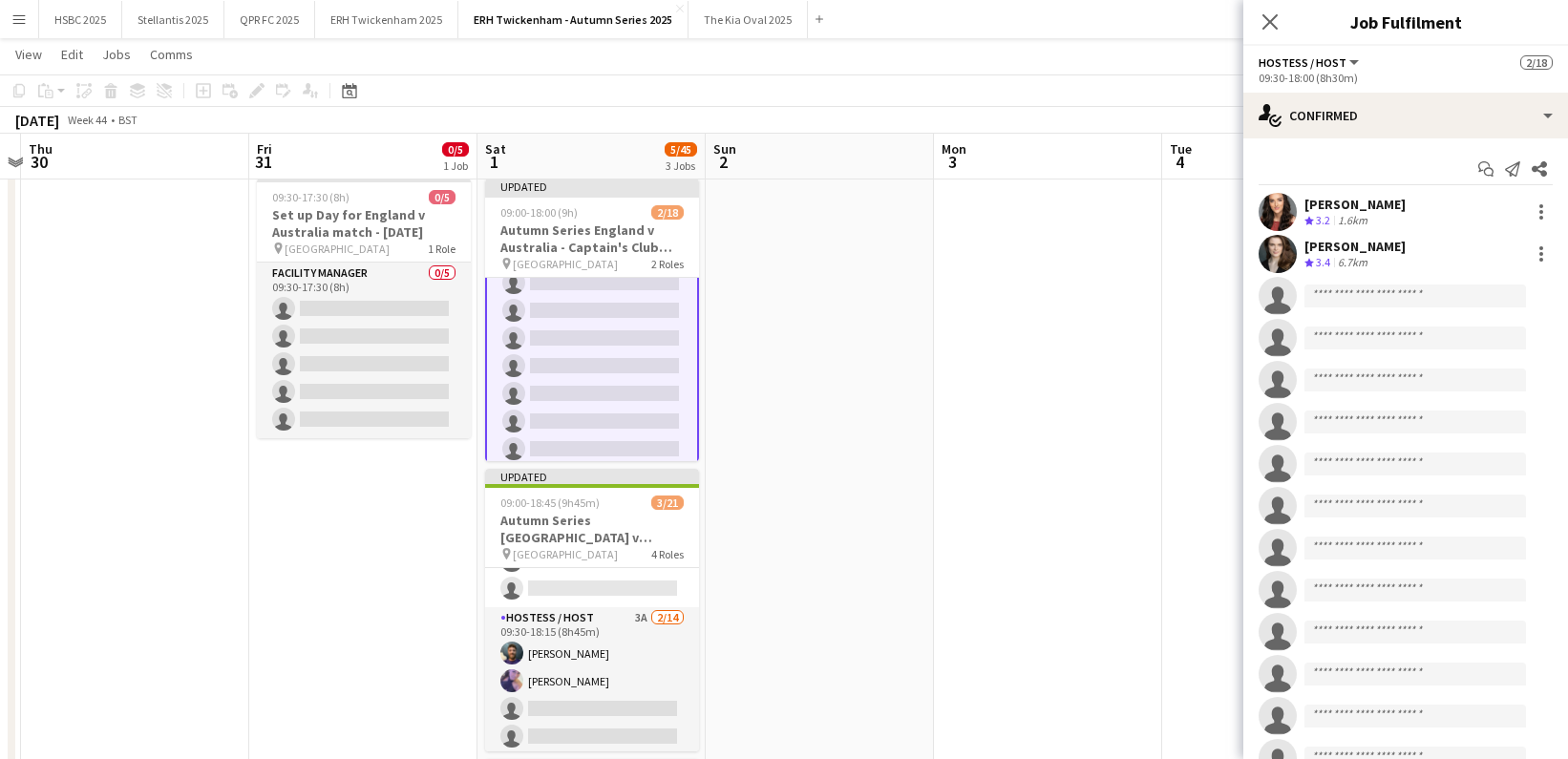
scroll to position [165, 0]
click at [1428, 296] on input at bounding box center [1416, 296] width 222 height 23
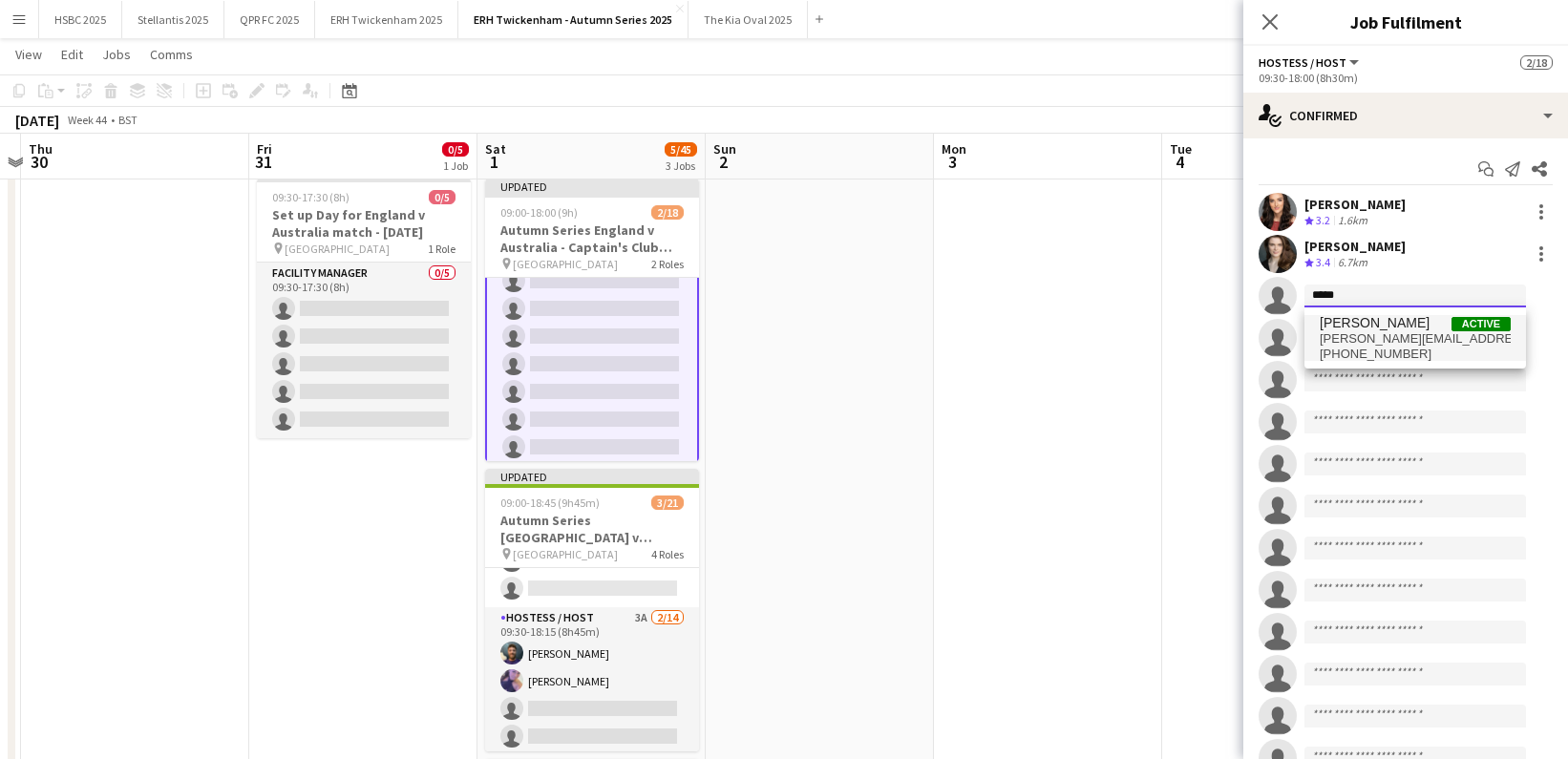
type input "*****"
click at [1461, 336] on span "[PERSON_NAME][EMAIL_ADDRESS][DOMAIN_NAME]" at bounding box center [1416, 339] width 191 height 15
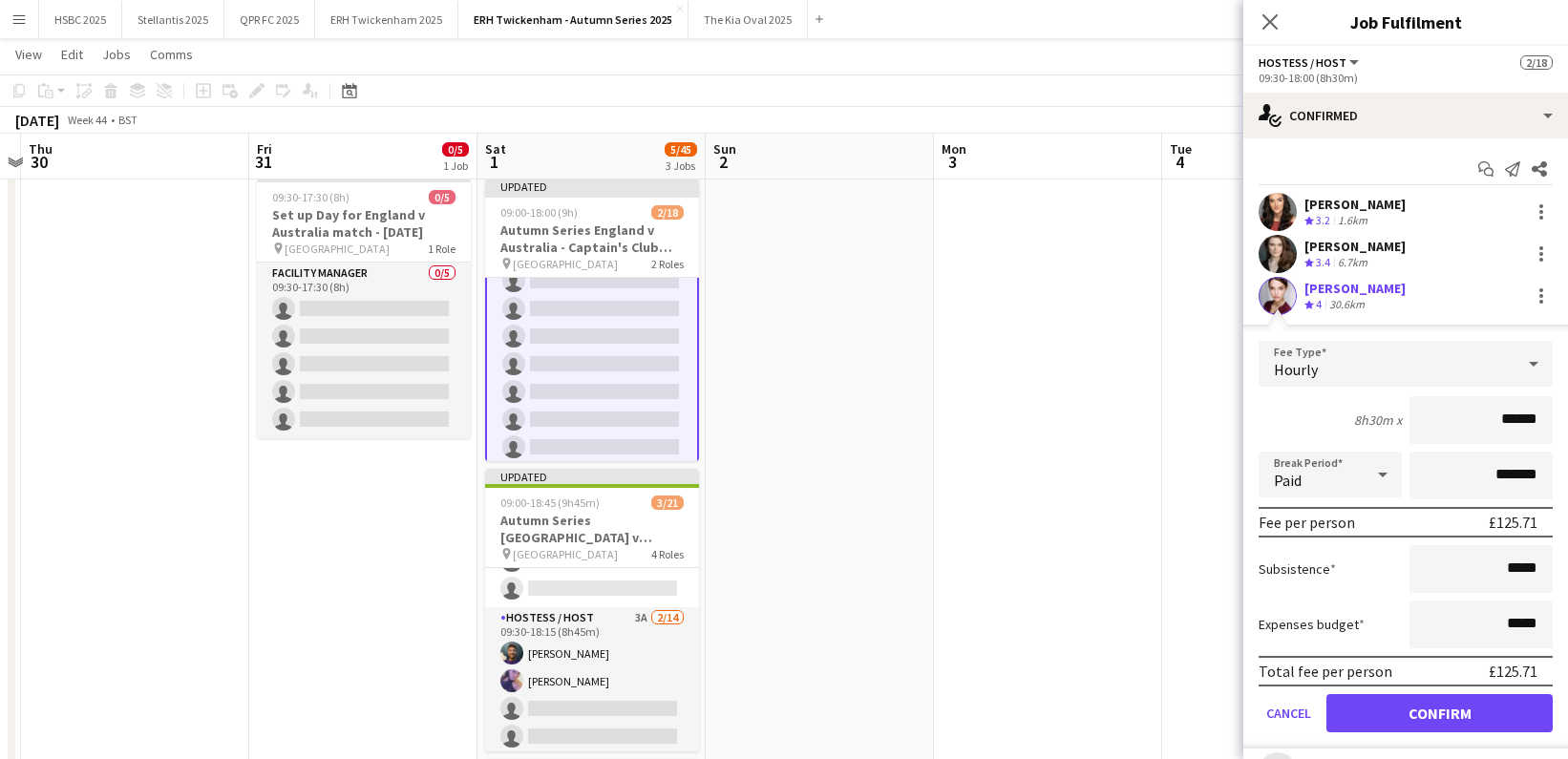
click button "Confirm" at bounding box center [1440, 713] width 227 height 38
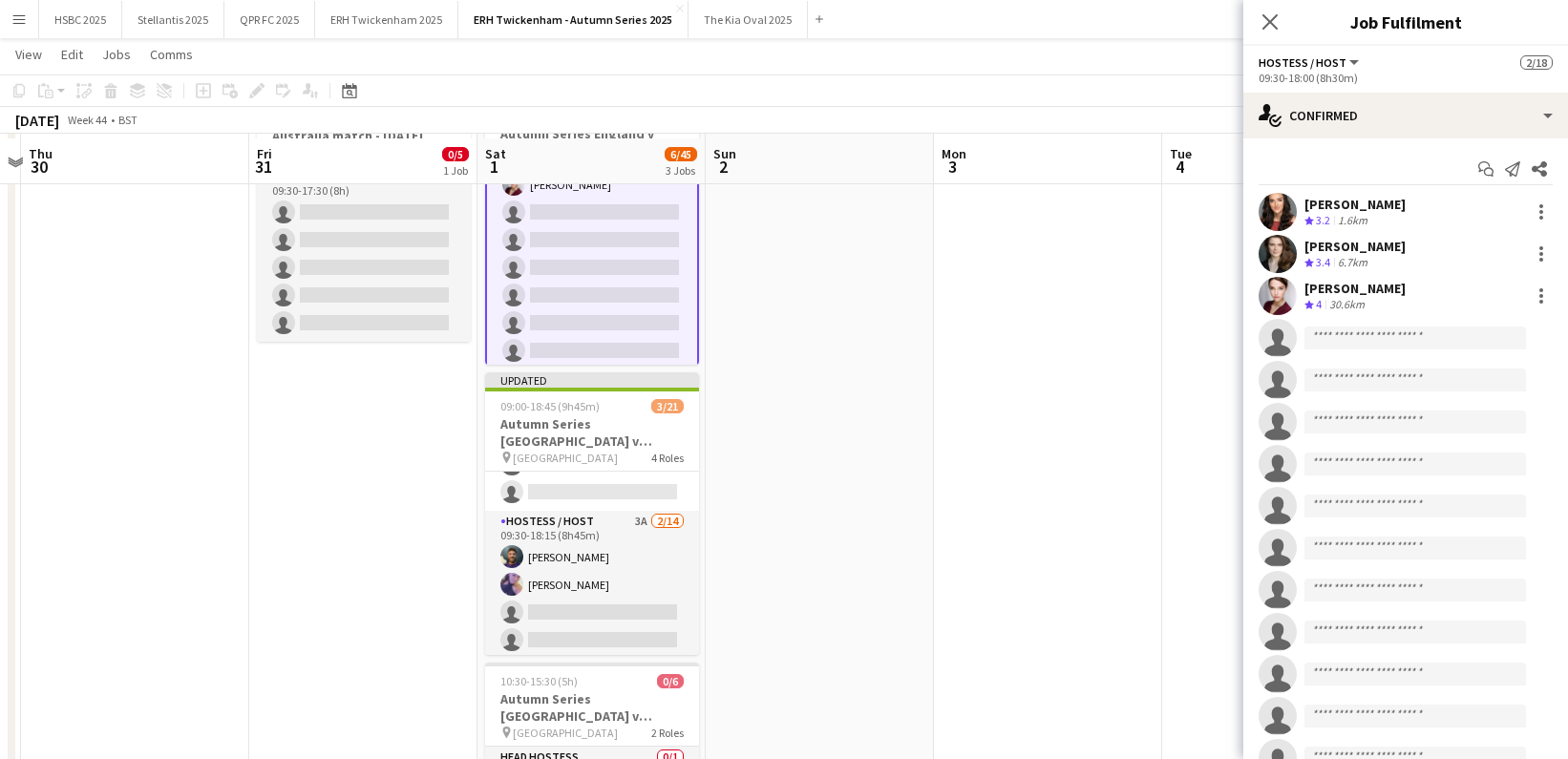
scroll to position [146, 0]
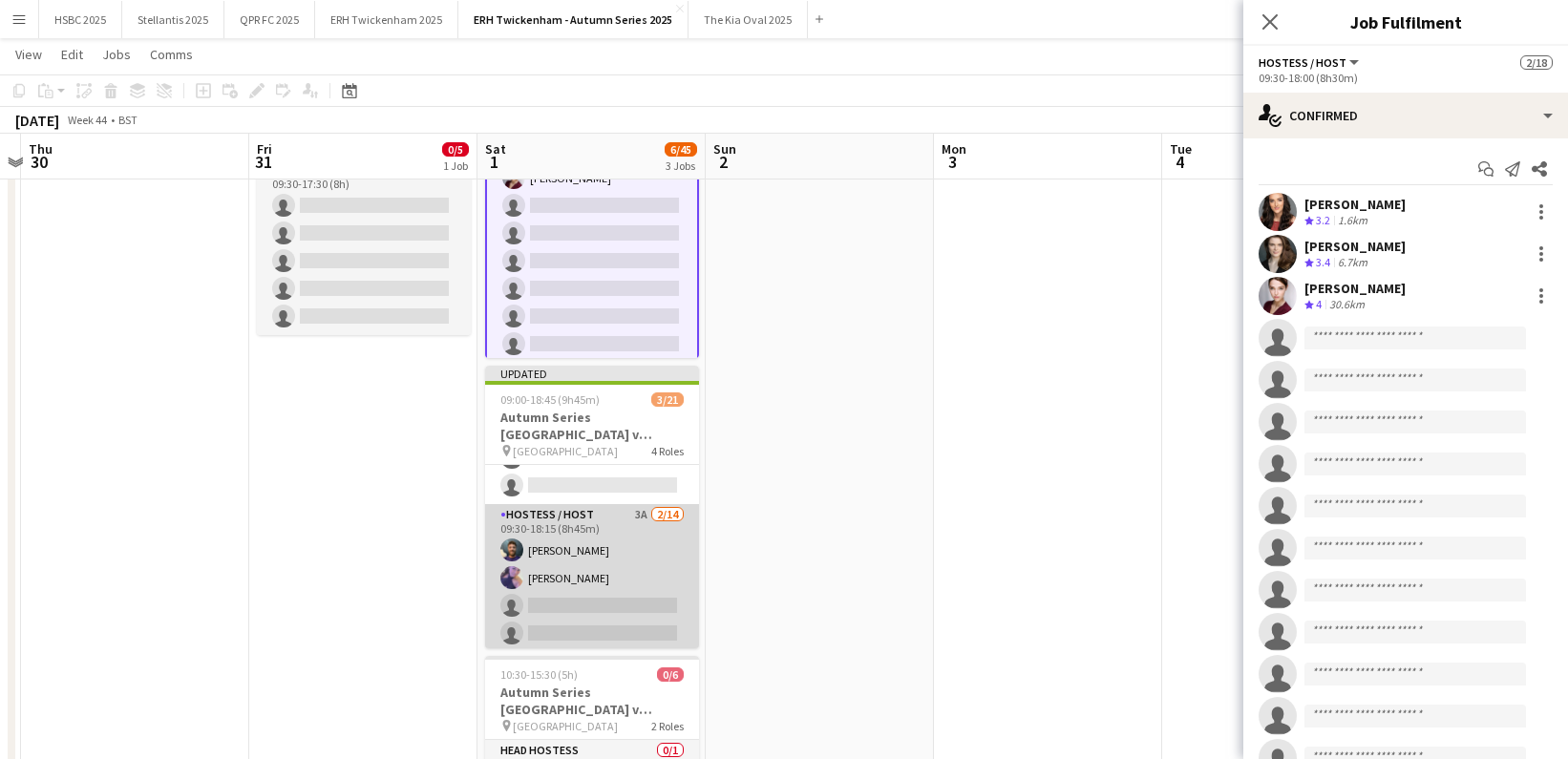
click at [621, 576] on app-card-role "Hostess / Host 3A [DATE] 09:30-18:15 (8h45m) [PERSON_NAME] [PERSON_NAME] single…" at bounding box center [592, 716] width 214 height 425
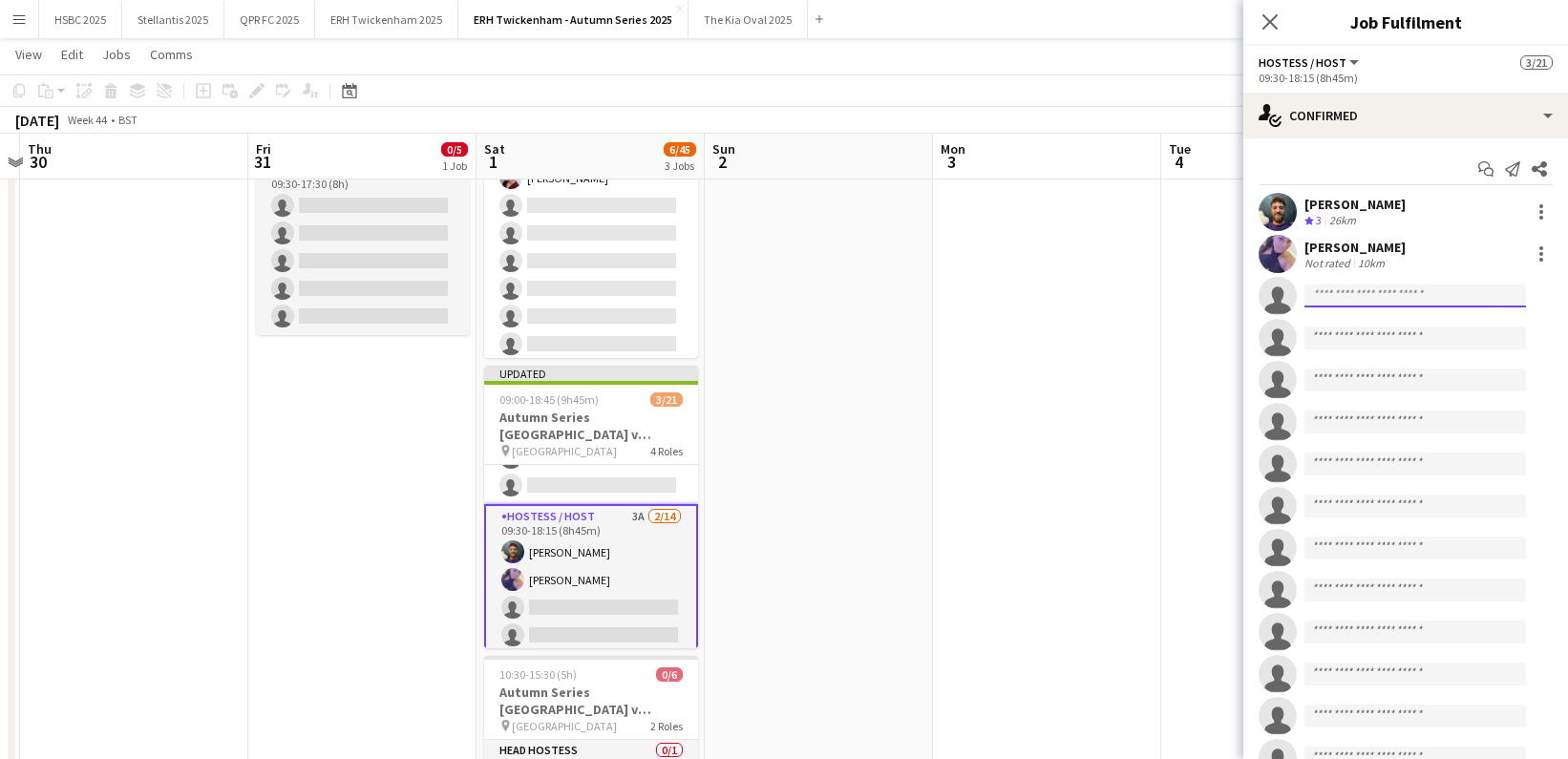
click at [1372, 299] on input at bounding box center [1416, 296] width 222 height 23
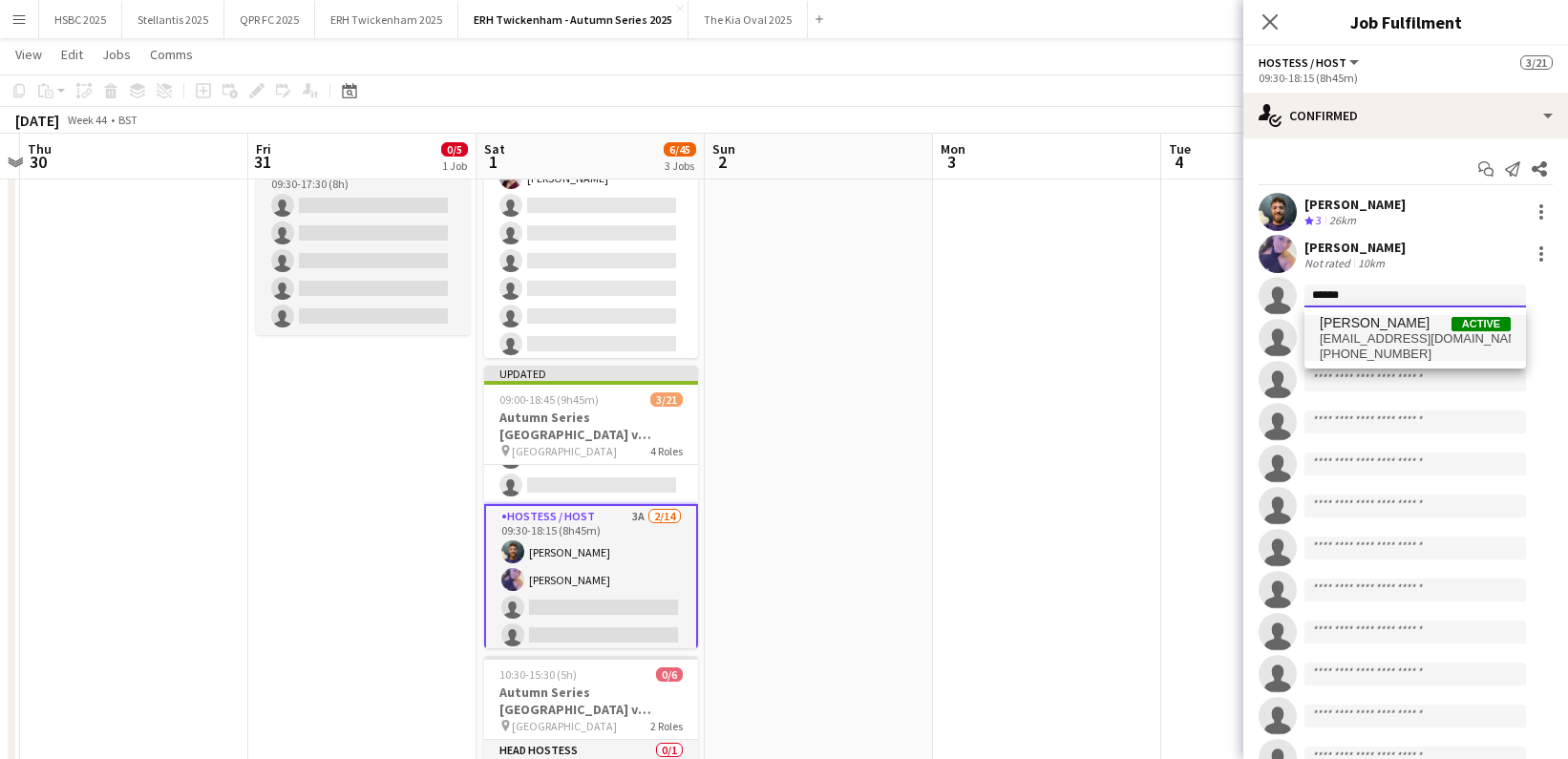
type input "******"
click at [1383, 333] on span "[EMAIL_ADDRESS][DOMAIN_NAME]" at bounding box center [1416, 339] width 191 height 15
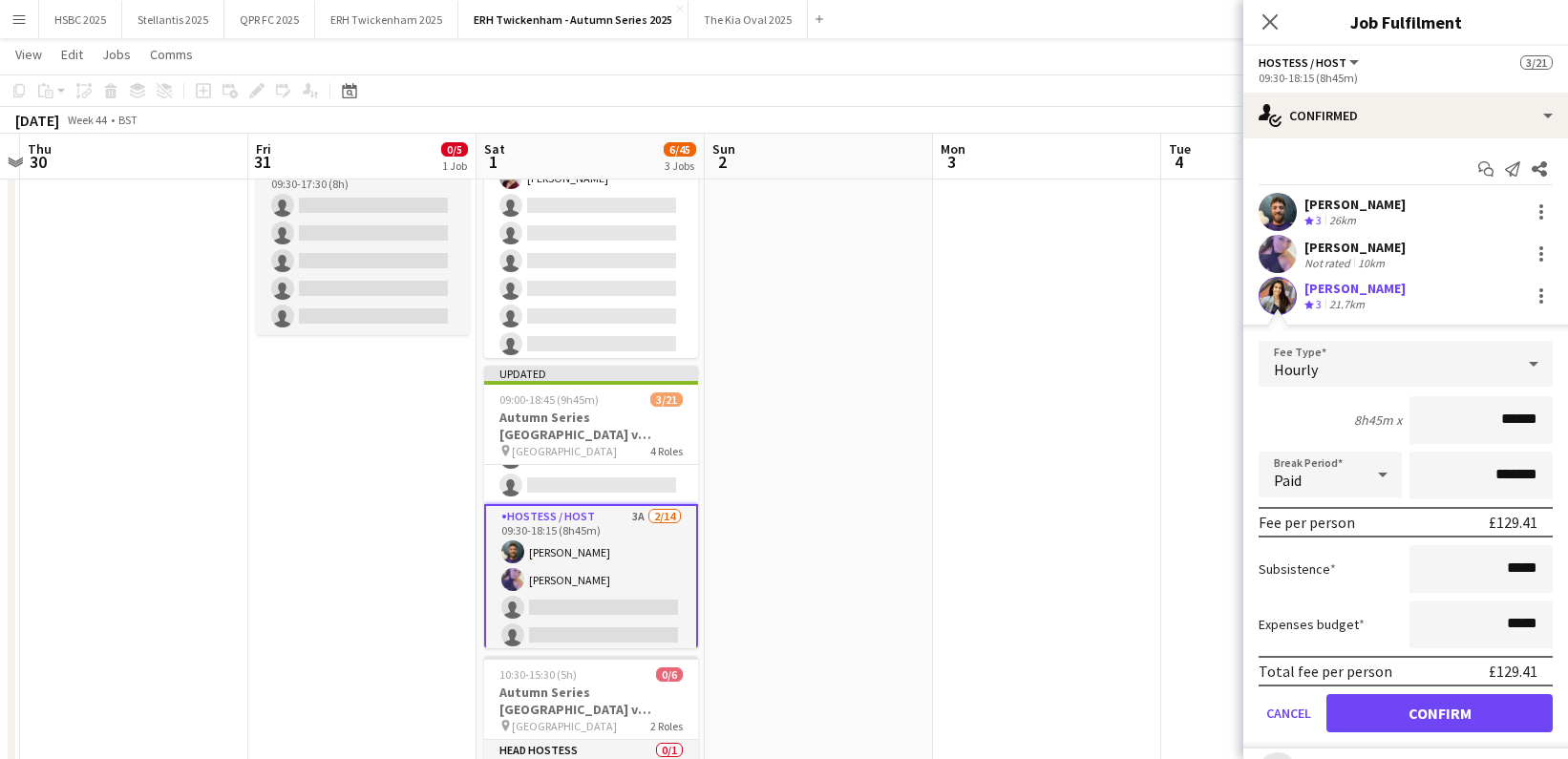
click button "Confirm" at bounding box center [1440, 713] width 227 height 38
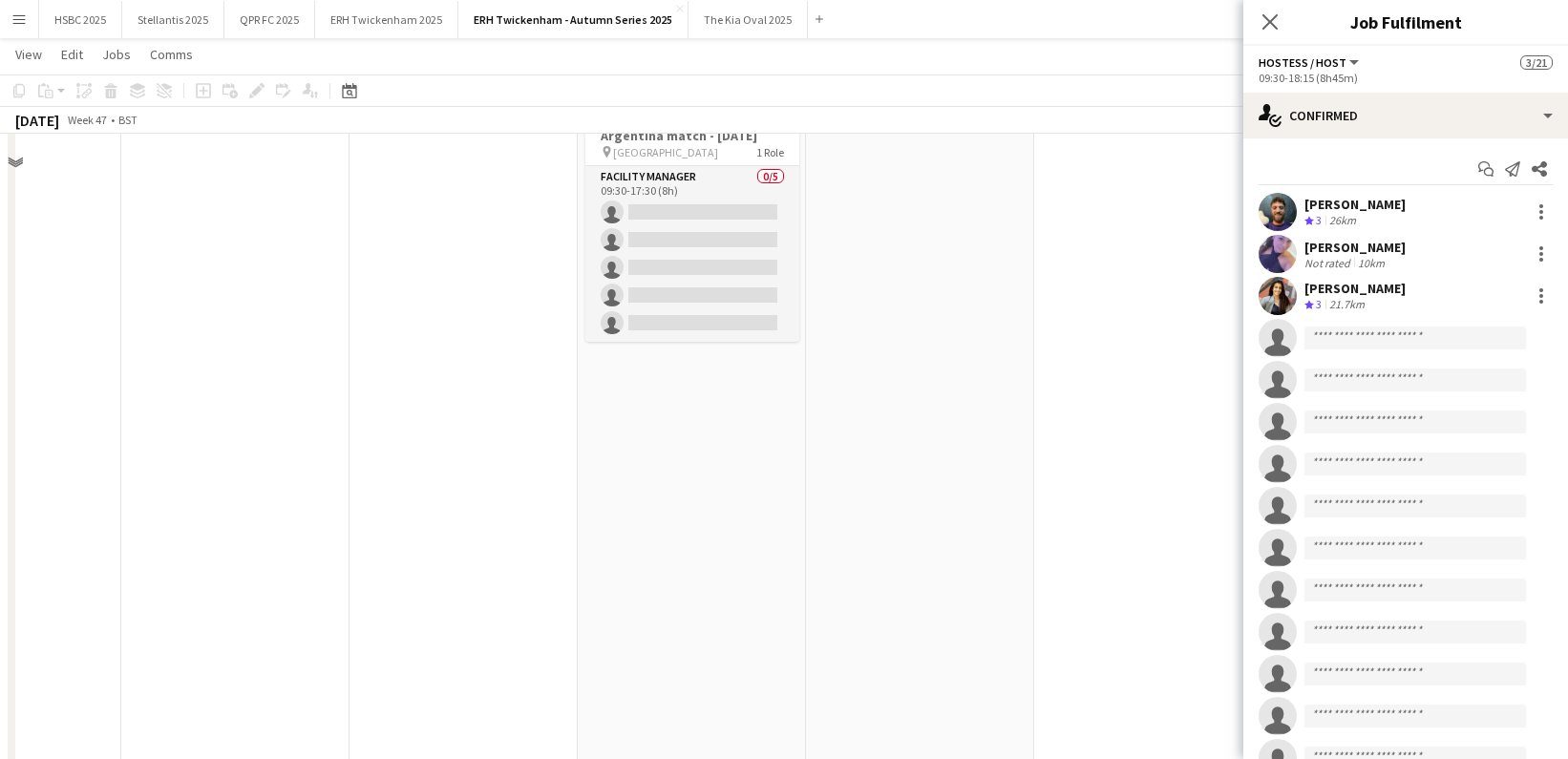
scroll to position [0, 0]
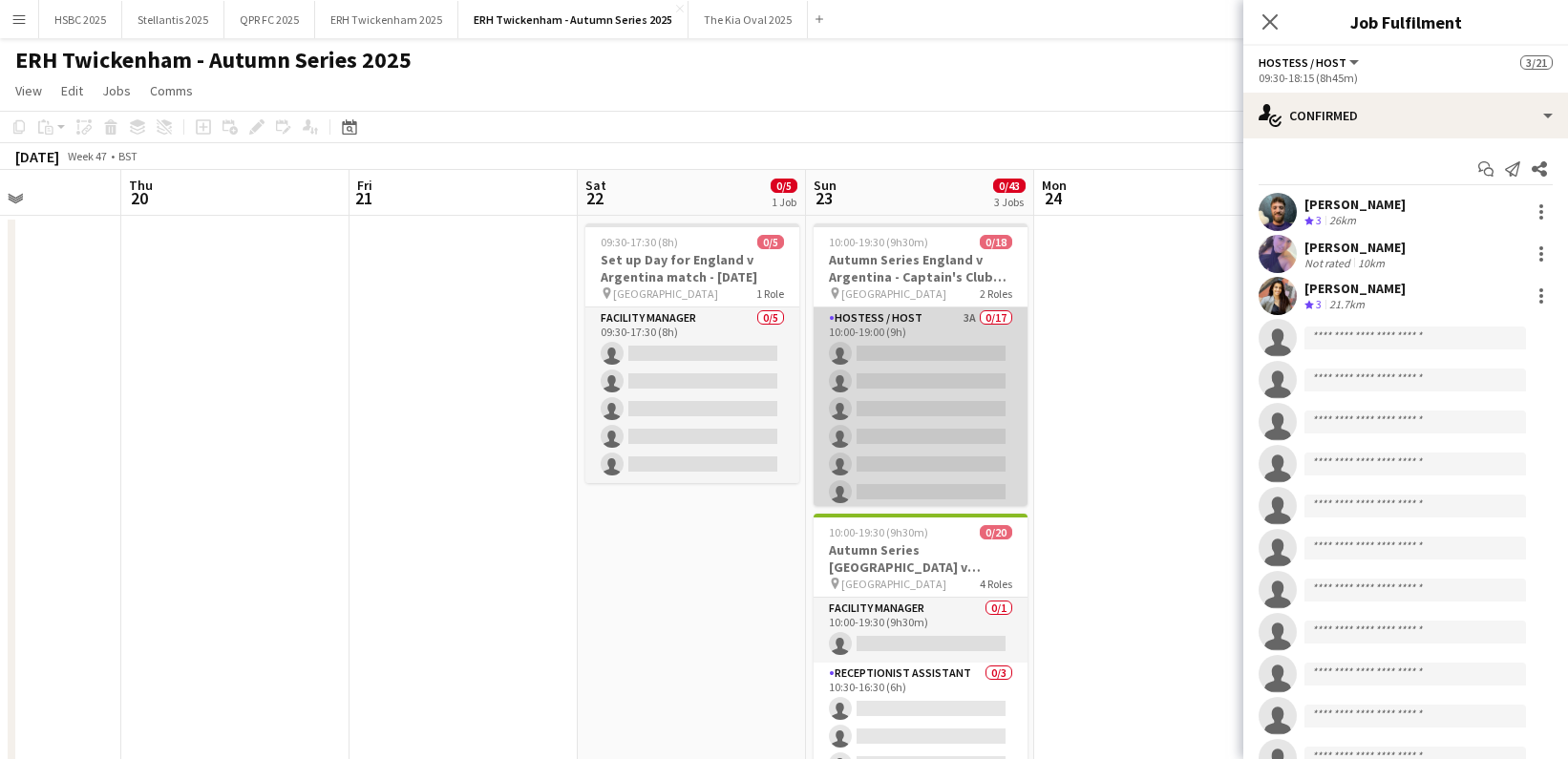
click at [955, 395] on app-card-role "Hostess / Host 3A 0/17 10:00-19:00 (9h) single-neutral-actions single-neutral-a…" at bounding box center [921, 561] width 214 height 508
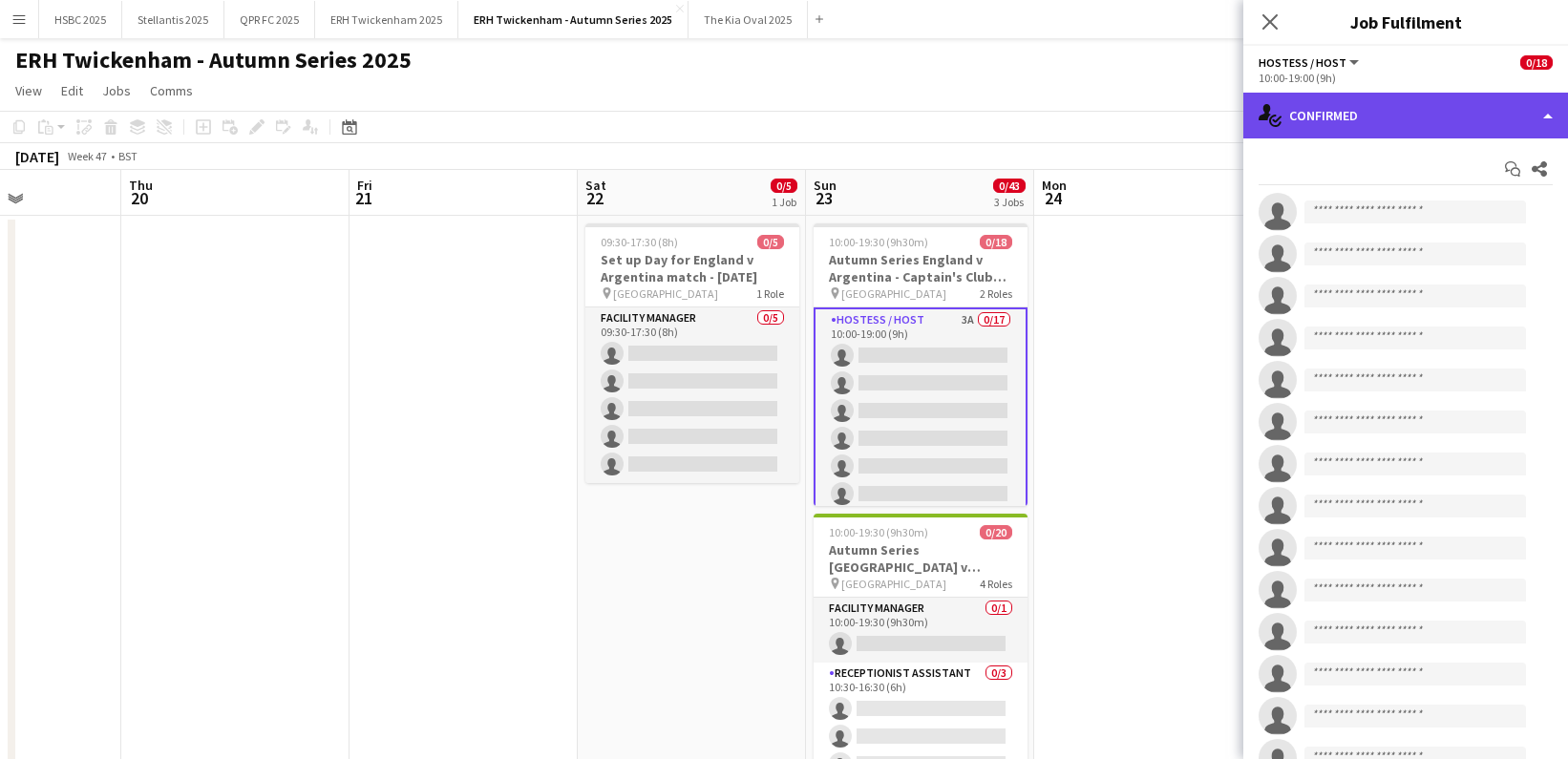
click at [1401, 101] on div "single-neutral-actions-check-2 Confirmed" at bounding box center [1406, 116] width 325 height 46
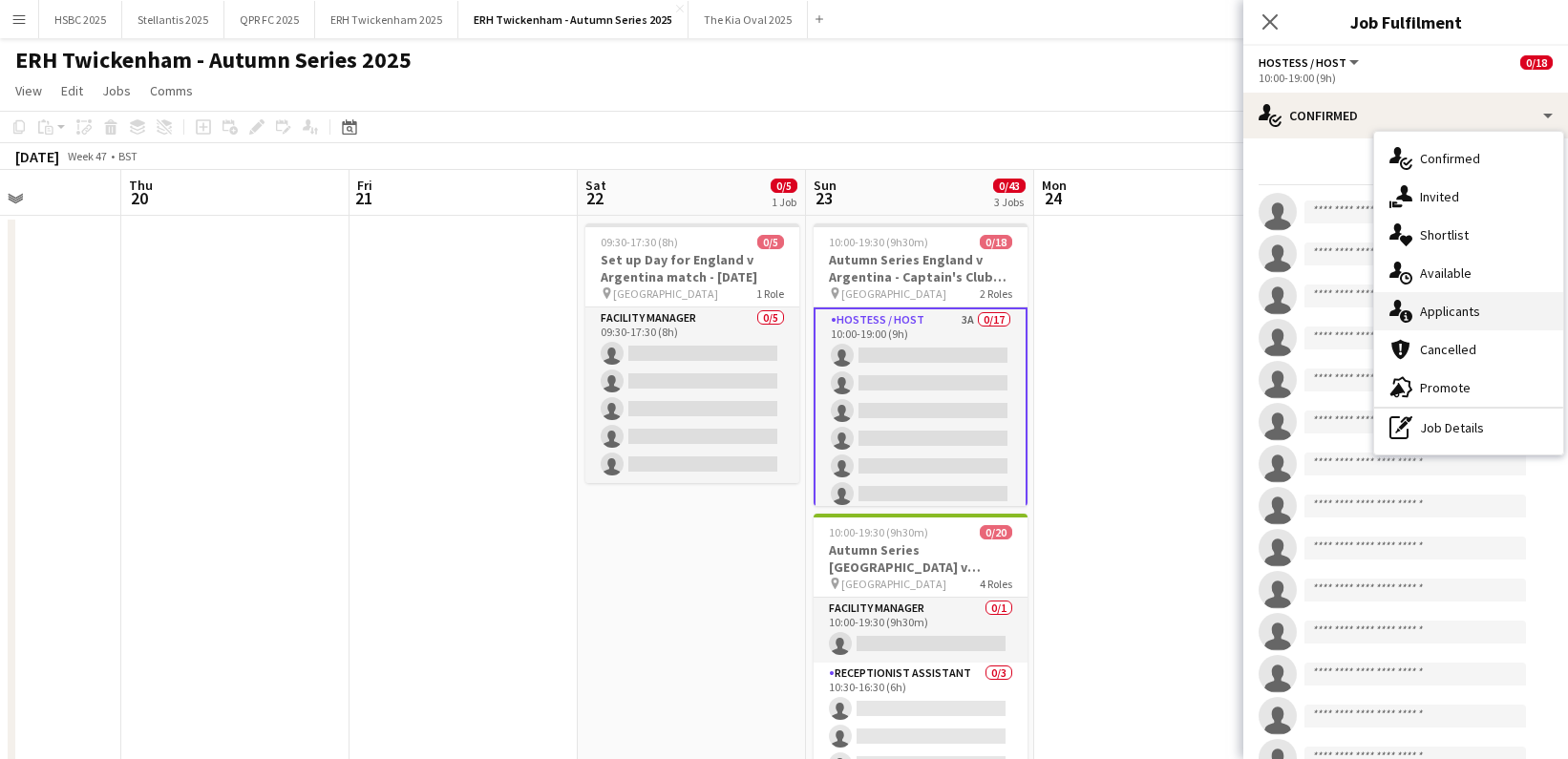
click at [1492, 302] on div "single-neutral-actions-information Applicants" at bounding box center [1470, 312] width 189 height 38
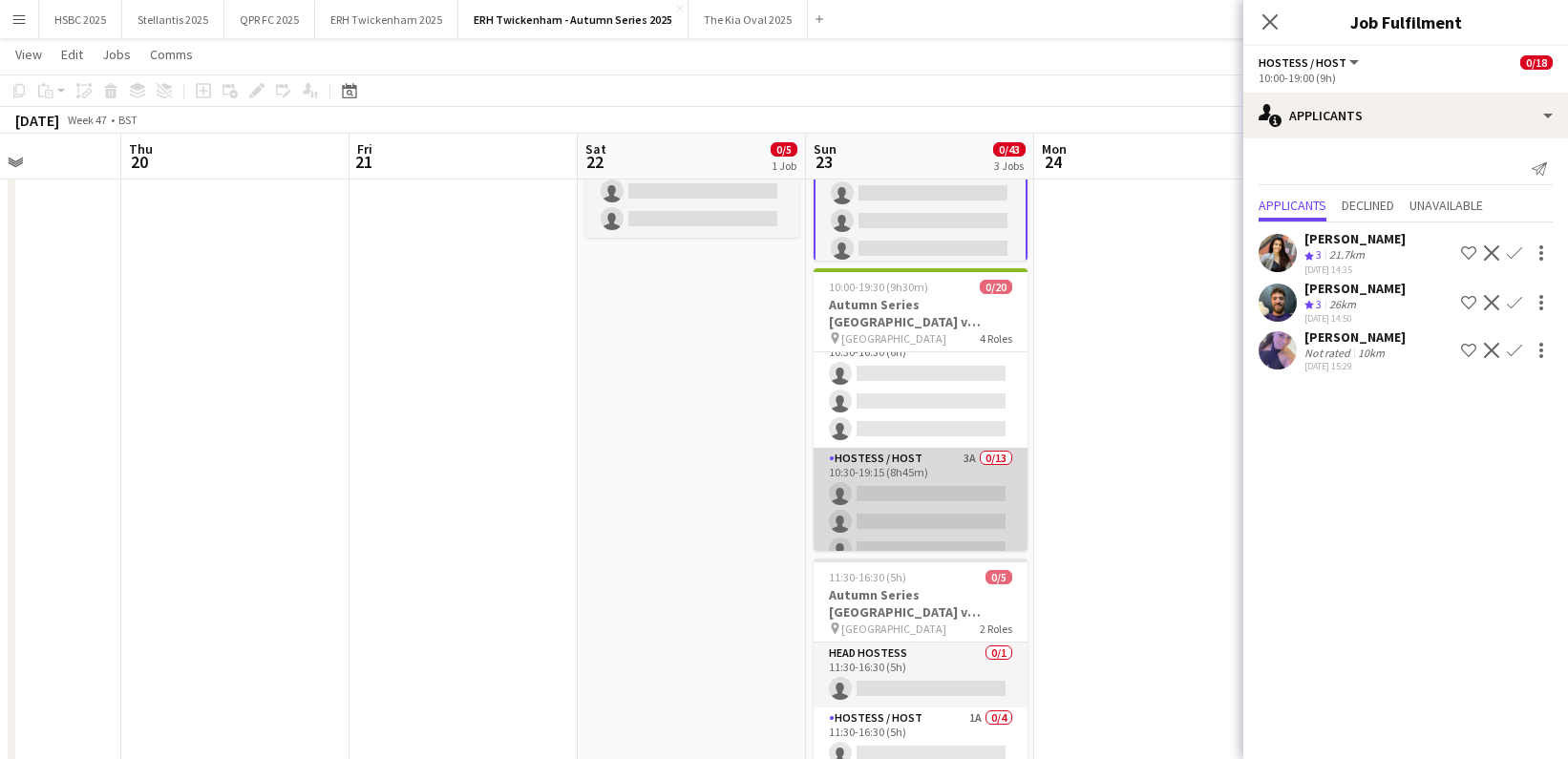
scroll to position [100, 0]
click at [925, 468] on app-card-role "Hostess / Host 3A 0/13 10:30-19:15 (8h45m) single-neutral-actions single-neutra…" at bounding box center [921, 637] width 214 height 398
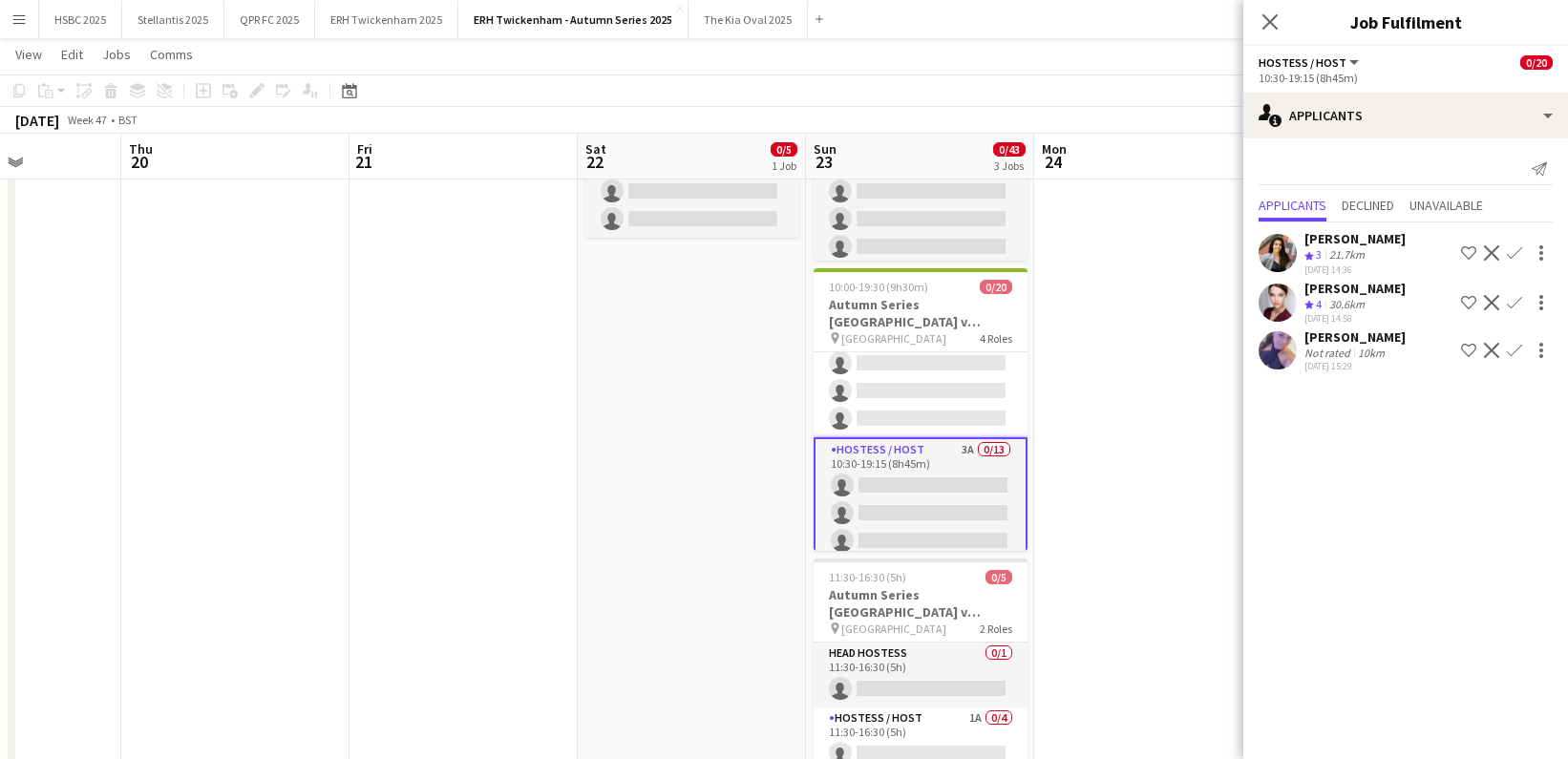
click at [1518, 249] on app-icon "Confirm" at bounding box center [1514, 253] width 15 height 15
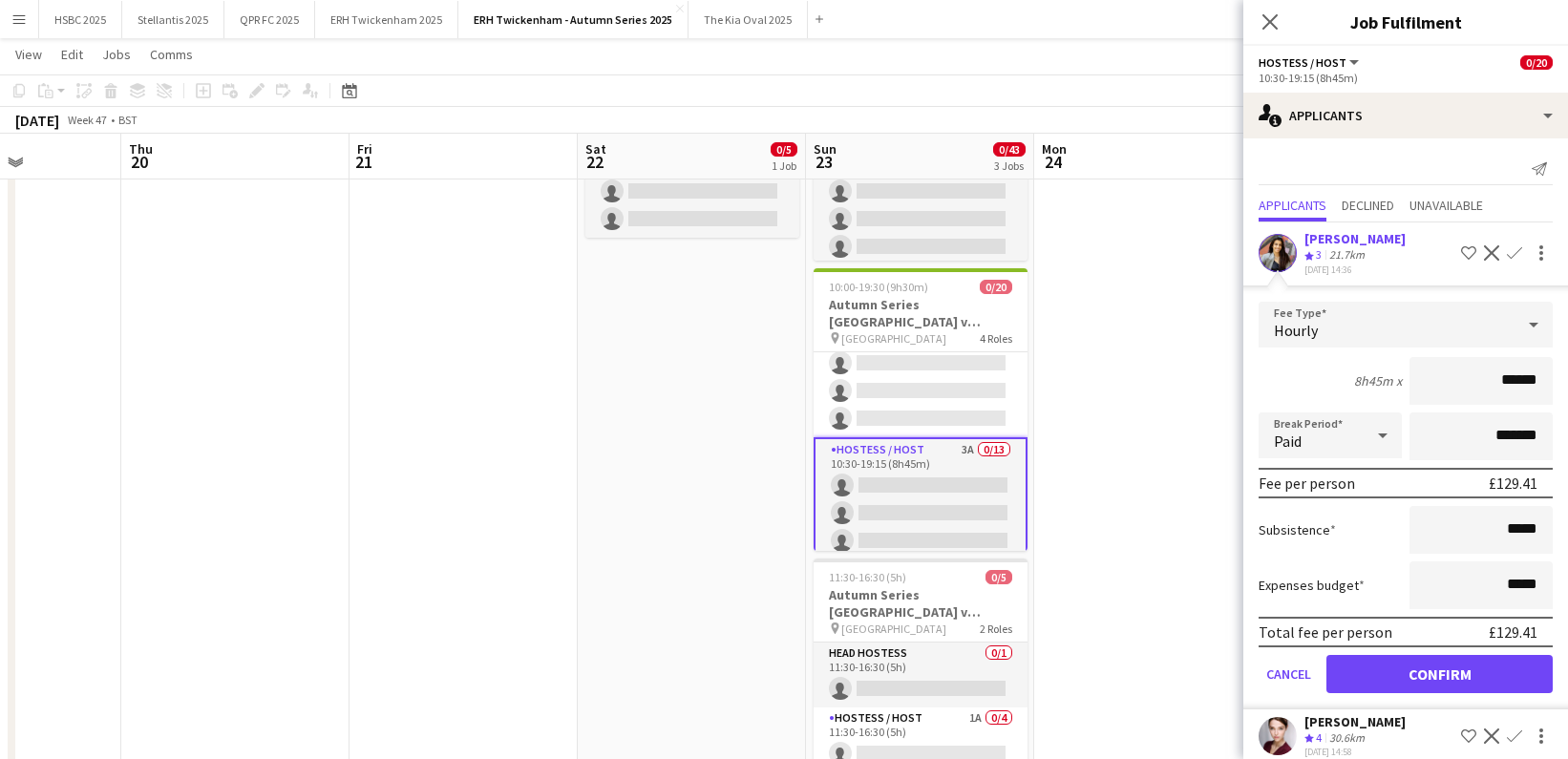
click button "Confirm" at bounding box center [1440, 674] width 227 height 38
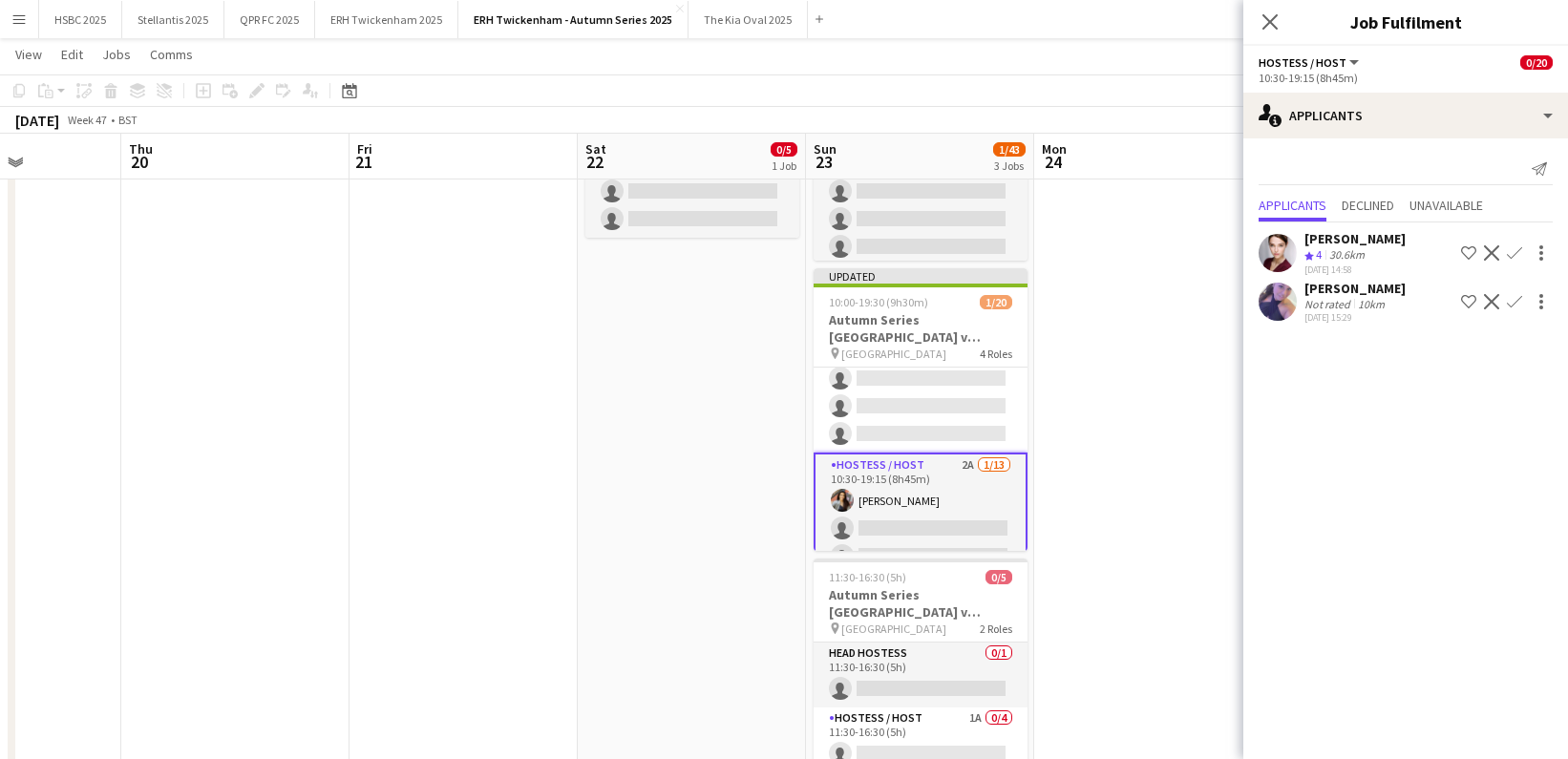
click at [1519, 297] on app-icon "Confirm" at bounding box center [1514, 302] width 15 height 15
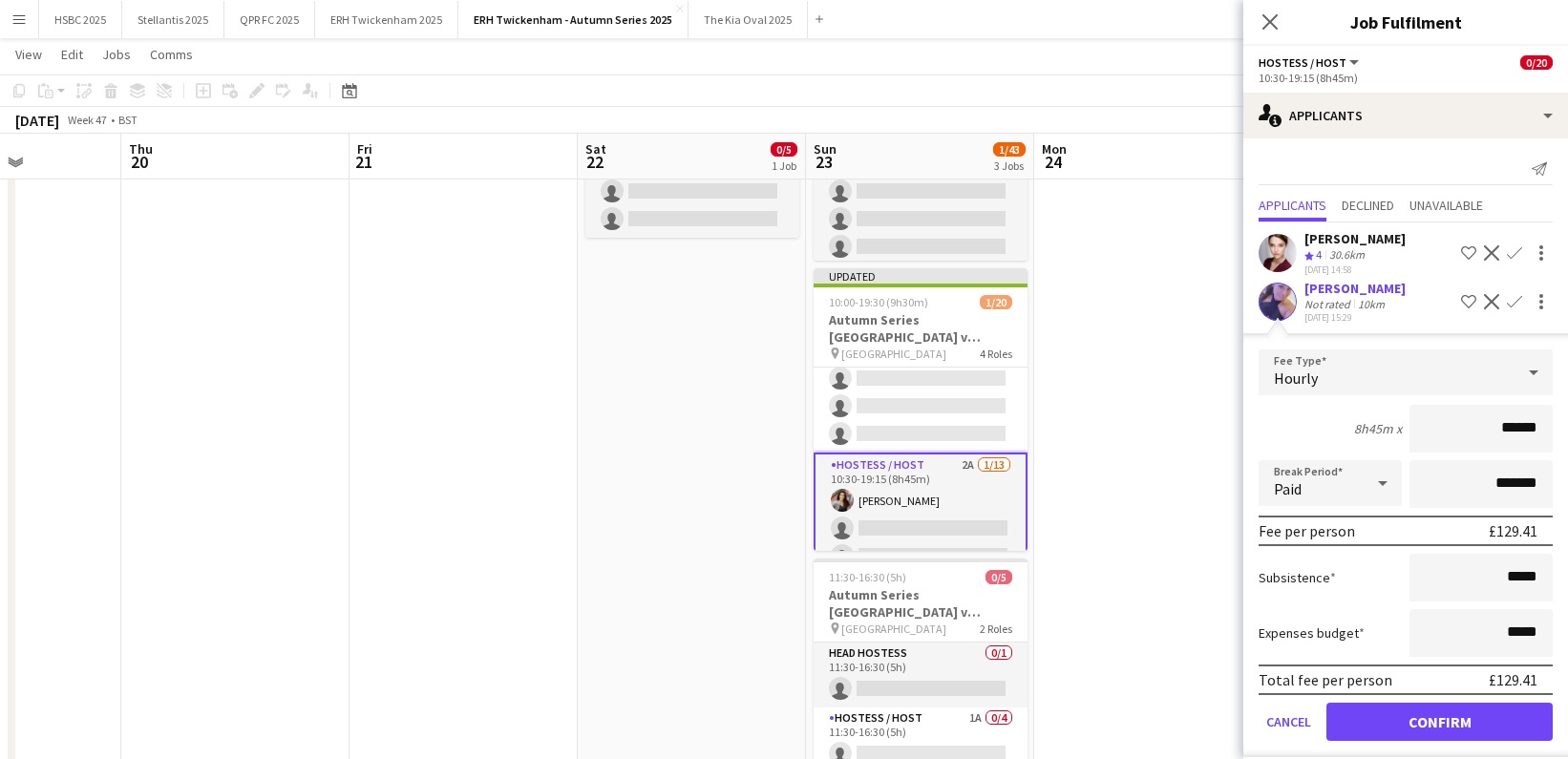
click button "Confirm" at bounding box center [1440, 722] width 227 height 38
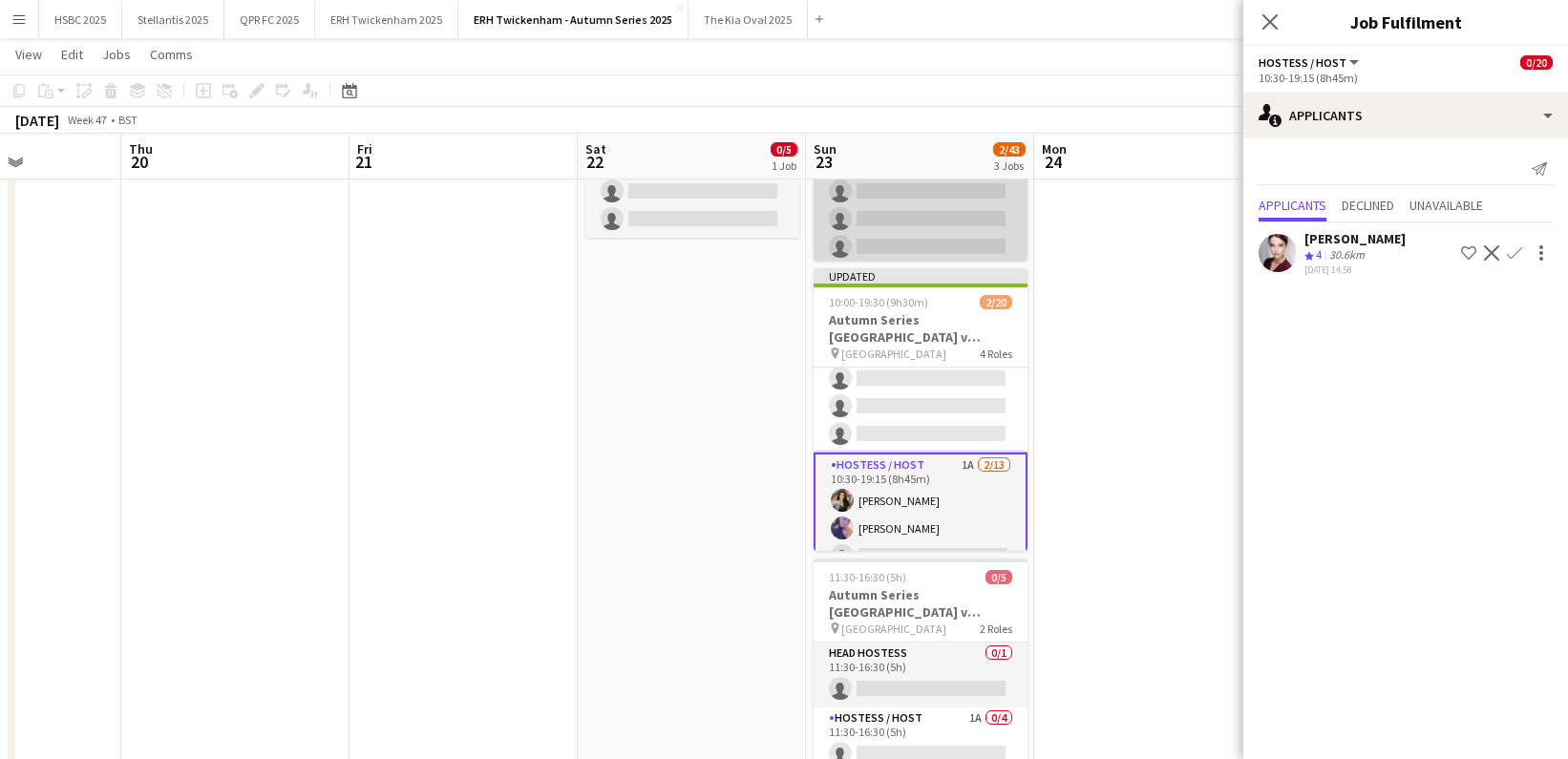
click at [925, 227] on app-card-role "Hostess / Host 3A 0/17 10:00-19:00 (9h) single-neutral-actions single-neutral-a…" at bounding box center [921, 315] width 214 height 508
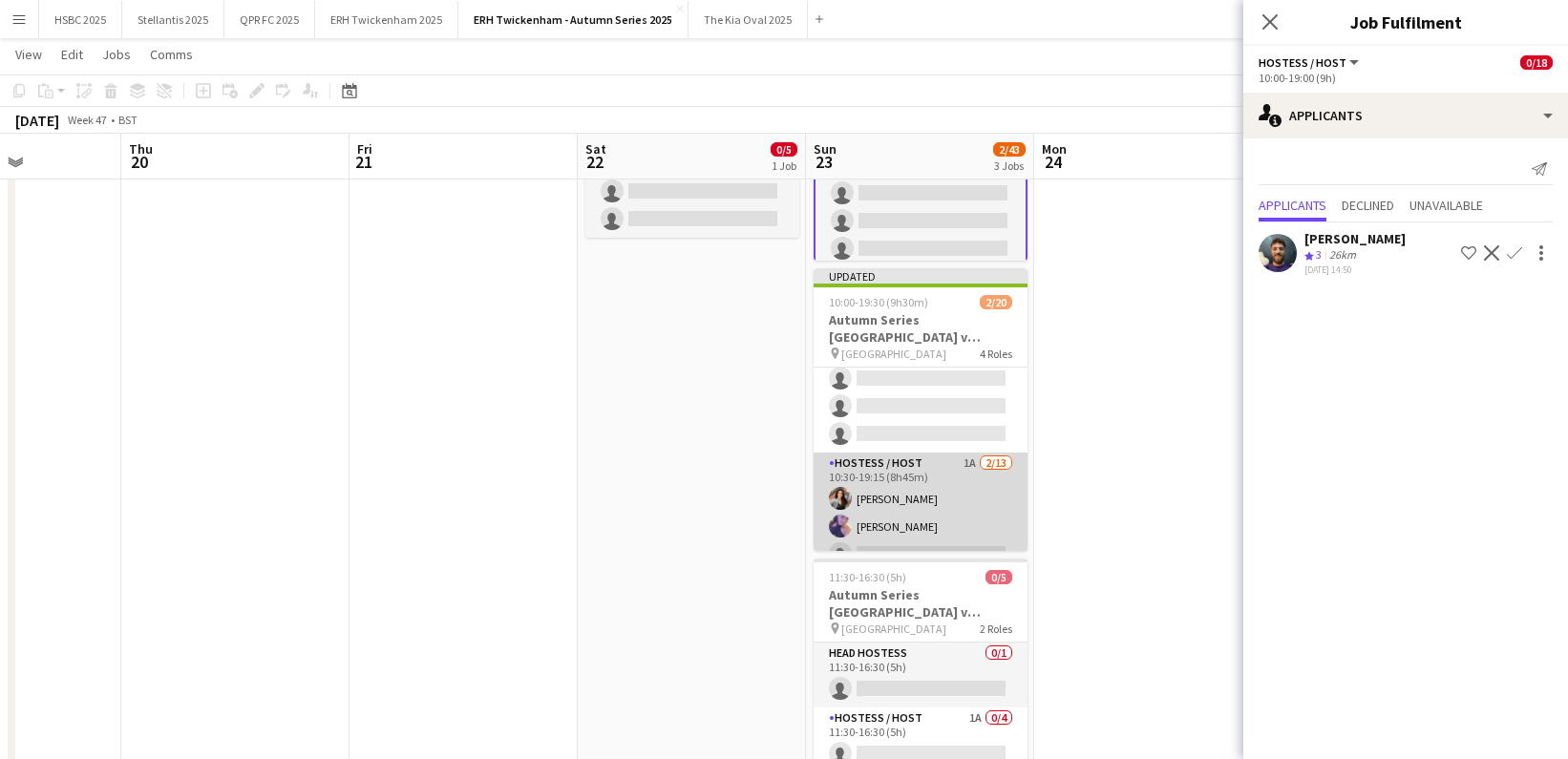
click at [924, 502] on app-card-role "Hostess / Host 1A [DATE] 10:30-19:15 (8h45m) [PERSON_NAME] [PERSON_NAME] single…" at bounding box center [921, 652] width 214 height 398
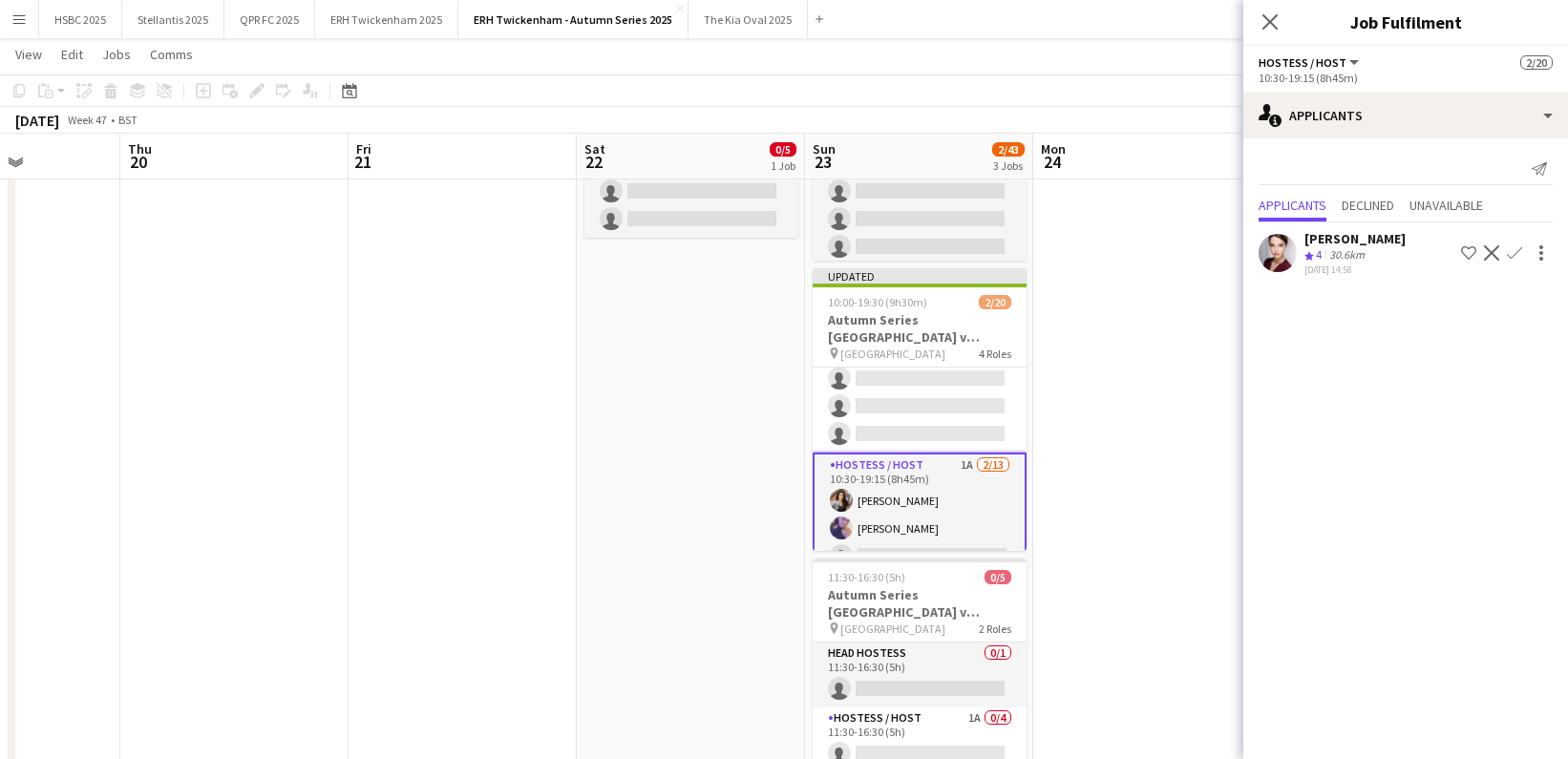
click at [924, 502] on app-card-role "Hostess / Host 1A [DATE] 10:30-19:15 (8h45m) [PERSON_NAME] [PERSON_NAME] single…" at bounding box center [920, 654] width 214 height 401
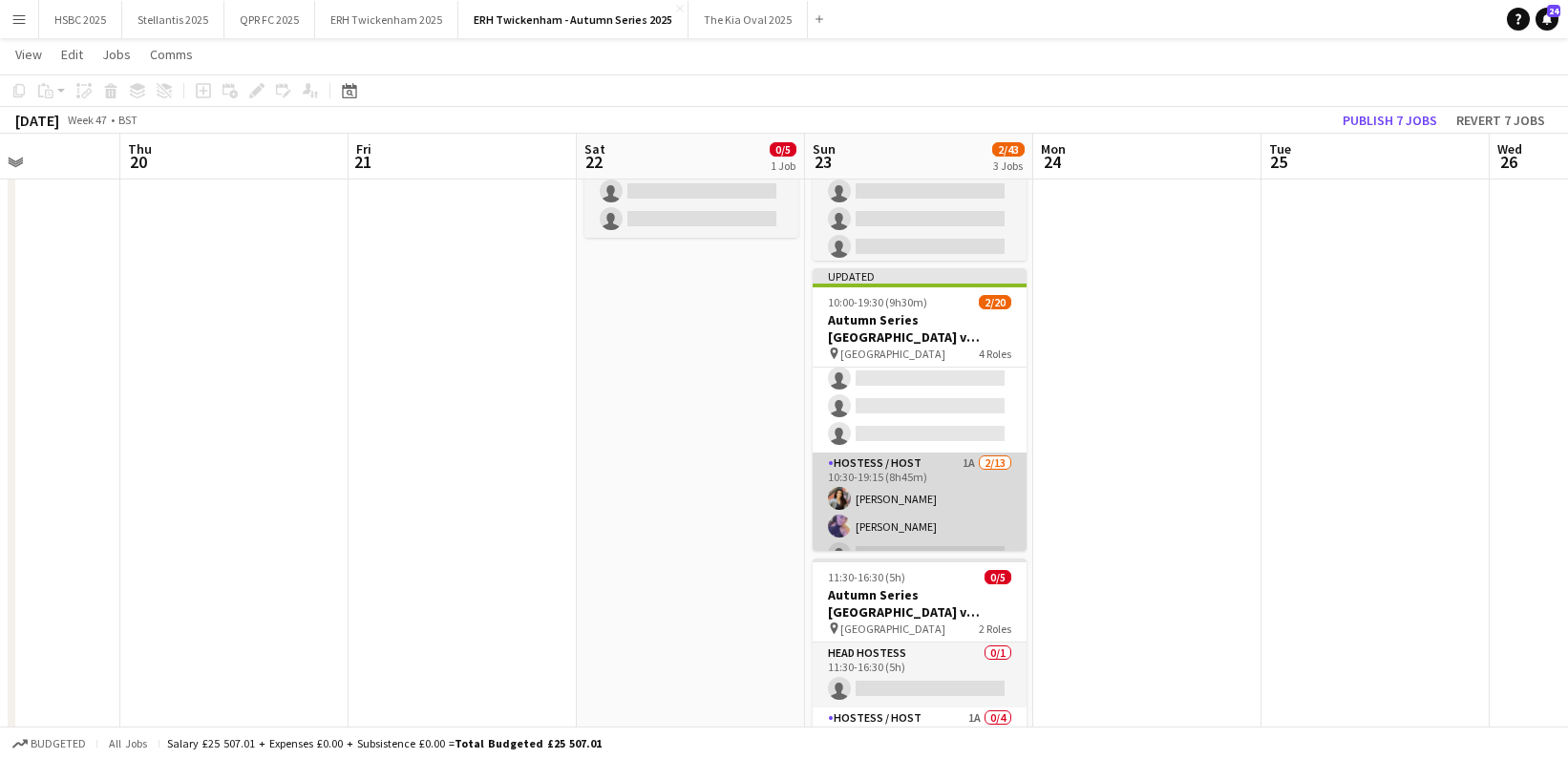
click at [924, 502] on app-card-role "Hostess / Host 1A [DATE] 10:30-19:15 (8h45m) [PERSON_NAME] [PERSON_NAME] single…" at bounding box center [920, 652] width 214 height 398
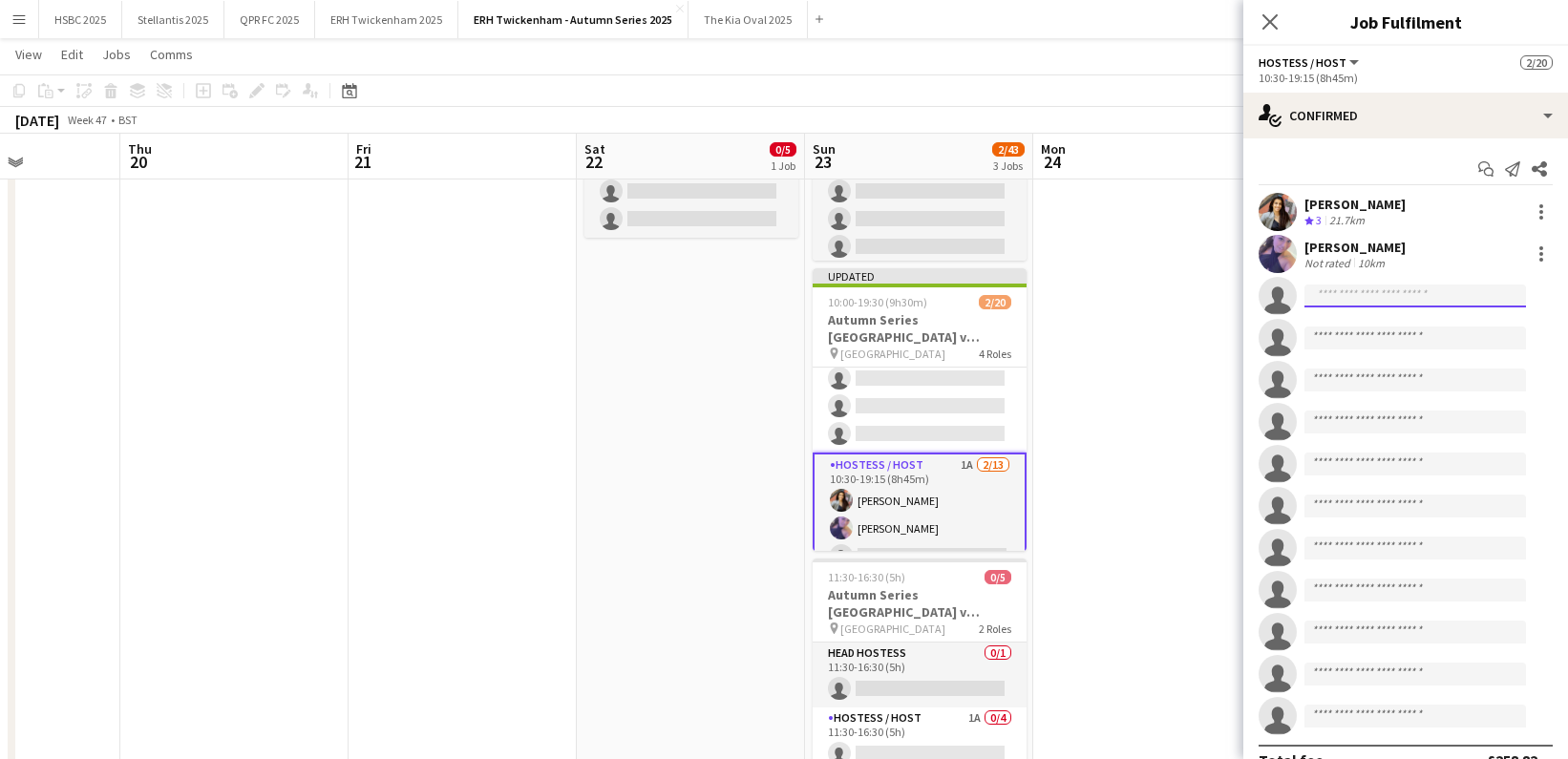
click at [1330, 286] on input at bounding box center [1416, 296] width 222 height 23
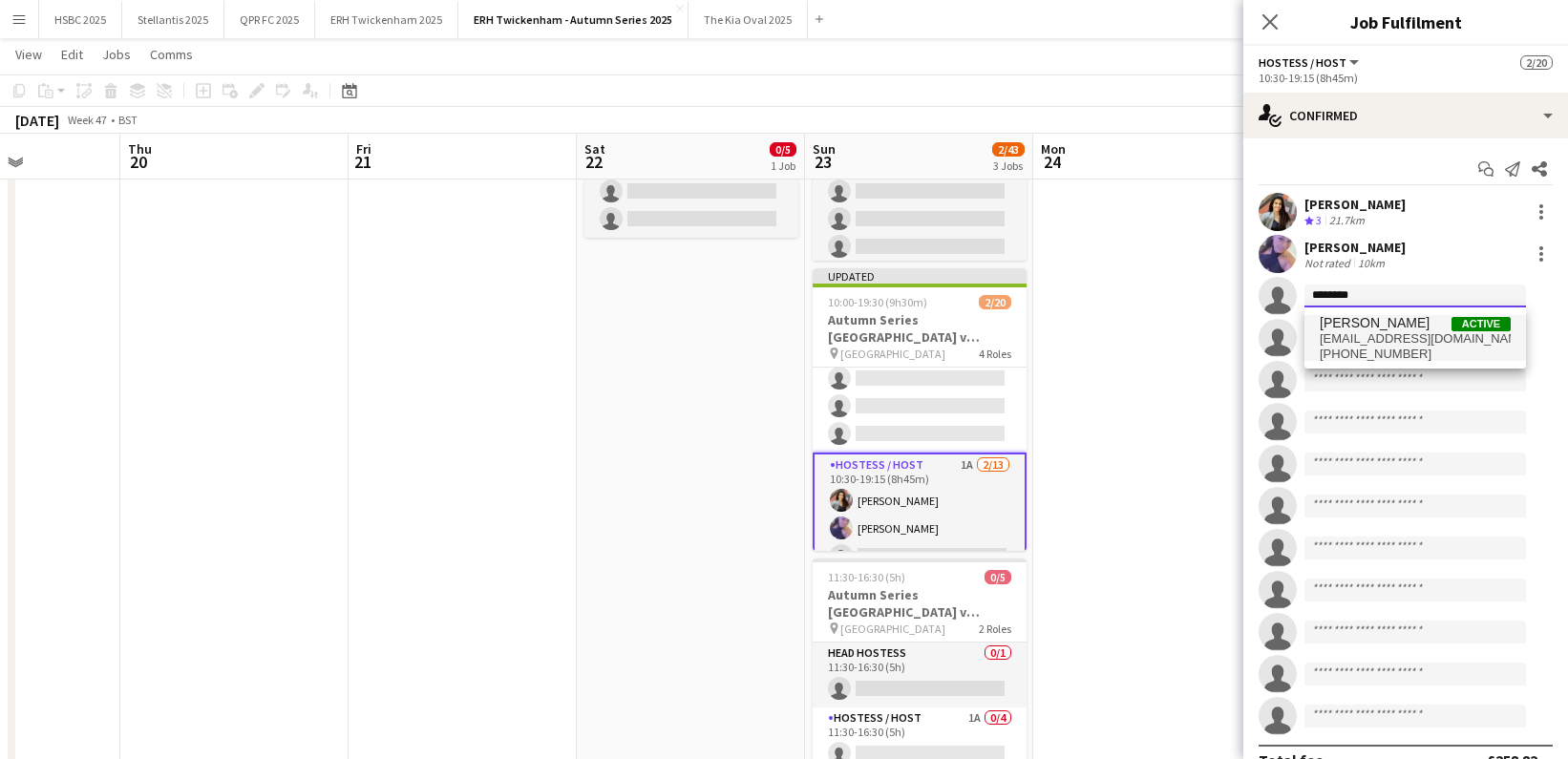
type input "********"
click at [1320, 335] on span "[EMAIL_ADDRESS][DOMAIN_NAME]" at bounding box center [1416, 339] width 191 height 15
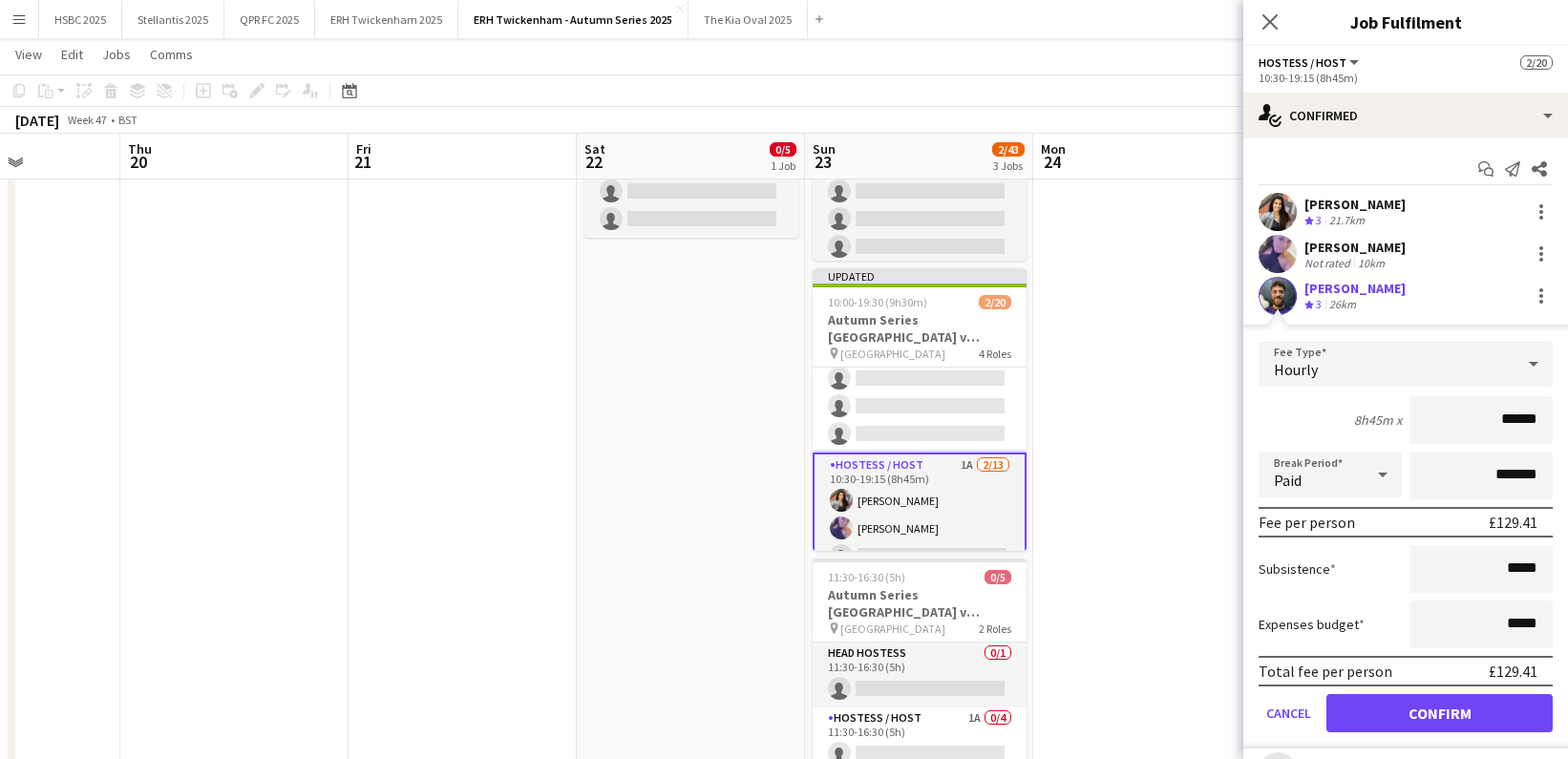
click button "Confirm" at bounding box center [1440, 713] width 227 height 38
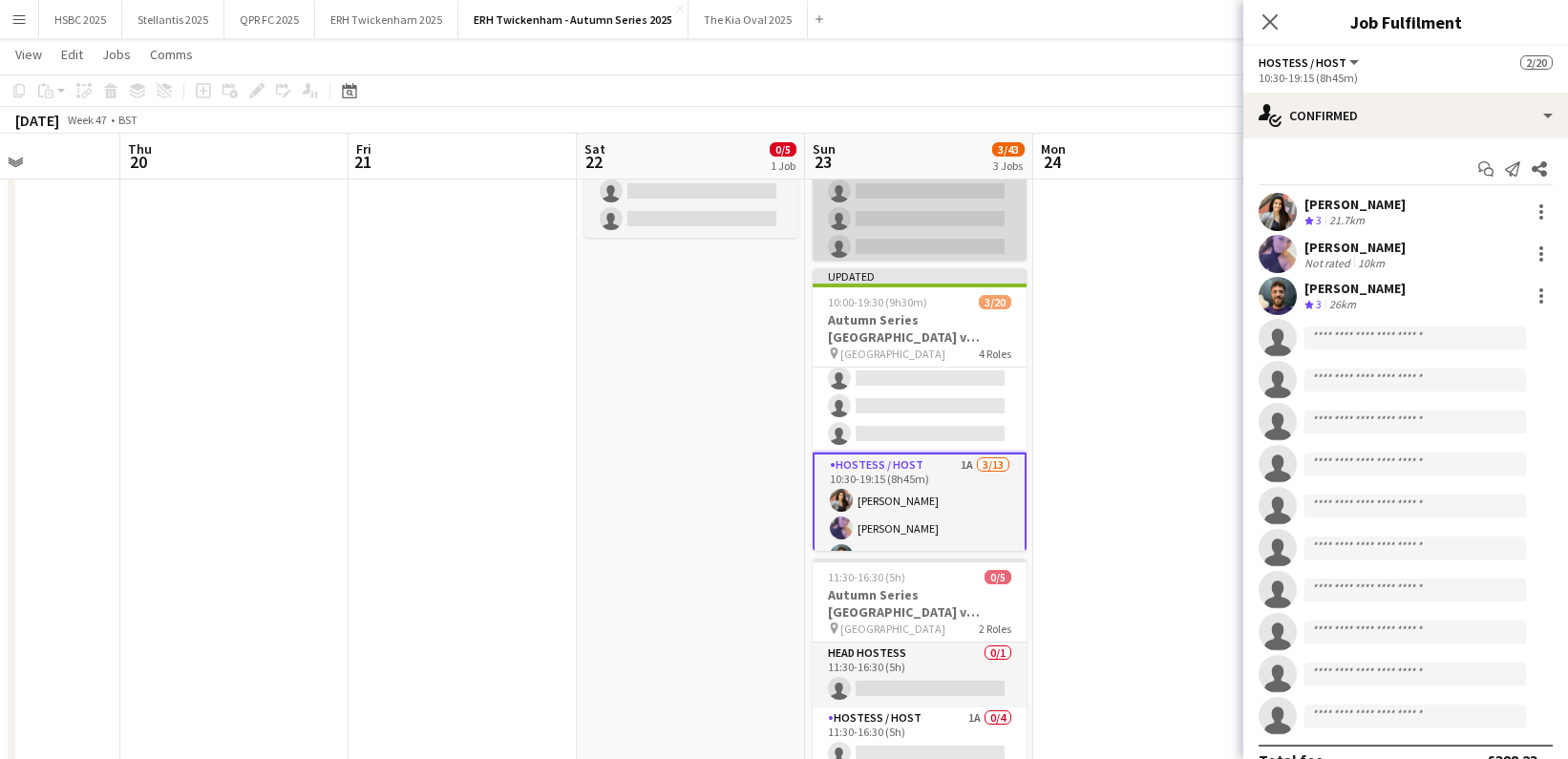
click at [869, 210] on app-card-role "Hostess / Host 3A 0/17 10:00-19:00 (9h) single-neutral-actions single-neutral-a…" at bounding box center [920, 315] width 214 height 508
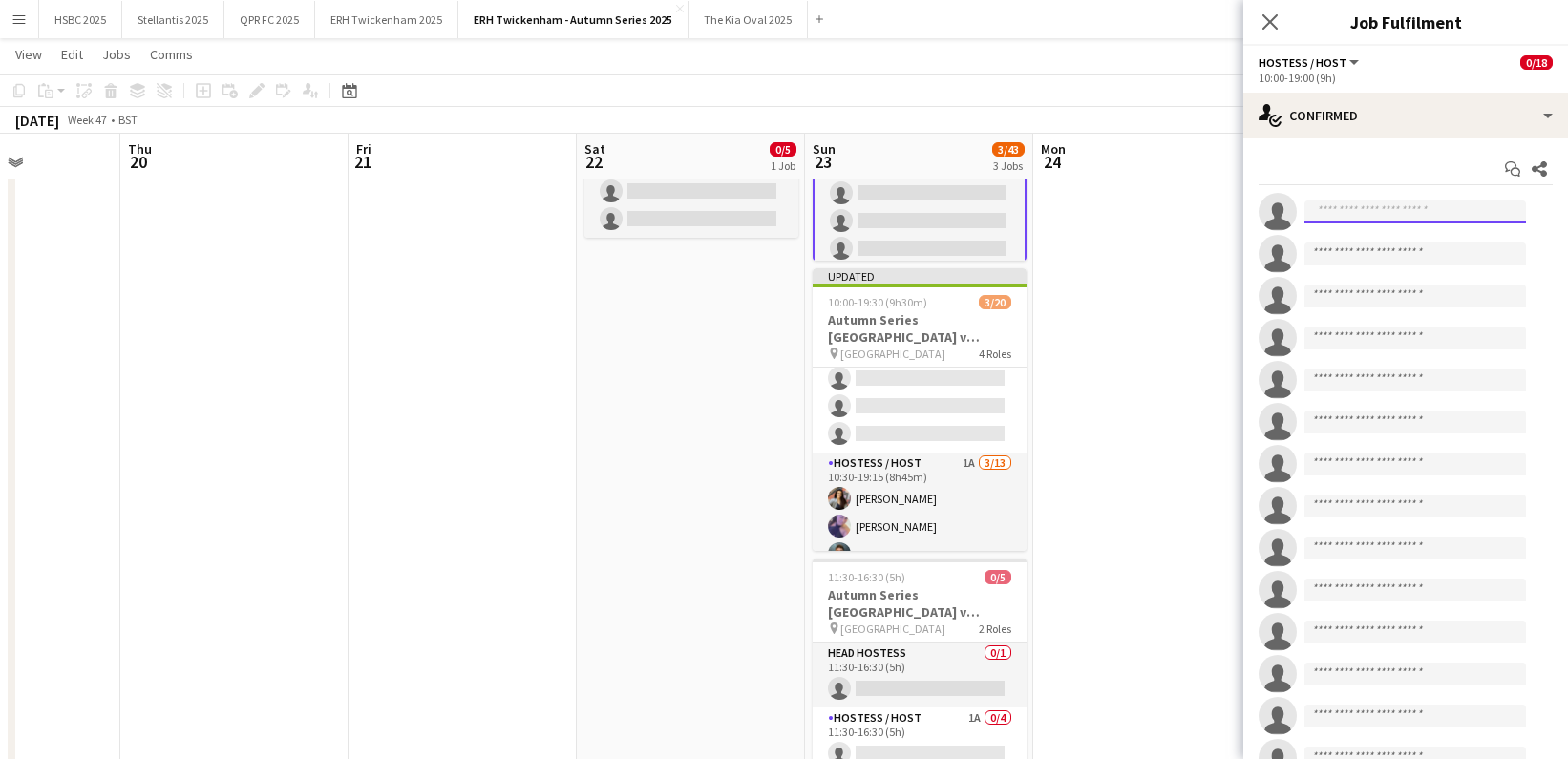
click at [1361, 209] on input at bounding box center [1416, 212] width 222 height 23
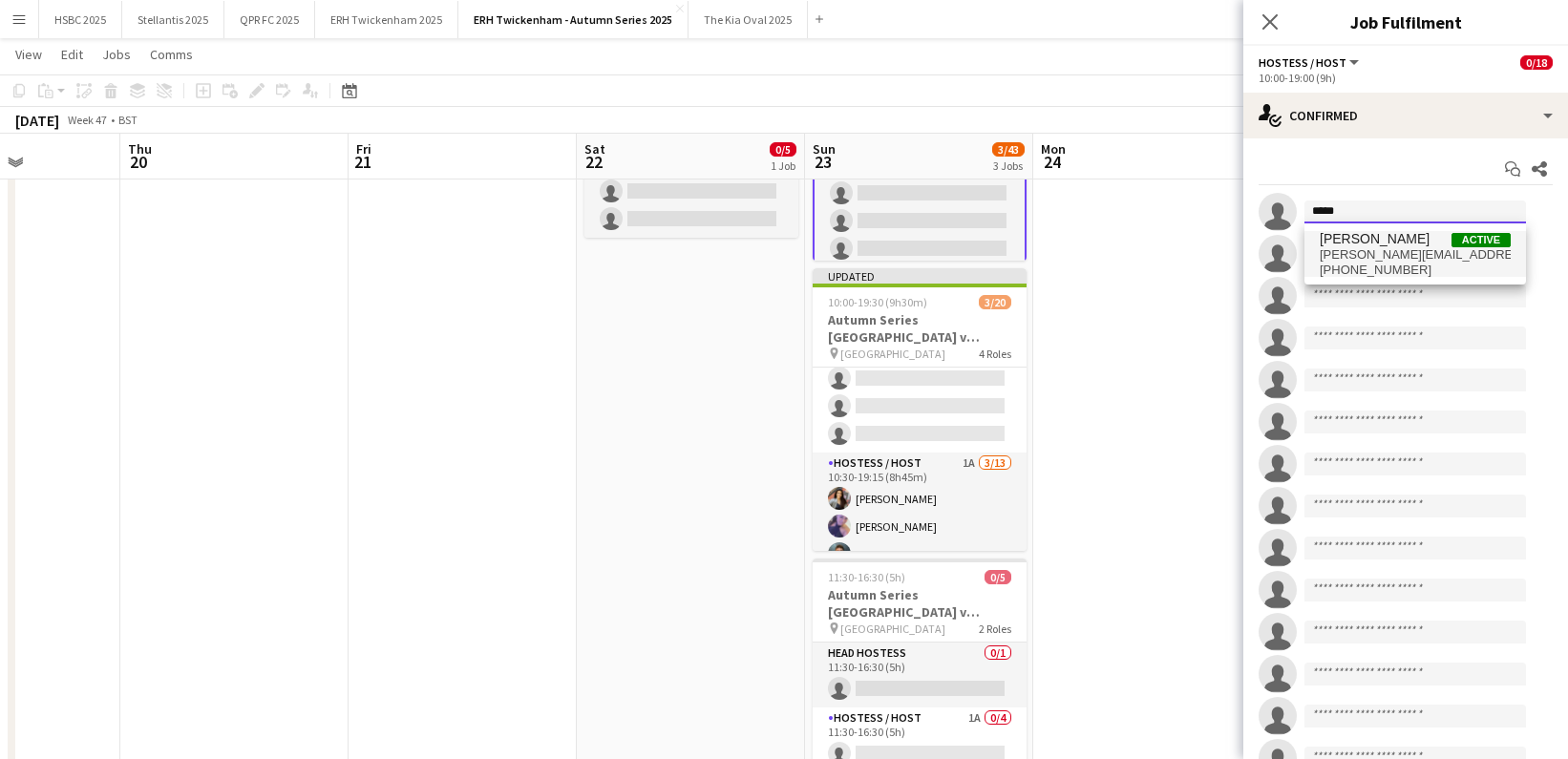
type input "*****"
click at [1372, 242] on span "[PERSON_NAME]" at bounding box center [1375, 239] width 110 height 16
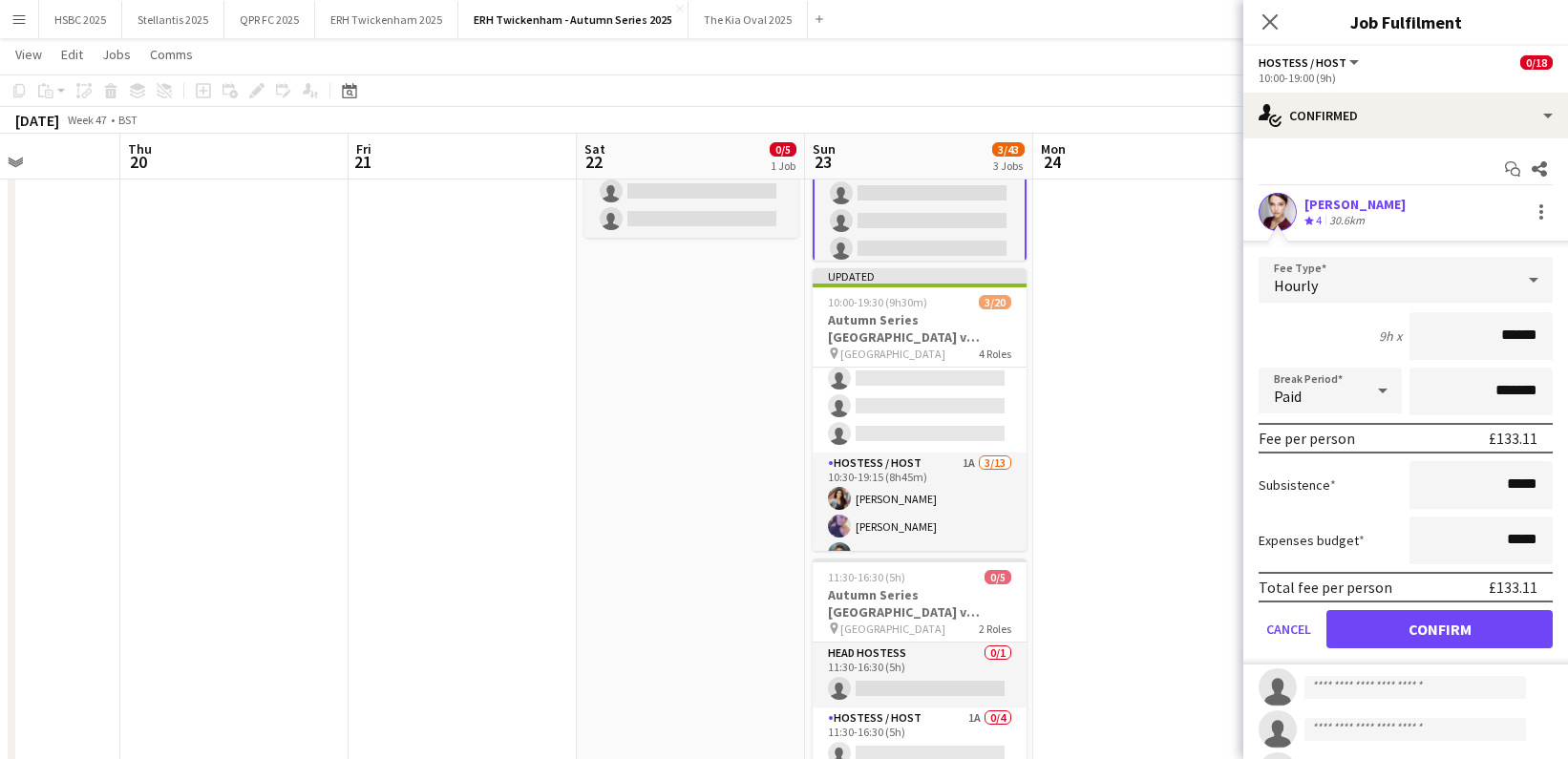
click button "Confirm" at bounding box center [1440, 629] width 227 height 38
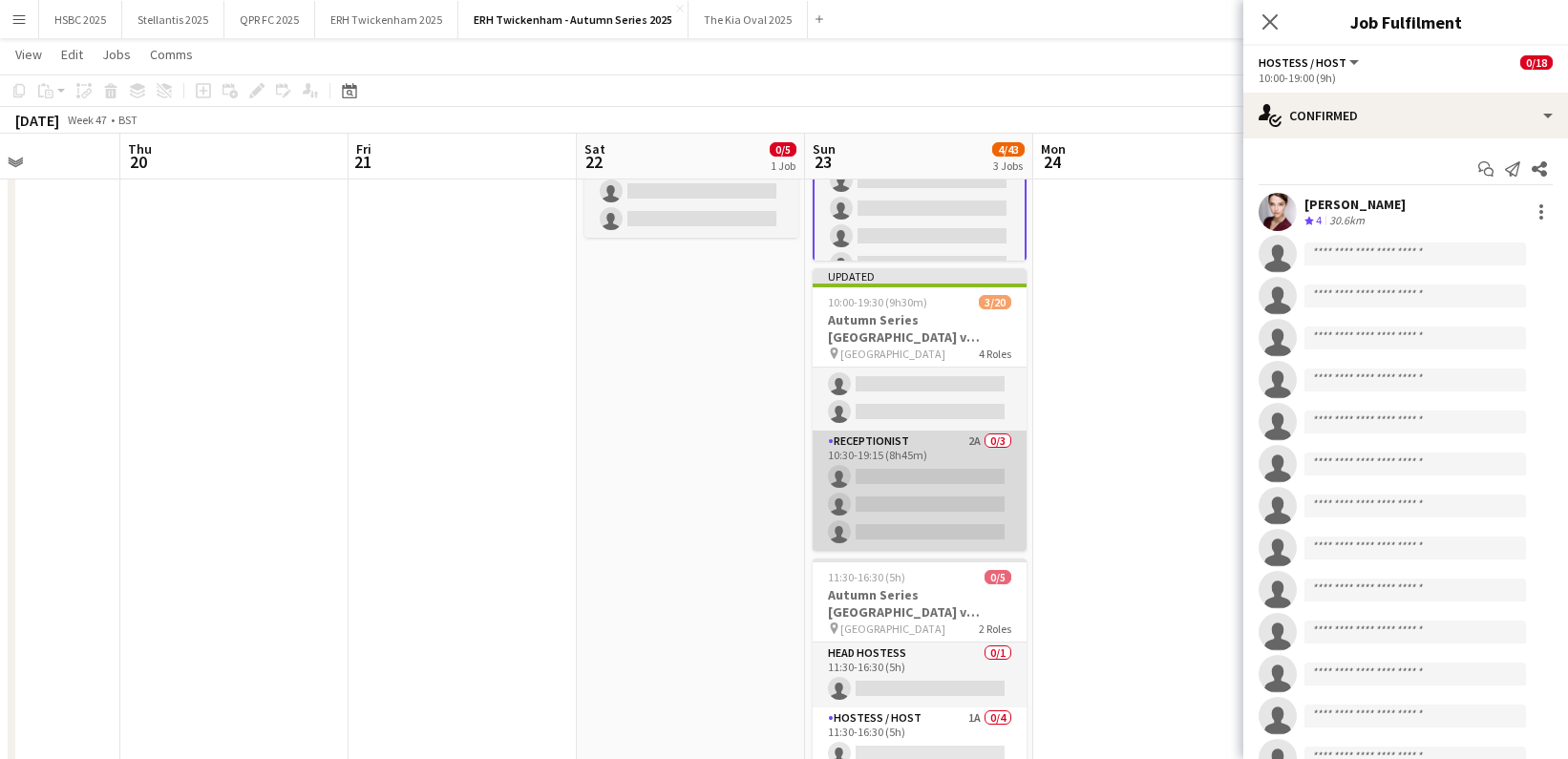
click at [970, 475] on app-card-role "Receptionist 2A 0/3 10:30-19:15 (8h45m) single-neutral-actions single-neutral-a…" at bounding box center [920, 491] width 214 height 120
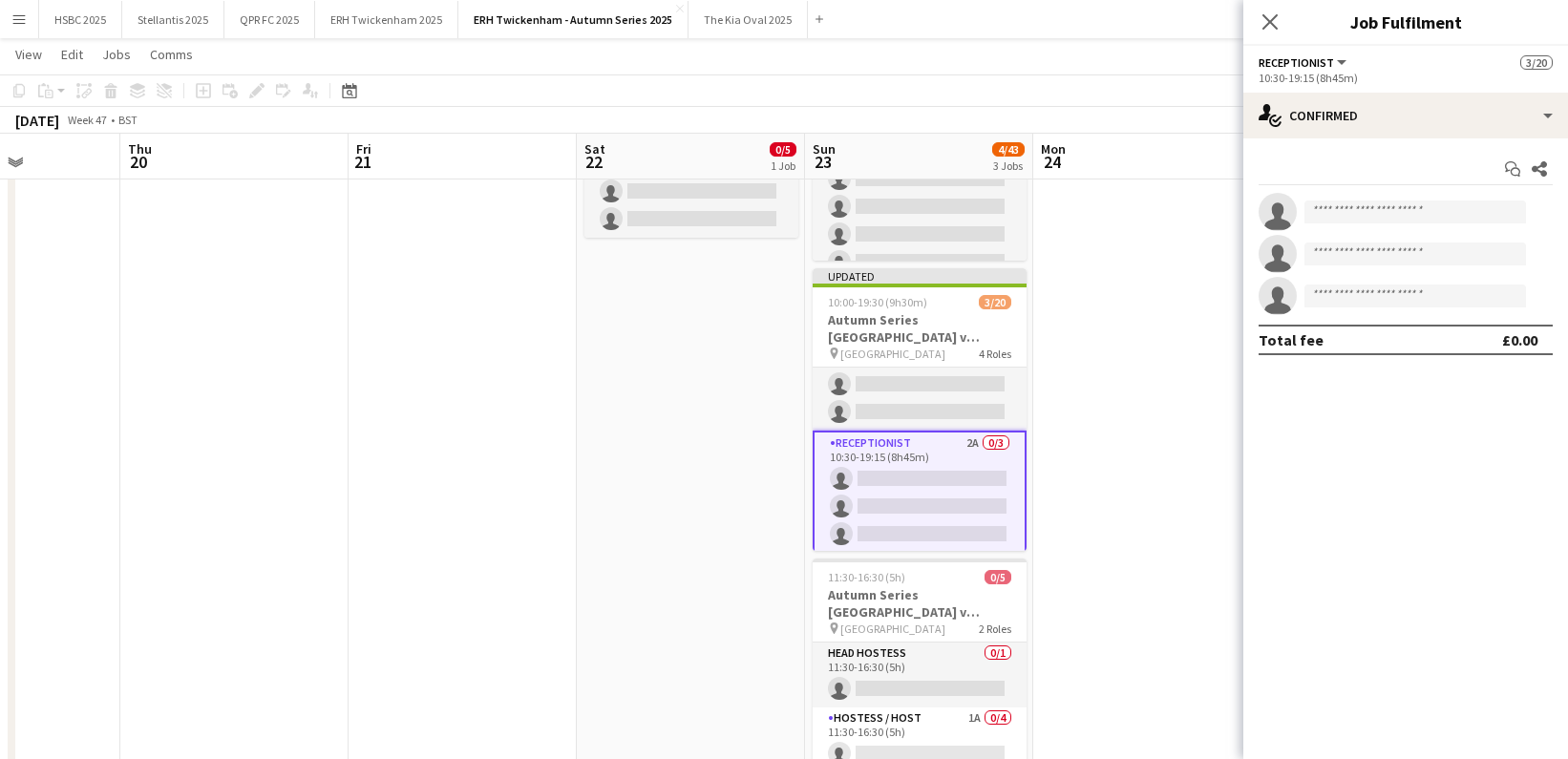
scroll to position [517, 0]
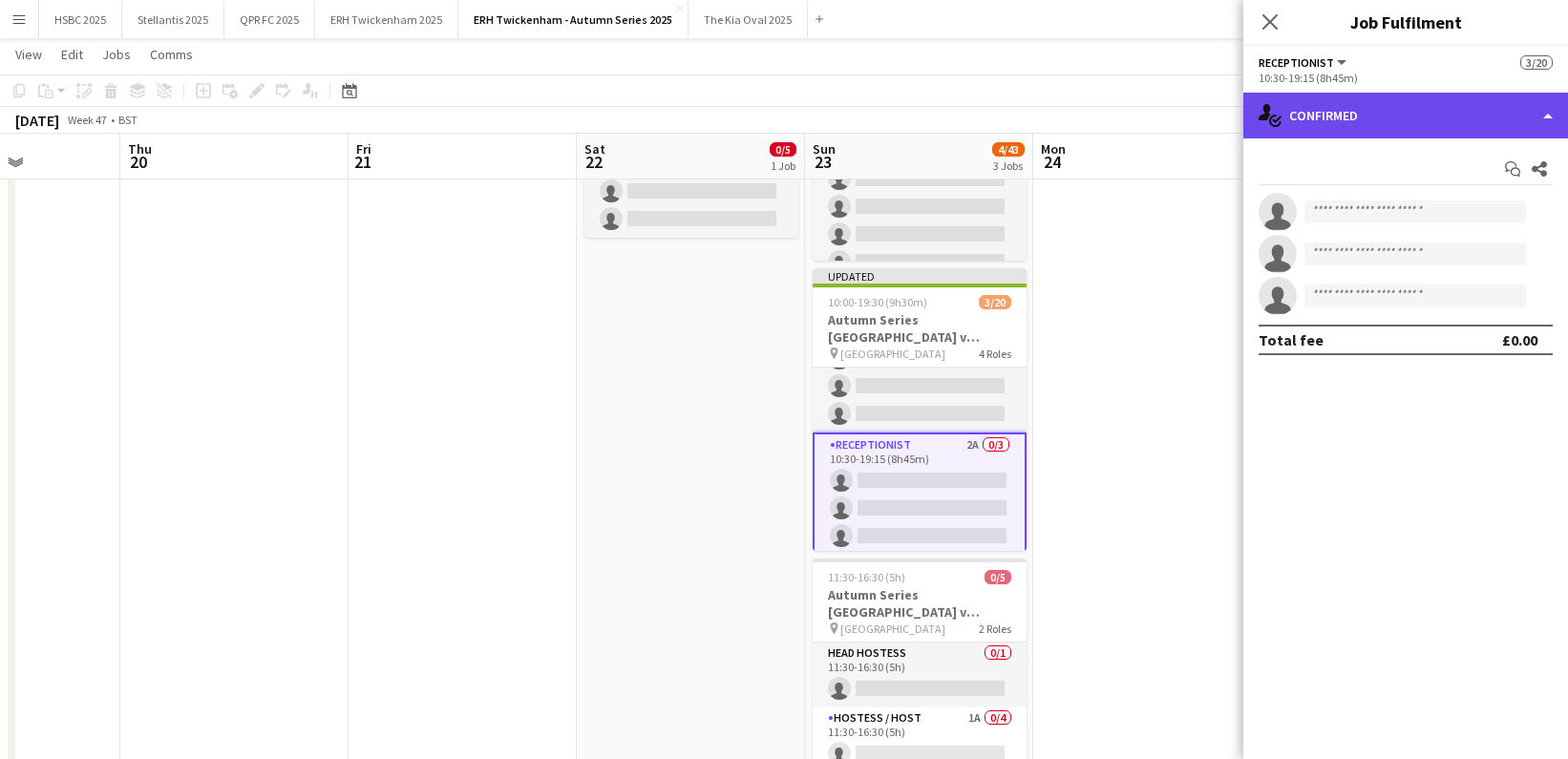
click at [1502, 111] on div "single-neutral-actions-check-2 Confirmed" at bounding box center [1406, 116] width 325 height 46
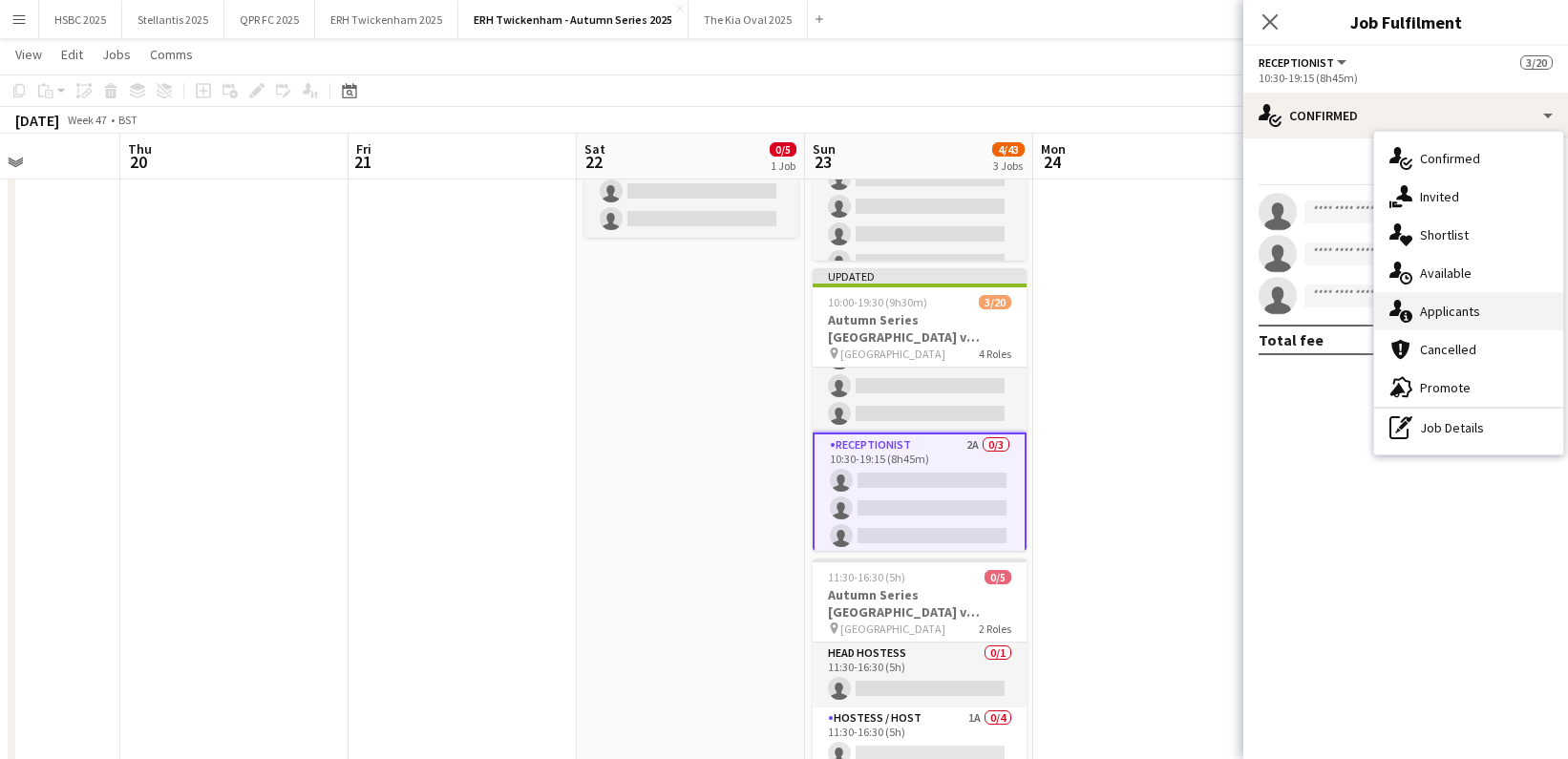
click at [1522, 310] on div "single-neutral-actions-information Applicants" at bounding box center [1470, 312] width 189 height 38
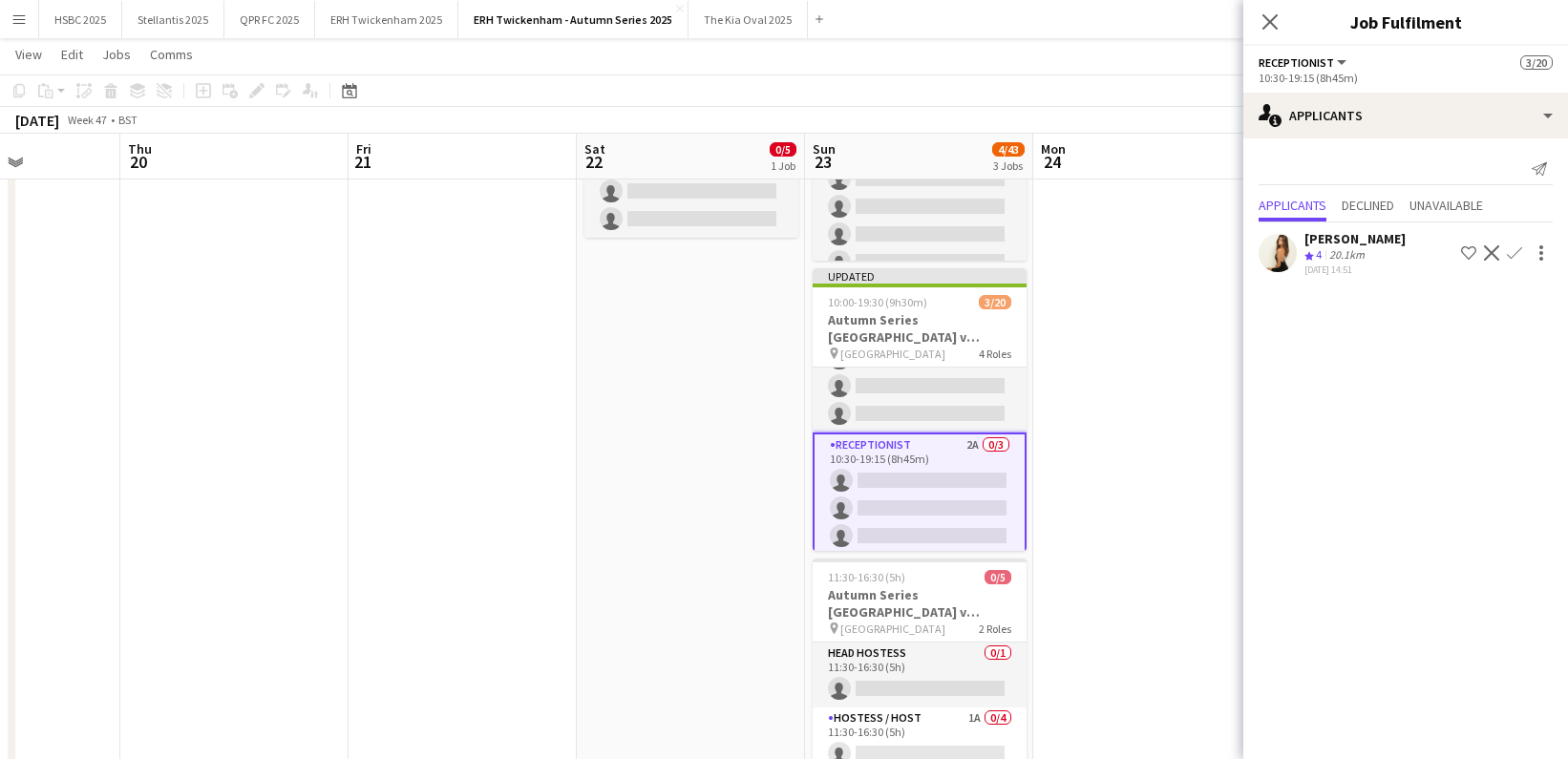
click at [1515, 247] on app-icon "Confirm" at bounding box center [1514, 253] width 15 height 15
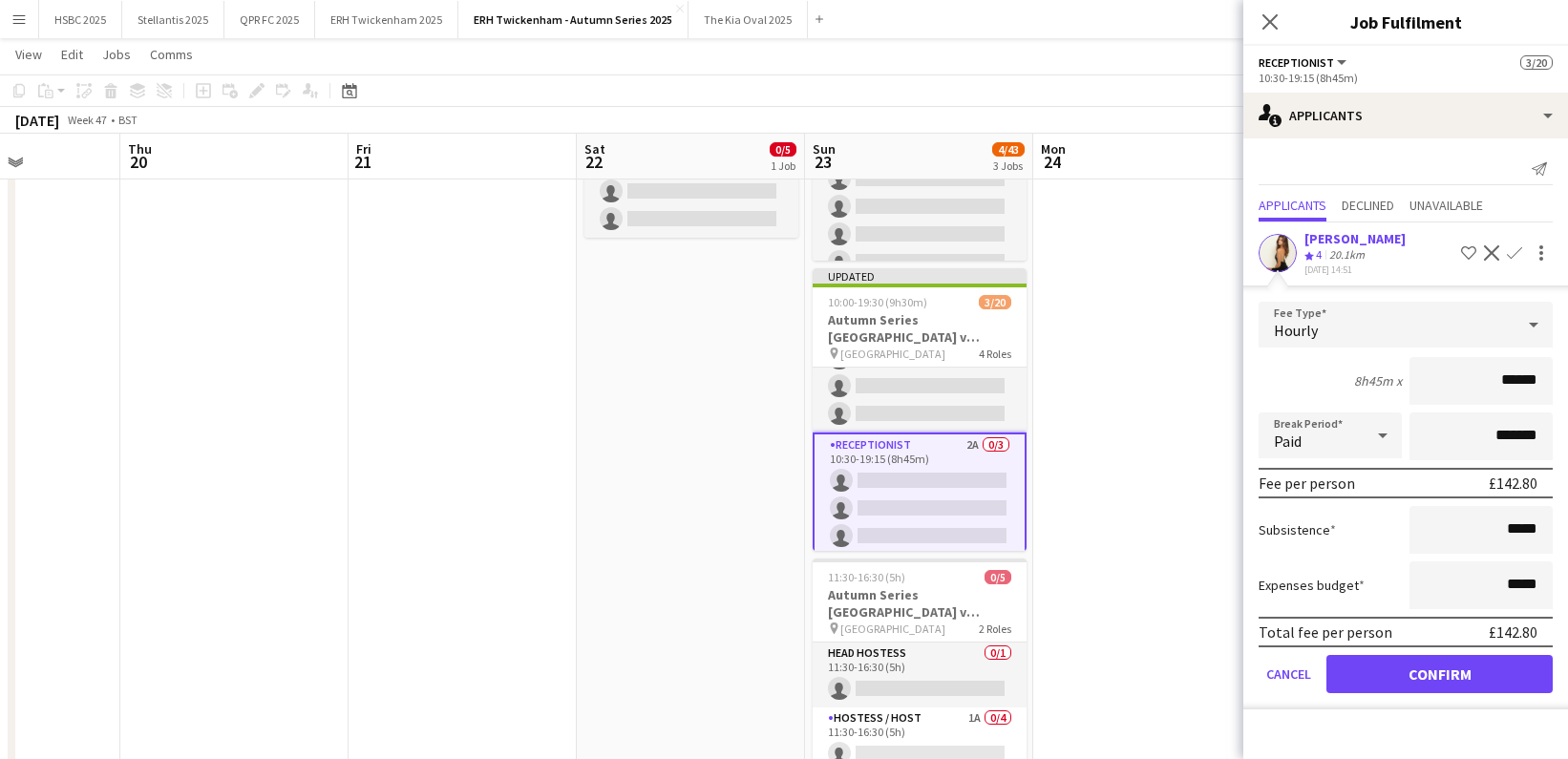
click button "Confirm" at bounding box center [1440, 674] width 227 height 38
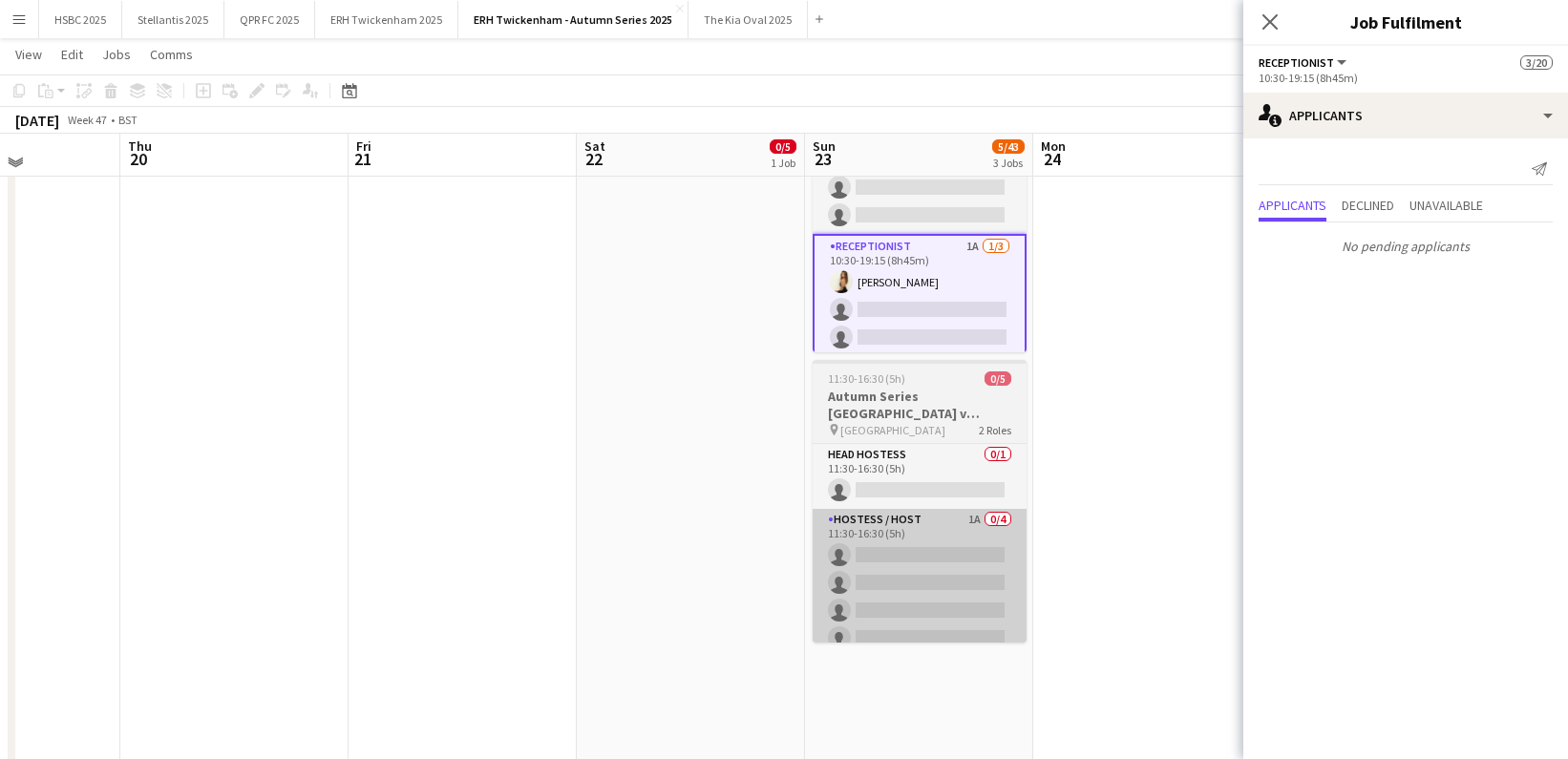
scroll to position [449, 0]
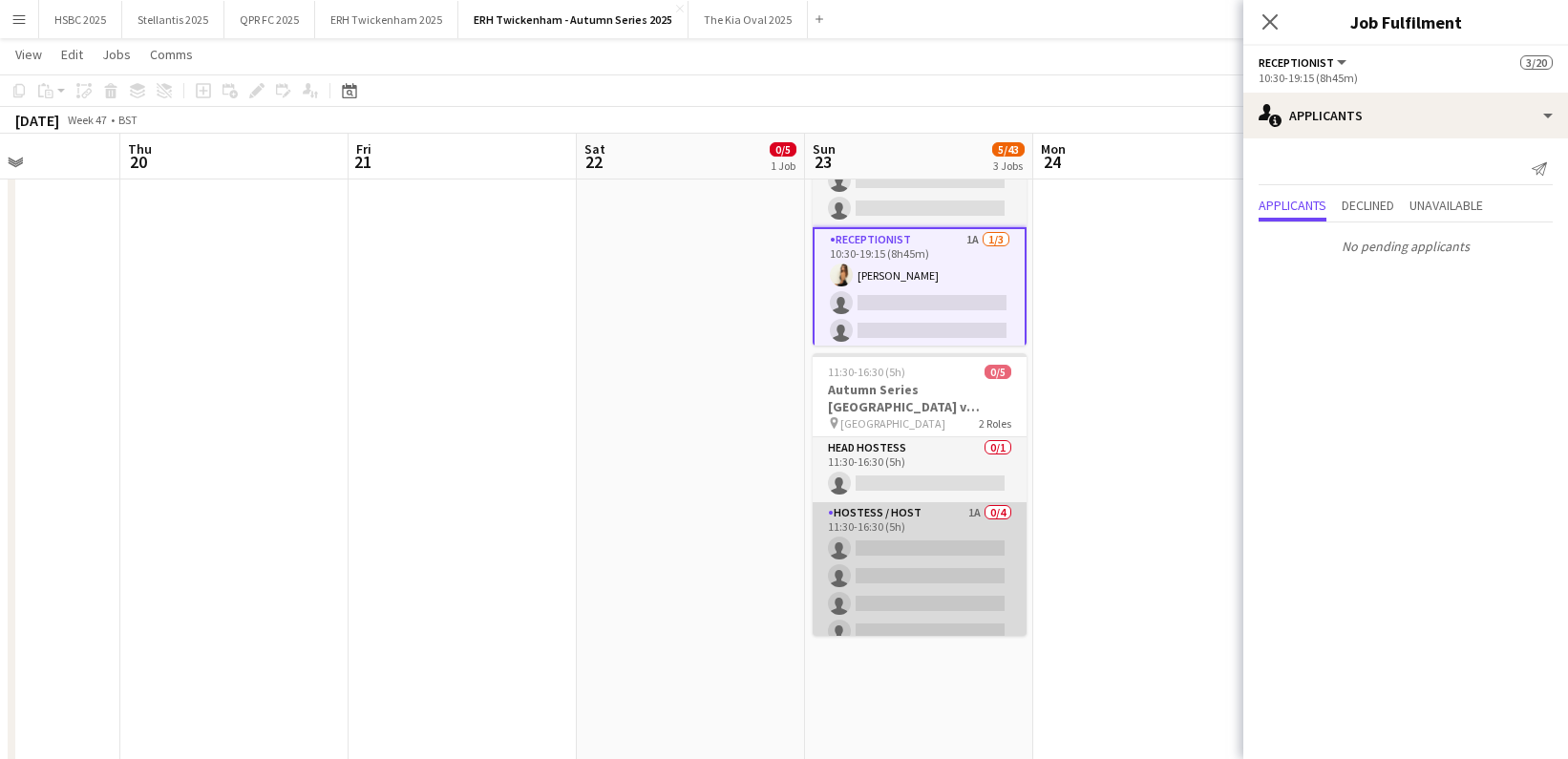
click at [950, 542] on app-card-role "Hostess / Host 1A 0/4 11:30-16:30 (5h) single-neutral-actions single-neutral-ac…" at bounding box center [920, 575] width 214 height 148
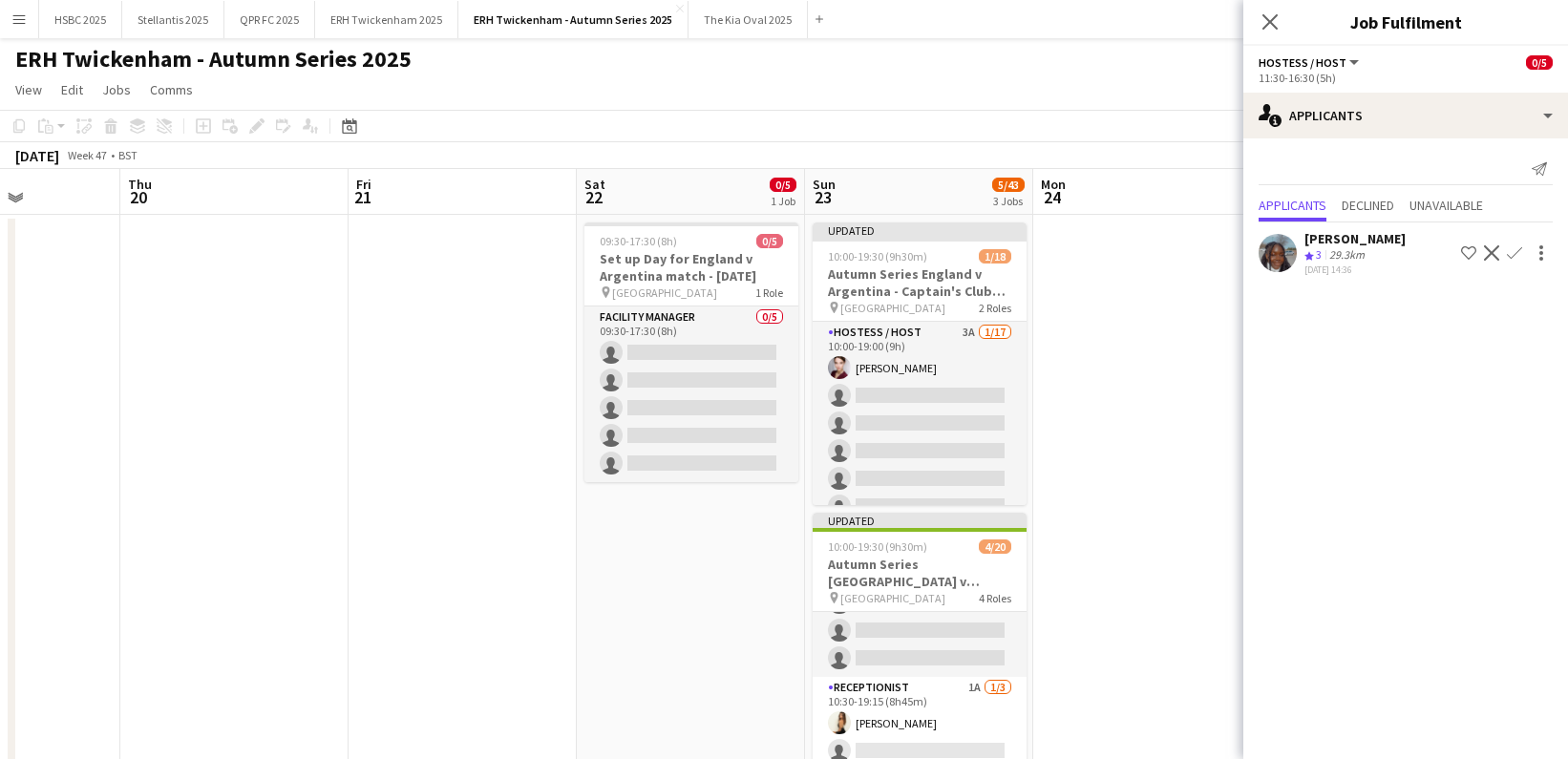
scroll to position [0, 0]
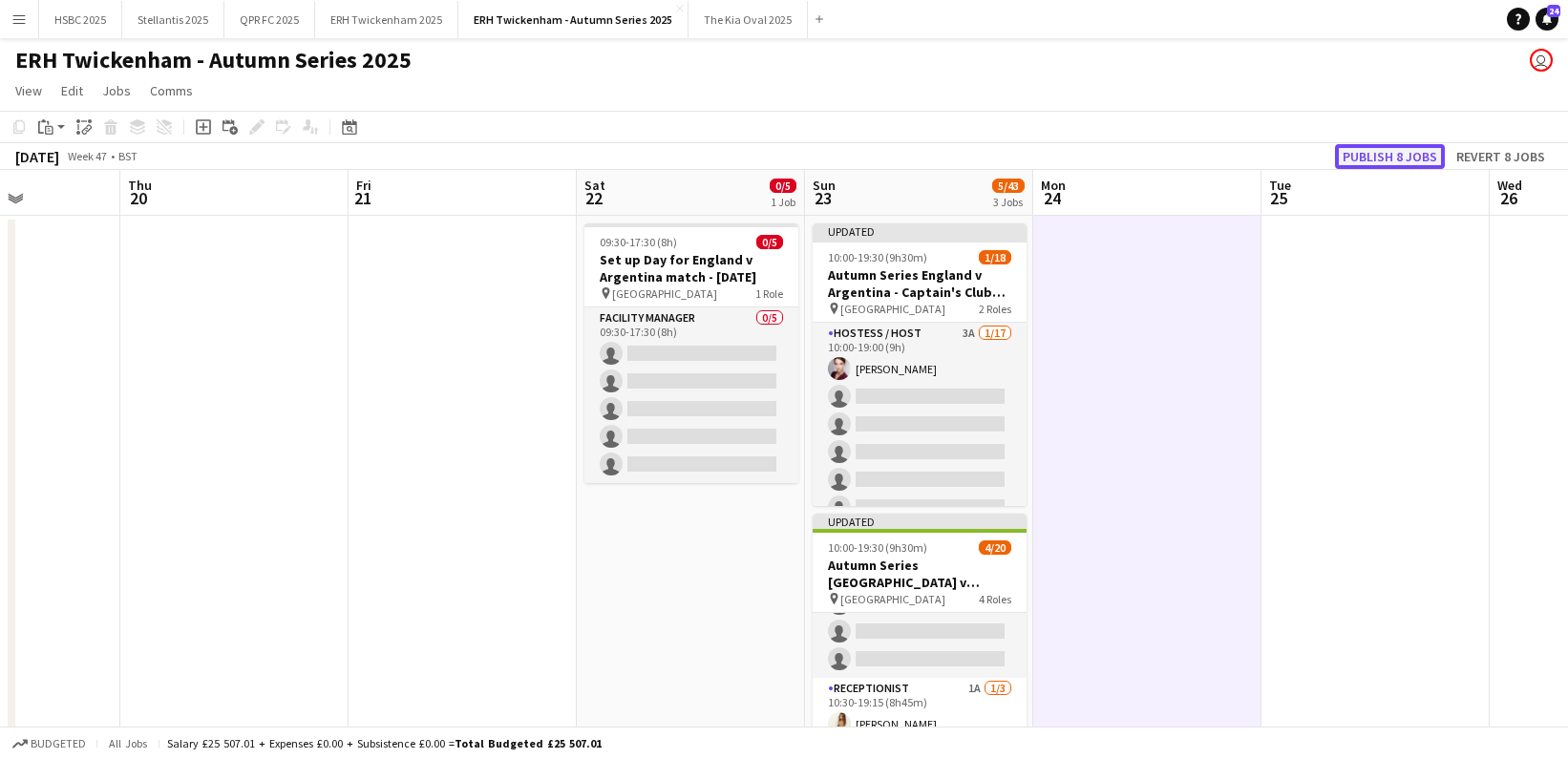
click at [1408, 152] on button "Publish 8 jobs" at bounding box center [1390, 157] width 110 height 25
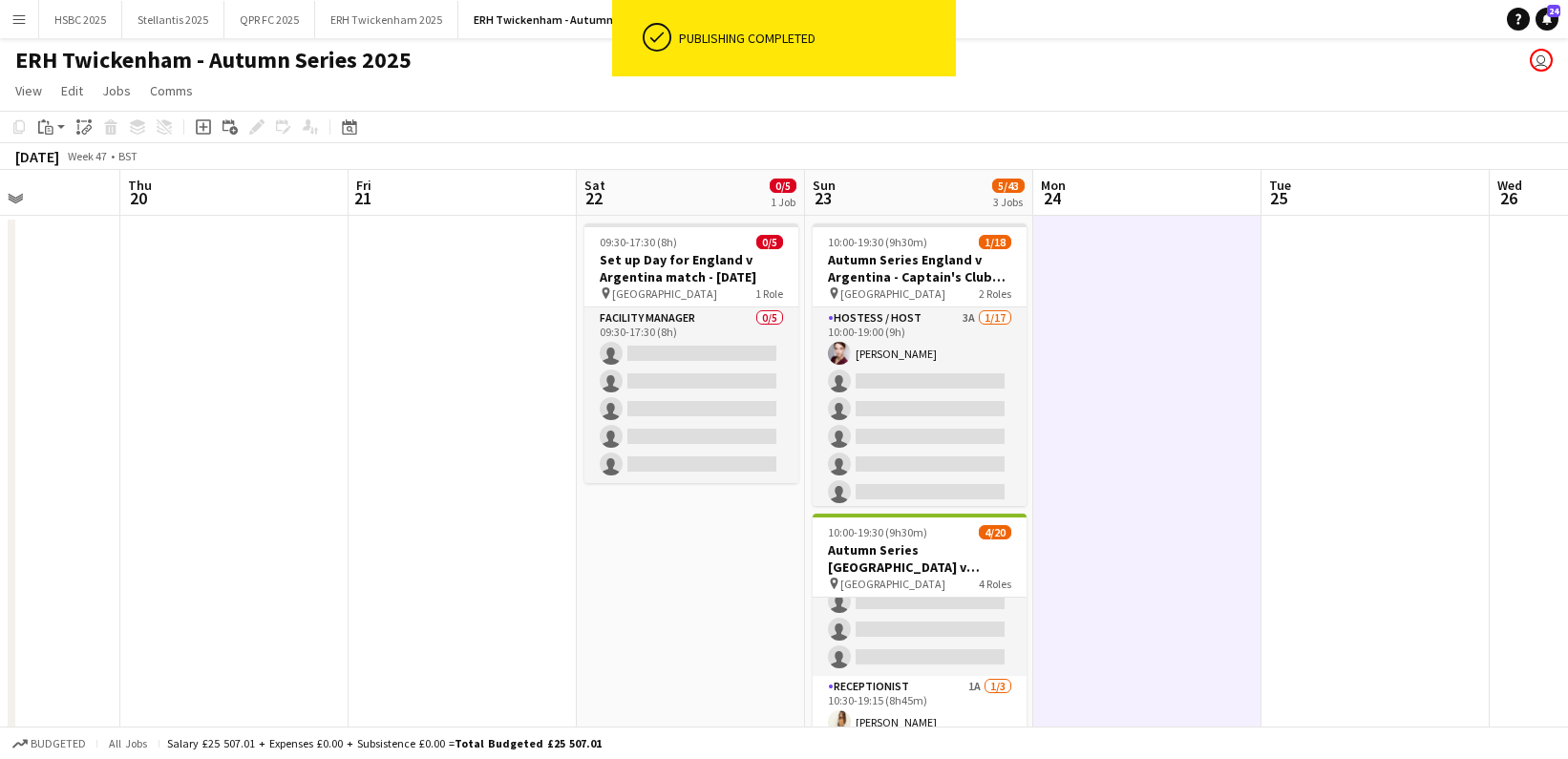
scroll to position [504, 0]
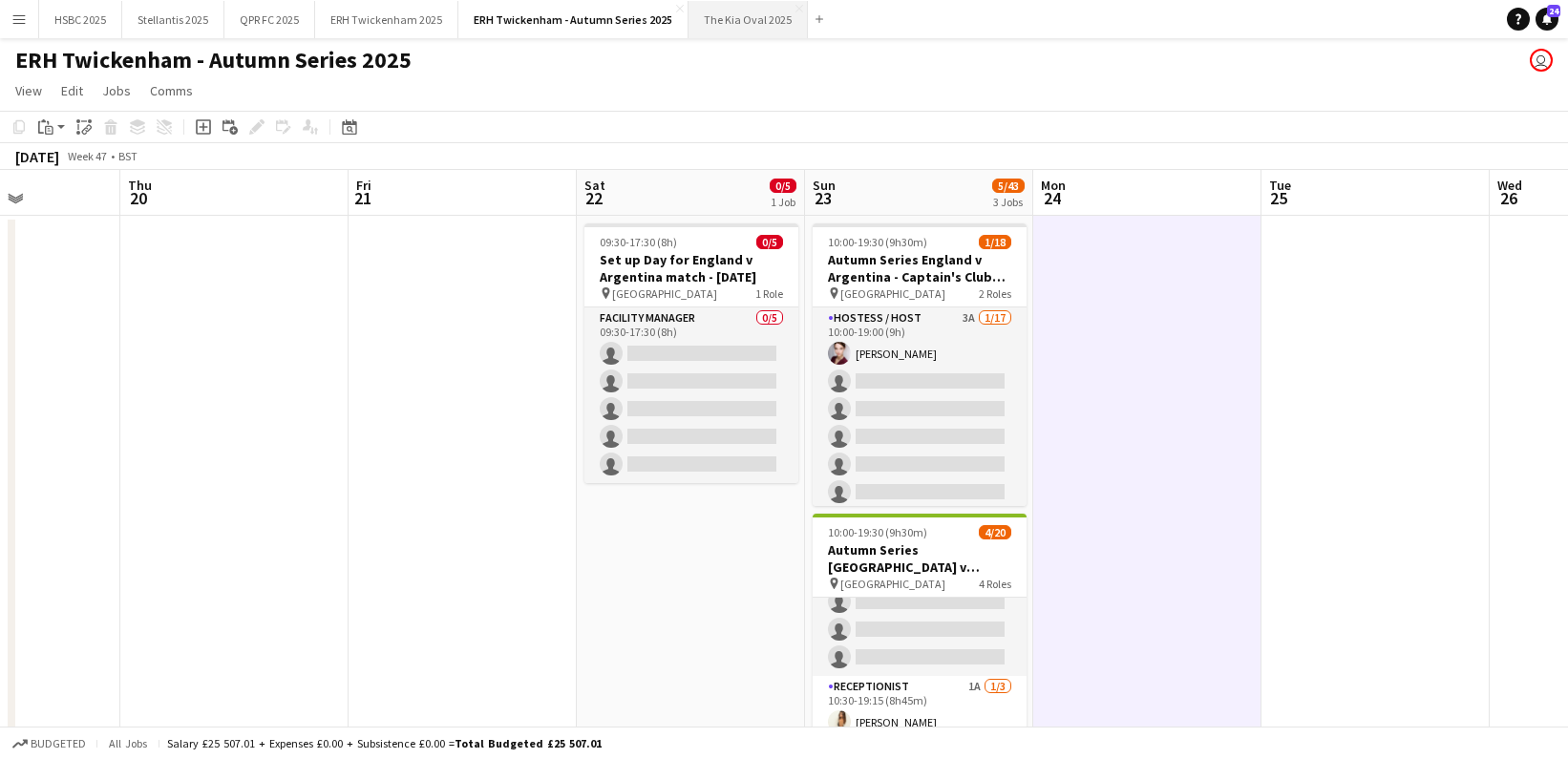
click at [737, 18] on button "The Kia Oval 2025 Close" at bounding box center [748, 19] width 120 height 37
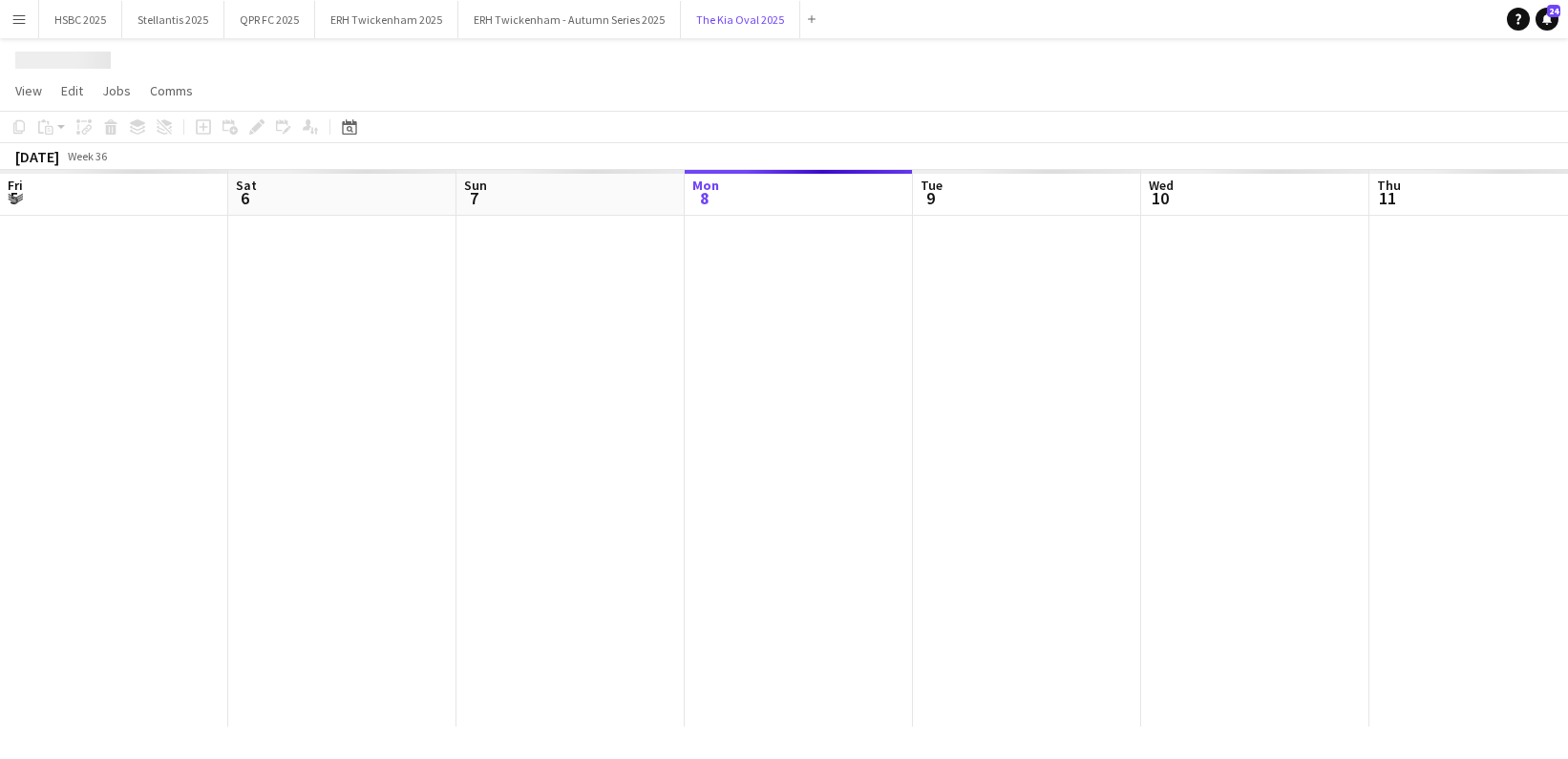
scroll to position [0, 457]
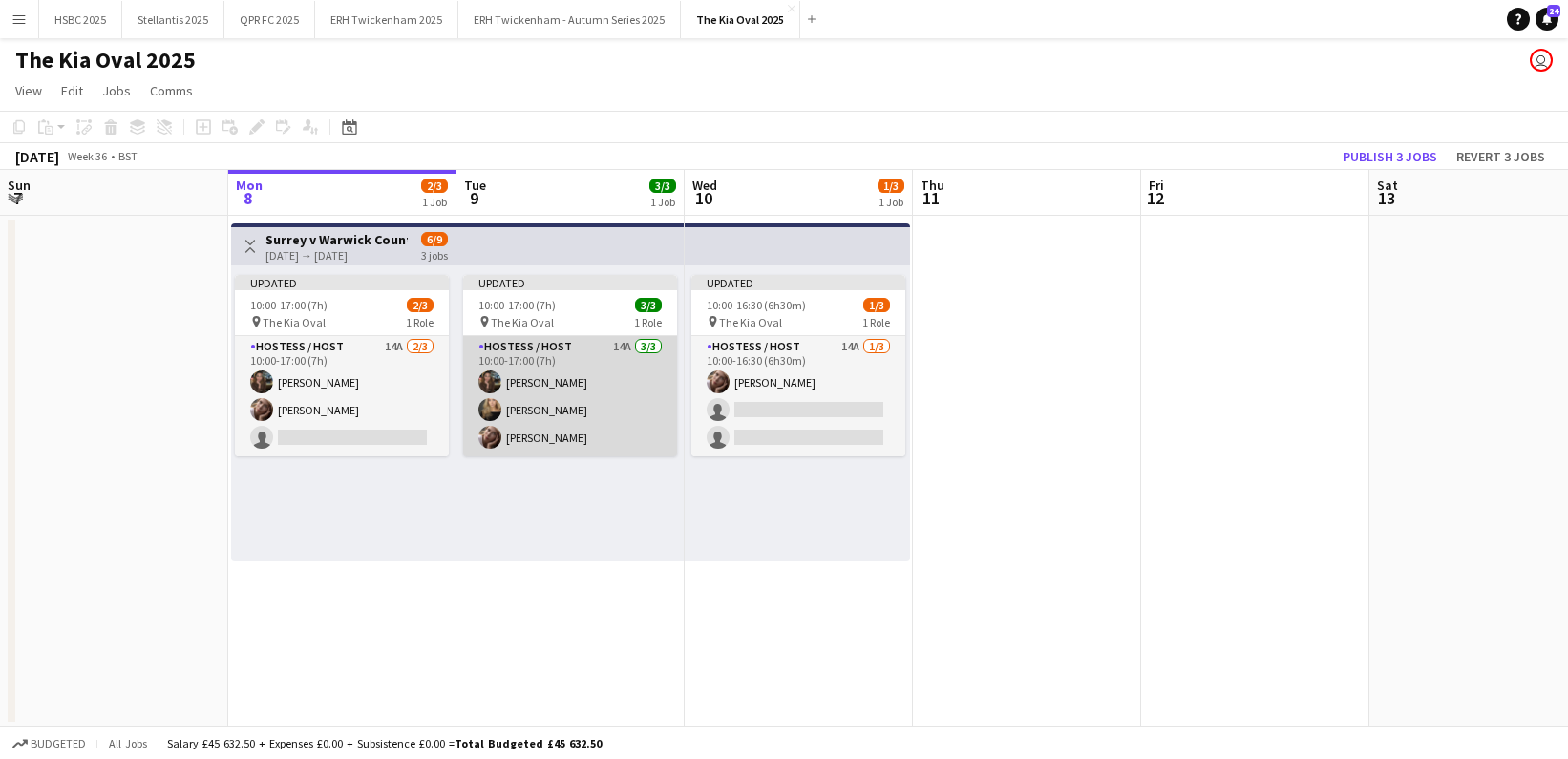
click at [579, 373] on app-card-role "Hostess / Host 14A [DATE] 10:00-17:00 (7h) [PERSON_NAME] [PERSON_NAME]" at bounding box center [571, 397] width 214 height 120
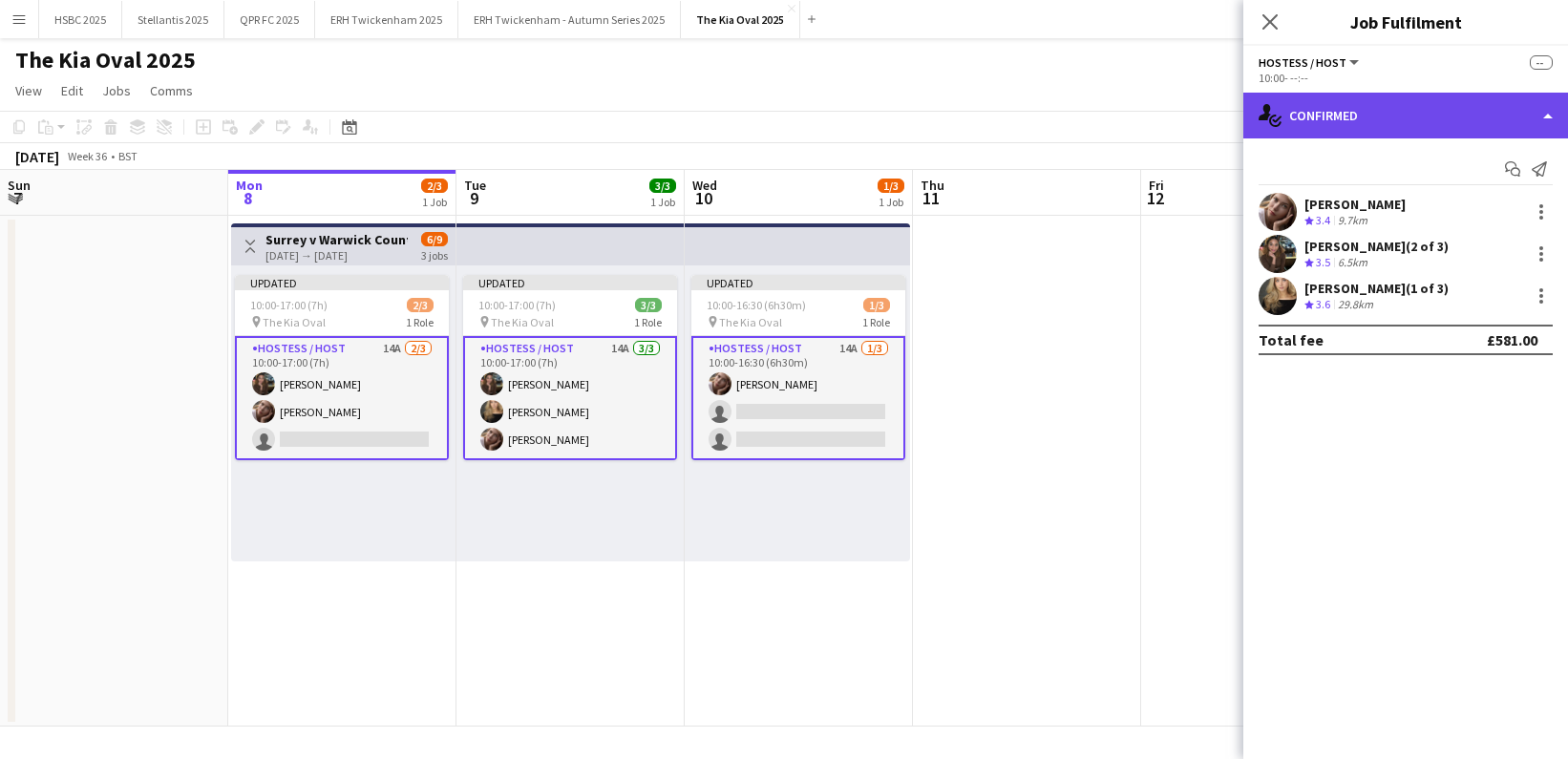
click at [1402, 121] on div "single-neutral-actions-check-2 Confirmed" at bounding box center [1406, 116] width 325 height 46
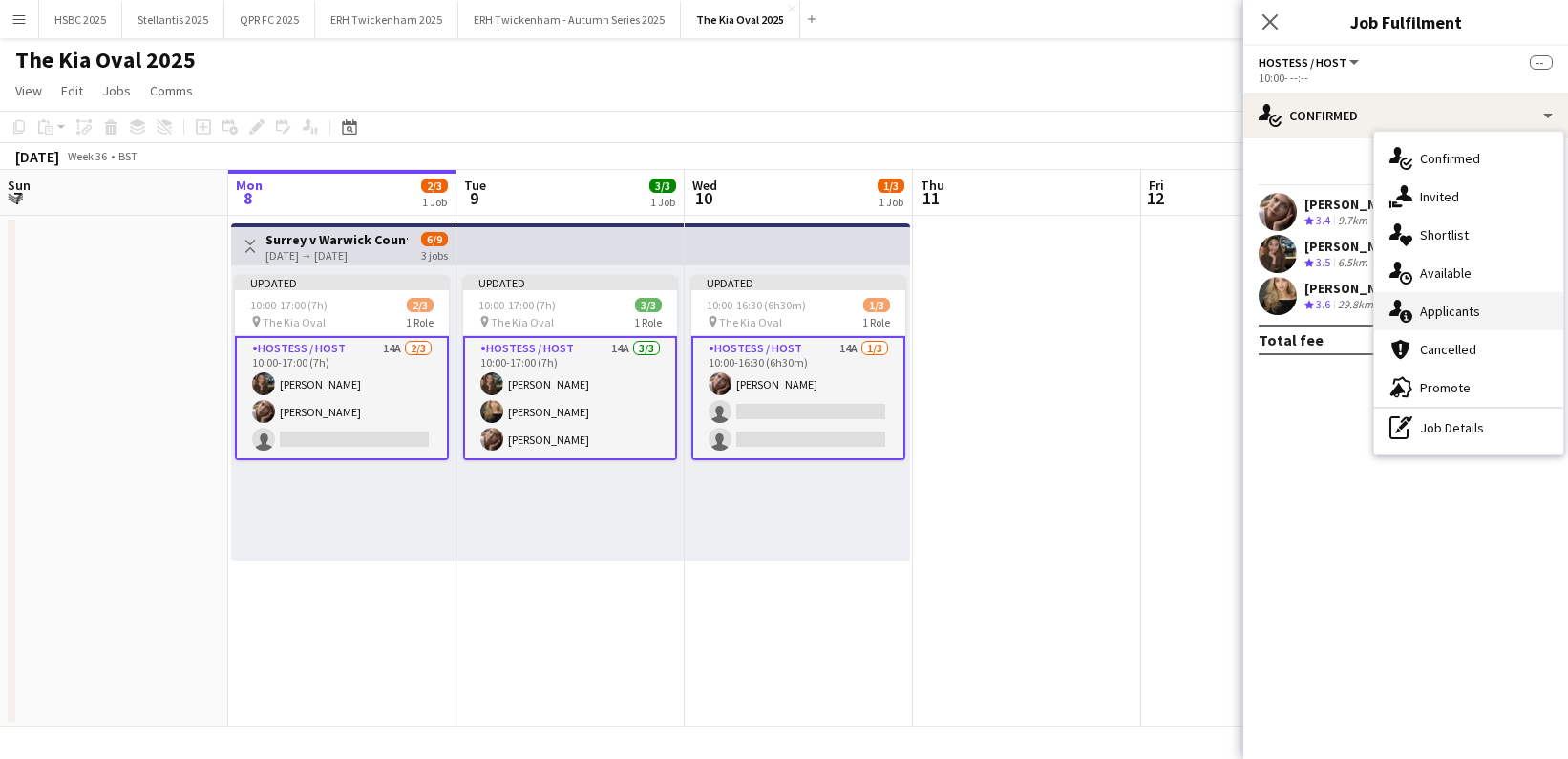
click at [1490, 307] on div "single-neutral-actions-information Applicants" at bounding box center [1470, 312] width 189 height 38
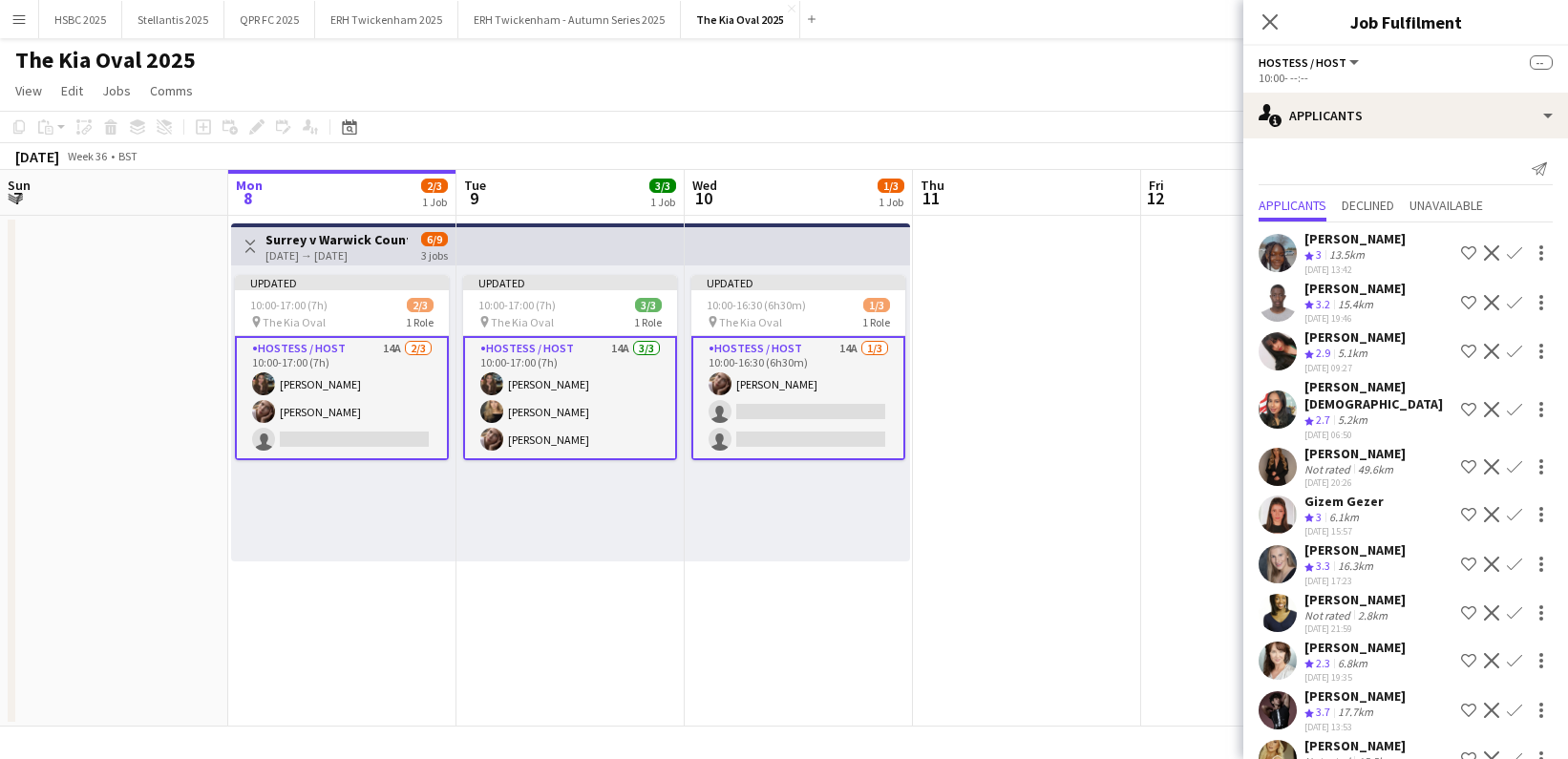
click at [1330, 510] on div "6.1km" at bounding box center [1344, 517] width 37 height 16
